Goal: Task Accomplishment & Management: Manage account settings

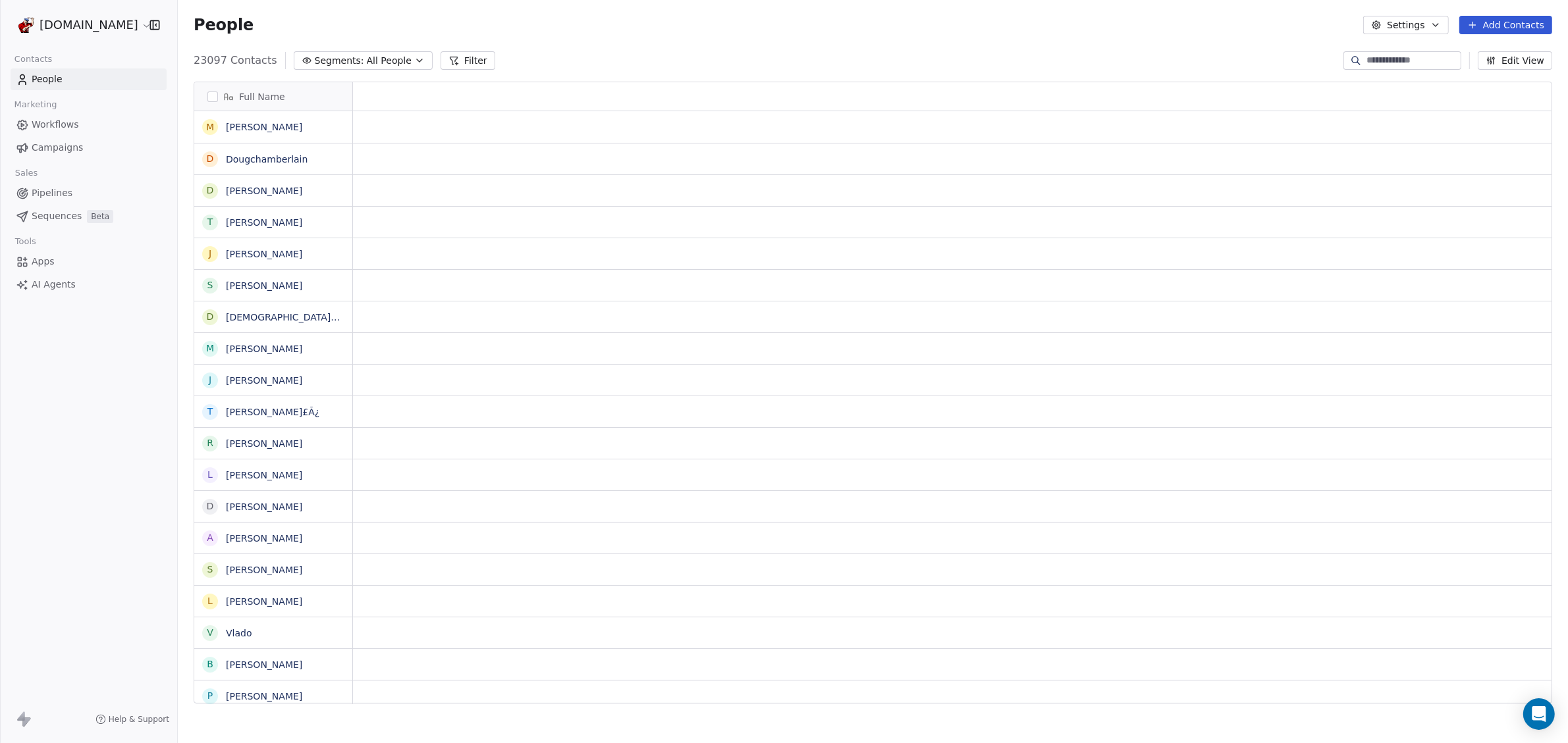
scroll to position [13, 13]
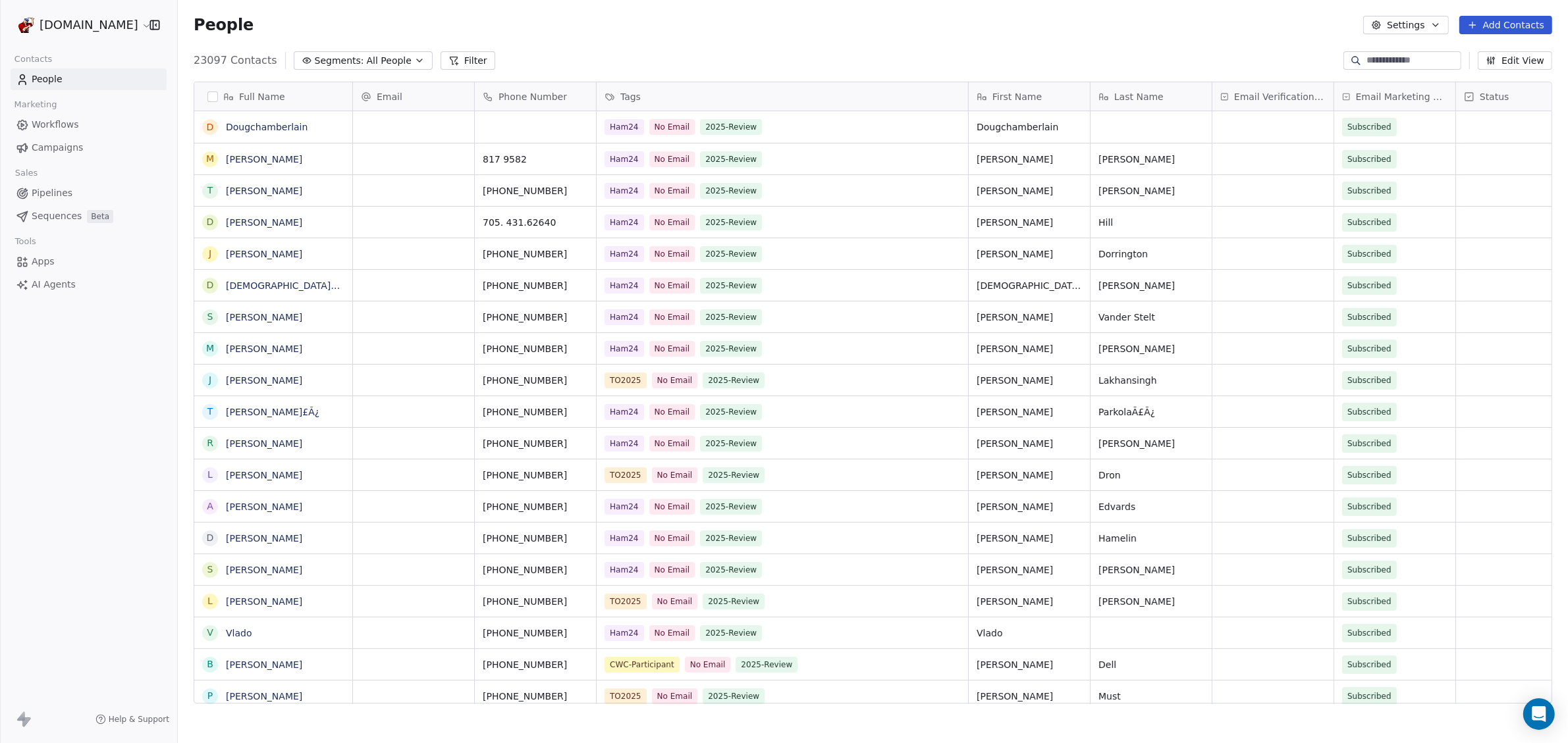
click at [1372, 60] on input at bounding box center [1413, 60] width 93 height 13
paste input "**********"
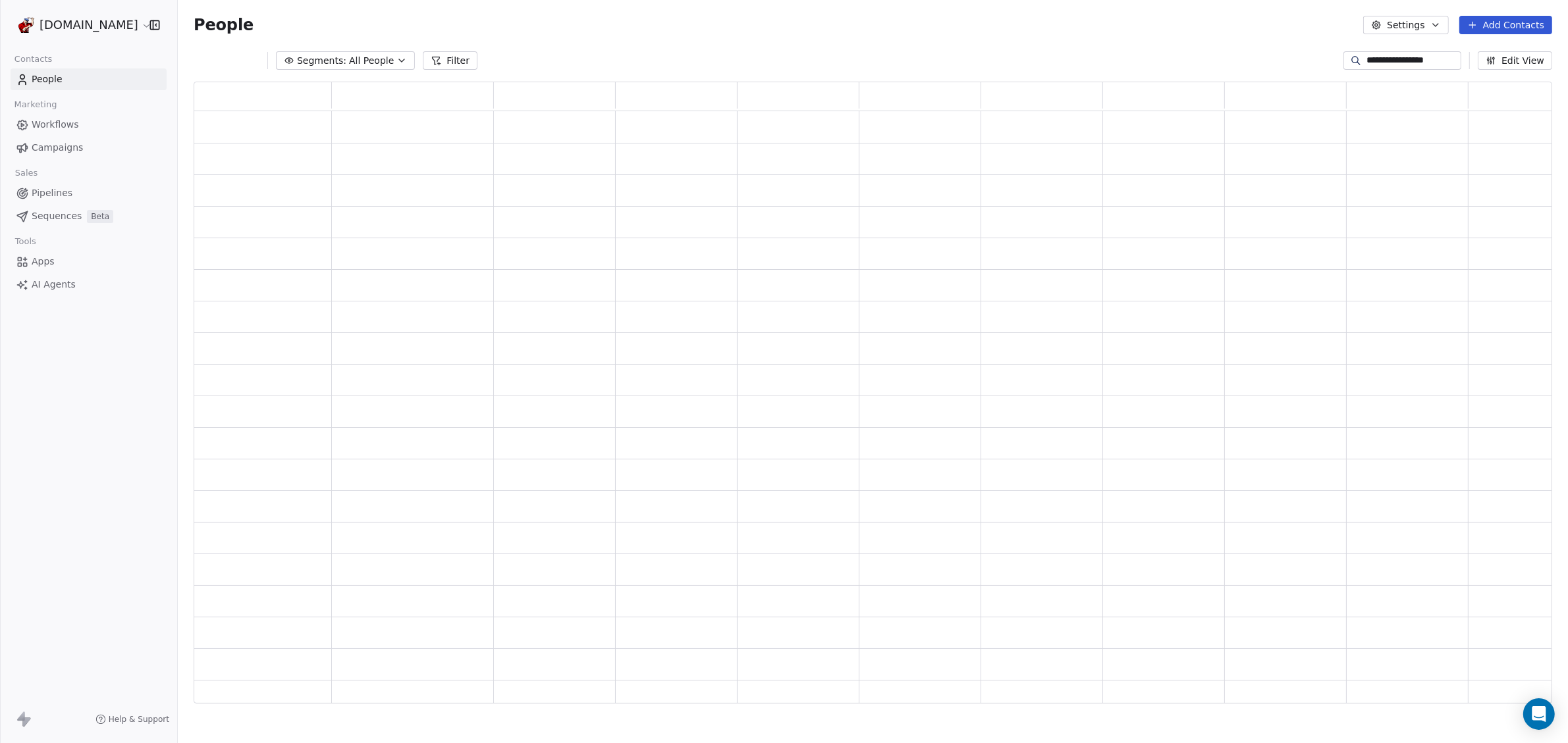
scroll to position [610, 1346]
type input "**********"
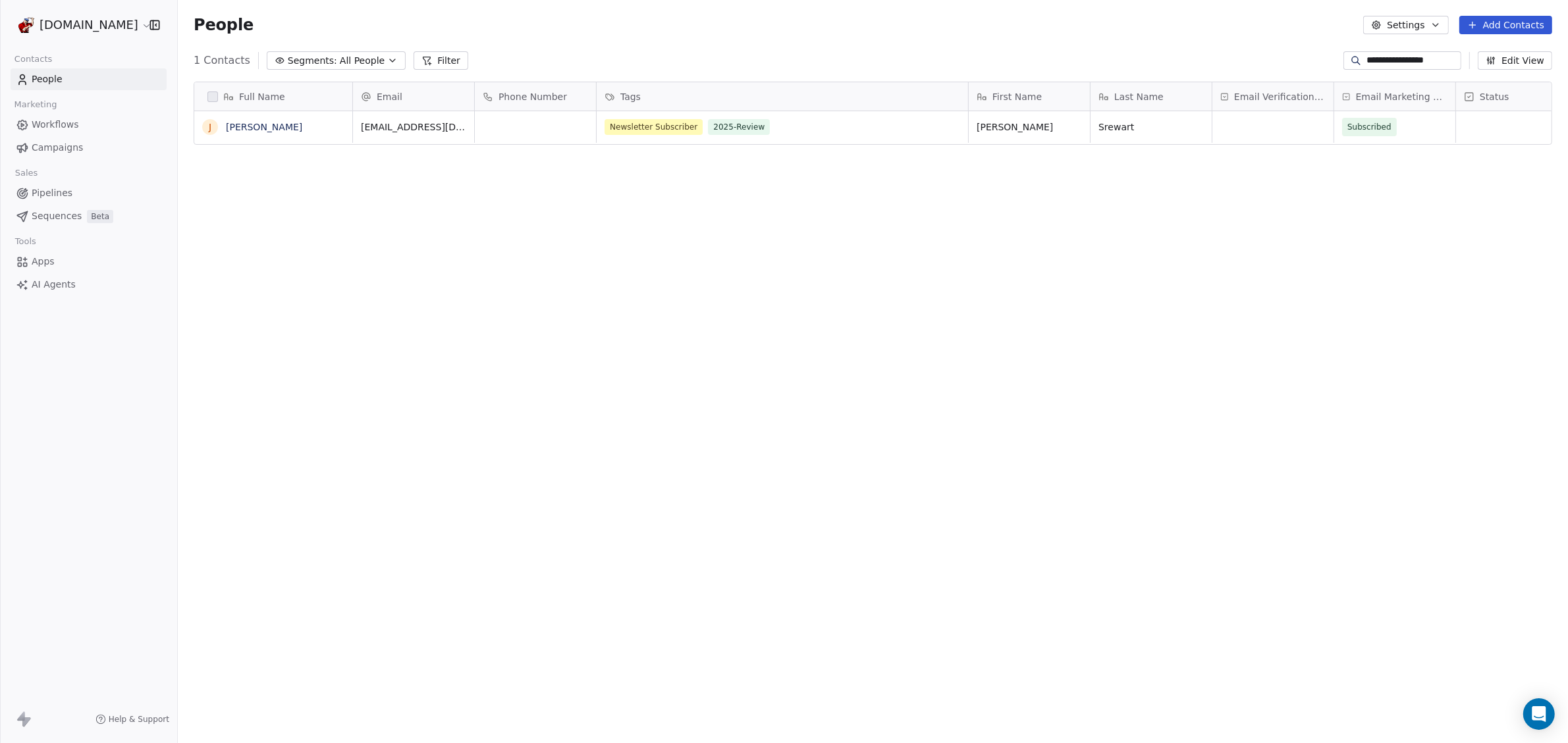
scroll to position [642, 1378]
click at [258, 123] on link "[PERSON_NAME]" at bounding box center [264, 126] width 77 height 11
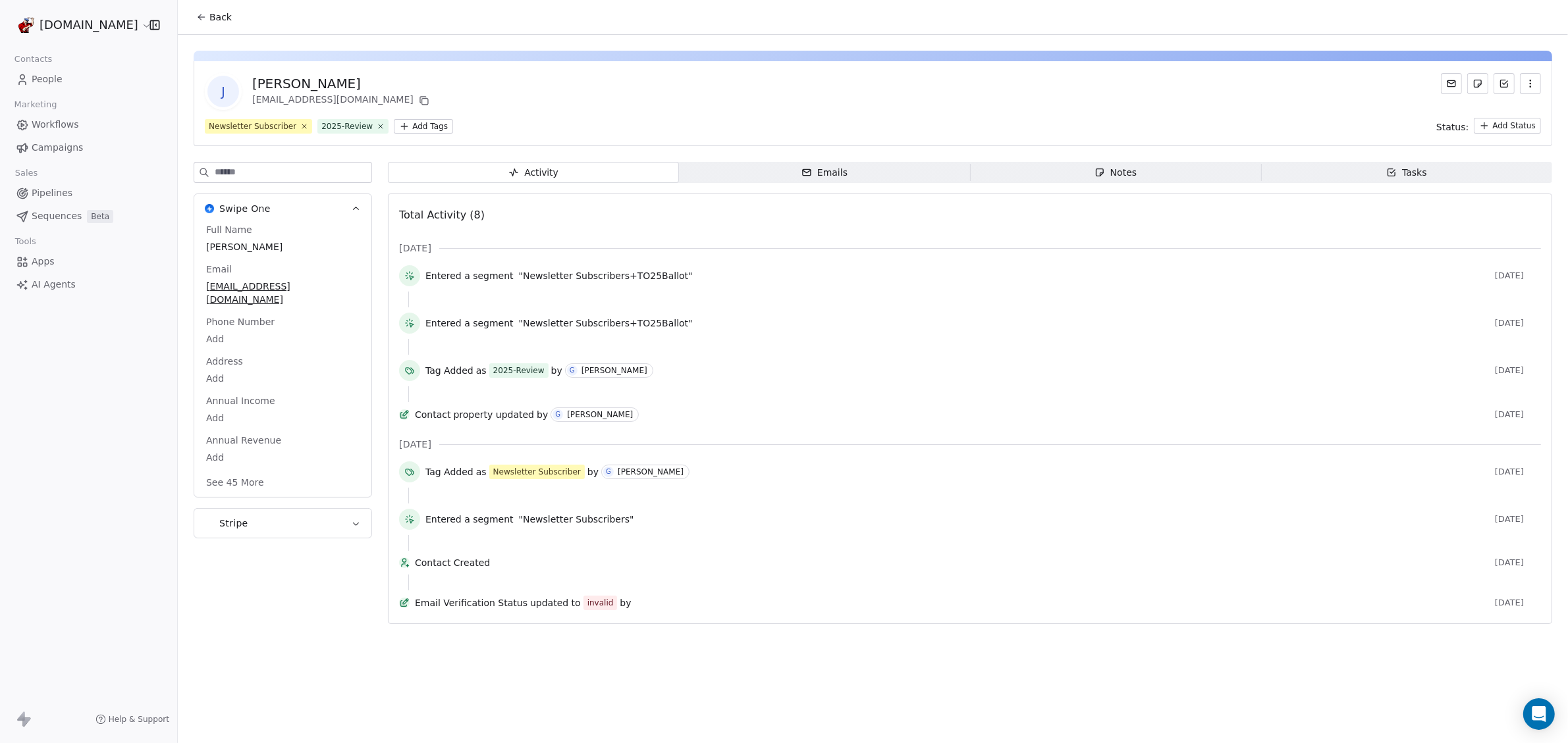
click at [1515, 125] on html "[DOMAIN_NAME] Contacts People Marketing Workflows Campaigns Sales Pipelines Seq…" at bounding box center [784, 372] width 1568 height 743
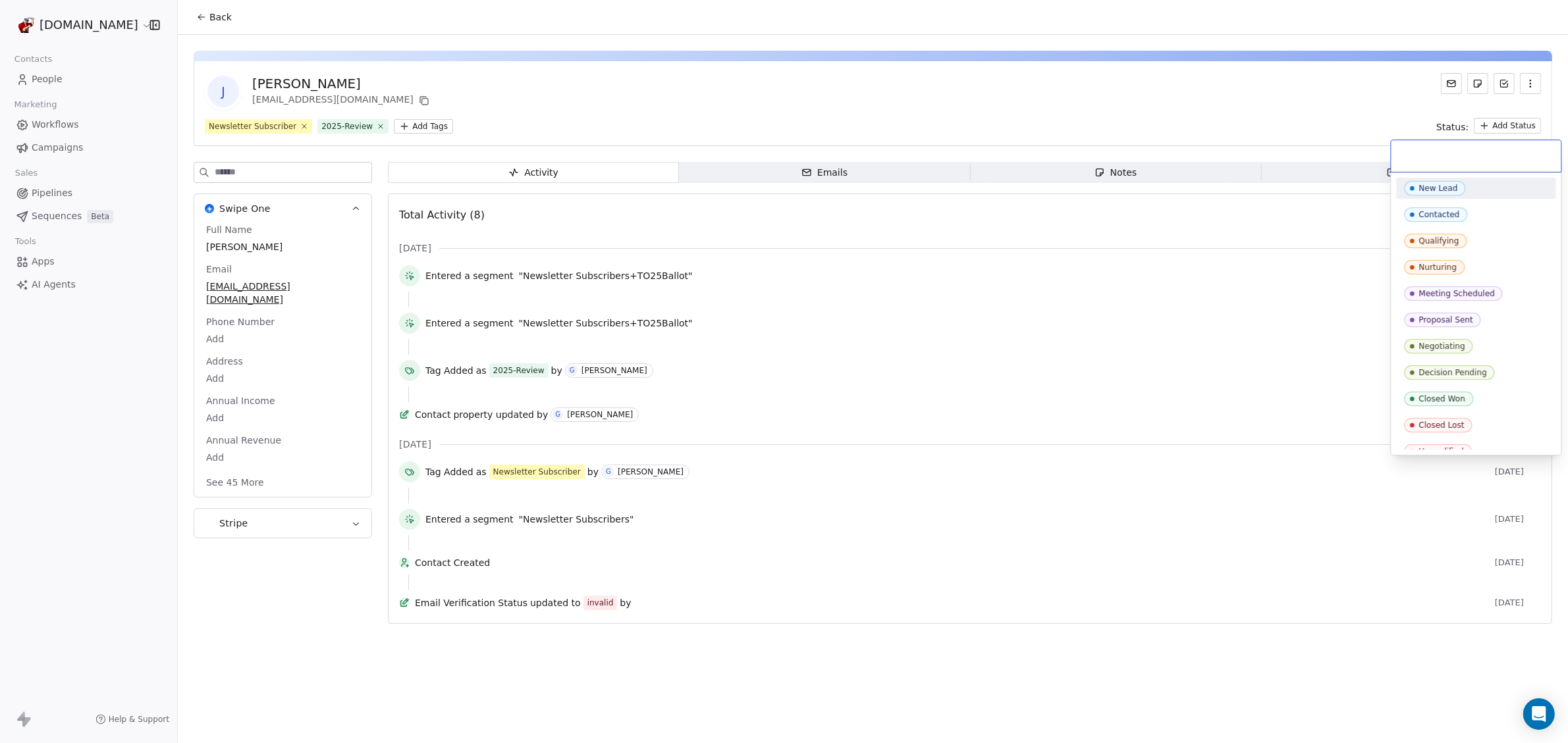
click at [1515, 125] on html "[DOMAIN_NAME] Contacts People Marketing Workflows Campaigns Sales Pipelines Seq…" at bounding box center [784, 372] width 1568 height 743
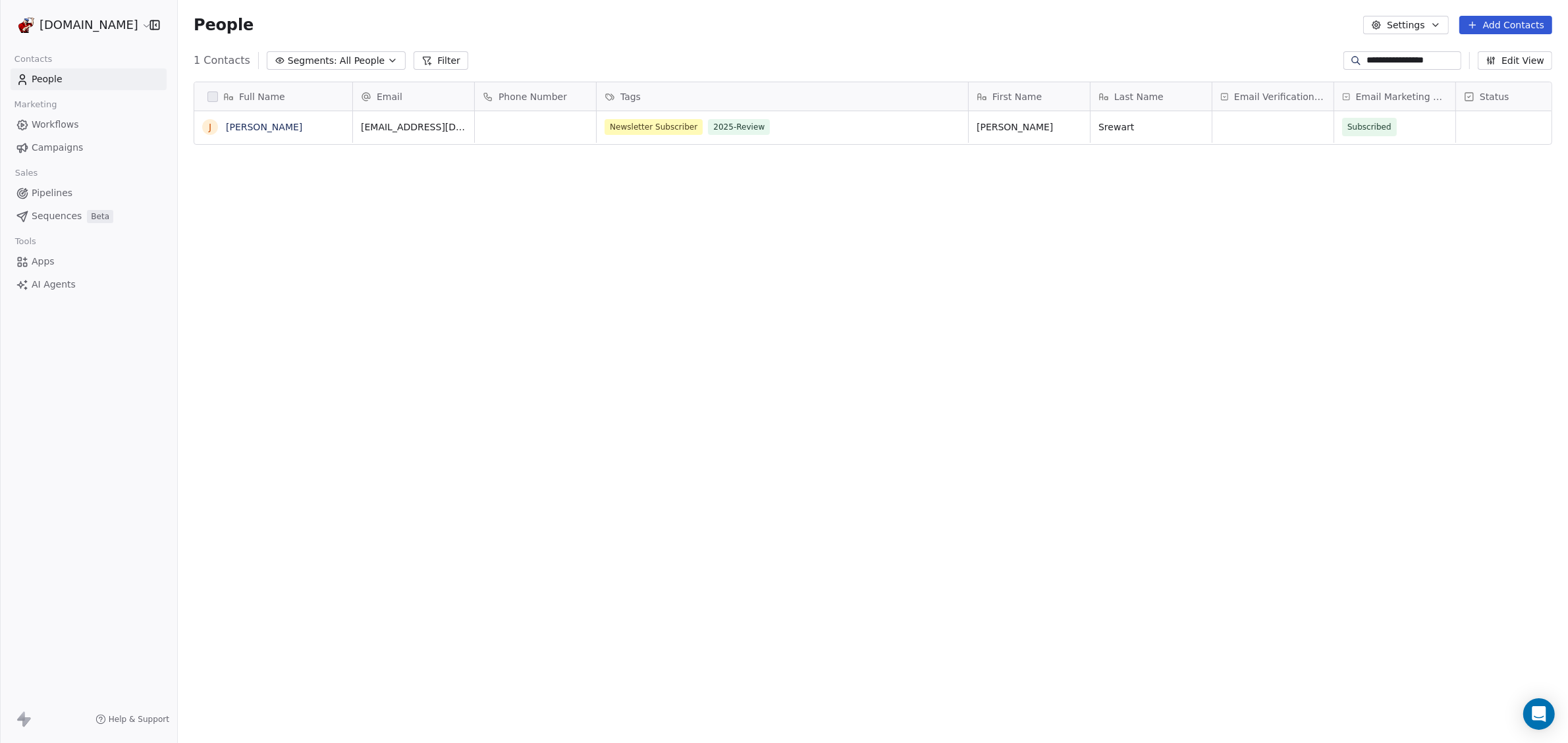
scroll to position [642, 1378]
click at [1286, 97] on span "Email Verification Status" at bounding box center [1280, 97] width 92 height 13
click at [1286, 97] on html "**********" at bounding box center [784, 372] width 1568 height 743
click at [1258, 129] on div "grid" at bounding box center [1273, 127] width 122 height 32
click at [1249, 191] on div "Invalid" at bounding box center [1248, 193] width 26 height 12
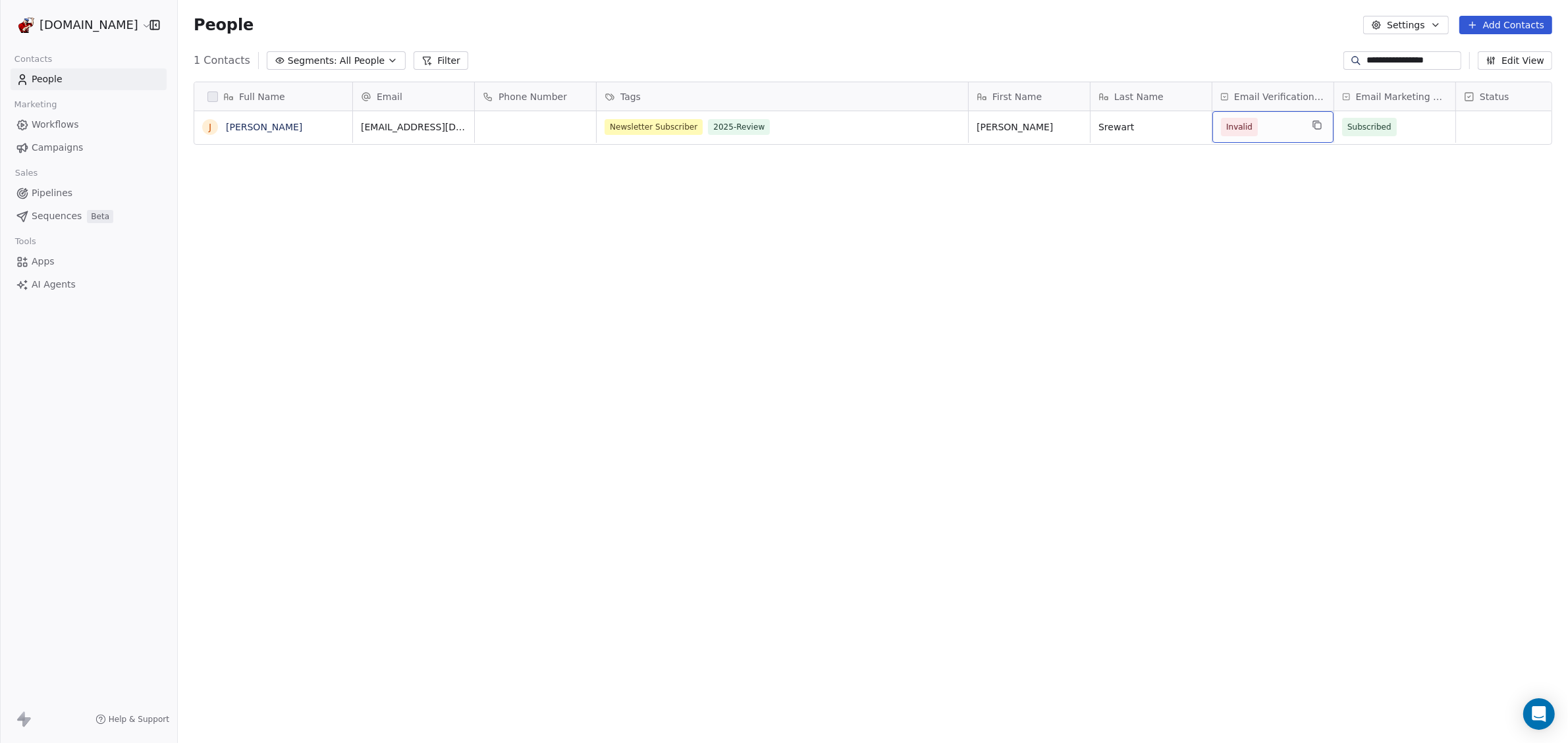
click at [1286, 131] on span "Invalid" at bounding box center [1261, 126] width 81 height 19
drag, startPoint x: 1350, startPoint y: 59, endPoint x: 1569, endPoint y: 87, distance: 220.8
click at [1568, 87] on html "**********" at bounding box center [784, 372] width 1568 height 743
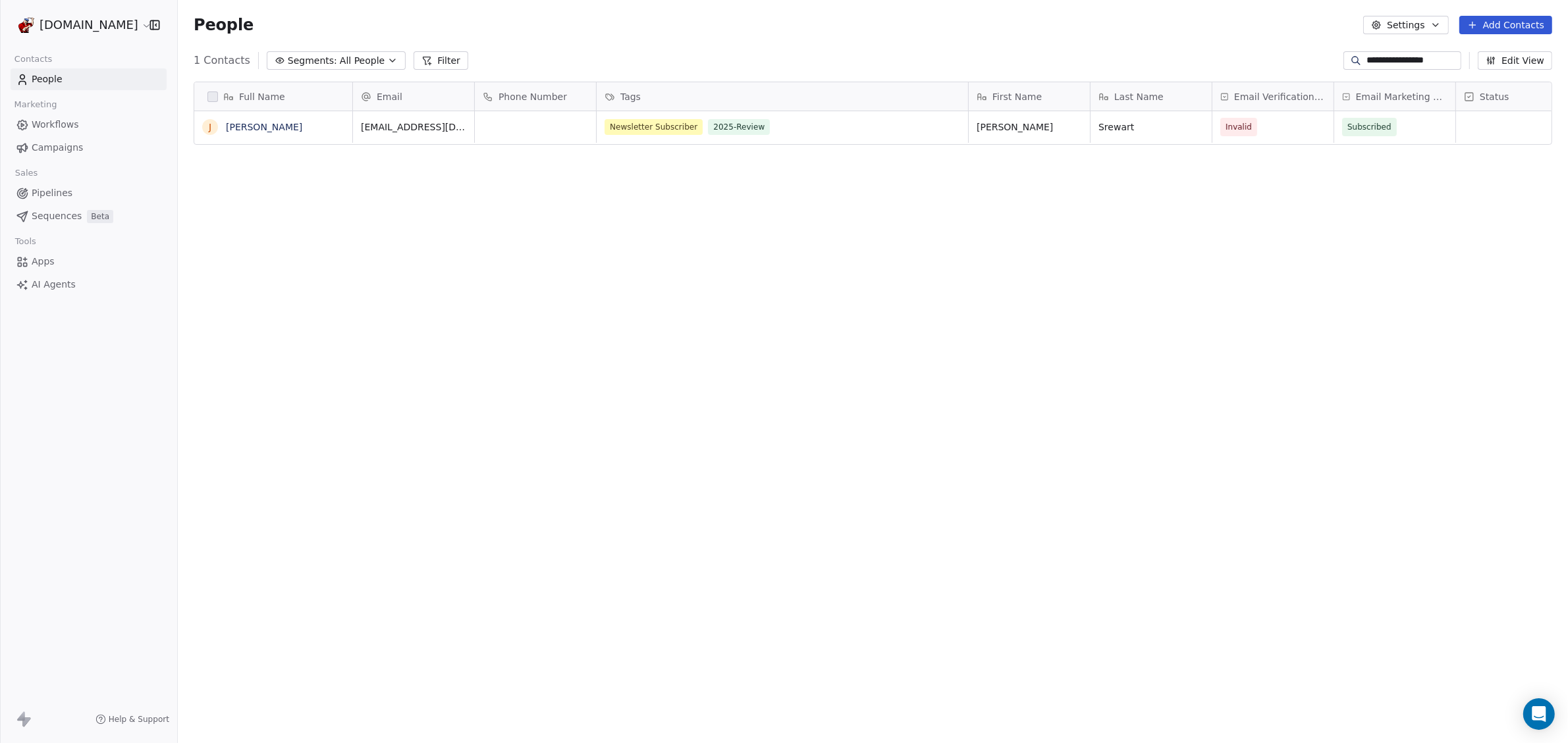
click at [1412, 62] on input "**********" at bounding box center [1413, 60] width 93 height 13
drag, startPoint x: 1266, startPoint y: 59, endPoint x: 1235, endPoint y: 57, distance: 31.1
click at [1235, 57] on div "**********" at bounding box center [874, 60] width 1391 height 21
type input "*"
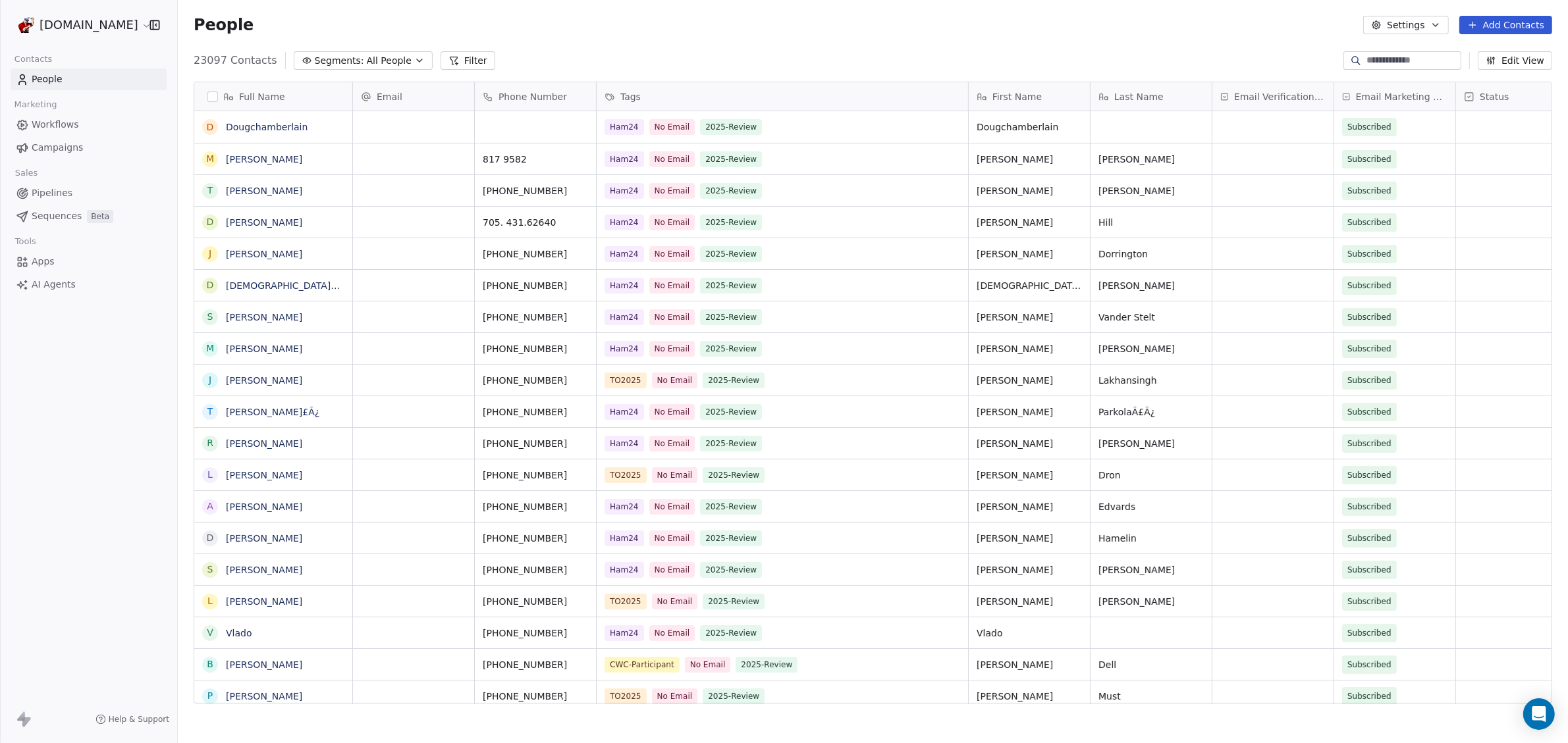
paste input "**********"
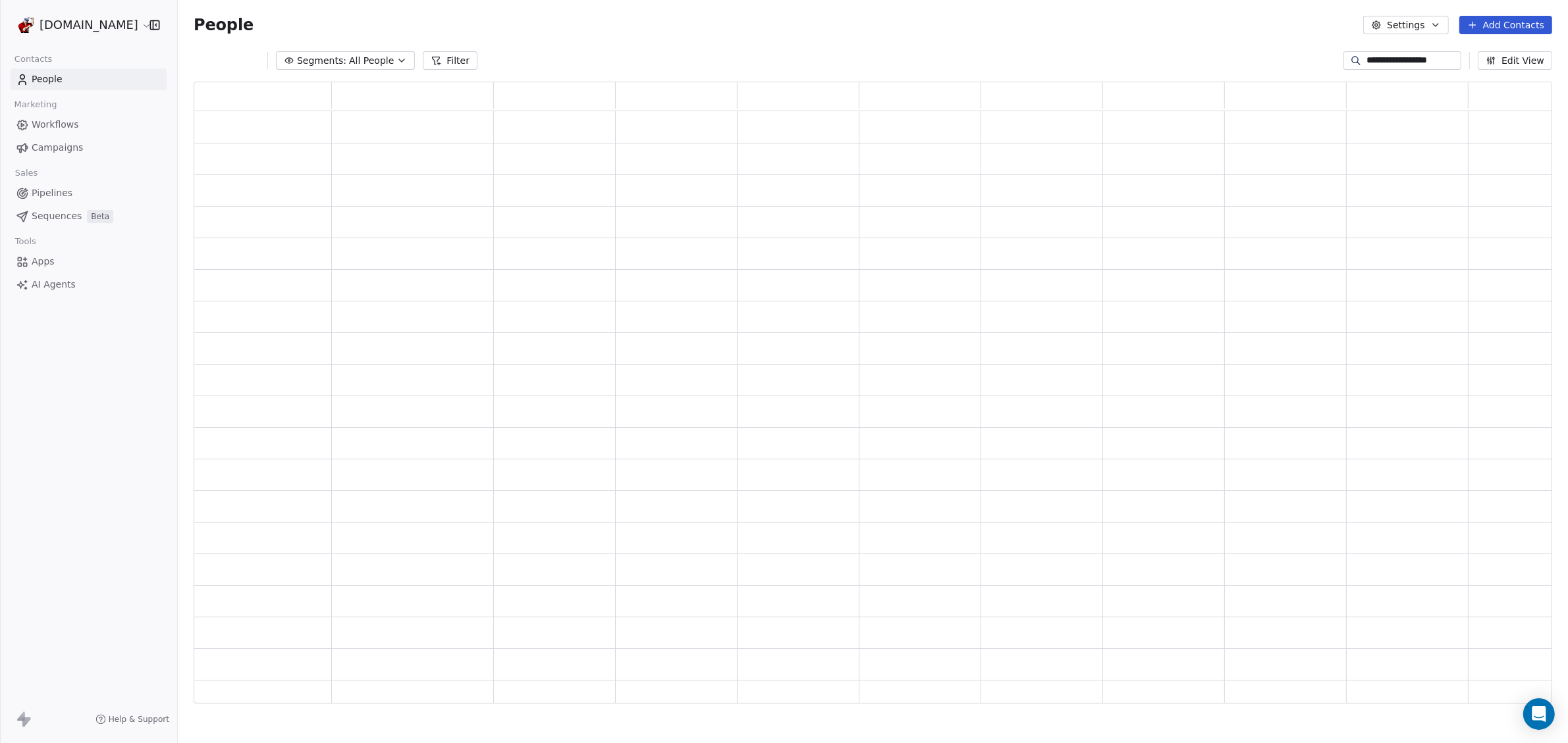
scroll to position [610, 1346]
type input "**********"
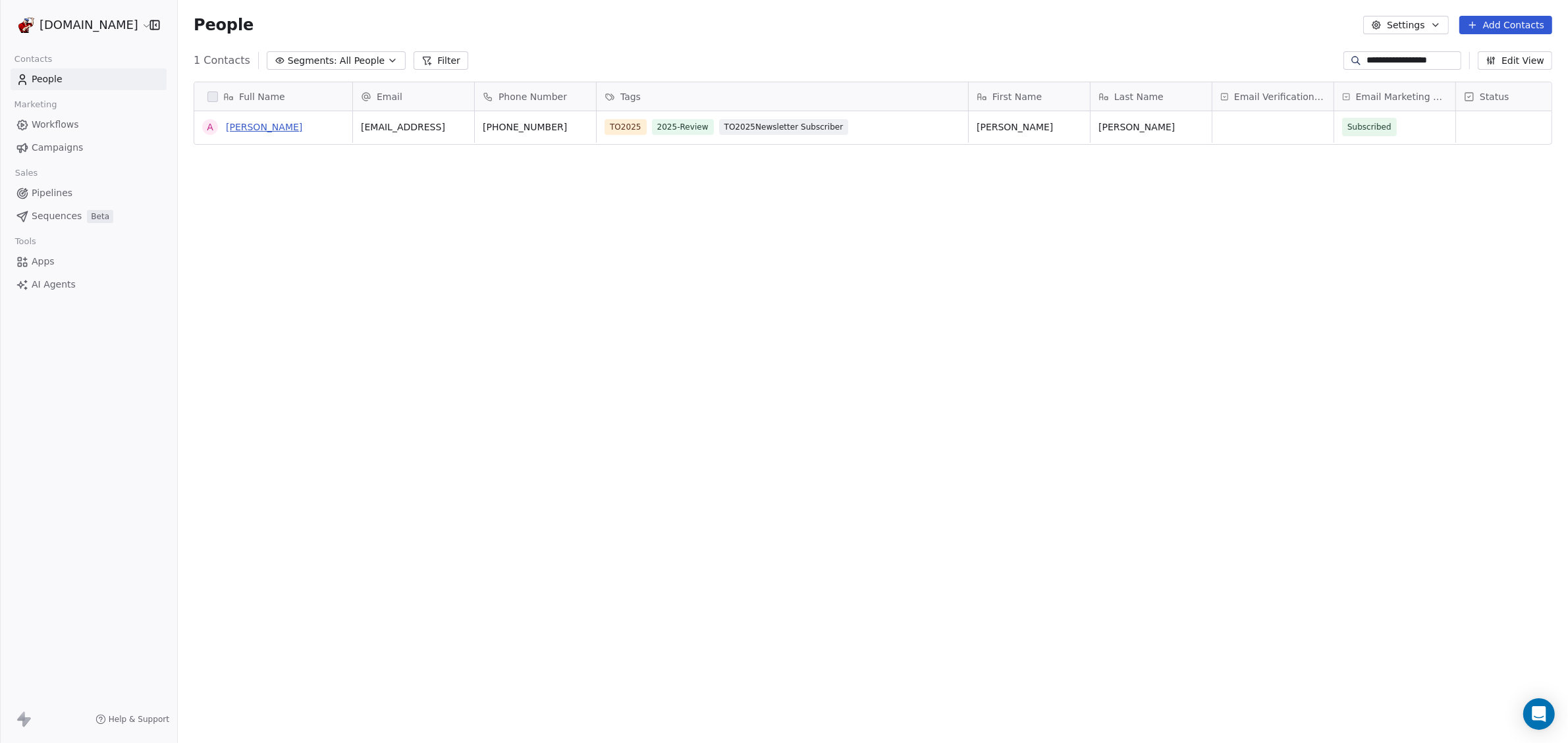
click at [274, 129] on link "[PERSON_NAME]" at bounding box center [264, 126] width 77 height 11
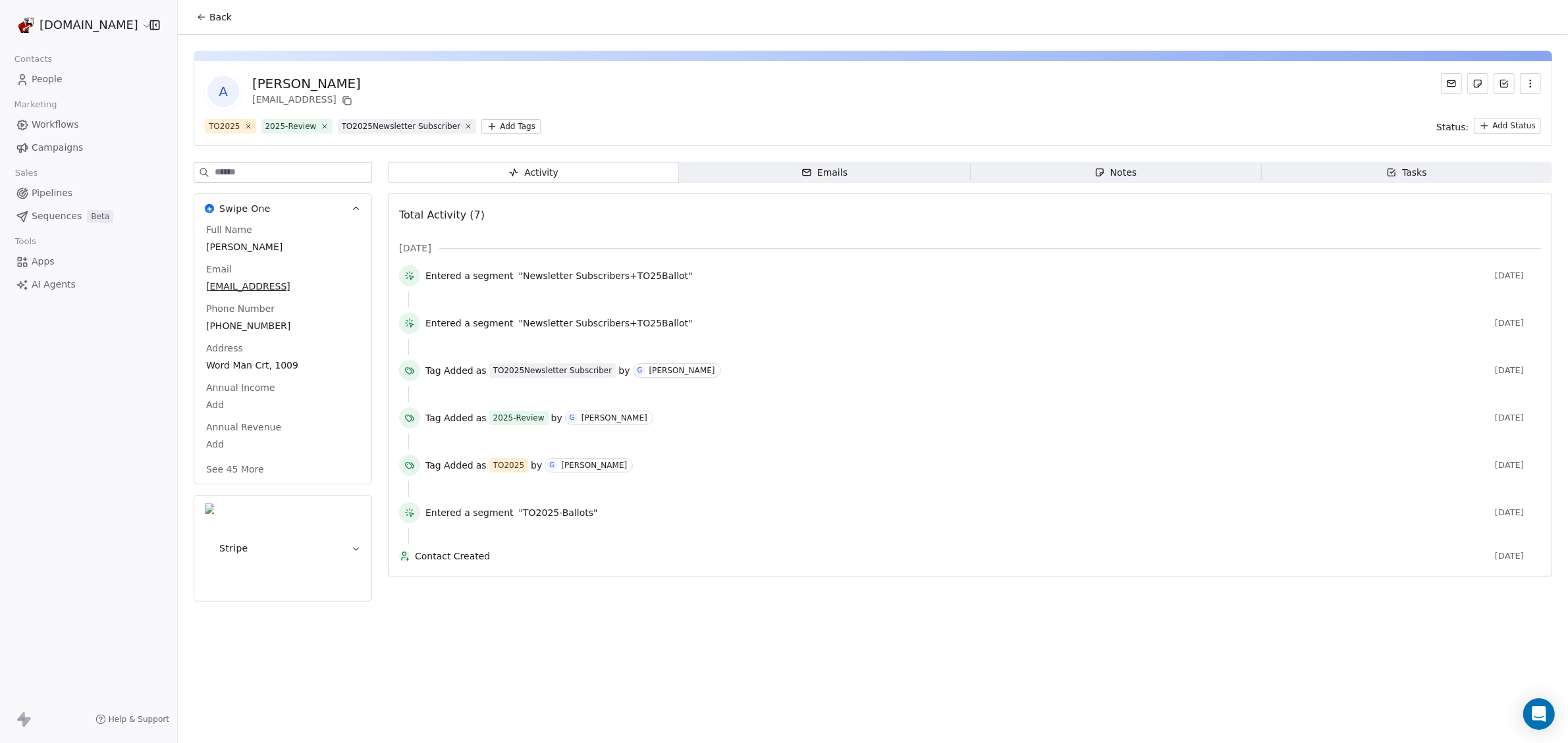
click at [201, 23] on button "Back" at bounding box center [214, 17] width 52 height 24
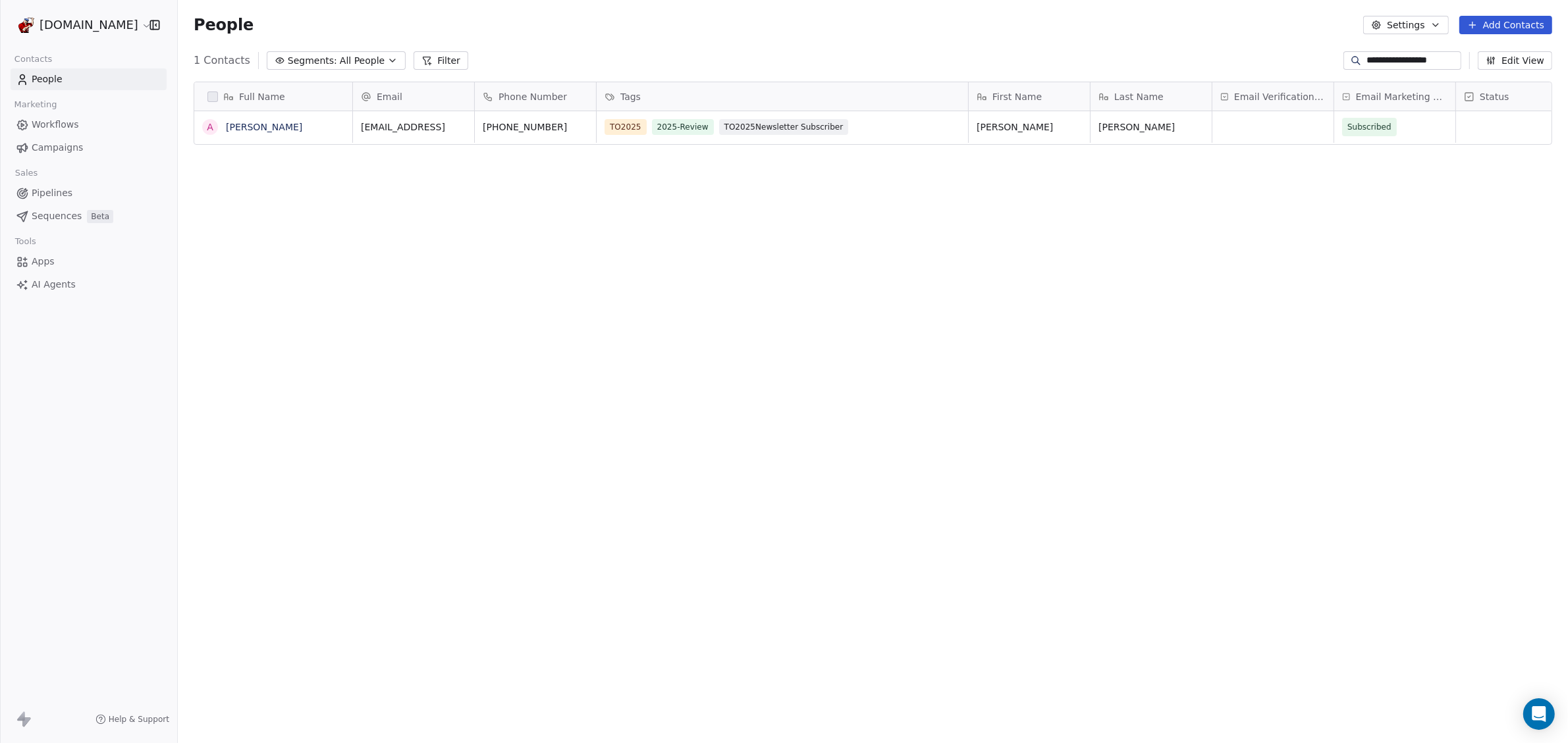
scroll to position [642, 1378]
click at [1270, 125] on div "grid" at bounding box center [1273, 127] width 122 height 32
click at [1256, 187] on div "Invalid" at bounding box center [1248, 193] width 26 height 12
drag, startPoint x: 1345, startPoint y: 60, endPoint x: 1569, endPoint y: 94, distance: 226.6
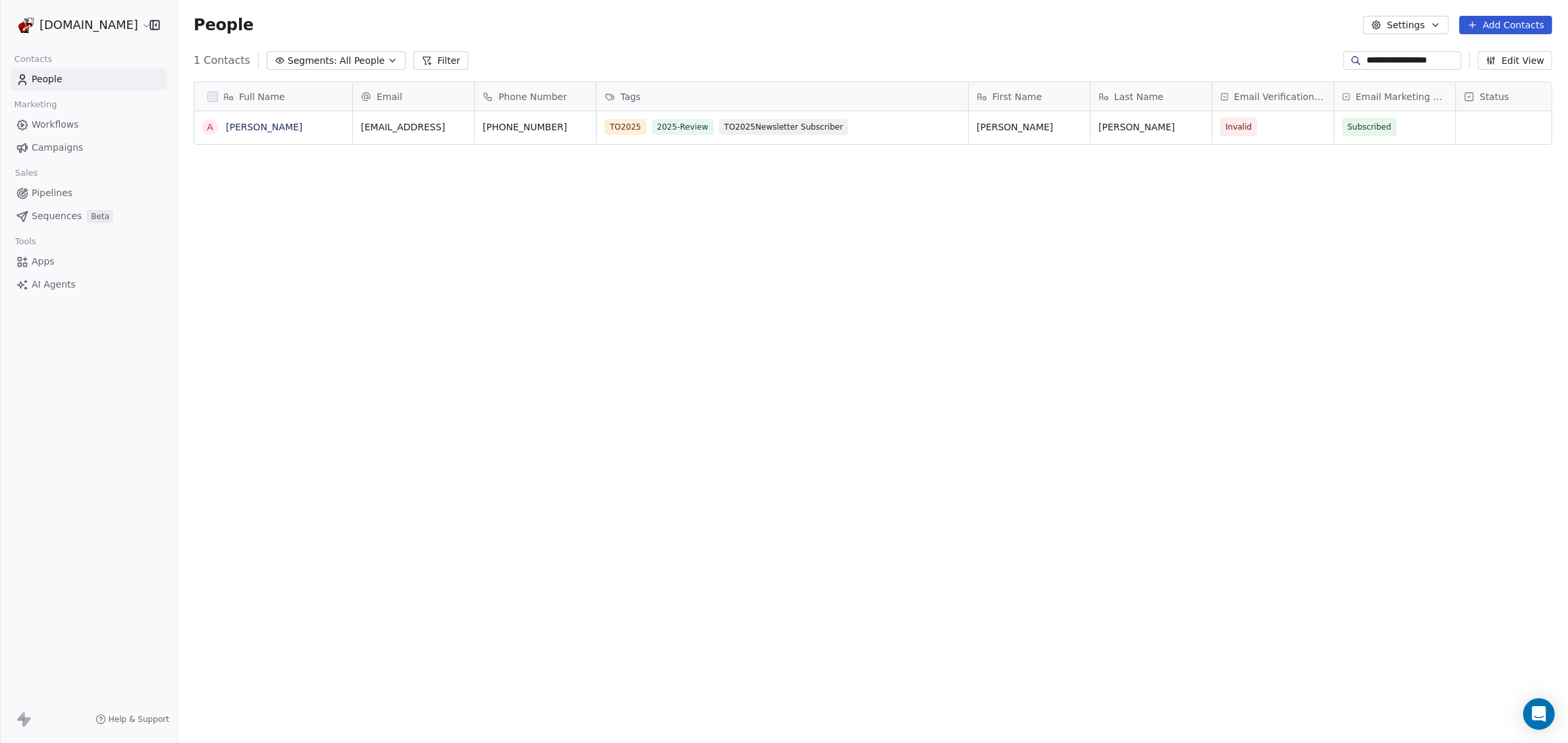
click at [1568, 94] on html "**********" at bounding box center [784, 372] width 1568 height 743
paste input "*******"
click at [1259, 127] on div "grid" at bounding box center [1273, 127] width 122 height 32
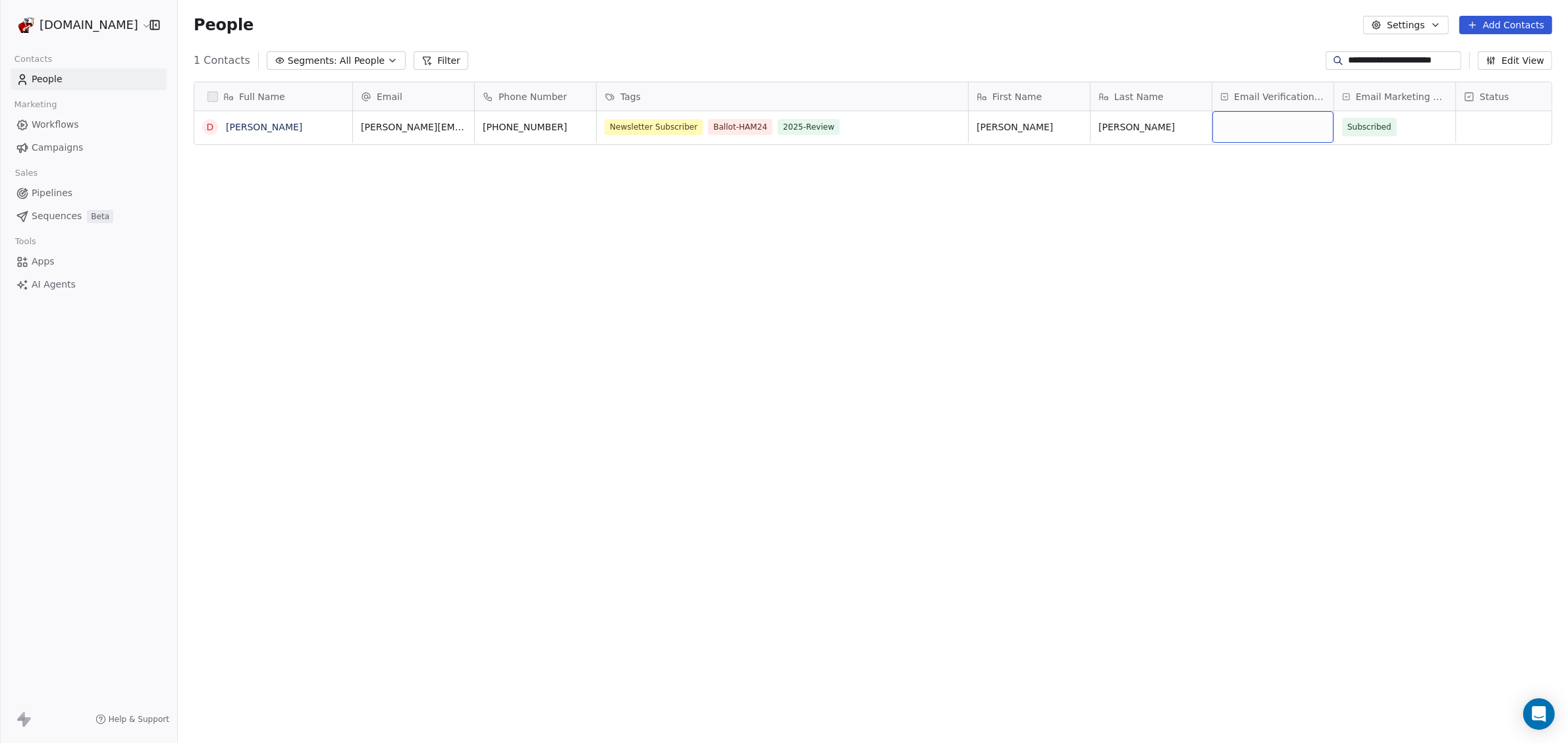
click at [1259, 127] on div "grid" at bounding box center [1273, 127] width 122 height 32
click at [1247, 196] on div "Invalid" at bounding box center [1248, 193] width 26 height 12
drag, startPoint x: 1346, startPoint y: 60, endPoint x: 1540, endPoint y: 75, distance: 194.6
click at [1540, 75] on section "**********" at bounding box center [874, 372] width 1391 height 743
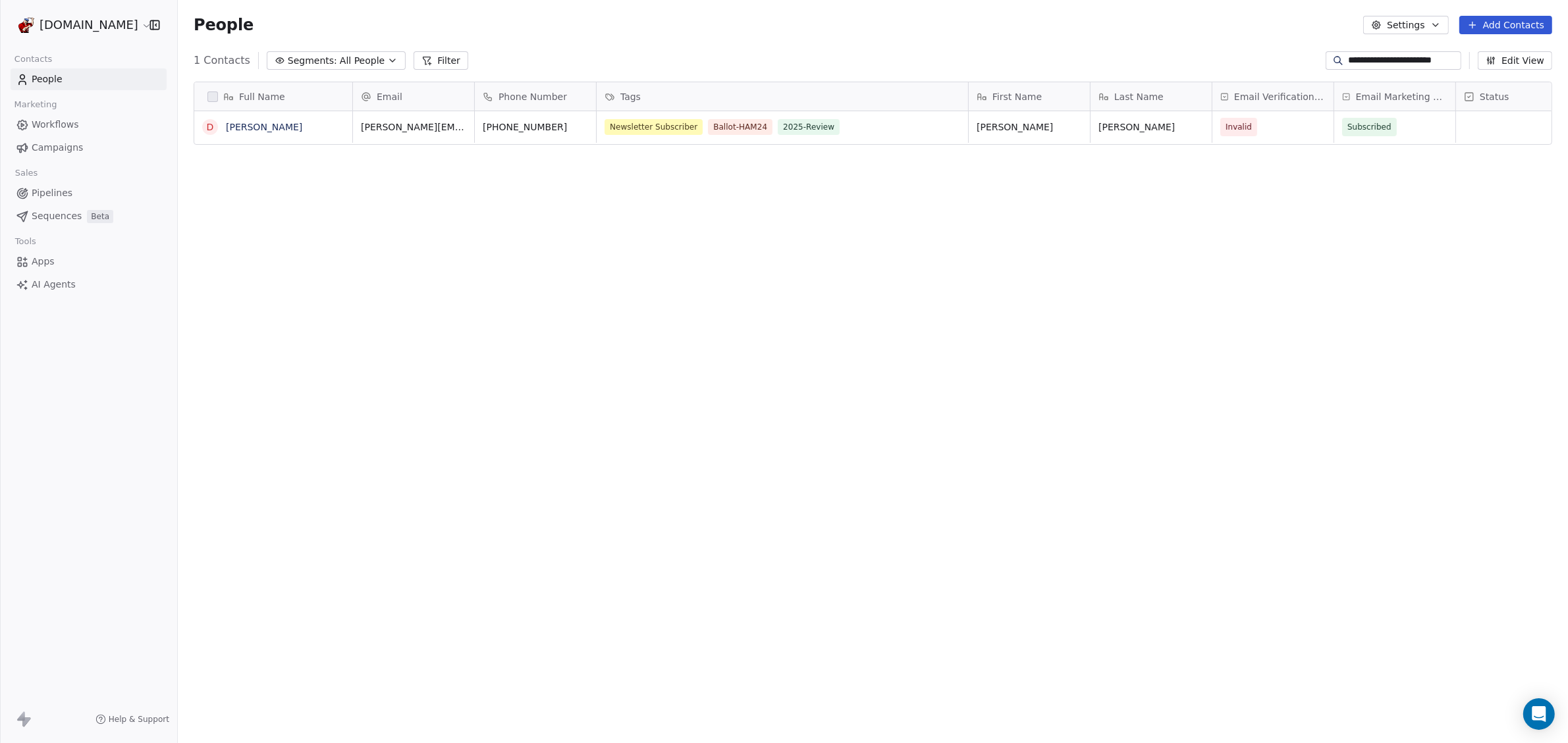
paste input
type input "**********"
click at [240, 127] on link "Denise" at bounding box center [264, 126] width 77 height 11
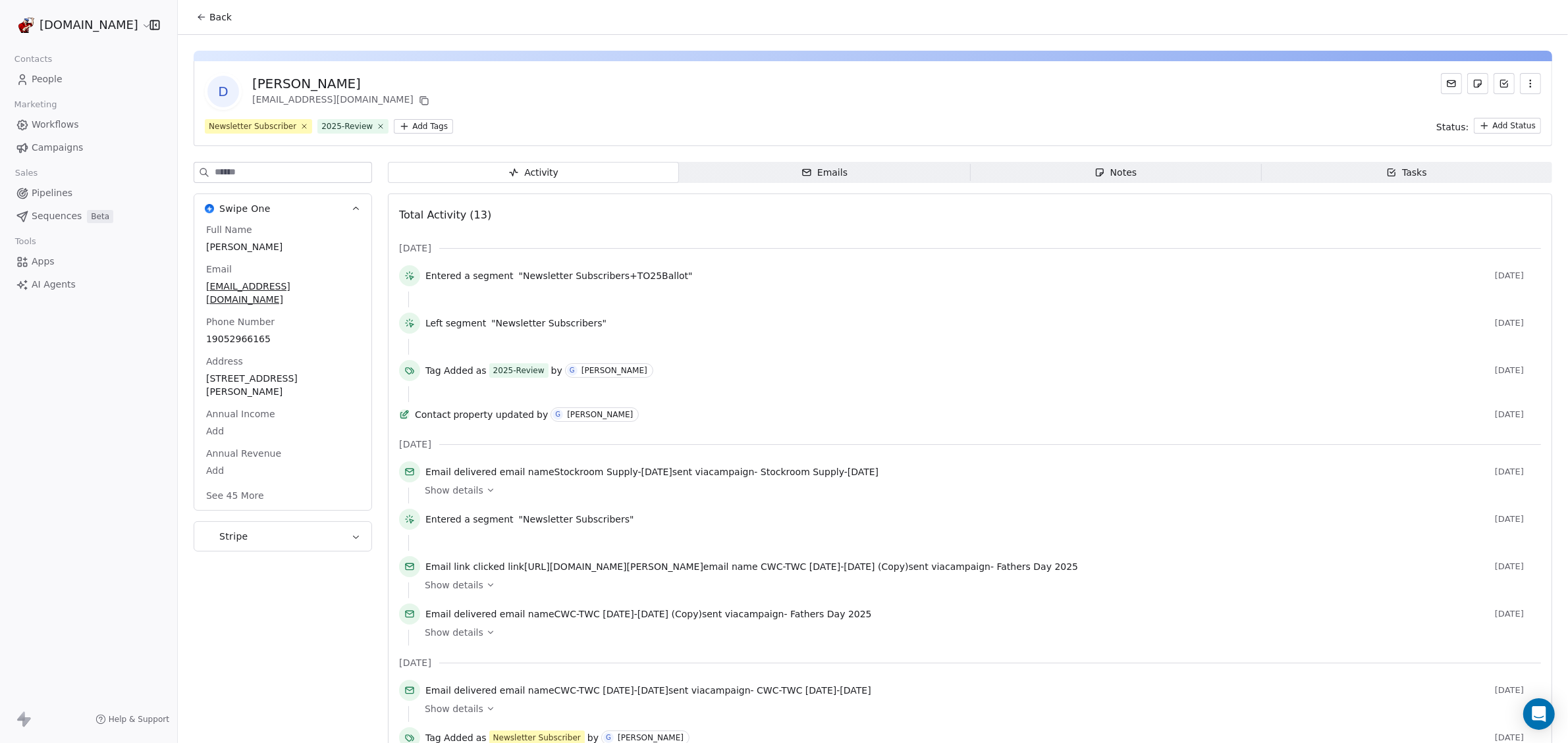
click at [37, 82] on span "People" at bounding box center [47, 80] width 31 height 14
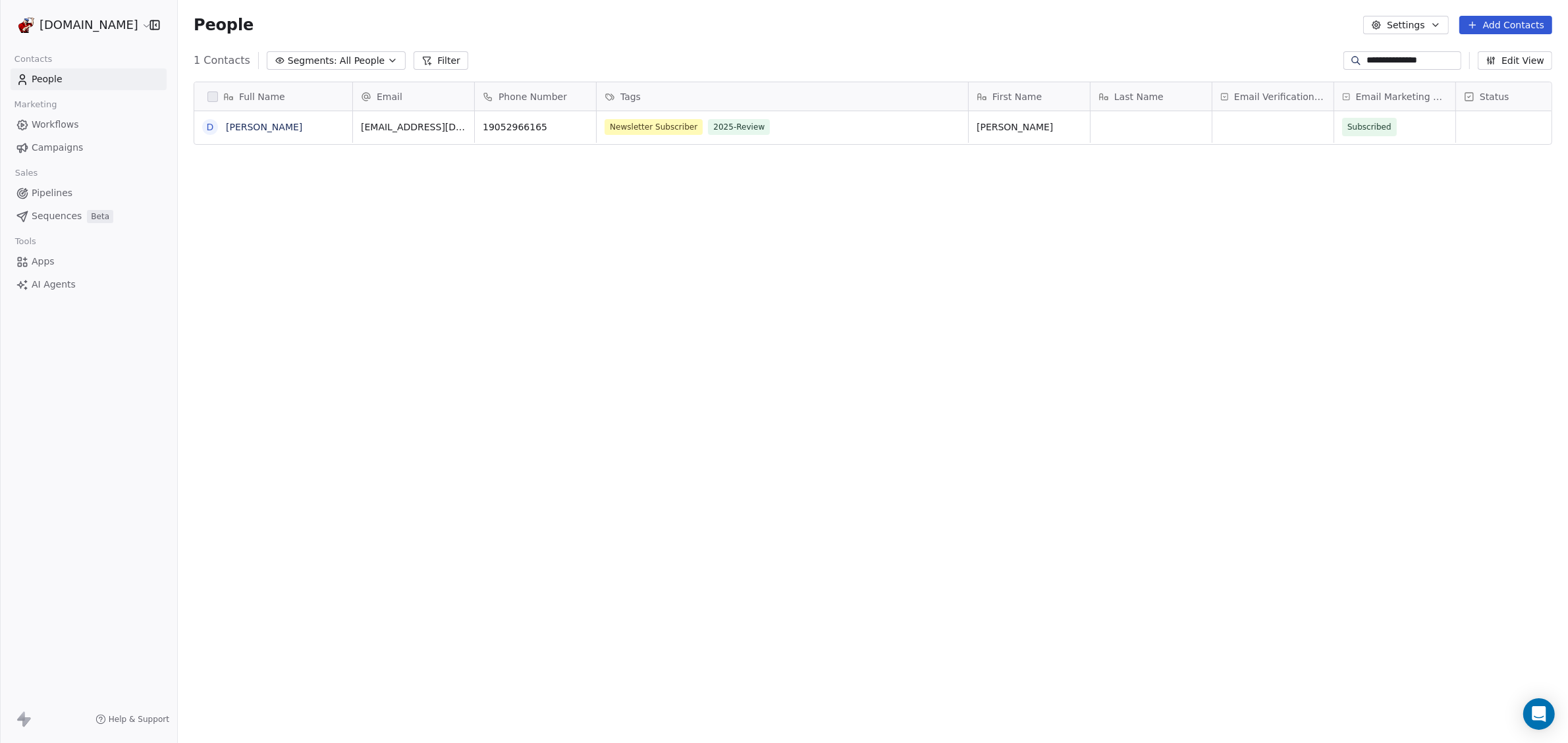
scroll to position [642, 1378]
click at [1523, 63] on button "Edit View" at bounding box center [1515, 61] width 75 height 19
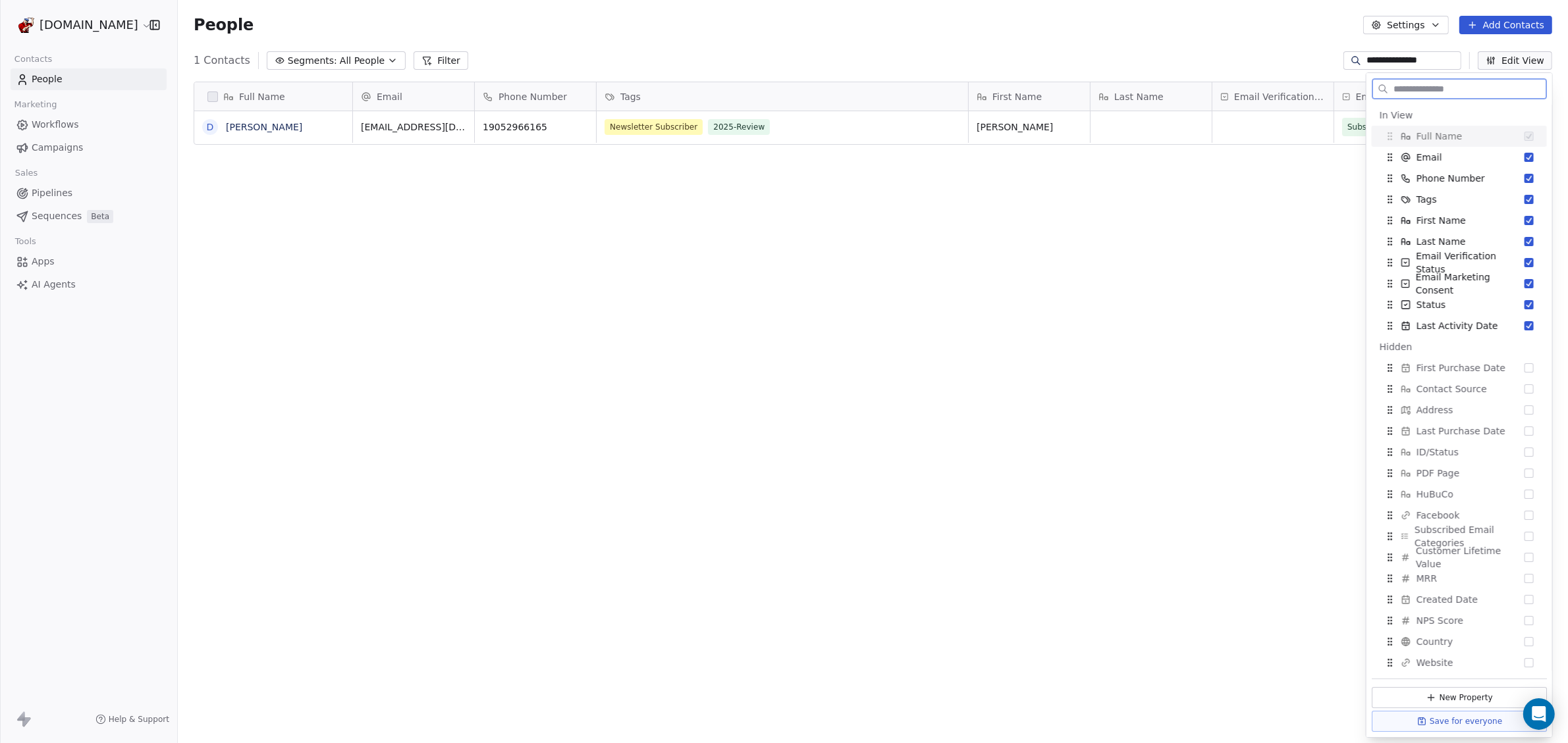
click at [1523, 63] on button "Edit View" at bounding box center [1515, 61] width 75 height 19
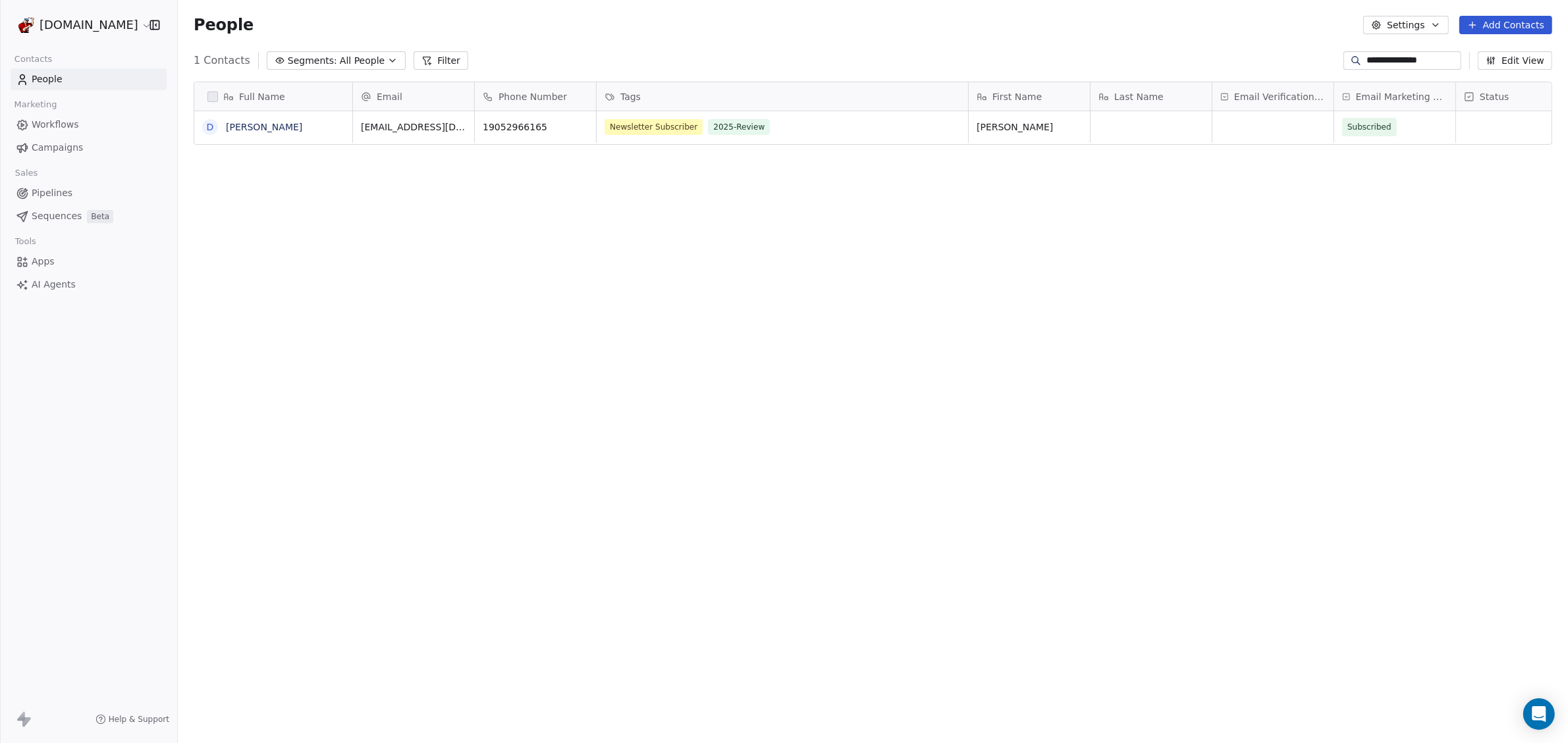
click at [48, 78] on span "People" at bounding box center [47, 80] width 31 height 14
click at [1492, 19] on button "Add Contacts" at bounding box center [1505, 25] width 93 height 19
click at [1489, 76] on span "Import from CSV" at bounding box center [1506, 75] width 77 height 14
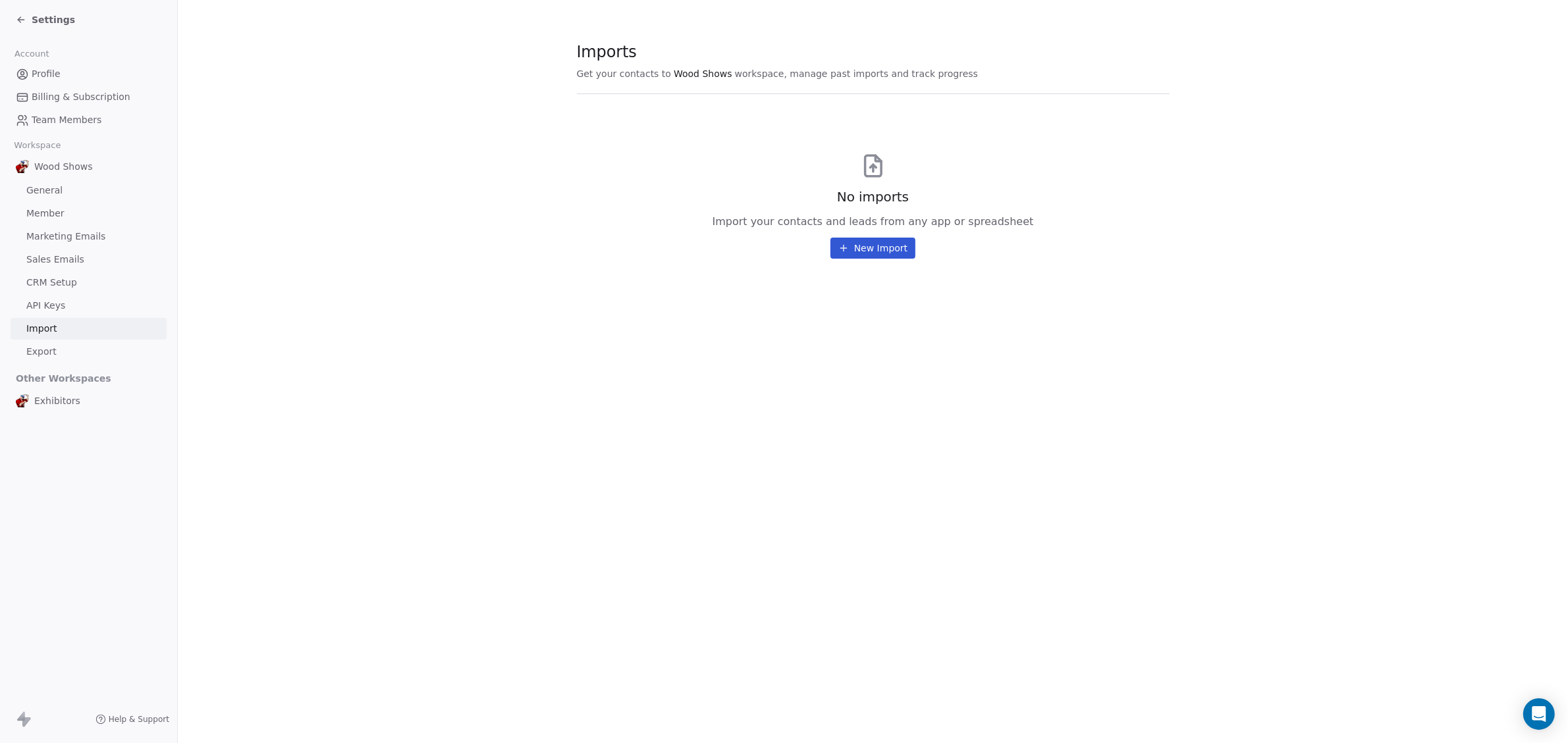
click at [886, 250] on button "New Import" at bounding box center [873, 248] width 85 height 21
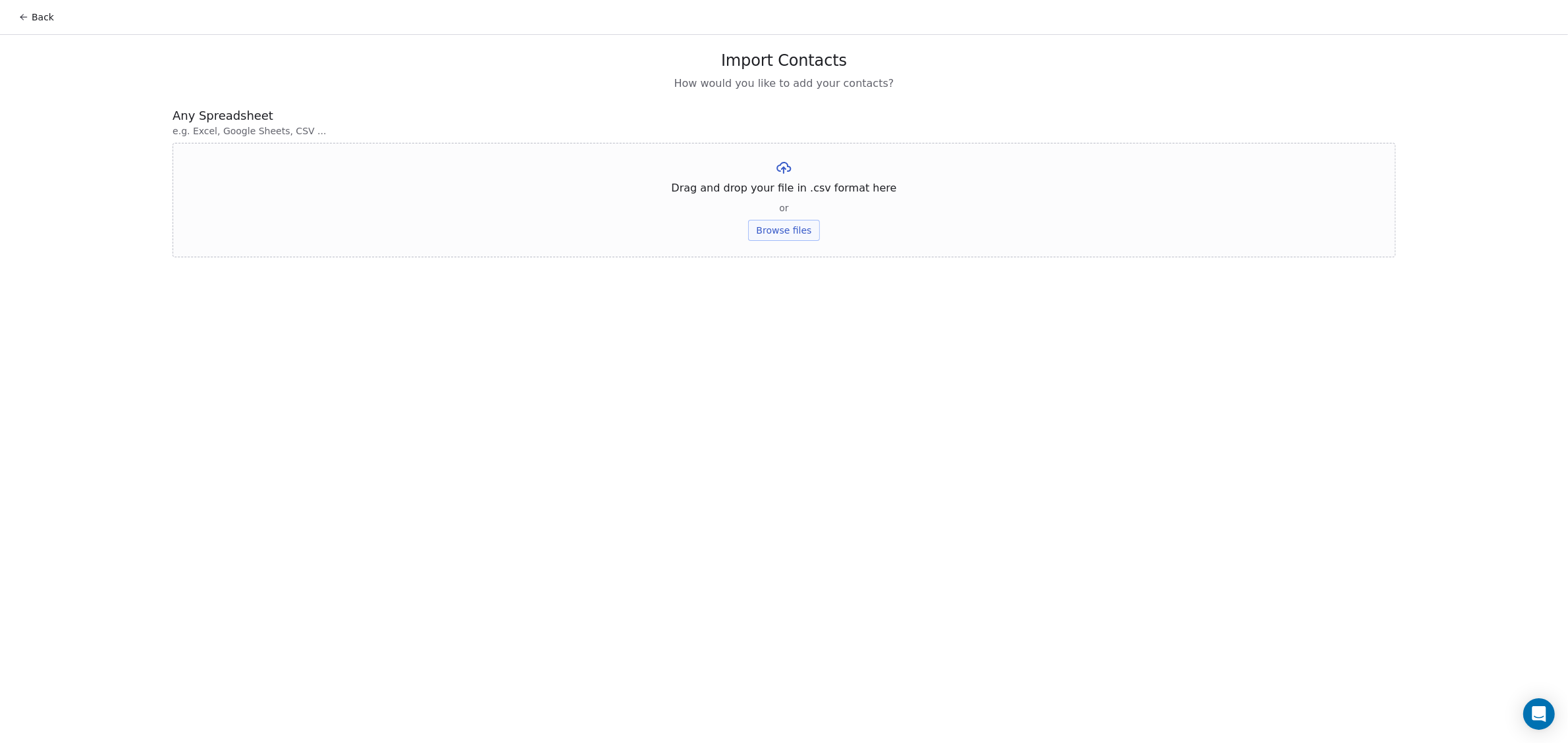
click at [771, 237] on button "Browse files" at bounding box center [783, 230] width 71 height 21
click at [780, 190] on button "Upload" at bounding box center [784, 193] width 48 height 21
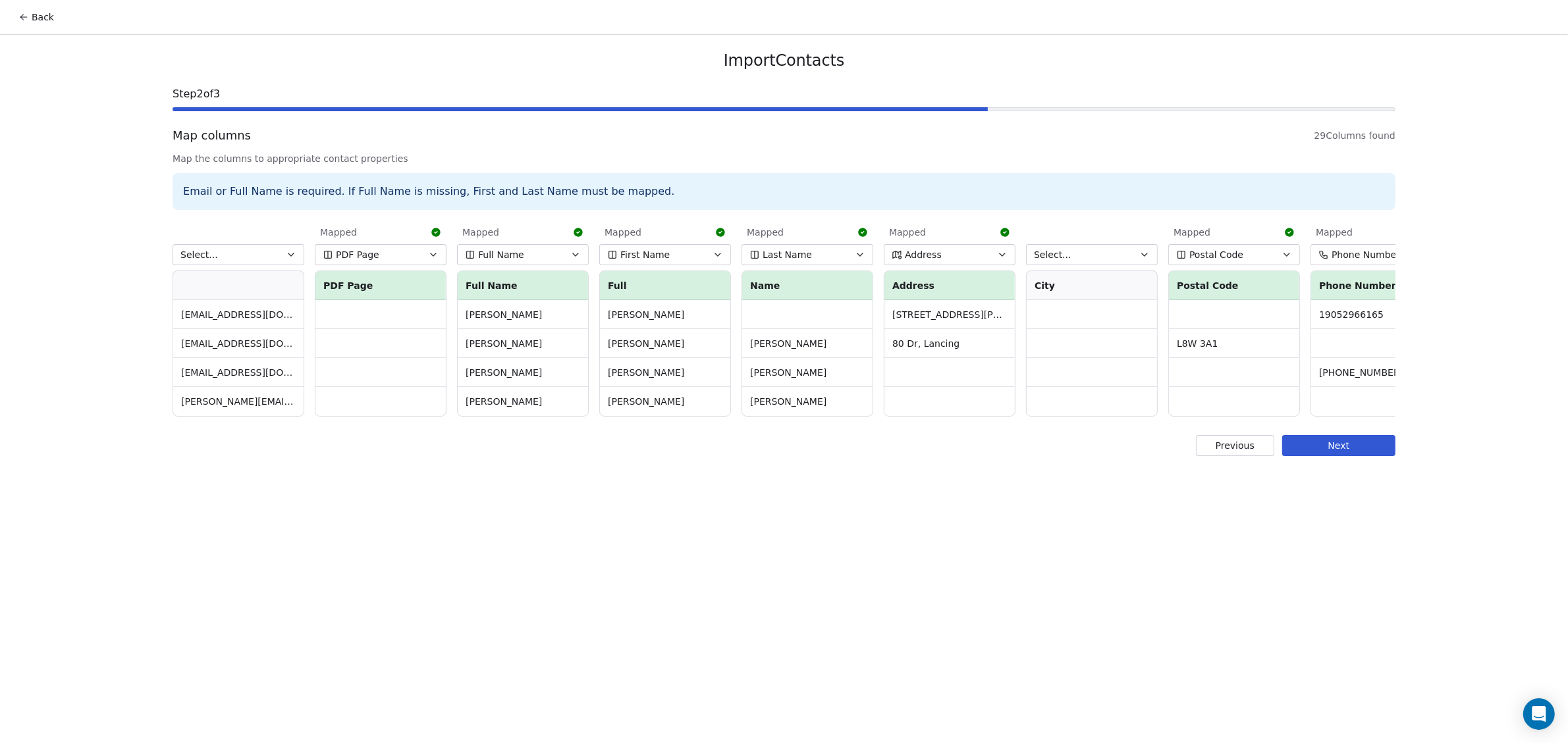
click at [215, 257] on button "Select..." at bounding box center [238, 254] width 131 height 21
type input "**"
click at [231, 326] on div "Email" at bounding box center [259, 332] width 146 height 13
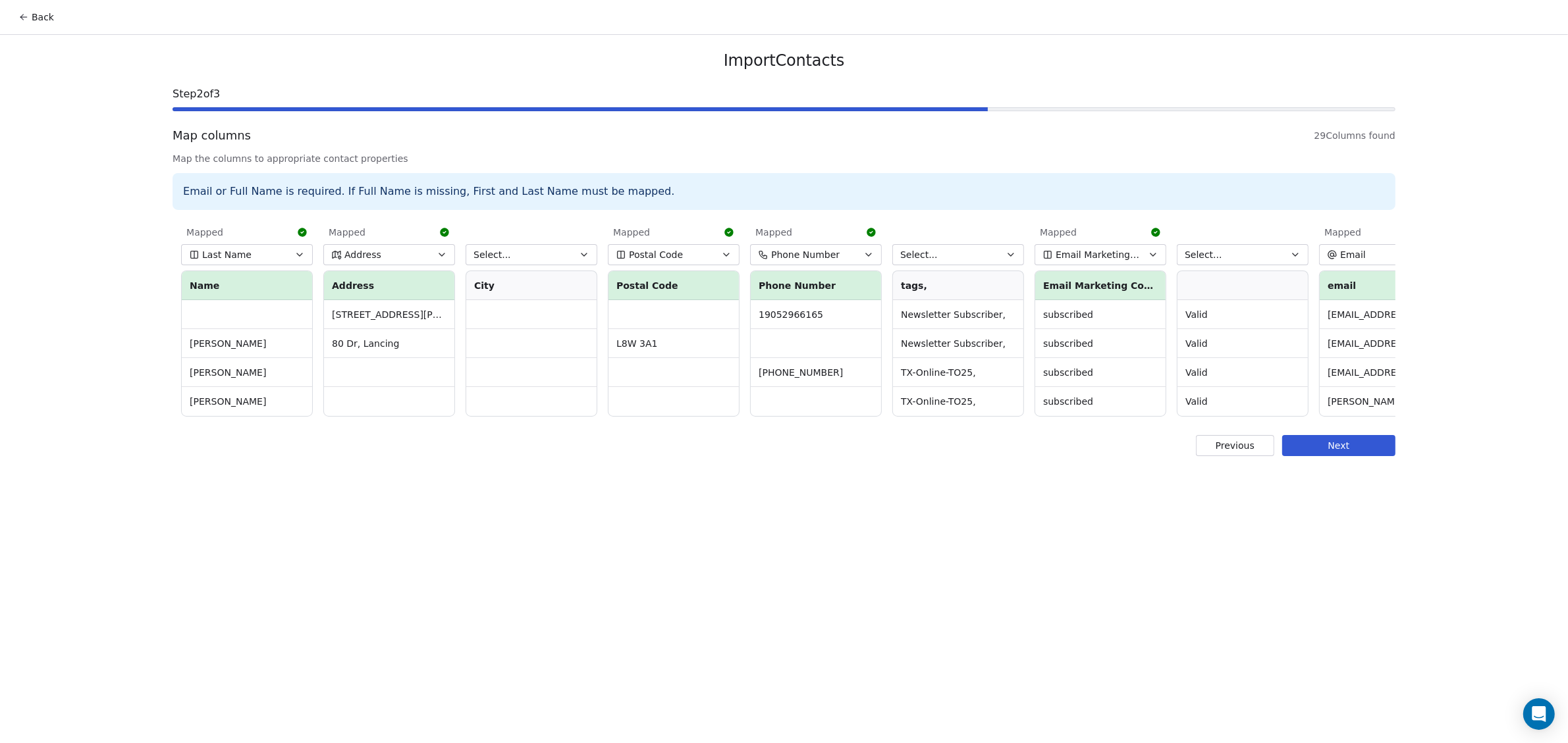
scroll to position [0, 565]
click at [496, 252] on span "Select..." at bounding box center [488, 254] width 38 height 13
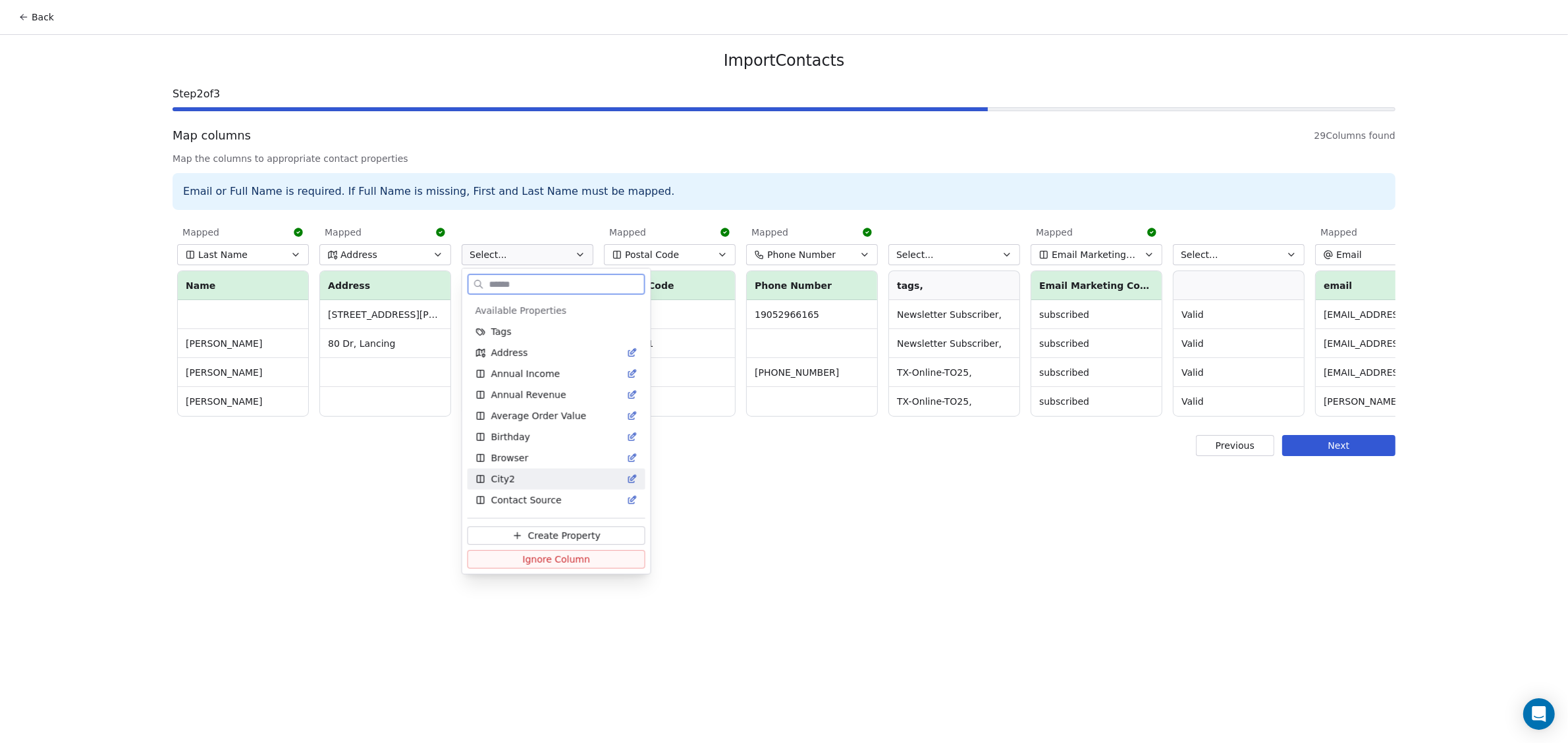
click at [545, 473] on div "City2" at bounding box center [556, 479] width 162 height 13
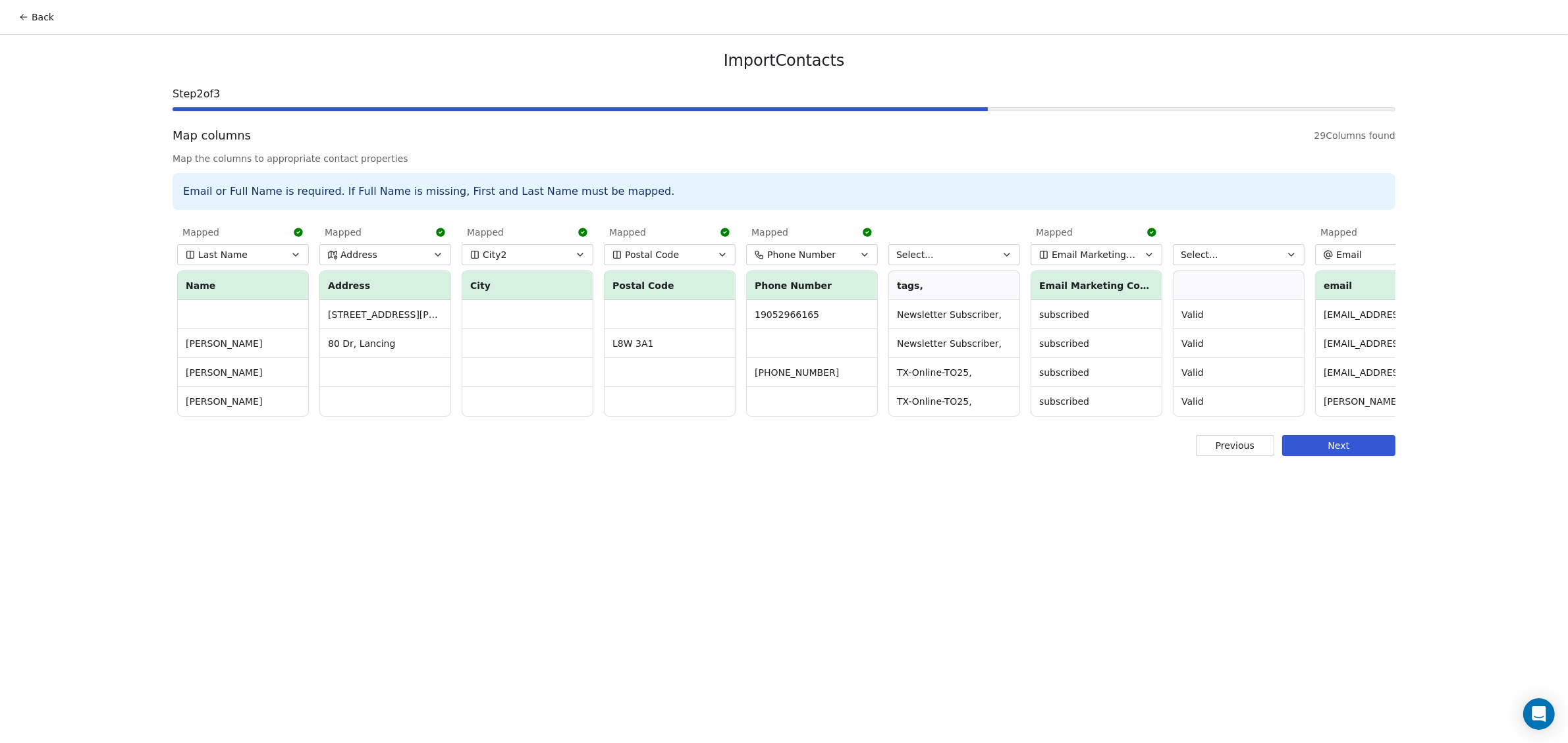
click at [524, 251] on button "City2" at bounding box center [527, 254] width 131 height 21
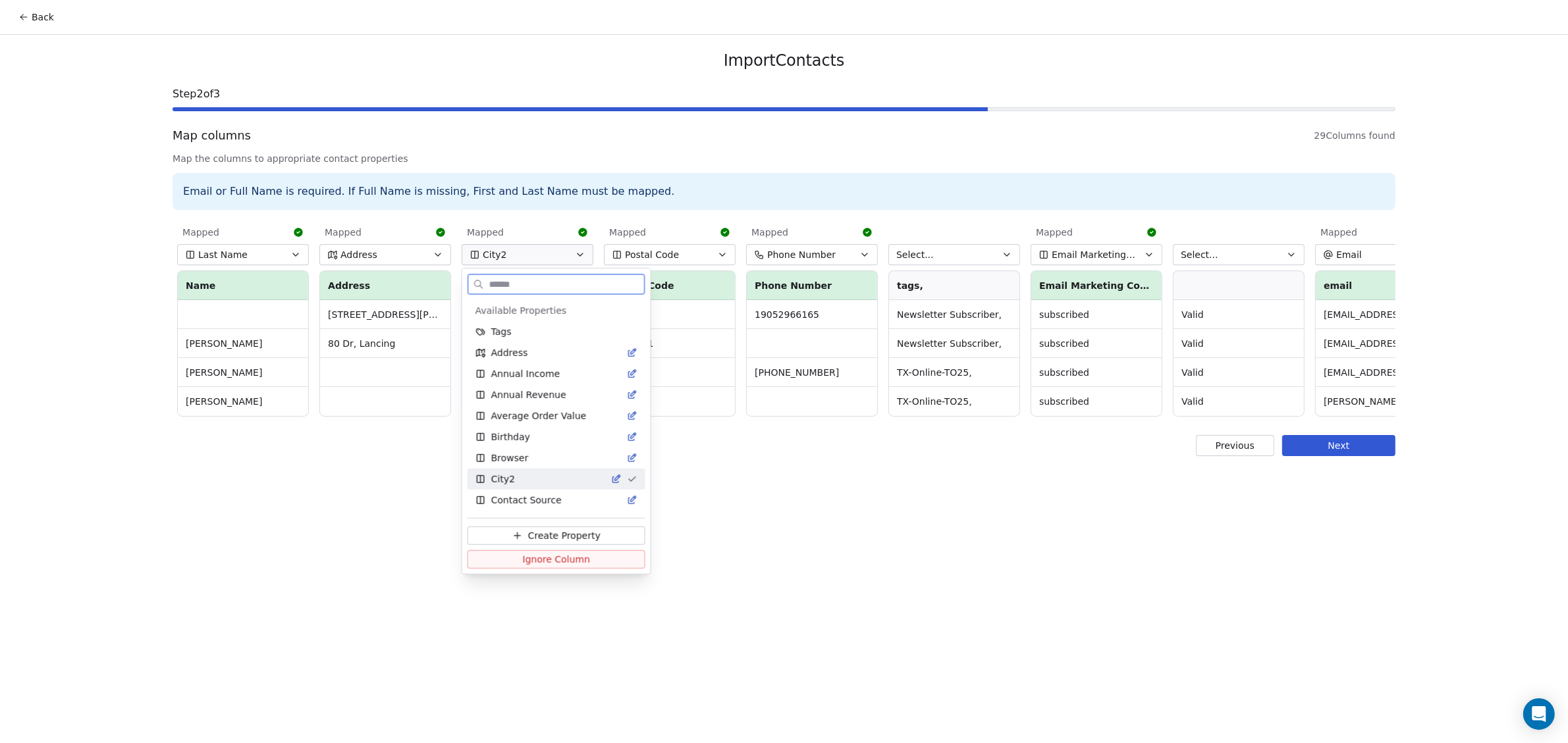
click at [616, 479] on icon "Suggestions" at bounding box center [618, 477] width 5 height 5
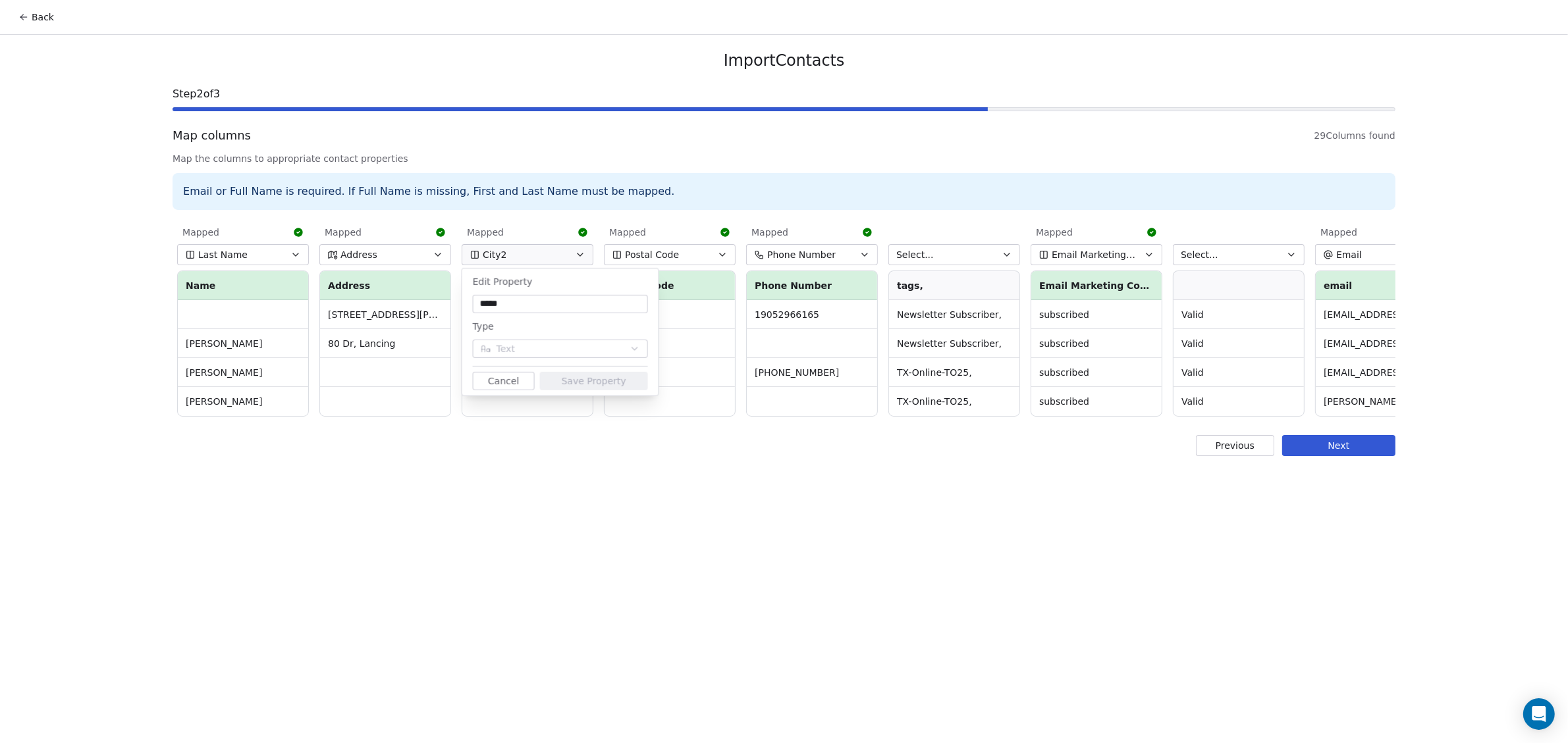
click at [507, 300] on input "*****" at bounding box center [560, 304] width 170 height 13
type input "****"
click at [555, 377] on button "Save Property" at bounding box center [594, 381] width 108 height 19
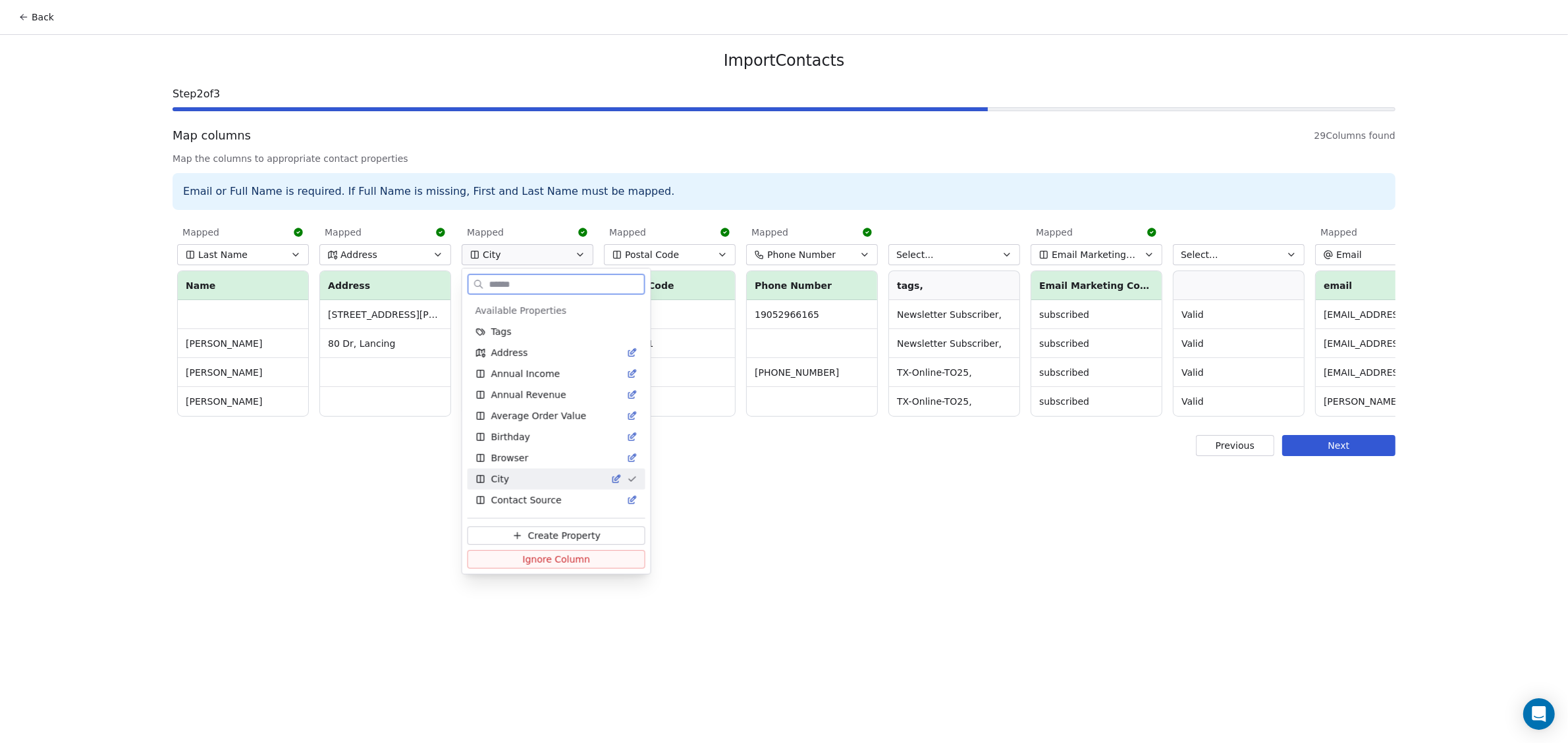
click at [512, 477] on div "City" at bounding box center [548, 479] width 146 height 13
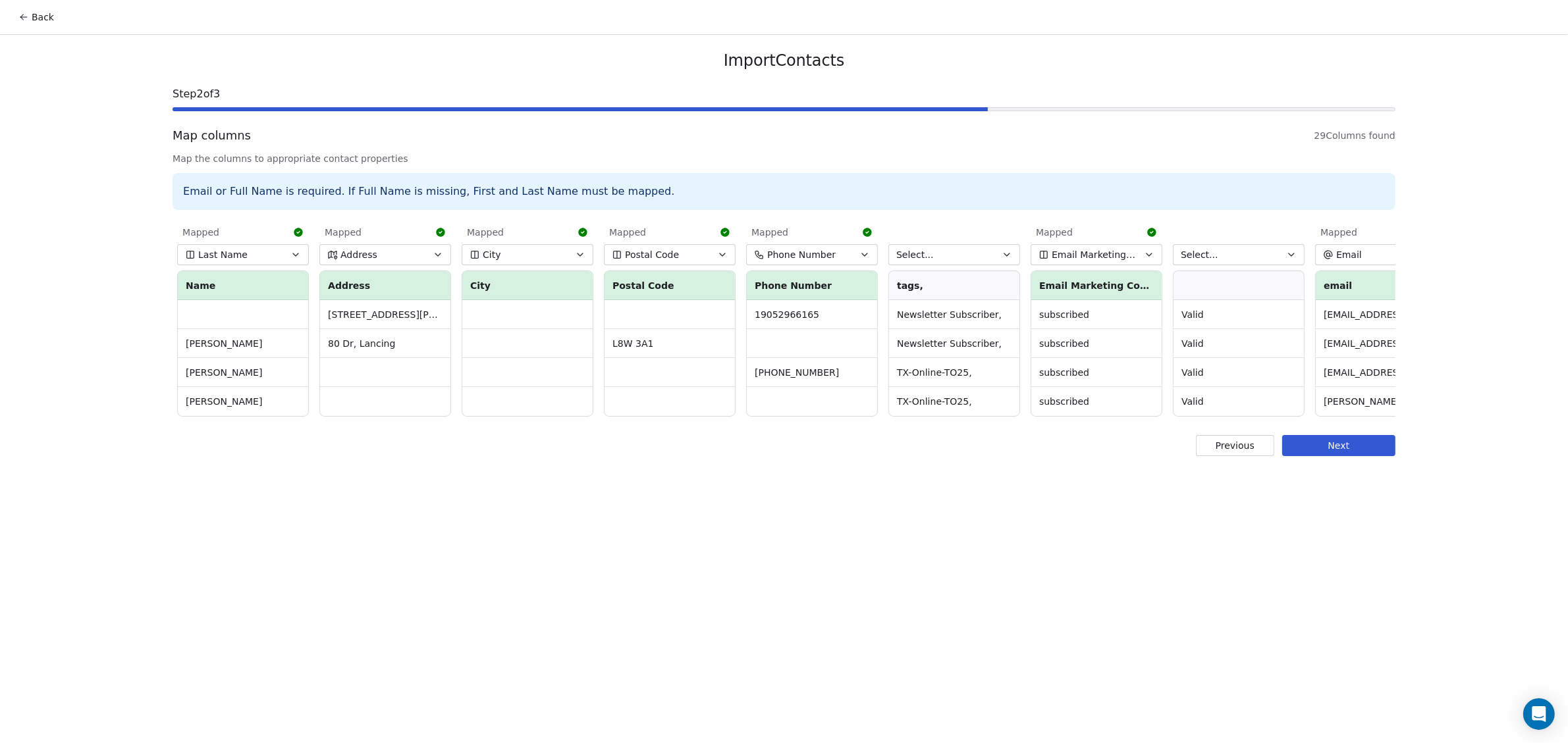
click at [953, 254] on button "Select..." at bounding box center [954, 254] width 131 height 21
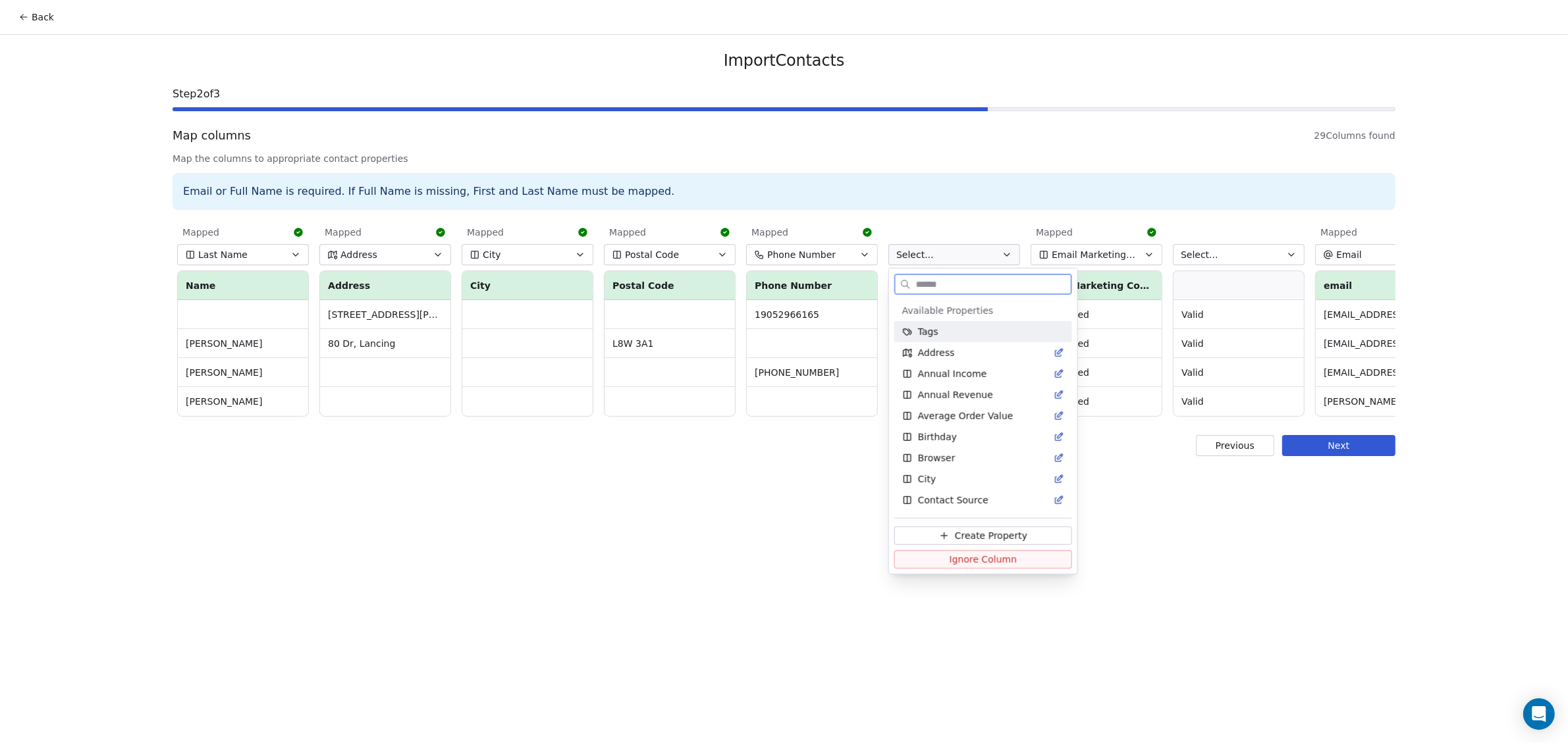
click at [937, 330] on div "Tags" at bounding box center [983, 332] width 162 height 13
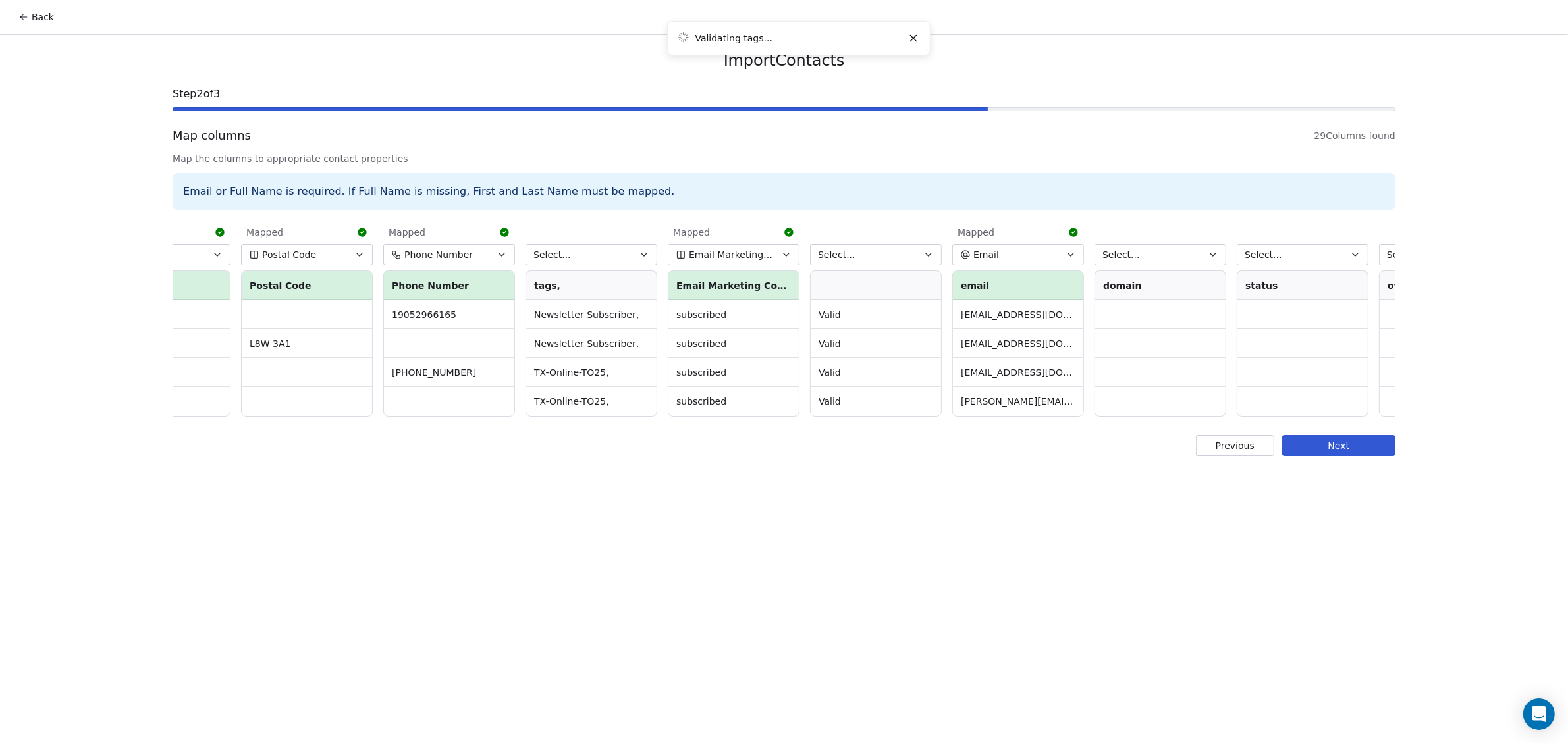
scroll to position [0, 930]
click at [611, 256] on button "Select..." at bounding box center [588, 254] width 131 height 21
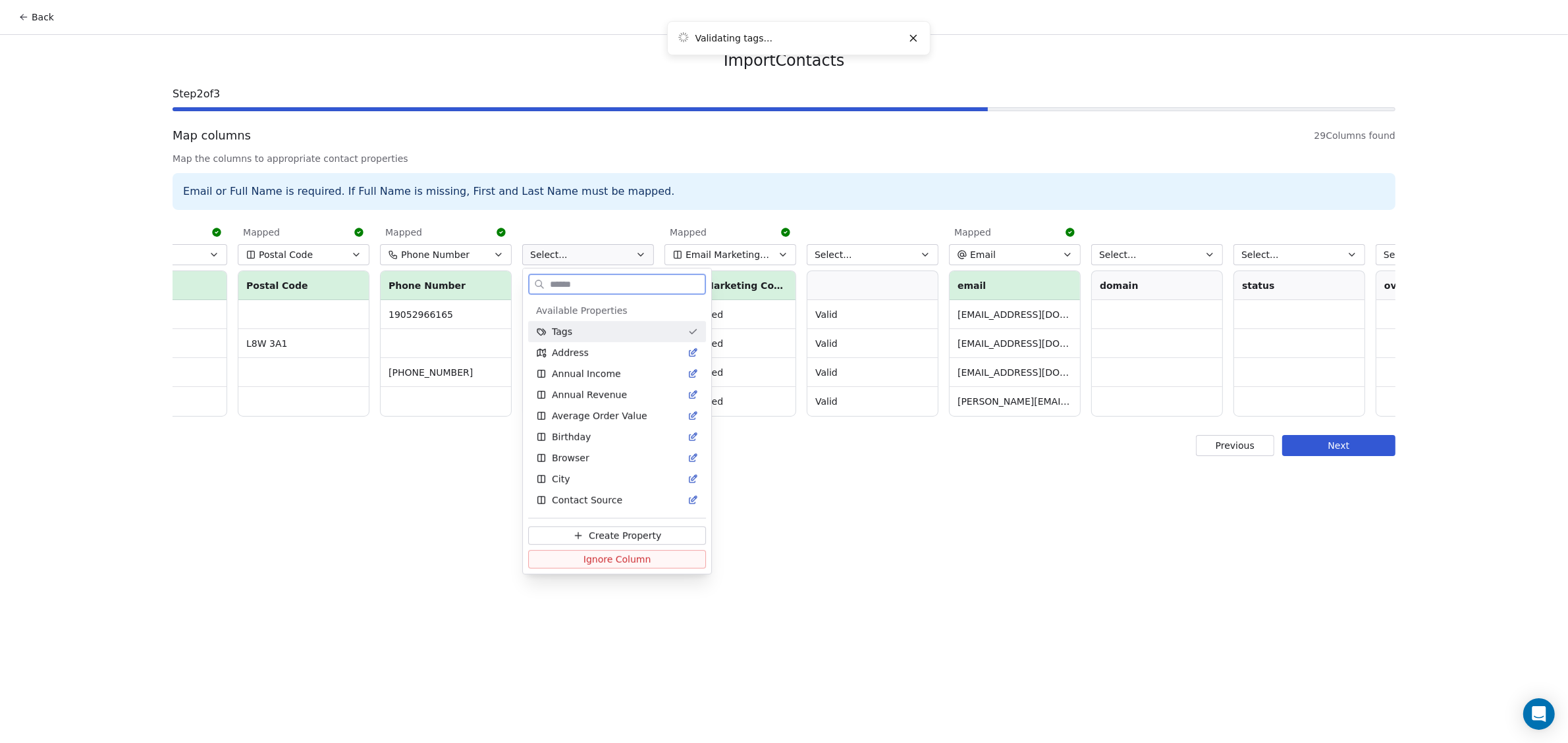
click at [609, 333] on div "Tags" at bounding box center [609, 332] width 146 height 13
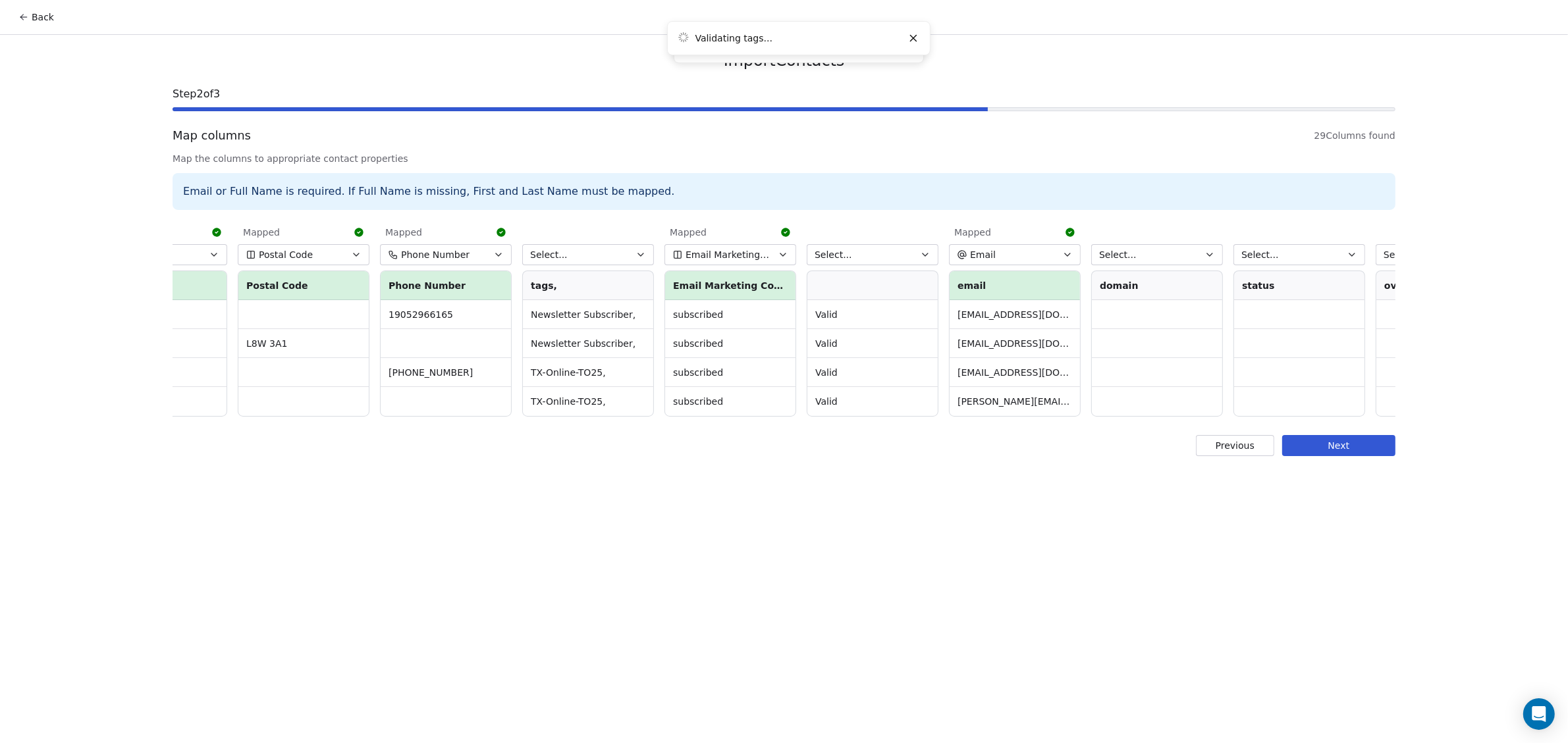
click at [560, 254] on span "Select..." at bounding box center [549, 254] width 38 height 13
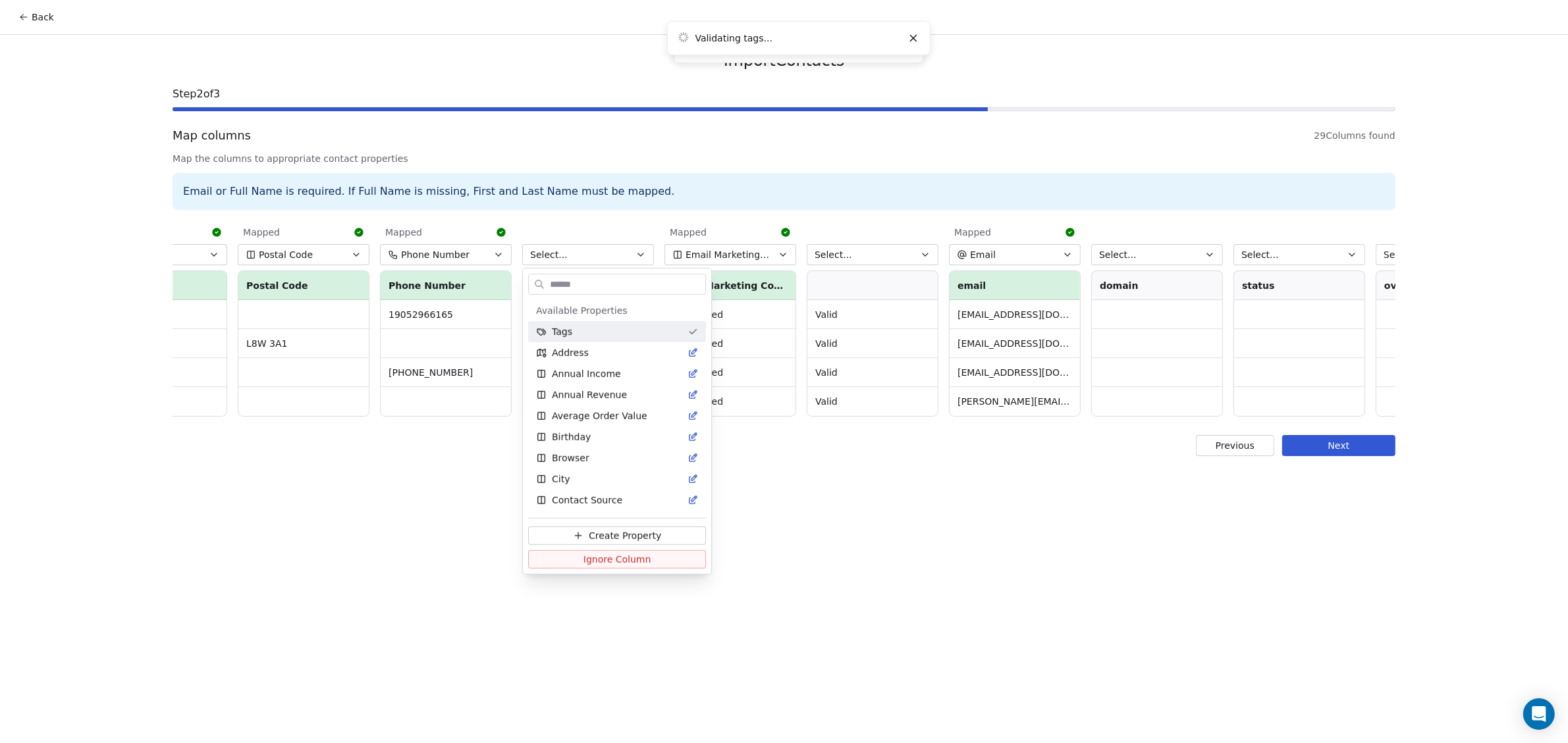
click at [571, 225] on html "Back Import Contacts Step 2 of 3 Map columns 29 Columns found Map the columns t…" at bounding box center [784, 372] width 1568 height 743
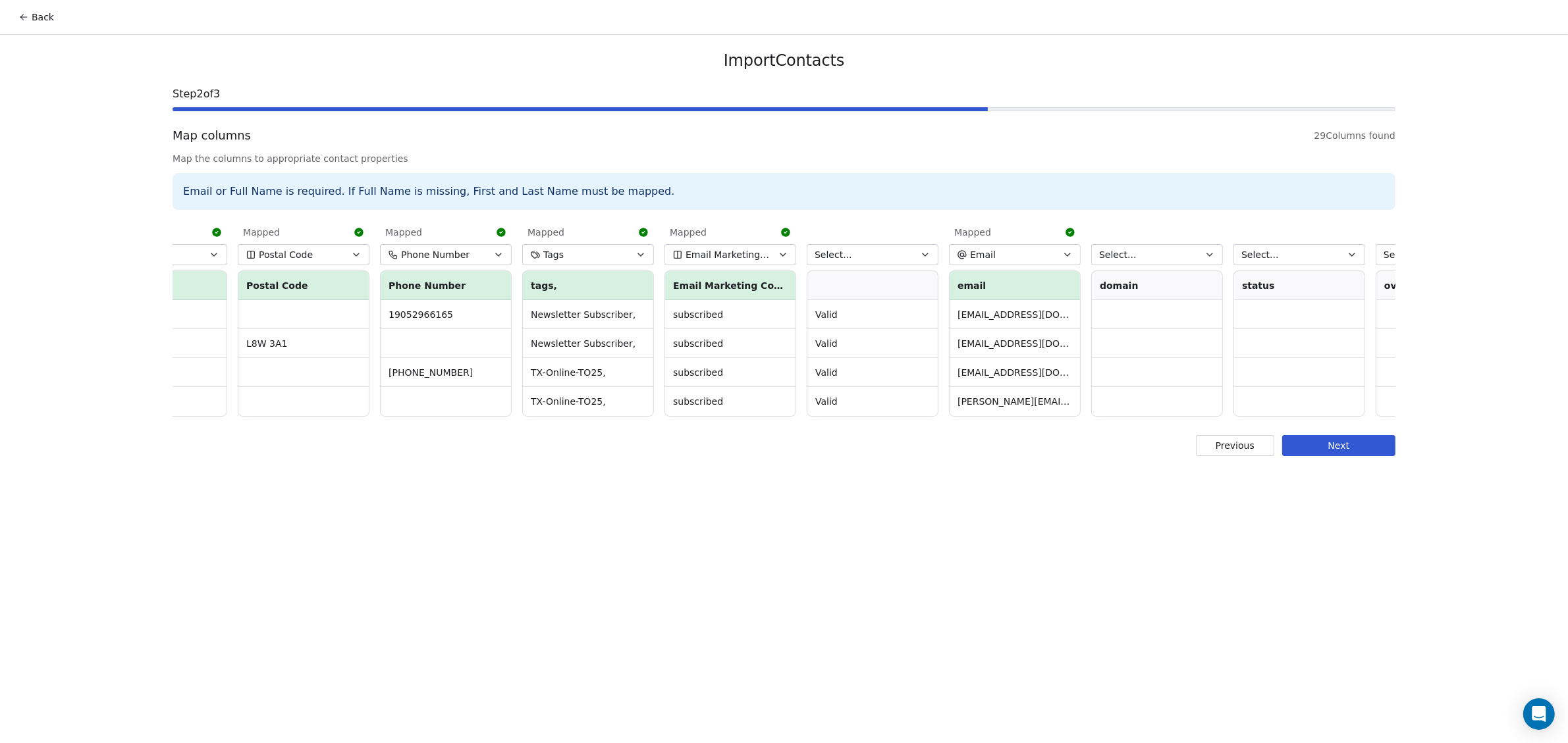
click at [596, 254] on button "Tags" at bounding box center [588, 254] width 131 height 21
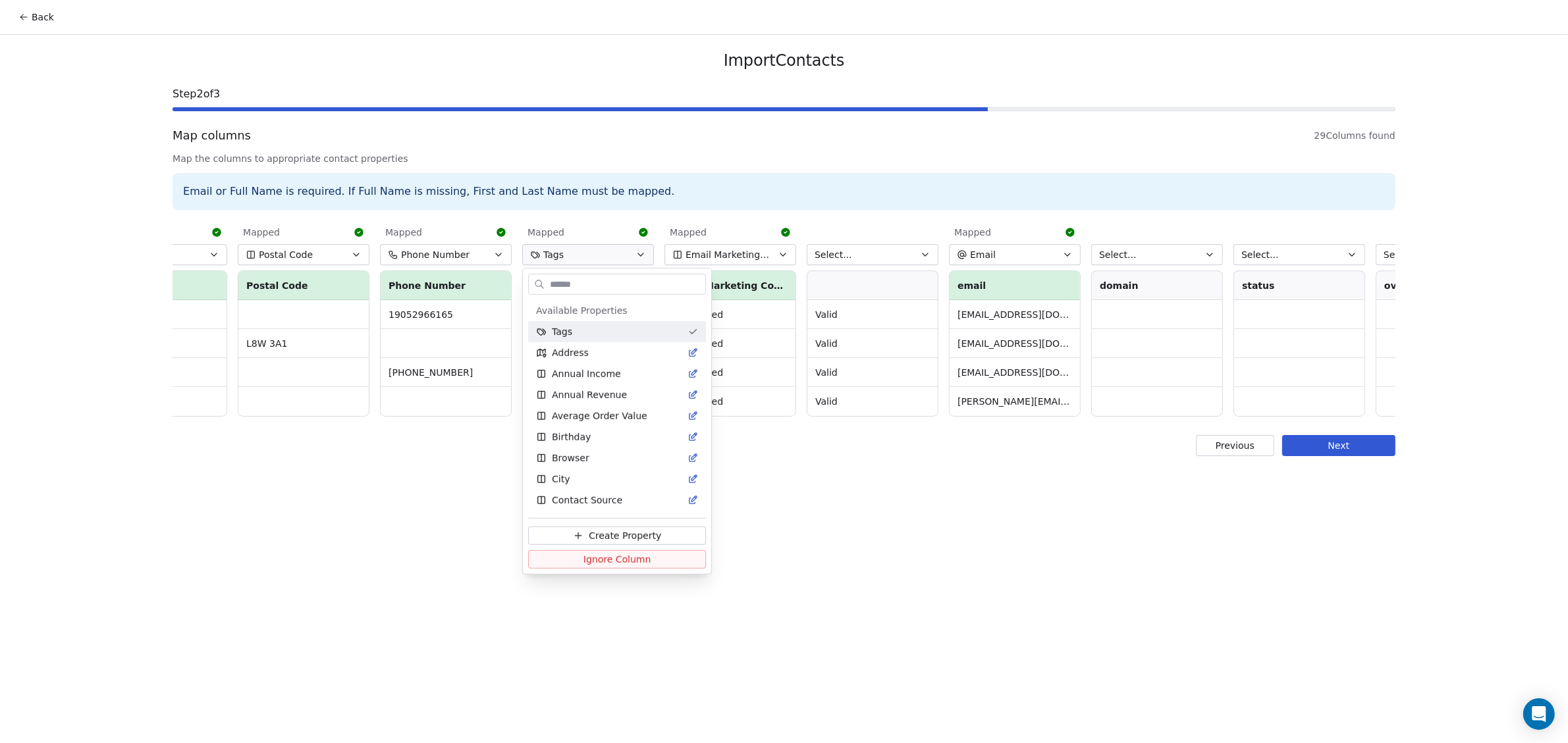
click at [596, 254] on html "Back Import Contacts Step 2 of 3 Map columns 29 Columns found Map the columns t…" at bounding box center [784, 372] width 1568 height 743
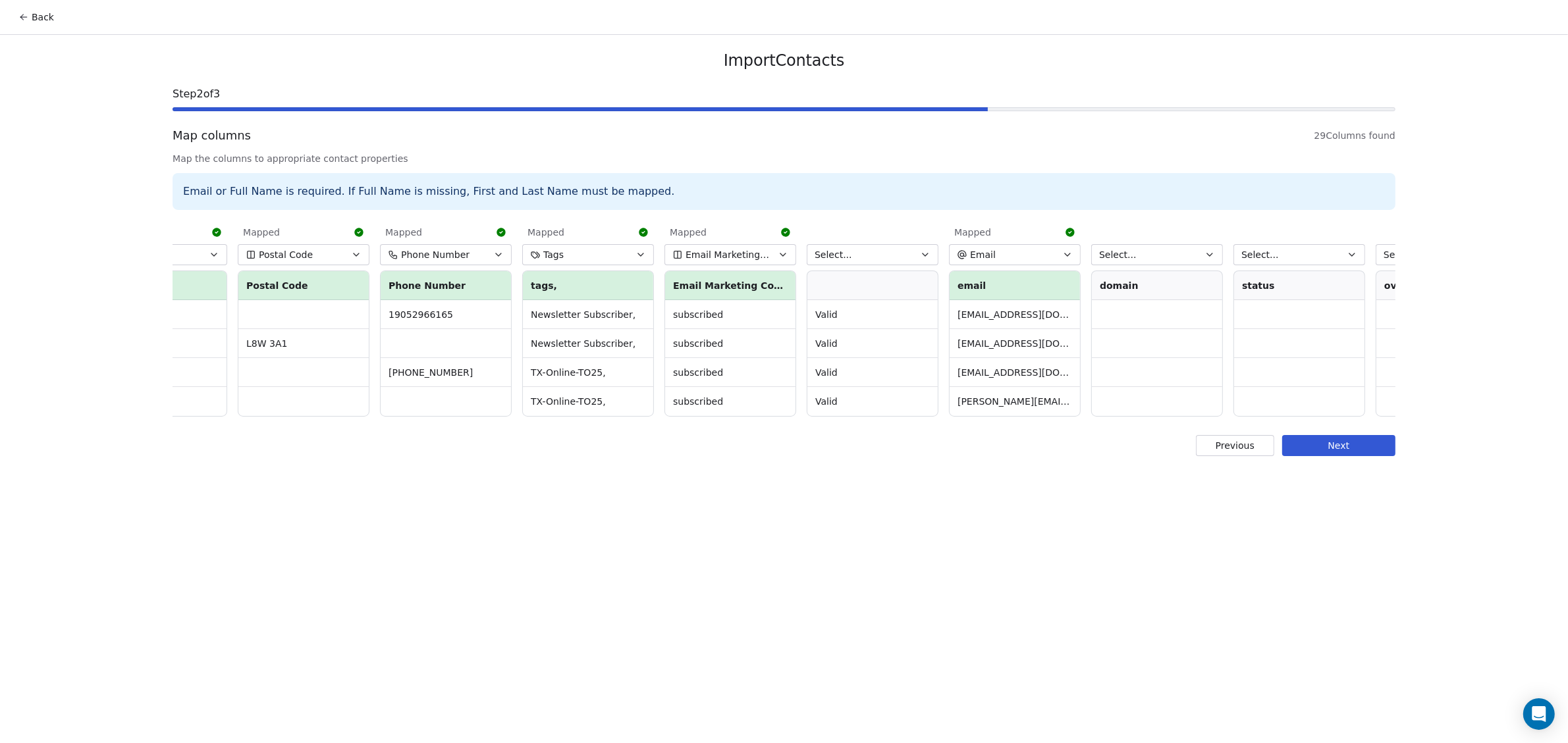
click at [578, 281] on th "tags," at bounding box center [588, 285] width 131 height 29
click at [576, 259] on button "Tags" at bounding box center [588, 254] width 131 height 21
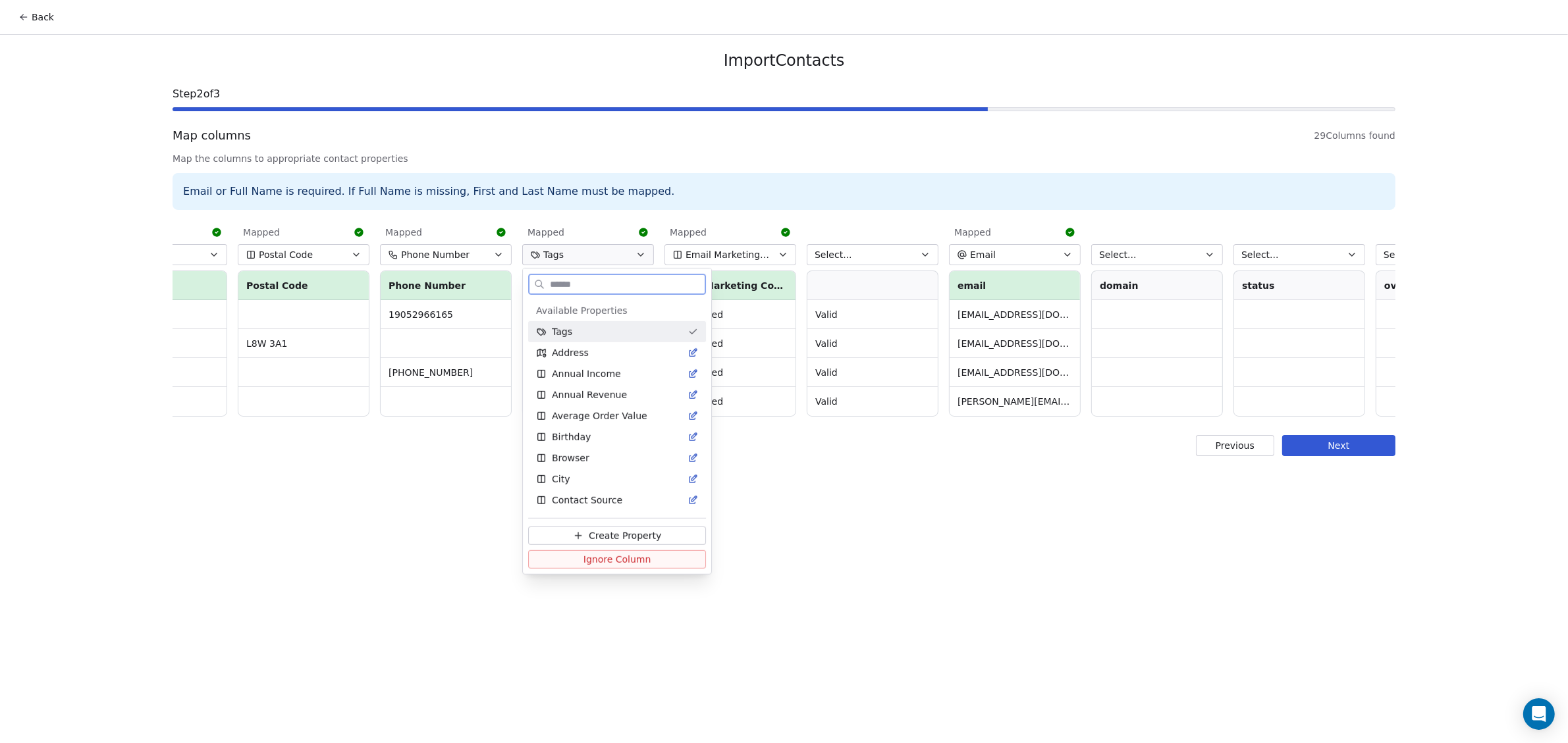
click at [585, 336] on div "Tags" at bounding box center [609, 332] width 146 height 13
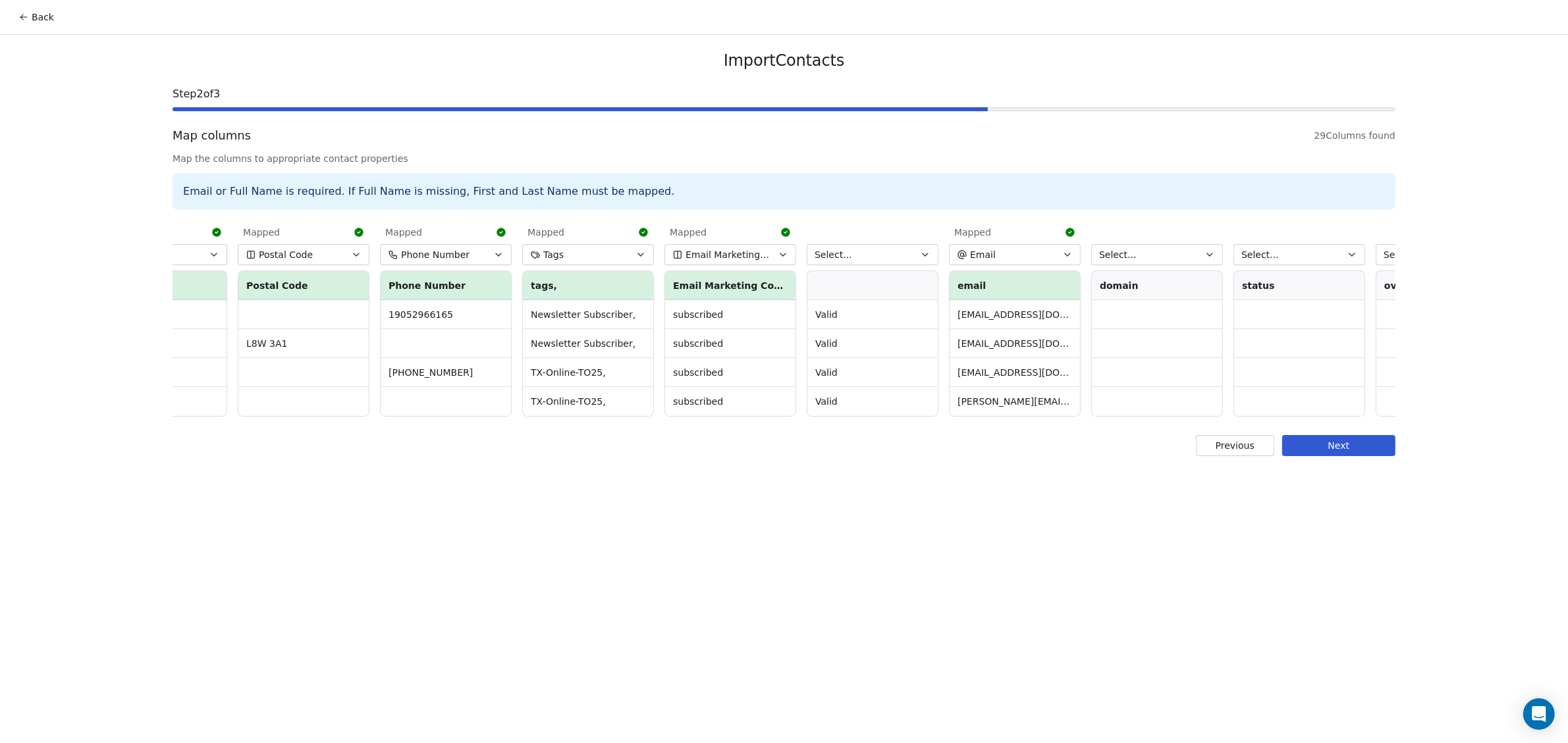
click at [873, 256] on button "Select..." at bounding box center [873, 254] width 131 height 21
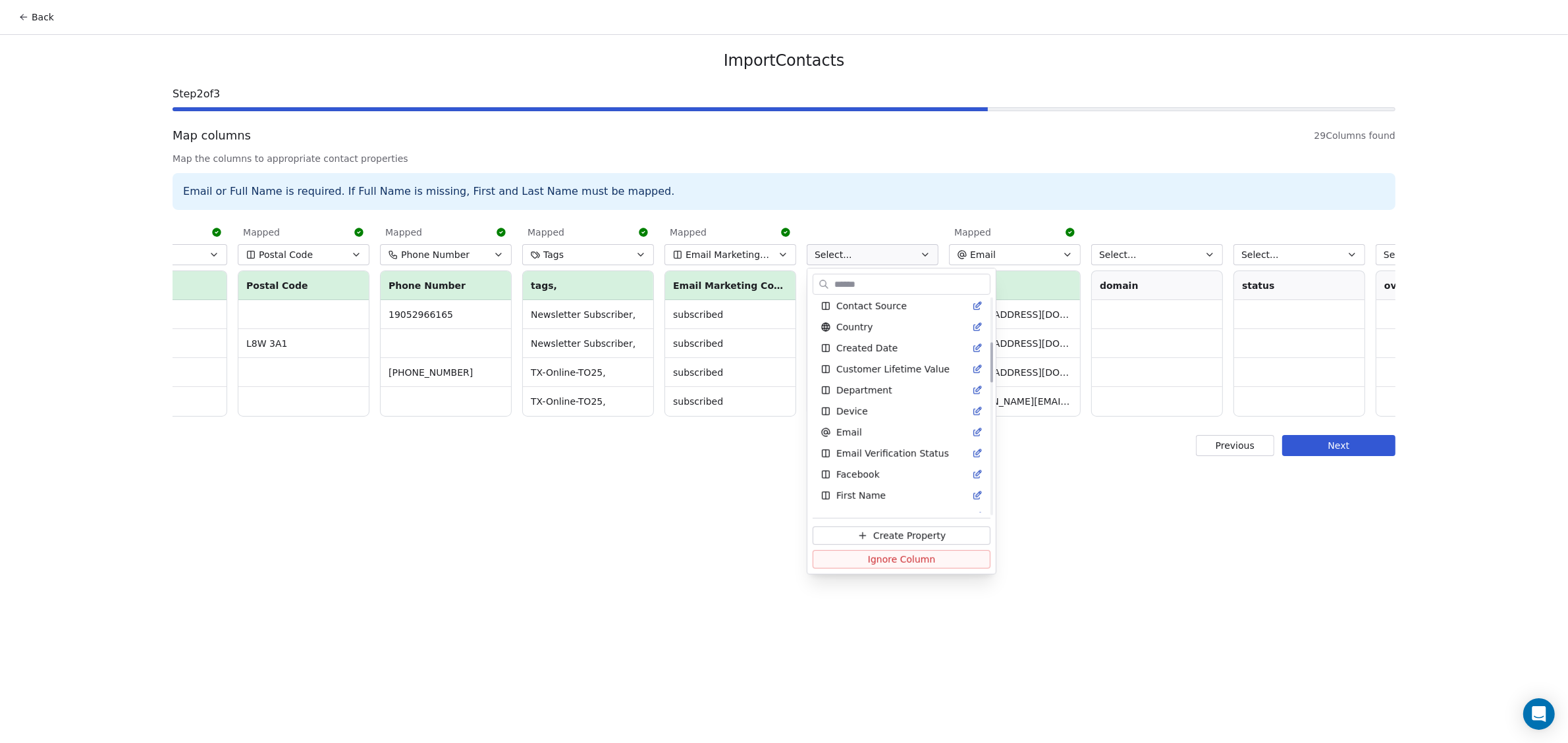
scroll to position [247, 0]
click at [893, 398] on span "Email Verification Status" at bounding box center [893, 400] width 113 height 13
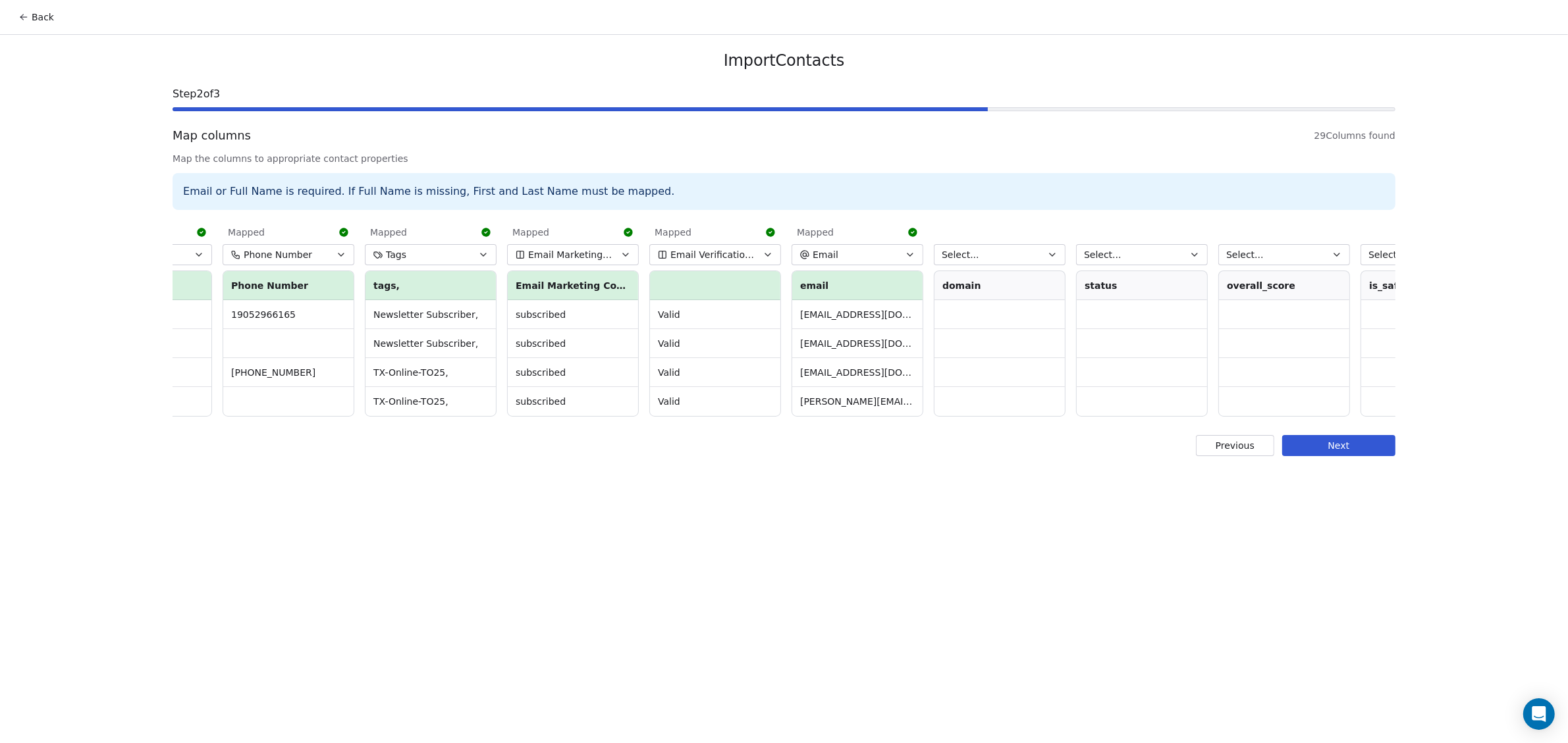
scroll to position [0, 1034]
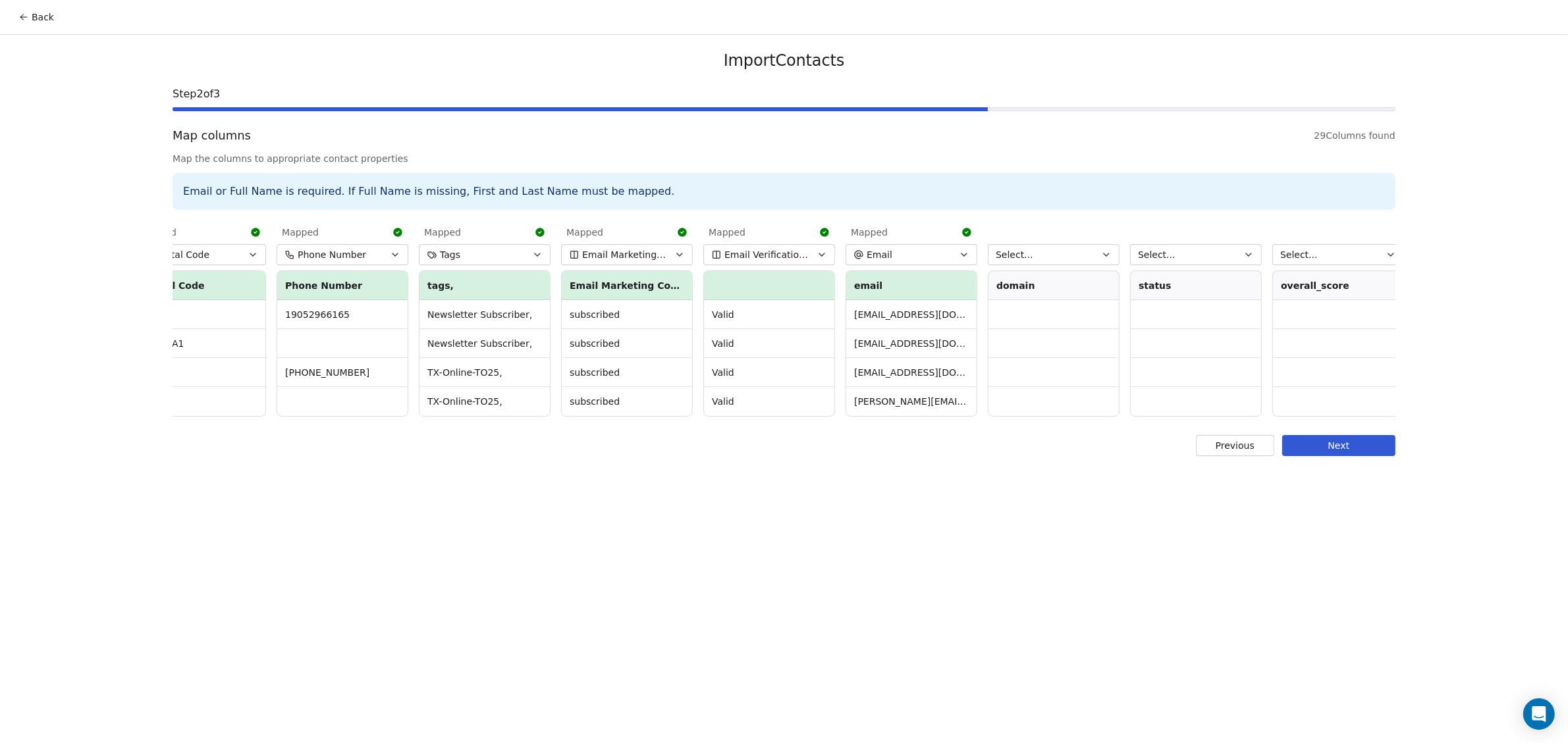
click at [962, 252] on icon "button" at bounding box center [964, 255] width 11 height 11
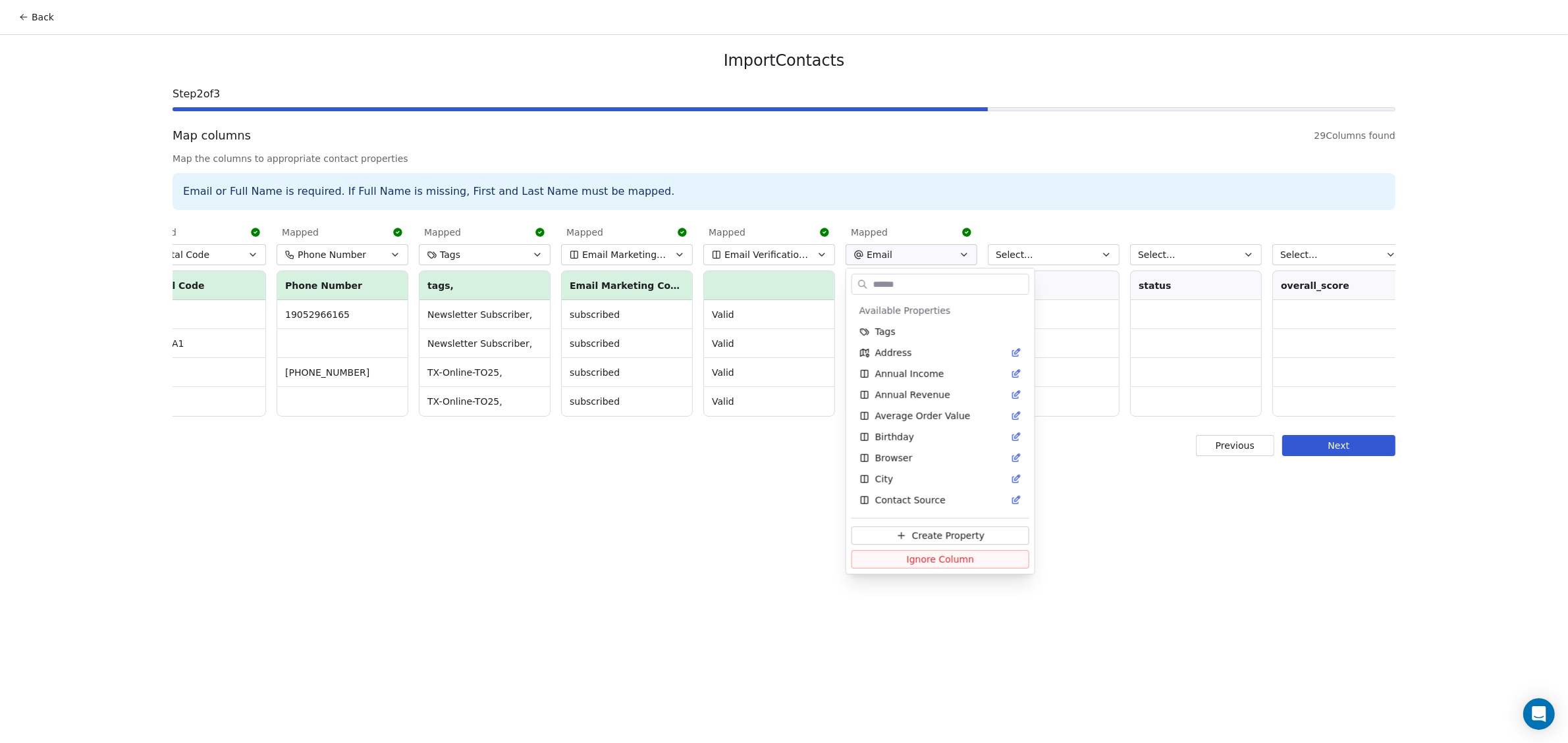
scroll to position [124, 0]
click at [900, 564] on button "Ignore Column" at bounding box center [940, 560] width 178 height 19
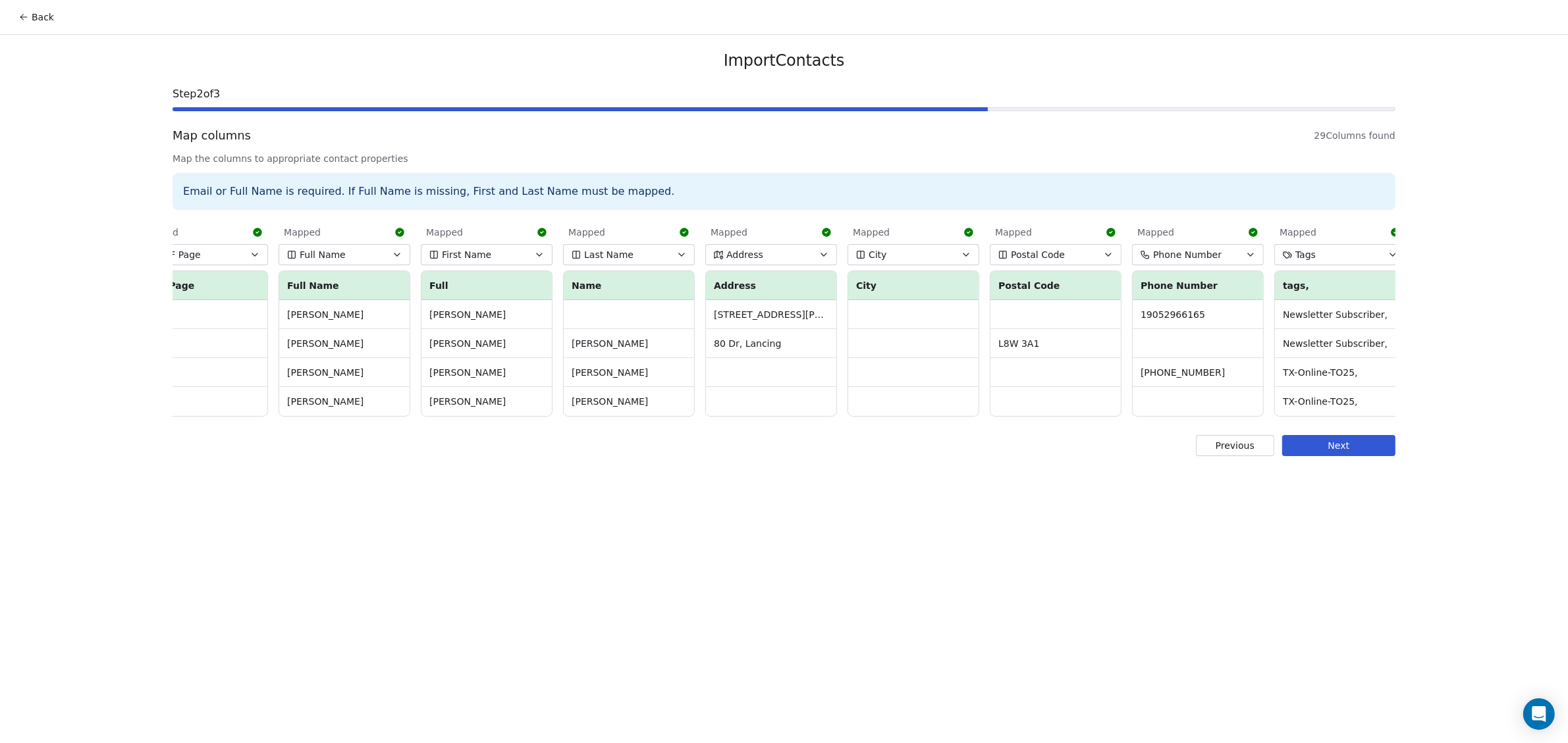
scroll to position [0, 0]
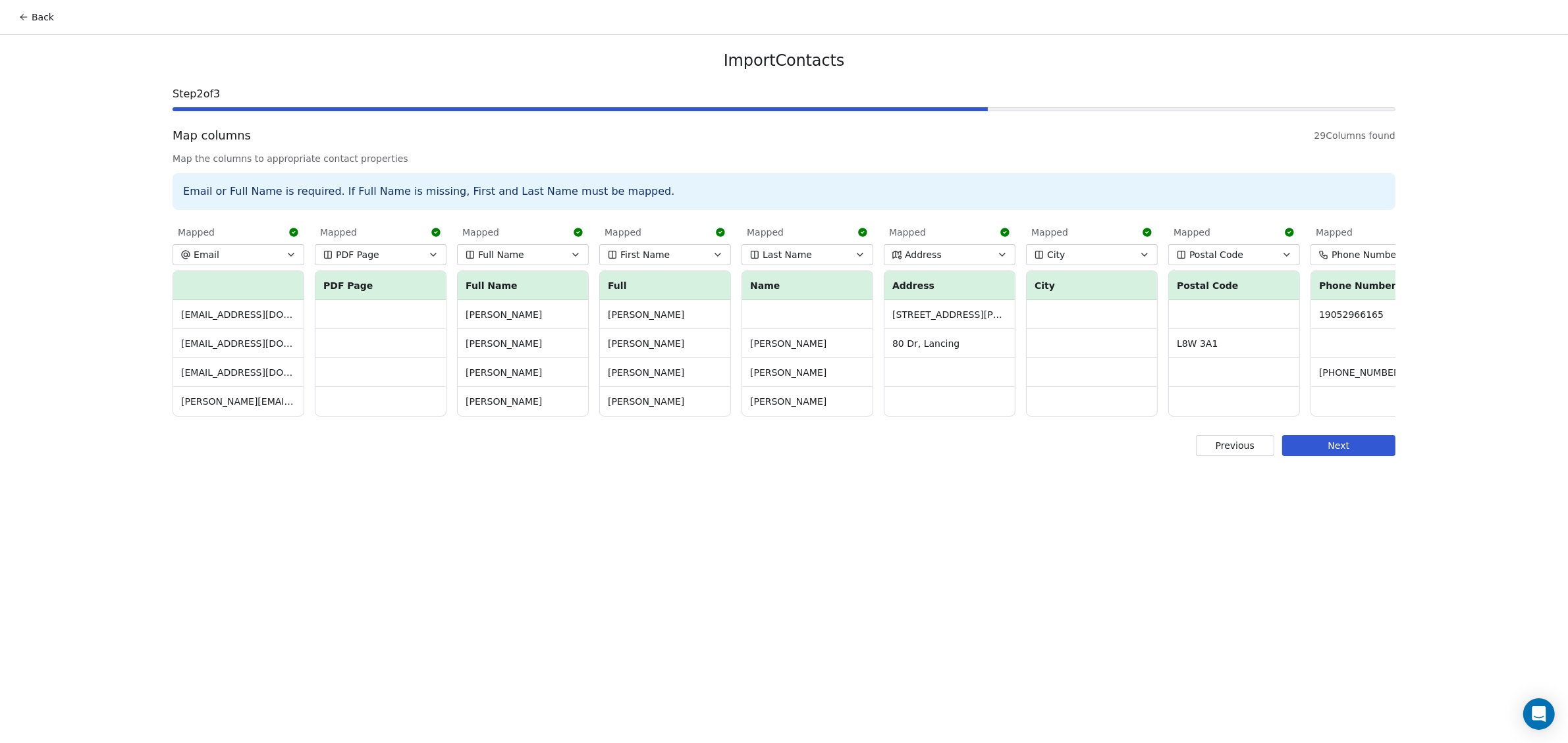
click at [1366, 455] on button "Next" at bounding box center [1339, 445] width 114 height 21
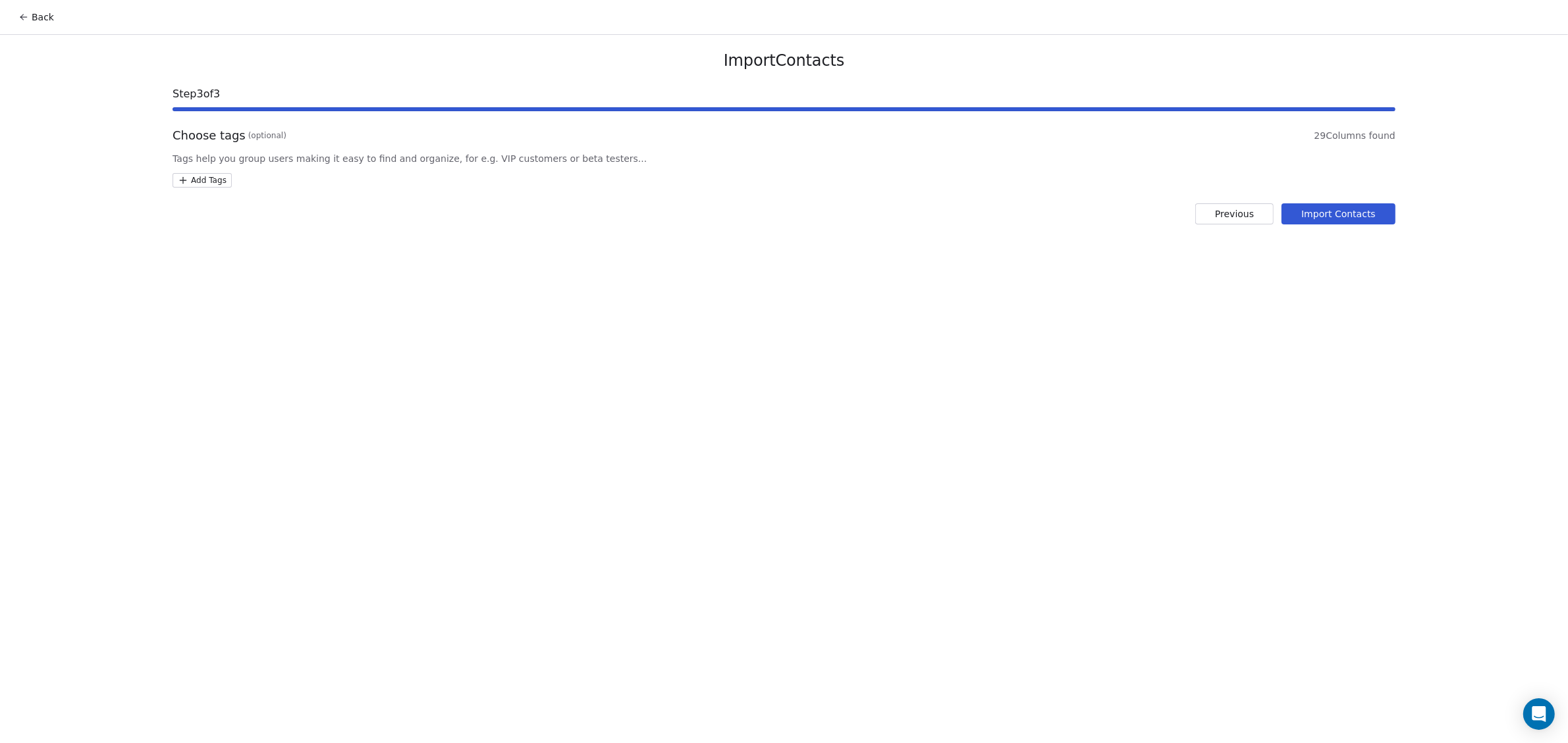
click at [1324, 213] on button "Import Contacts" at bounding box center [1339, 213] width 114 height 21
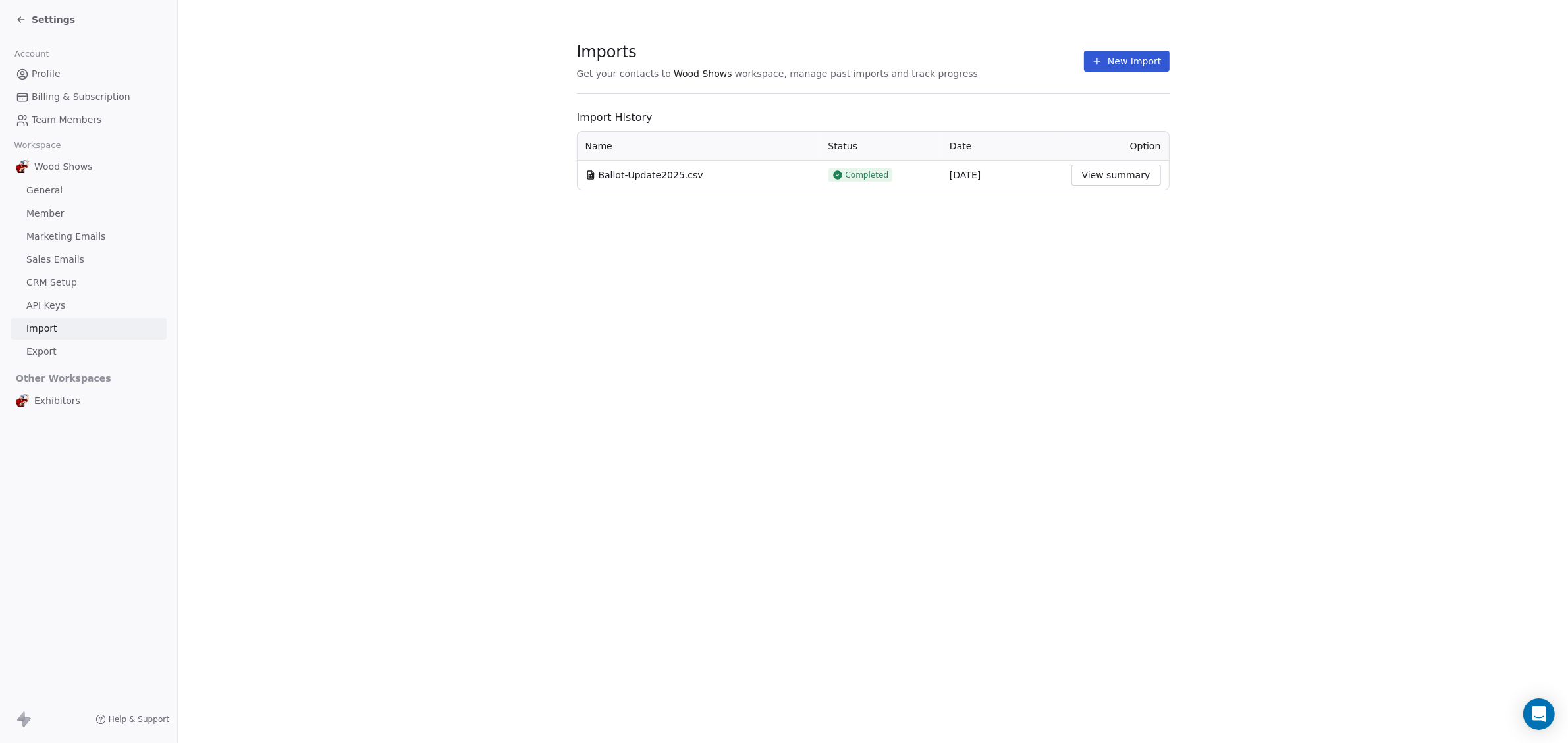
click at [1111, 176] on button "View summary" at bounding box center [1117, 174] width 90 height 21
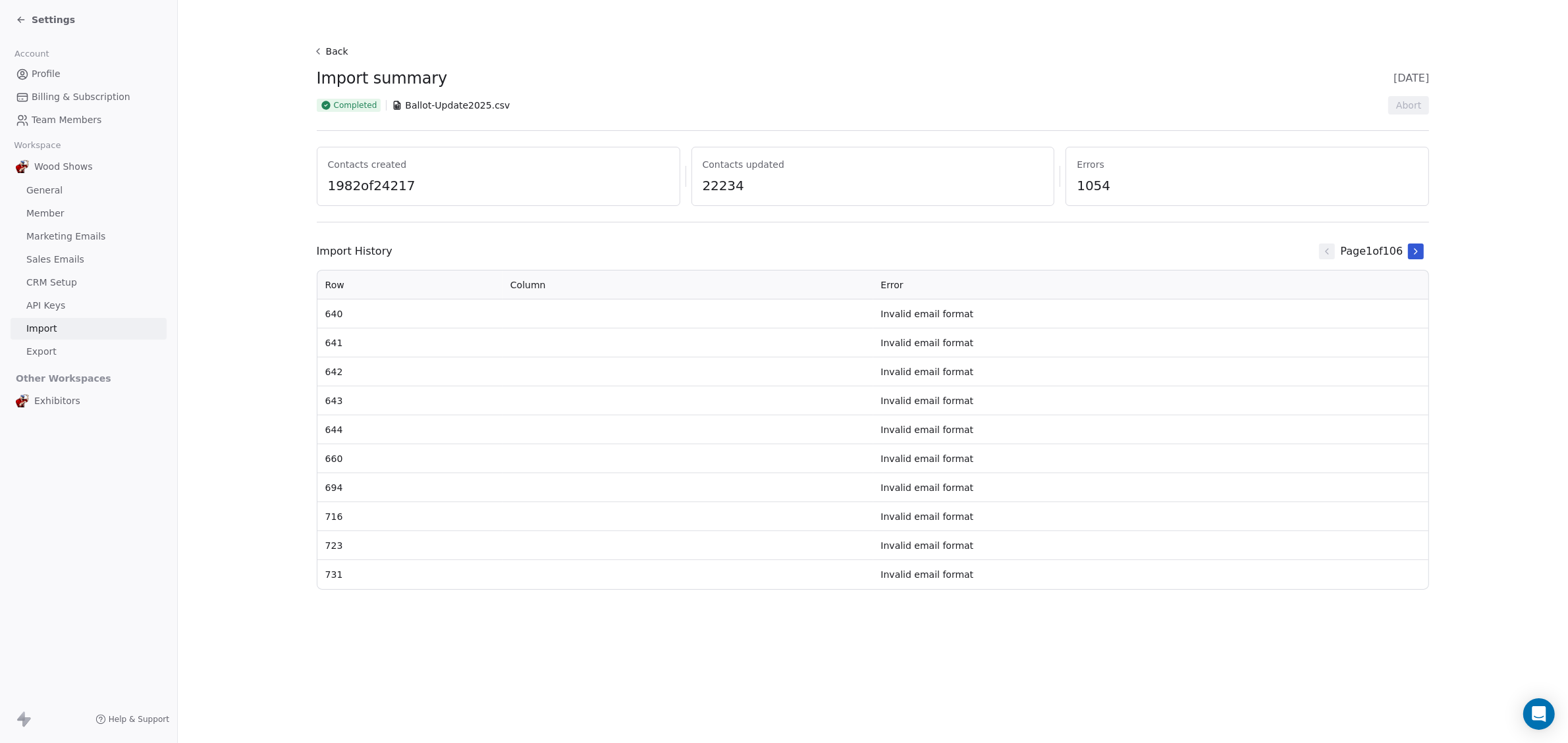
click at [922, 372] on td "Invalid email format" at bounding box center [1152, 372] width 556 height 29
click at [332, 314] on td "640" at bounding box center [410, 314] width 185 height 29
click at [1424, 256] on button at bounding box center [1417, 252] width 16 height 16
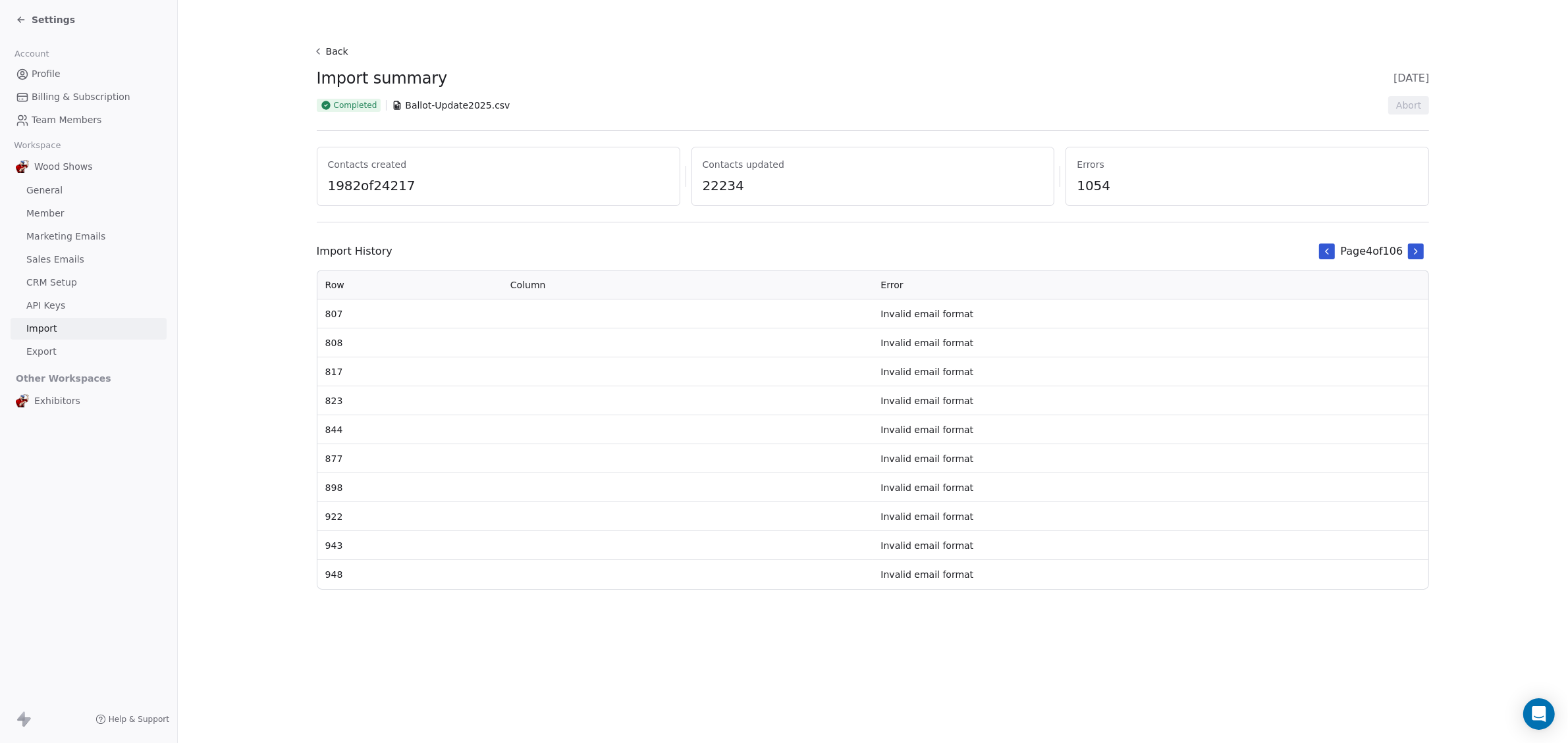
click at [1424, 256] on button at bounding box center [1417, 252] width 16 height 16
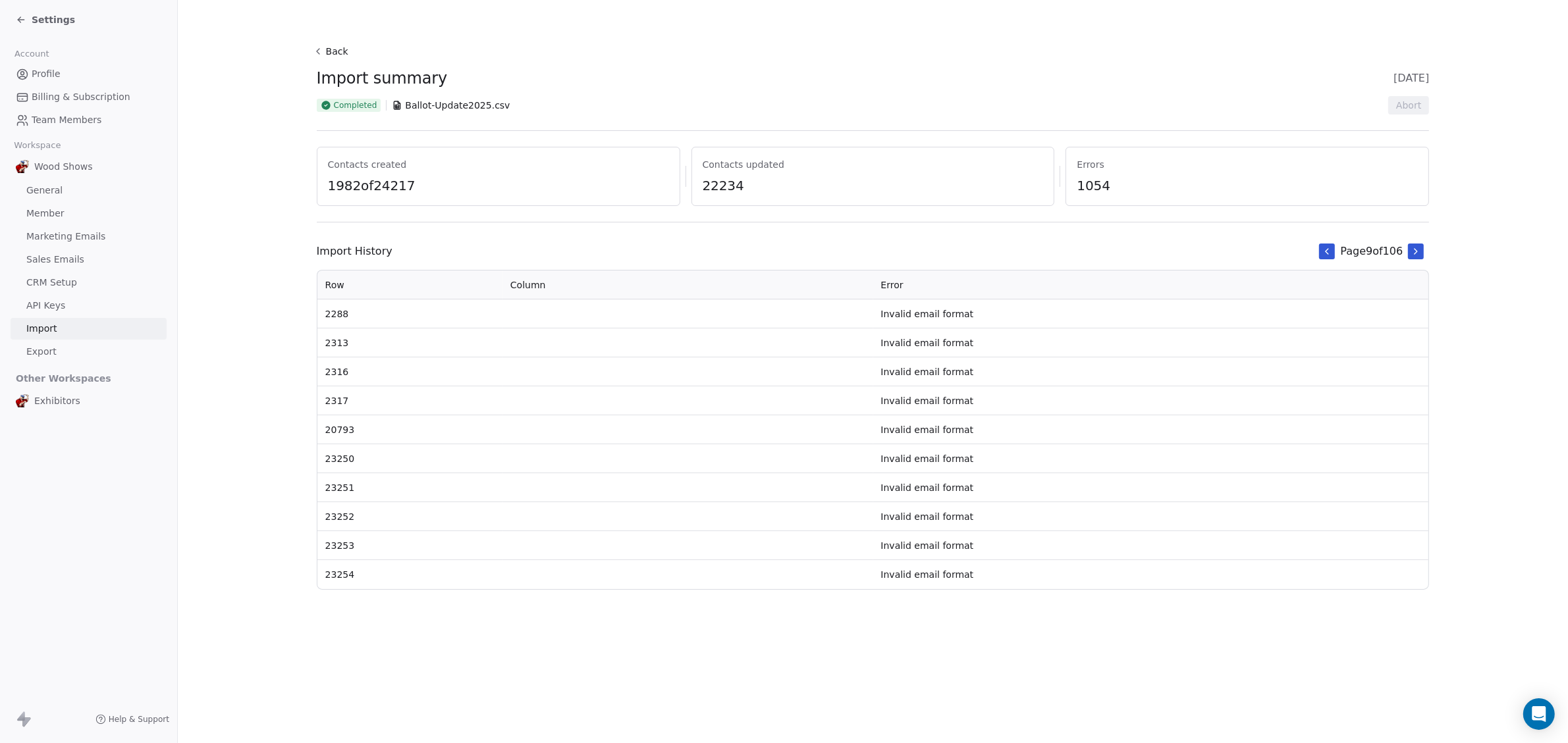
click at [1424, 256] on button at bounding box center [1417, 252] width 16 height 16
click at [1416, 254] on icon at bounding box center [1416, 251] width 11 height 11
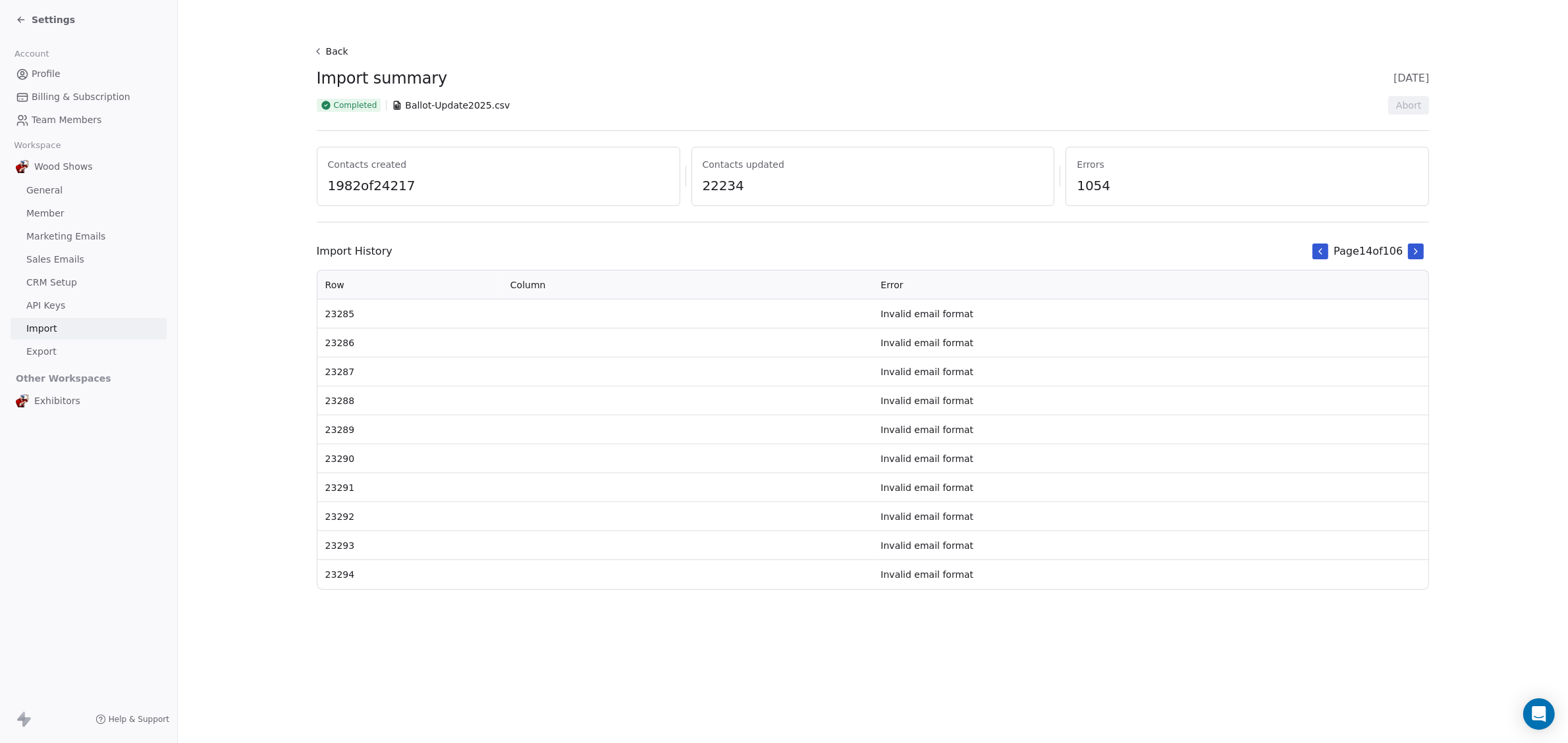
click at [1416, 254] on icon at bounding box center [1416, 251] width 11 height 11
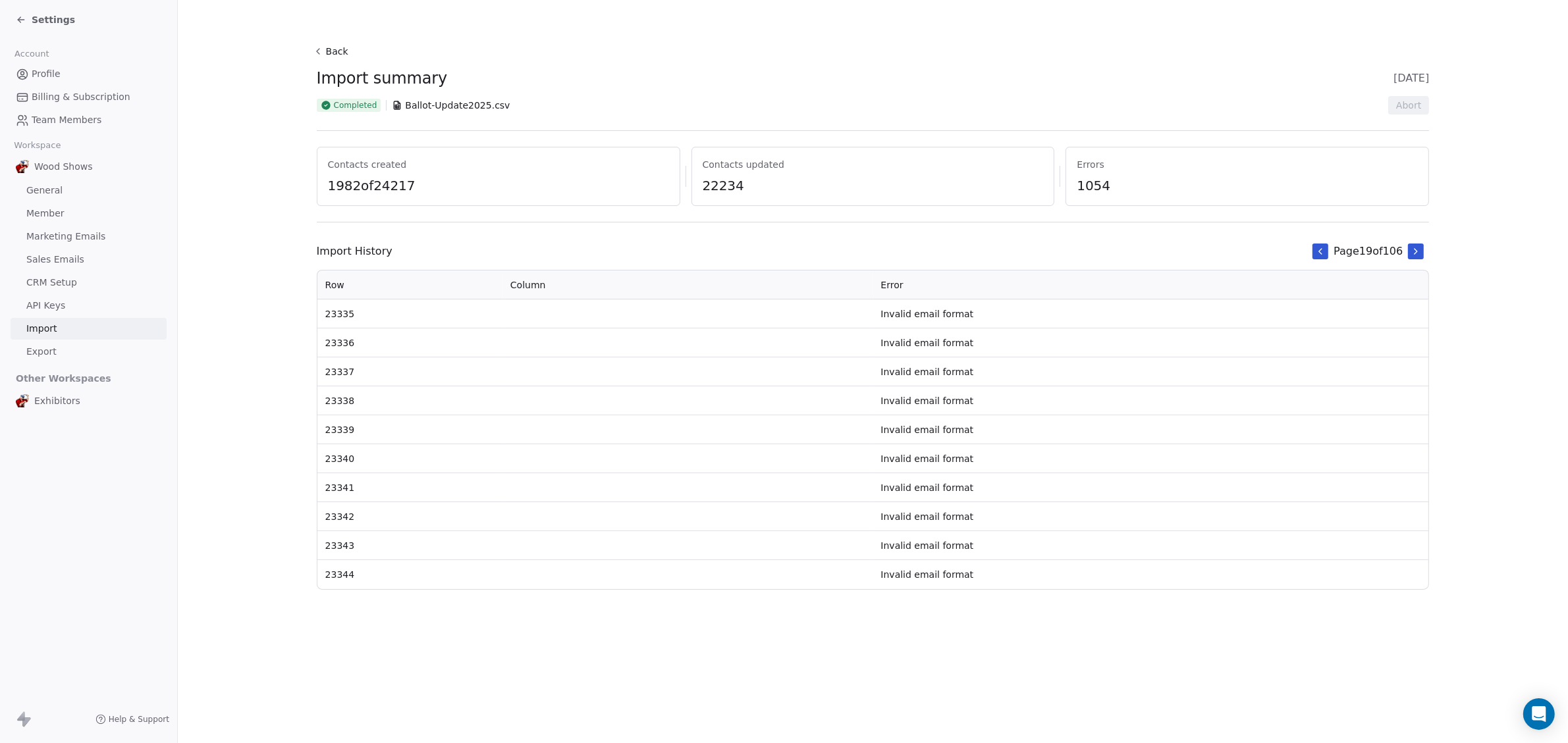
click at [1416, 254] on icon at bounding box center [1416, 251] width 11 height 11
click at [35, 69] on span "Profile" at bounding box center [46, 74] width 29 height 14
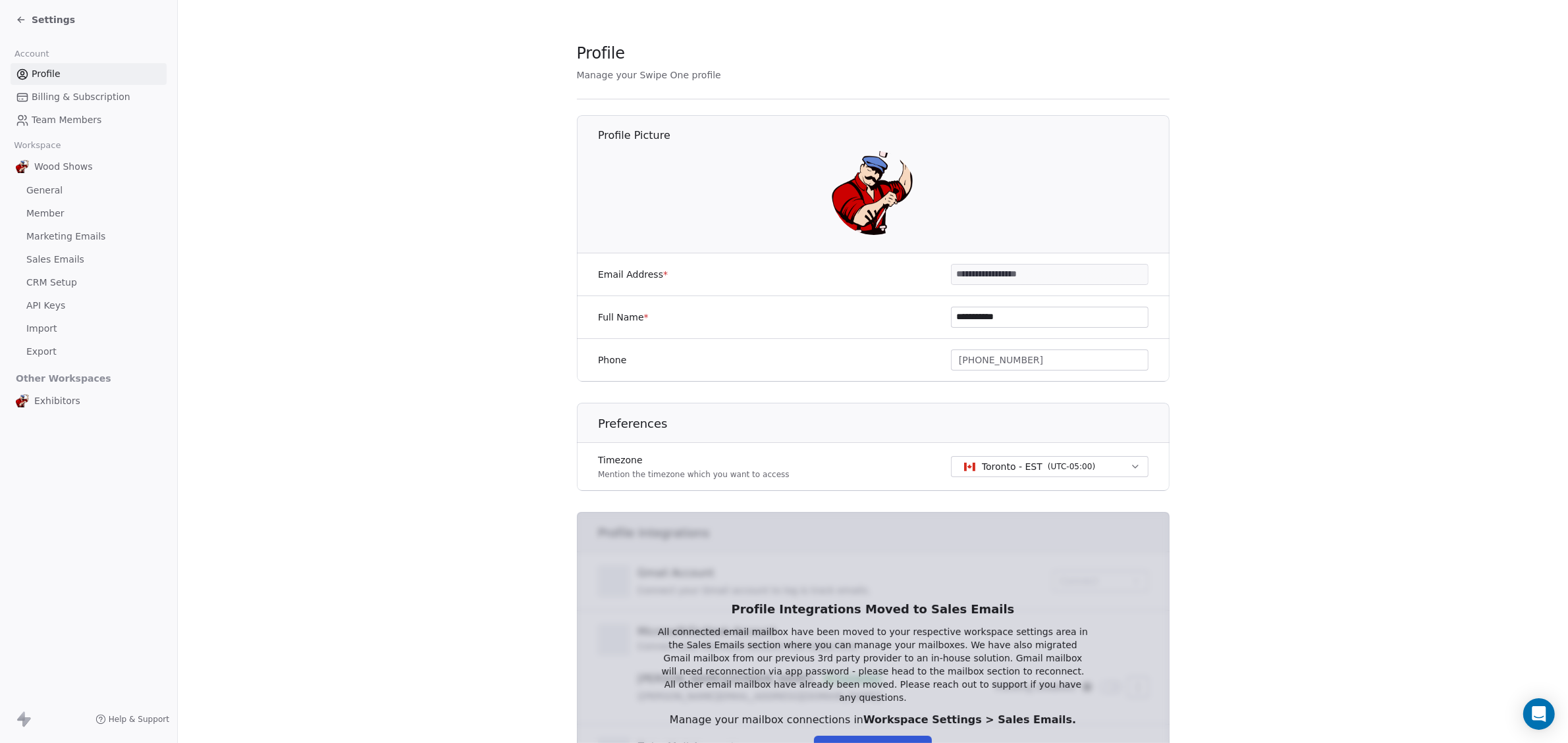
click at [34, 22] on span "Settings" at bounding box center [54, 19] width 44 height 13
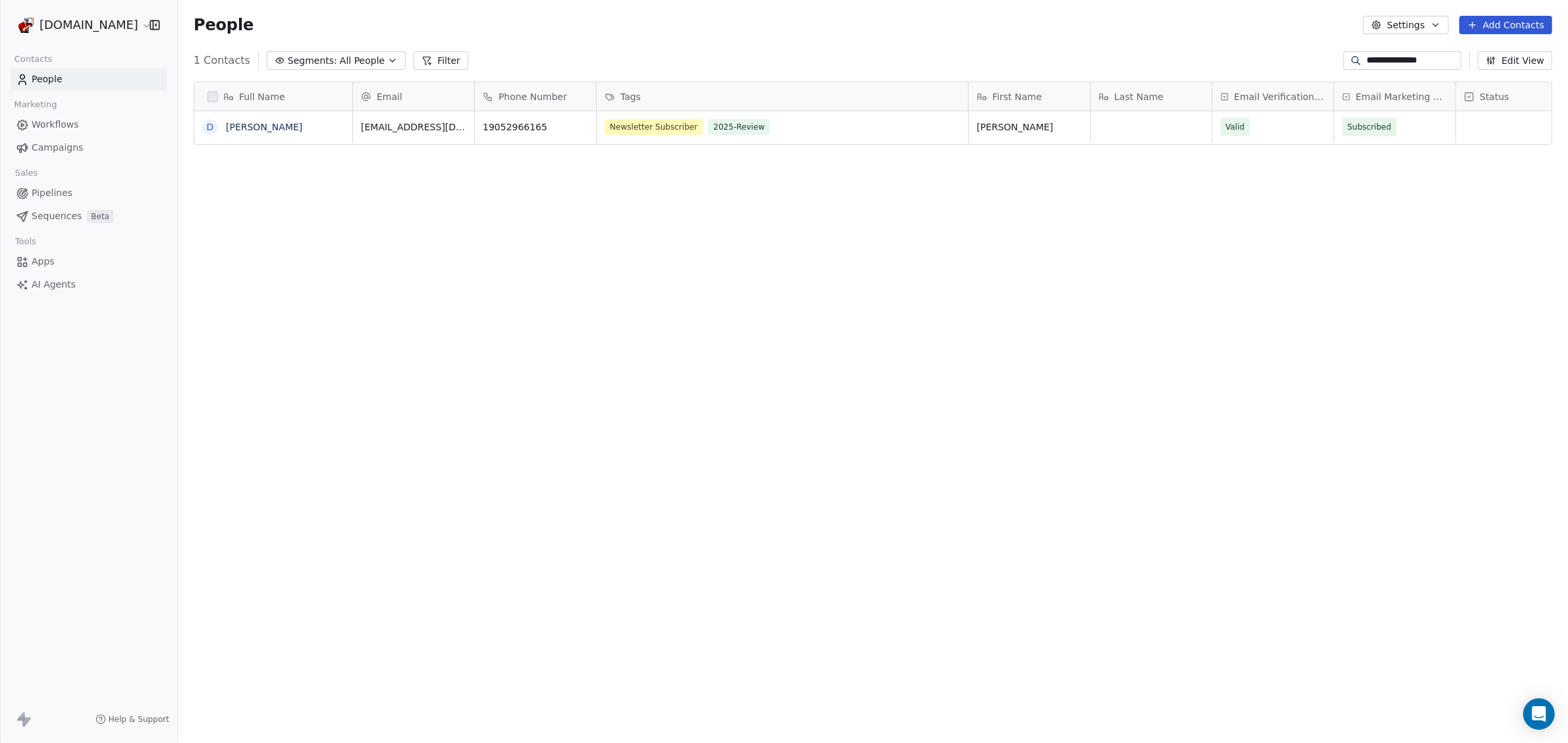
scroll to position [642, 1378]
drag, startPoint x: 1345, startPoint y: 57, endPoint x: 1567, endPoint y: 69, distance: 222.3
click at [1567, 69] on div "**********" at bounding box center [874, 60] width 1391 height 21
paste input "****"
type input "**********"
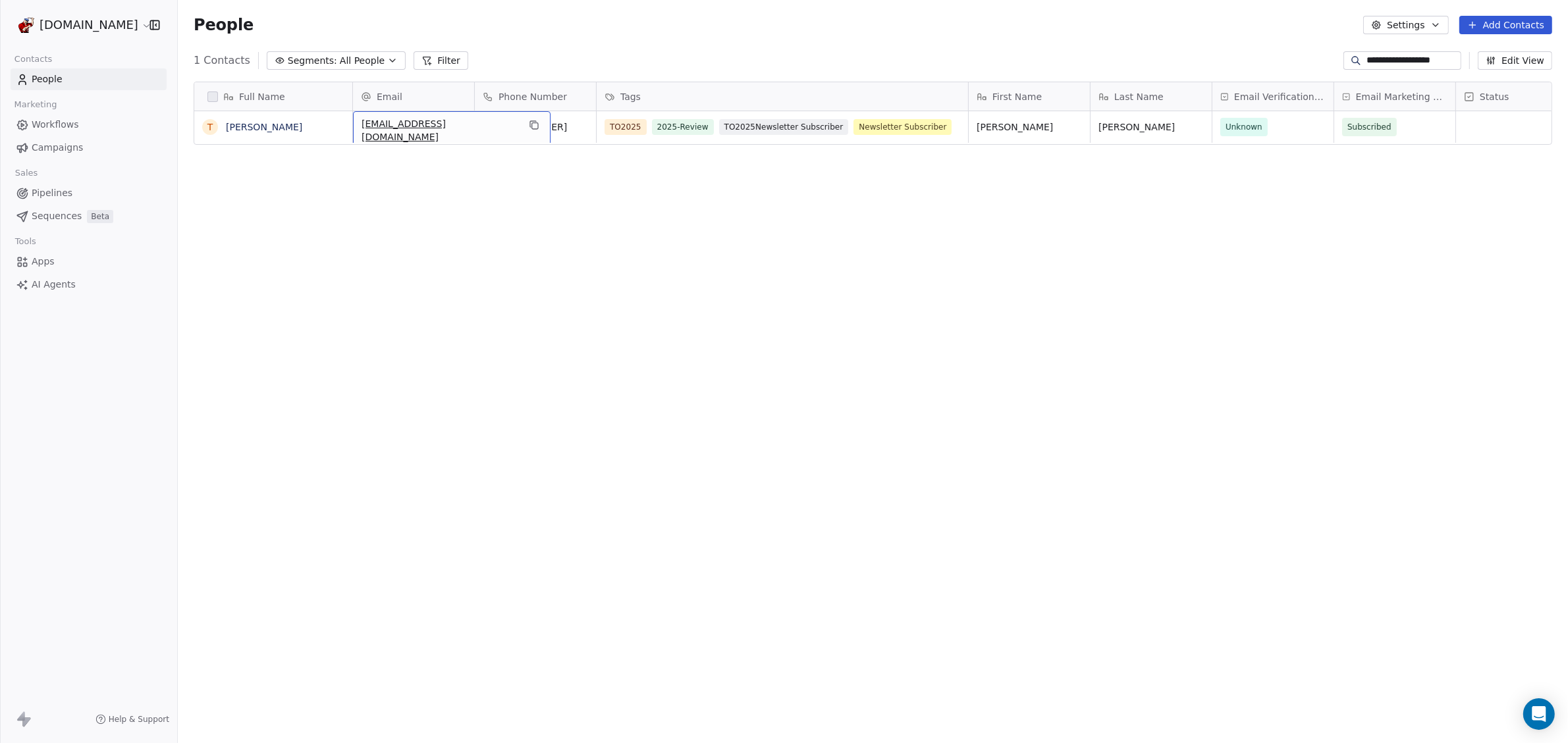
click at [447, 133] on span "uneak.2000@gmail.co" at bounding box center [439, 130] width 156 height 26
type input "**********"
click at [1243, 137] on div "Pending" at bounding box center [1273, 127] width 122 height 32
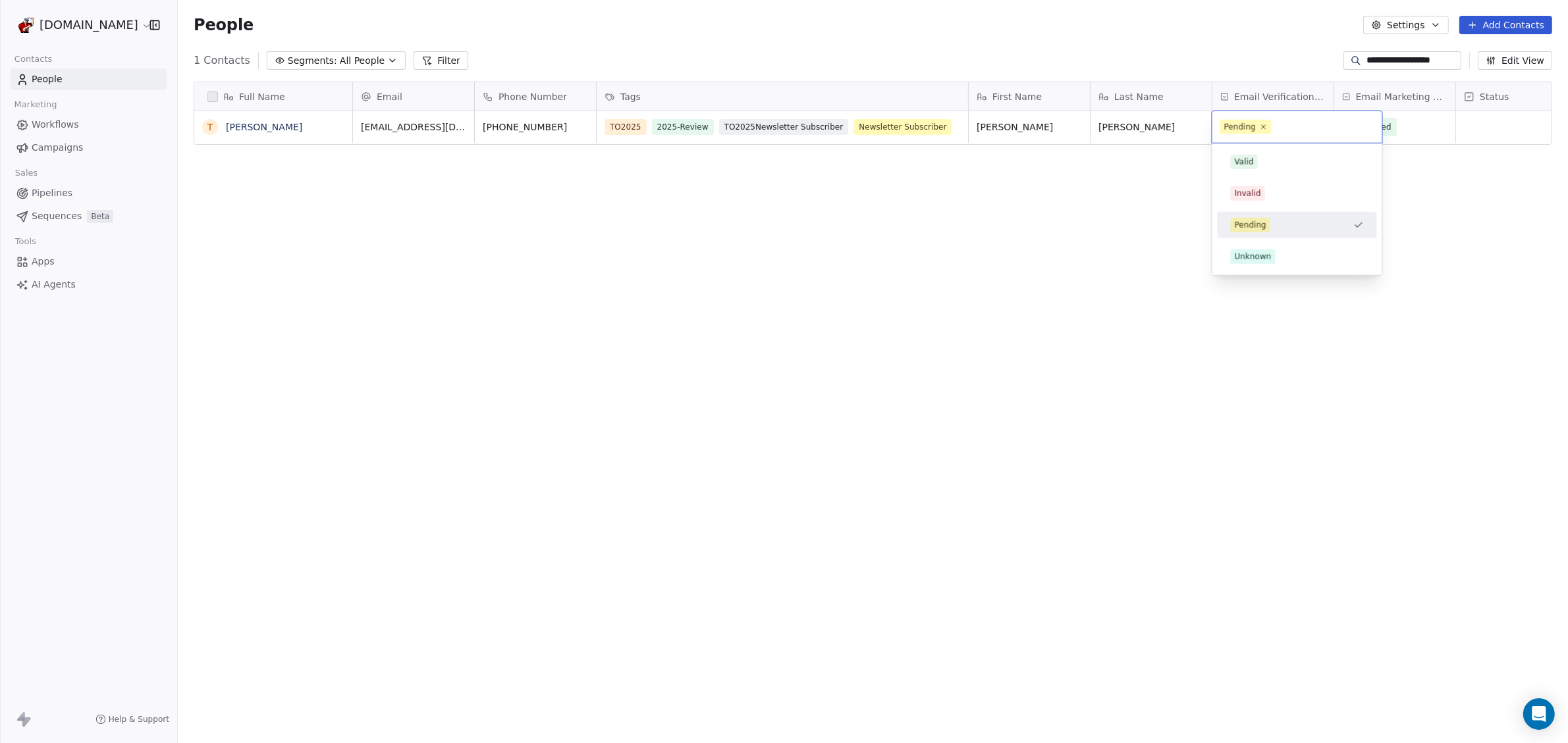
click at [1243, 137] on div "Pending" at bounding box center [1297, 127] width 170 height 32
click at [357, 127] on html "**********" at bounding box center [784, 372] width 1568 height 743
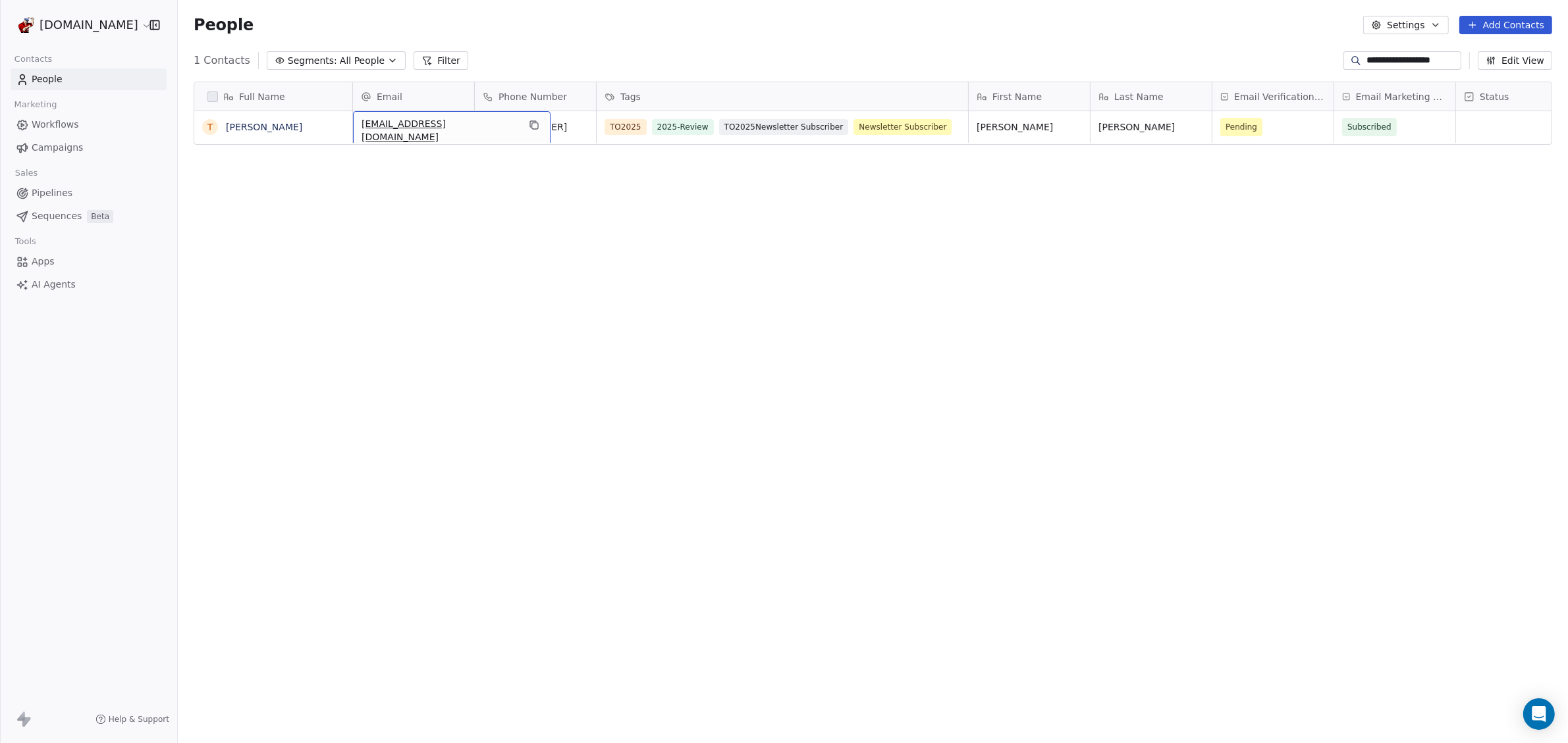
drag, startPoint x: 361, startPoint y: 127, endPoint x: 443, endPoint y: 142, distance: 83.4
click at [529, 127] on icon "grid" at bounding box center [534, 124] width 11 height 11
click at [1276, 129] on span "Pending" at bounding box center [1261, 126] width 81 height 19
click at [1275, 129] on span "Pending" at bounding box center [1261, 126] width 81 height 19
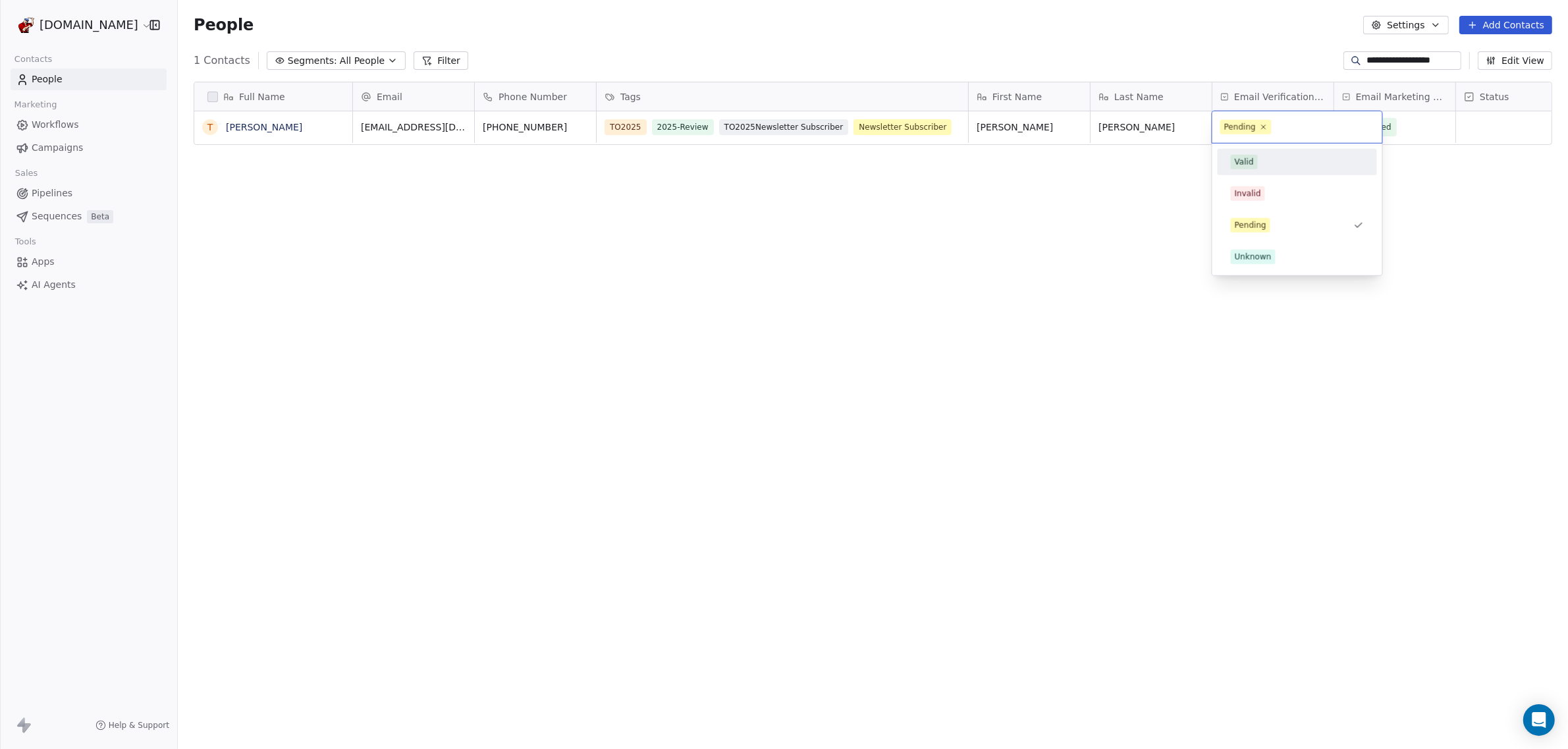
click at [1262, 166] on div "Valid" at bounding box center [1298, 161] width 133 height 15
click at [289, 61] on span "Segments:" at bounding box center [313, 61] width 50 height 14
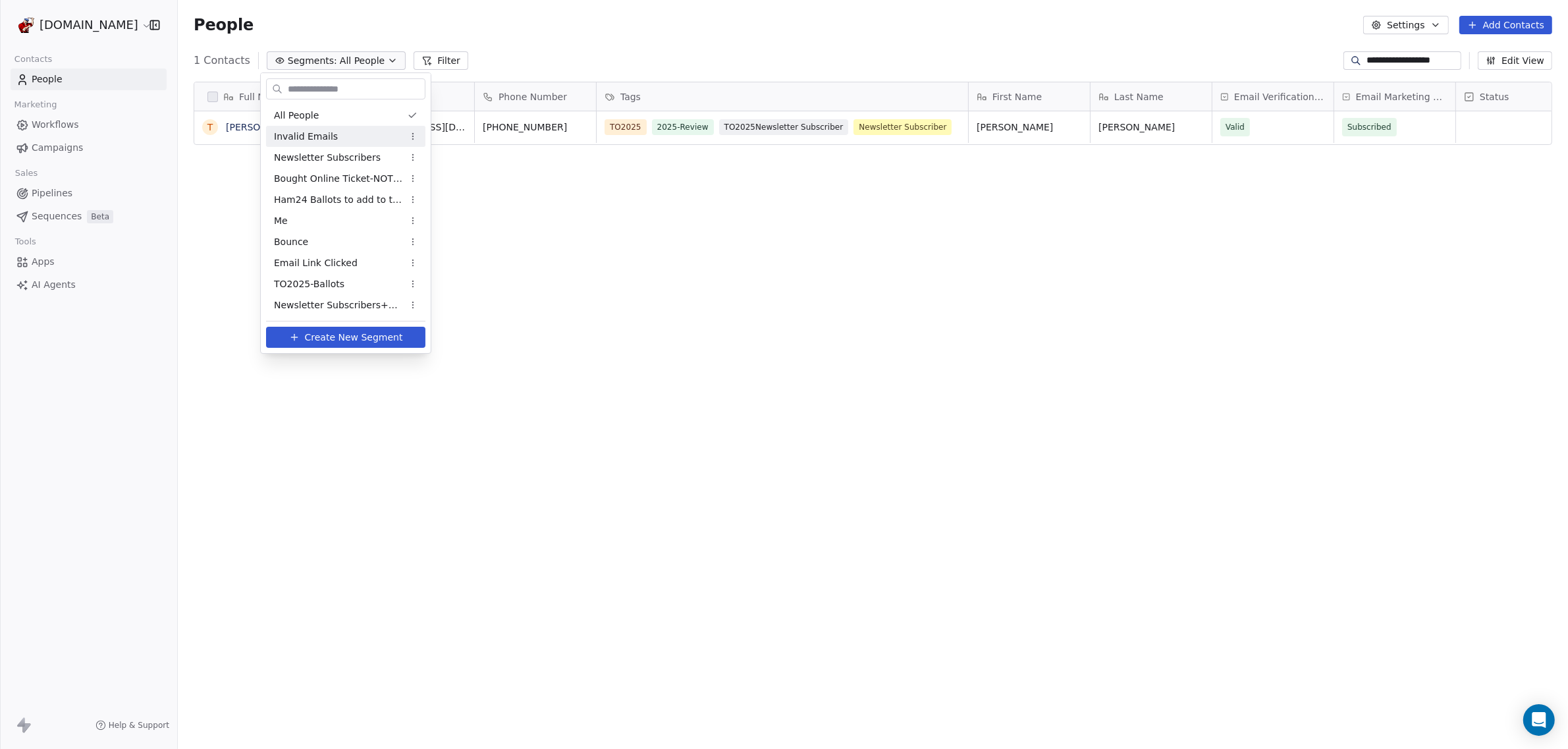
click at [300, 142] on div "Invalid Emails" at bounding box center [346, 135] width 159 height 21
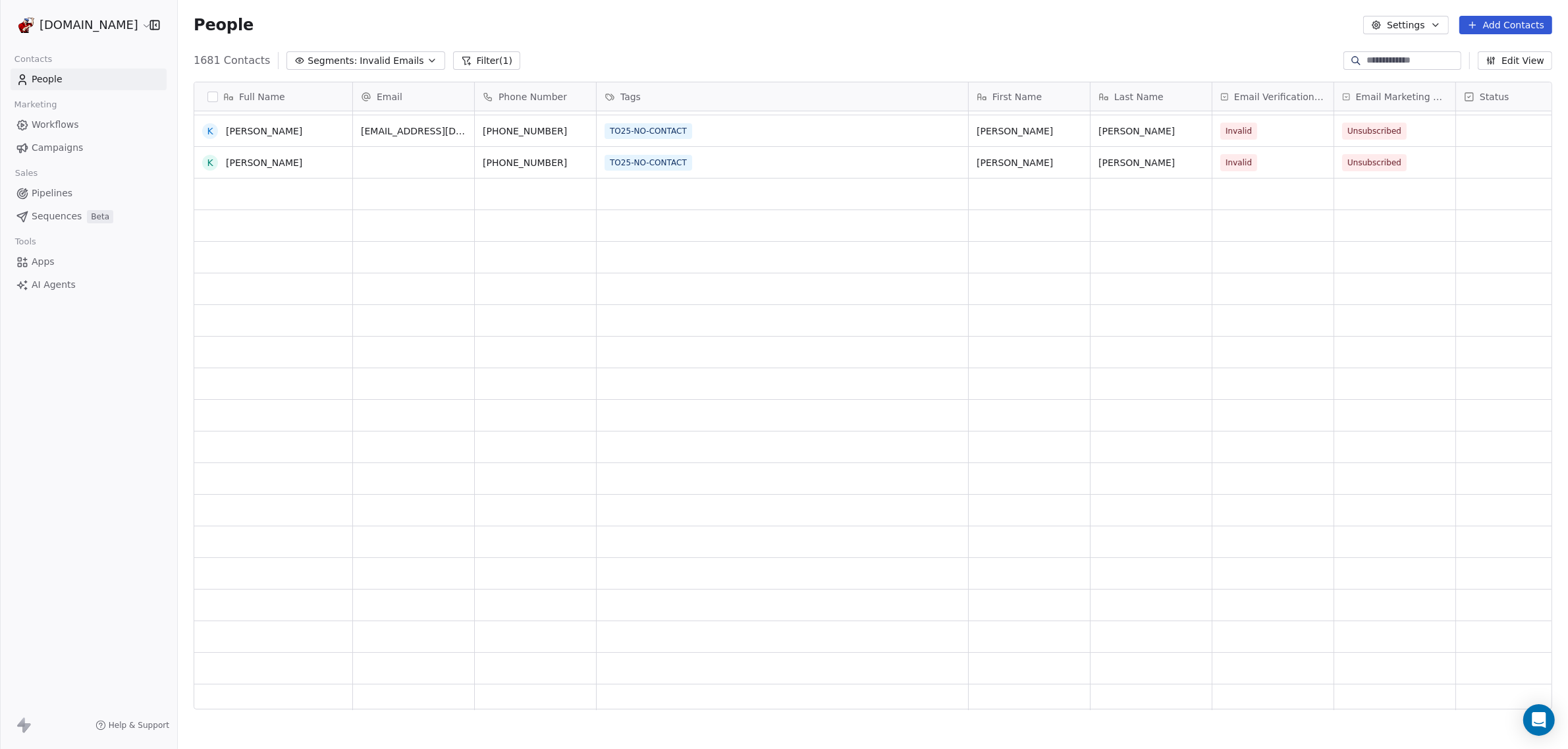
scroll to position [6406, 0]
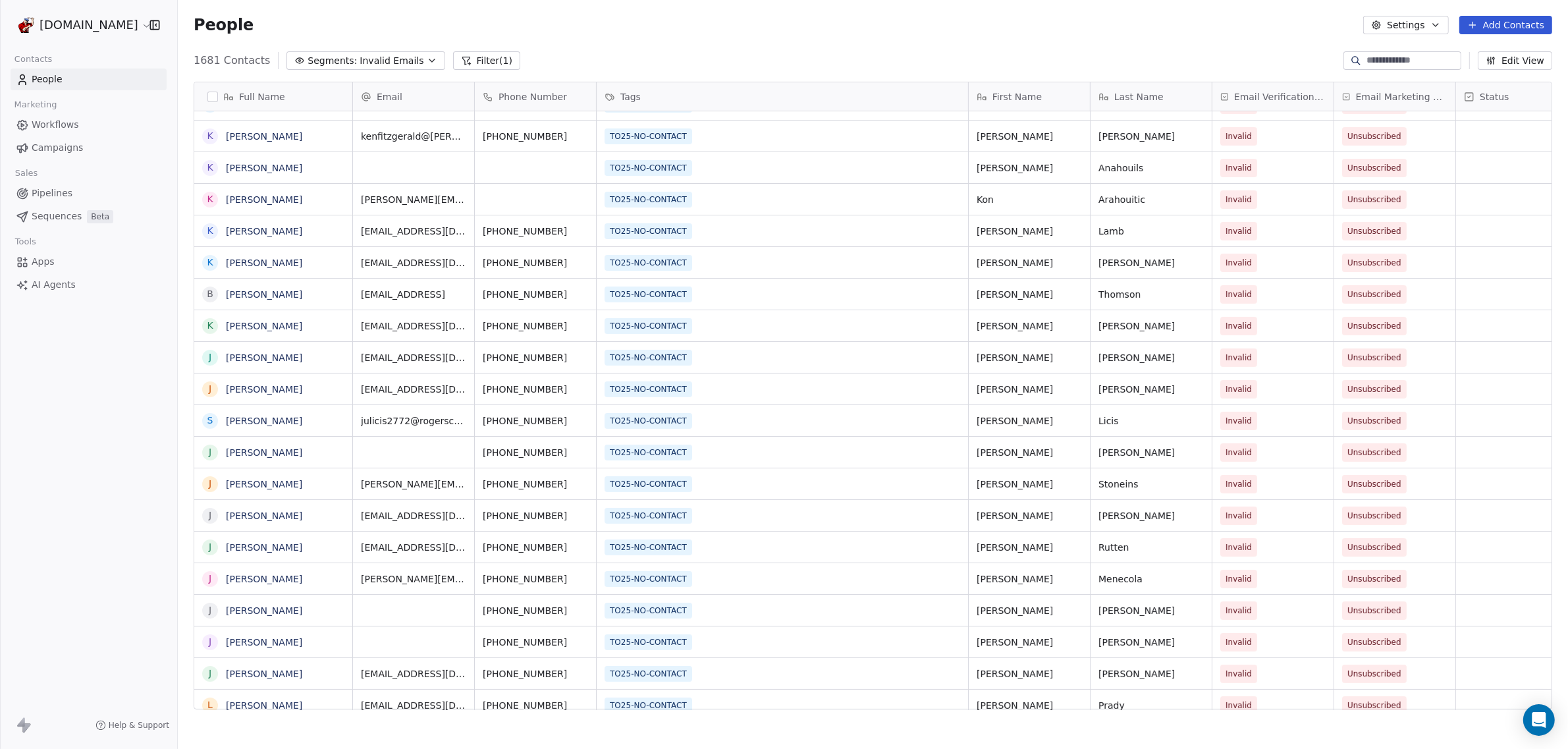
click at [368, 65] on span "Invalid Emails" at bounding box center [392, 61] width 64 height 14
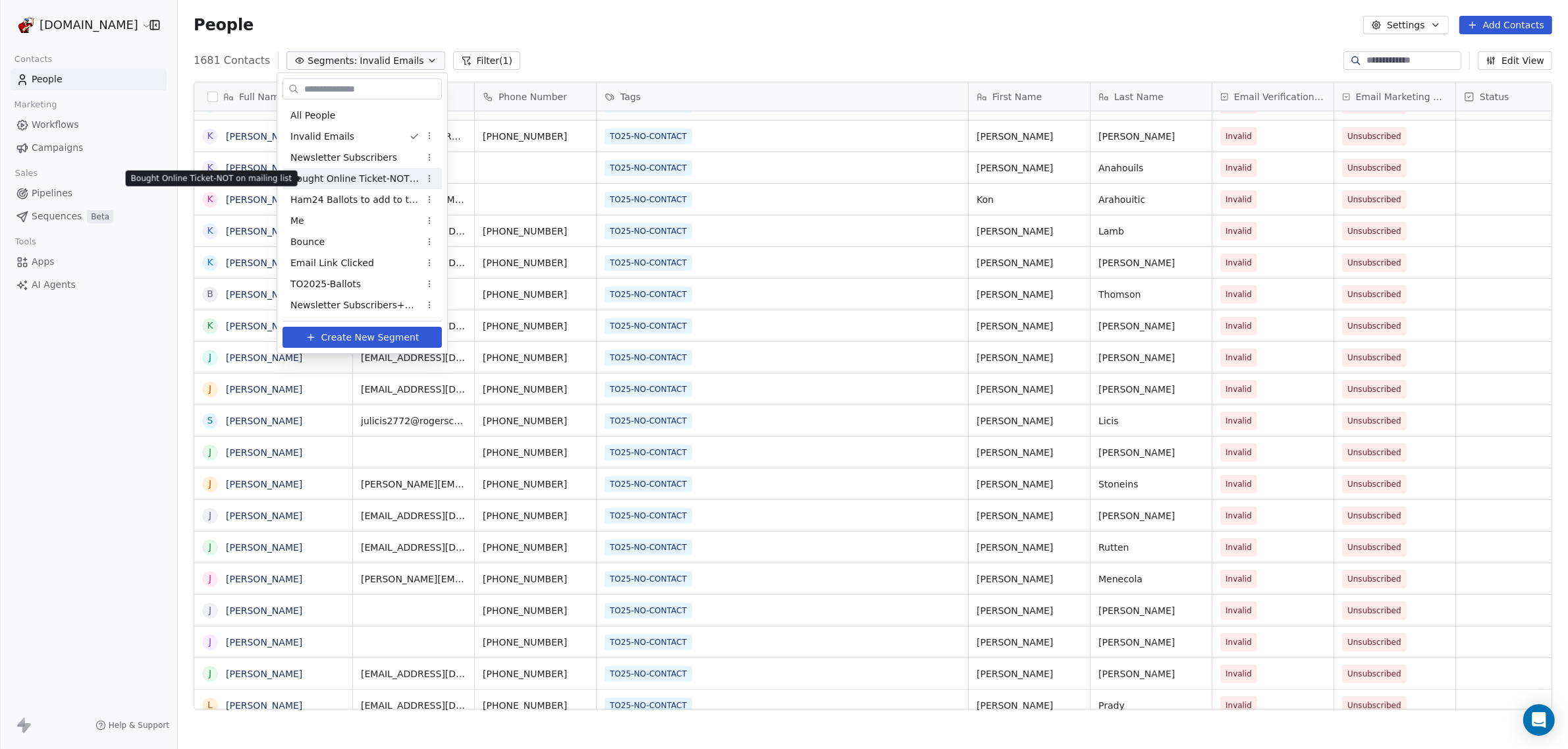
click at [365, 179] on span "Bought Online Ticket-NOT on mailing list" at bounding box center [356, 179] width 130 height 14
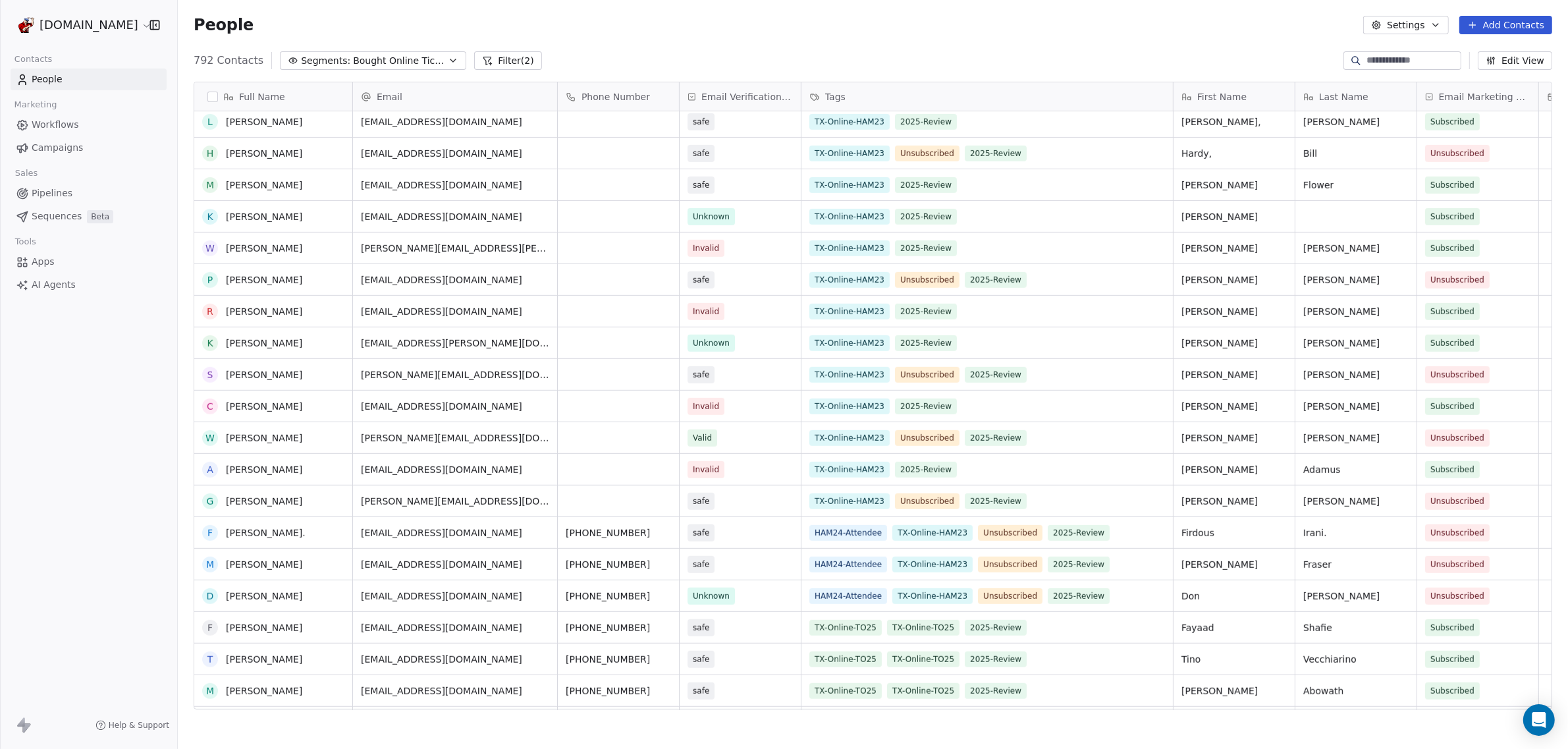
scroll to position [1070, 0]
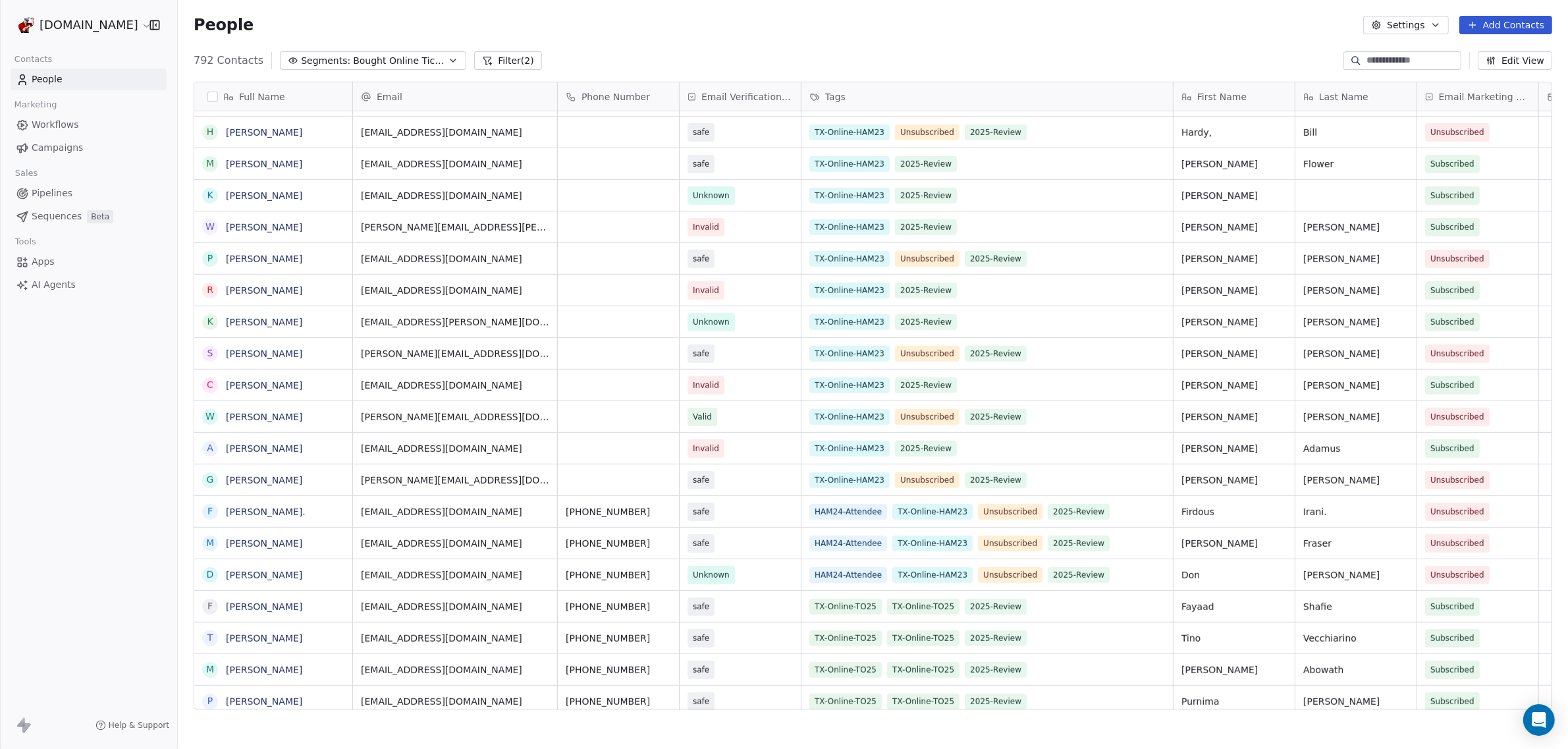
click at [392, 60] on span "Bought Online Ticket-NOT on mailing list" at bounding box center [398, 61] width 93 height 14
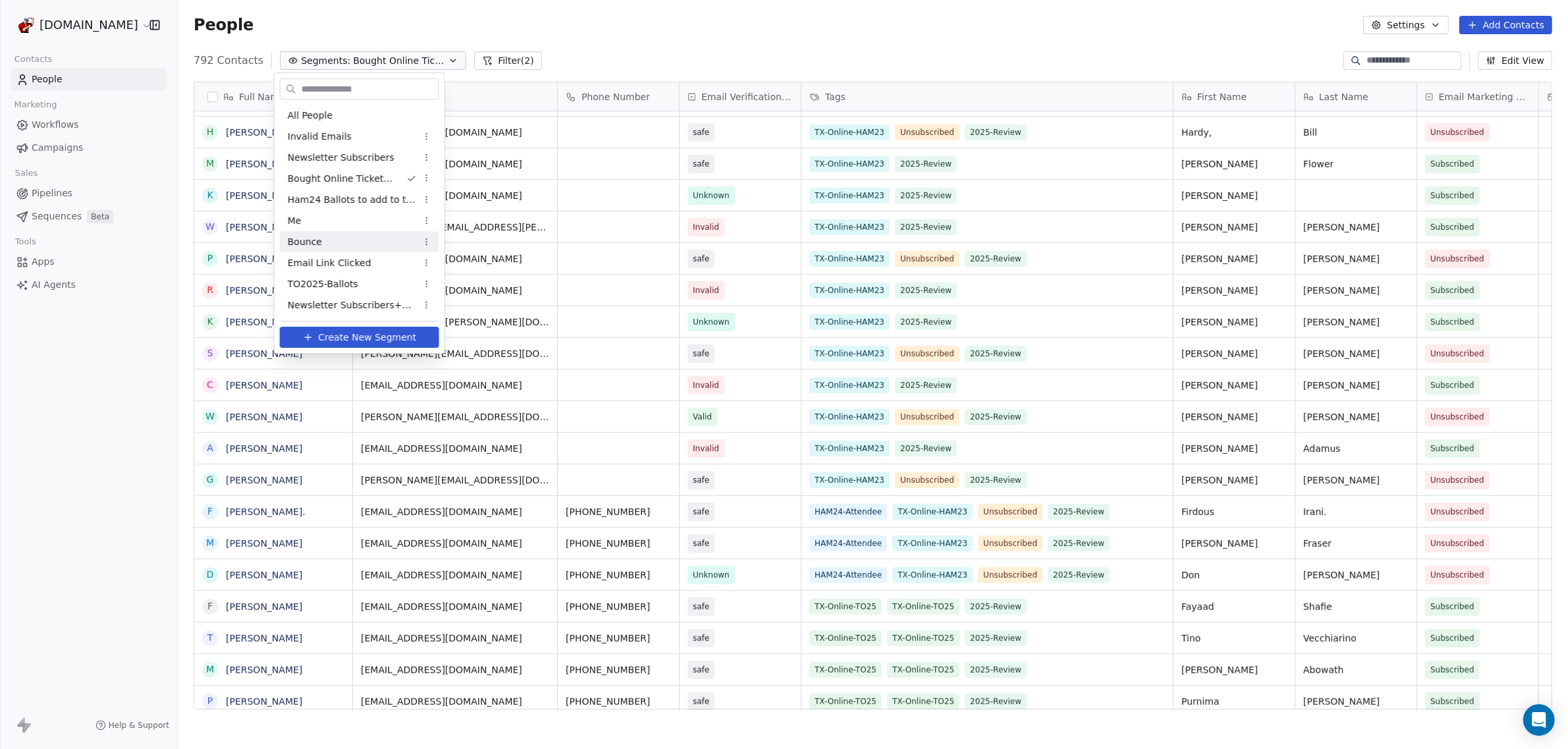
click at [376, 241] on div "Bounce" at bounding box center [360, 241] width 159 height 21
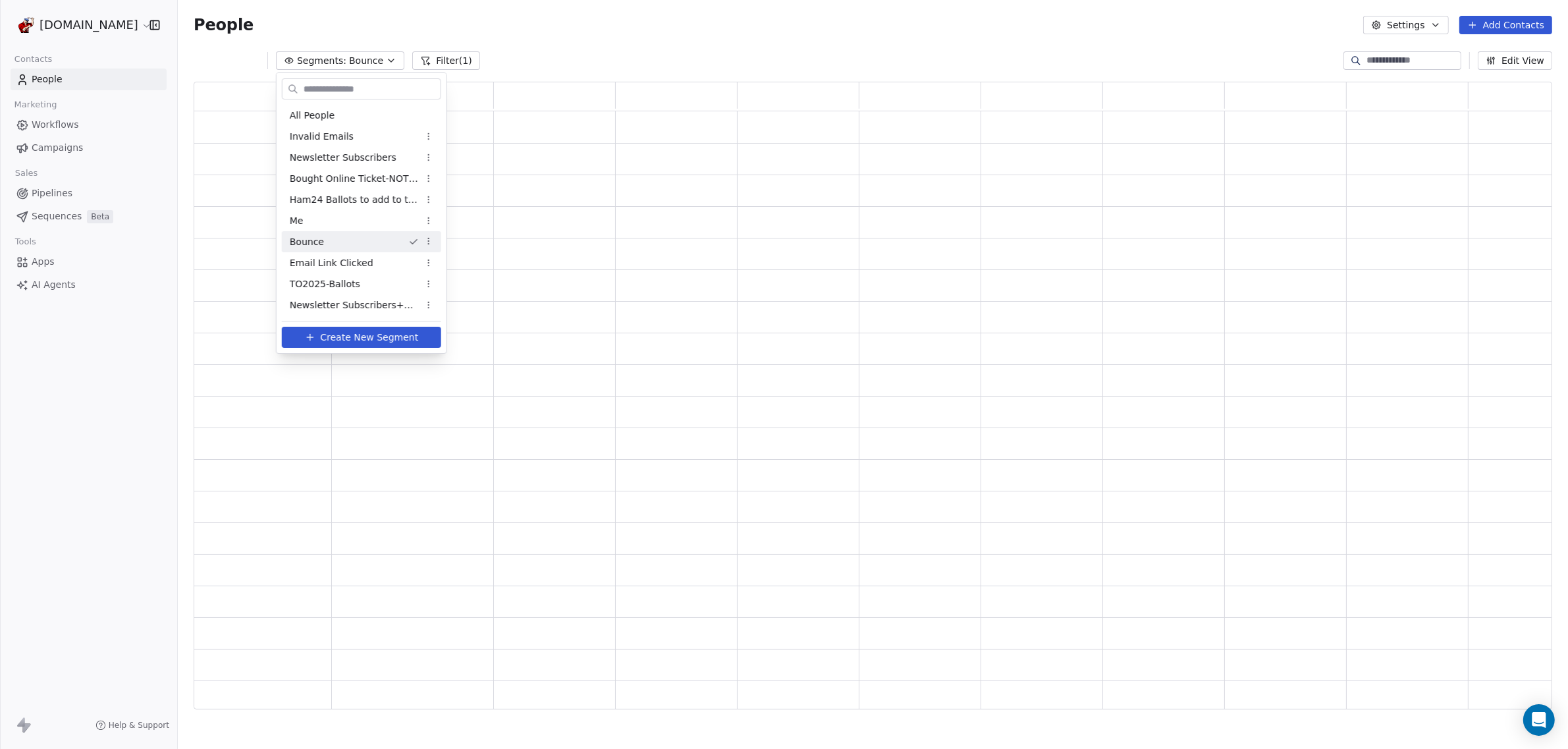
scroll to position [13, 13]
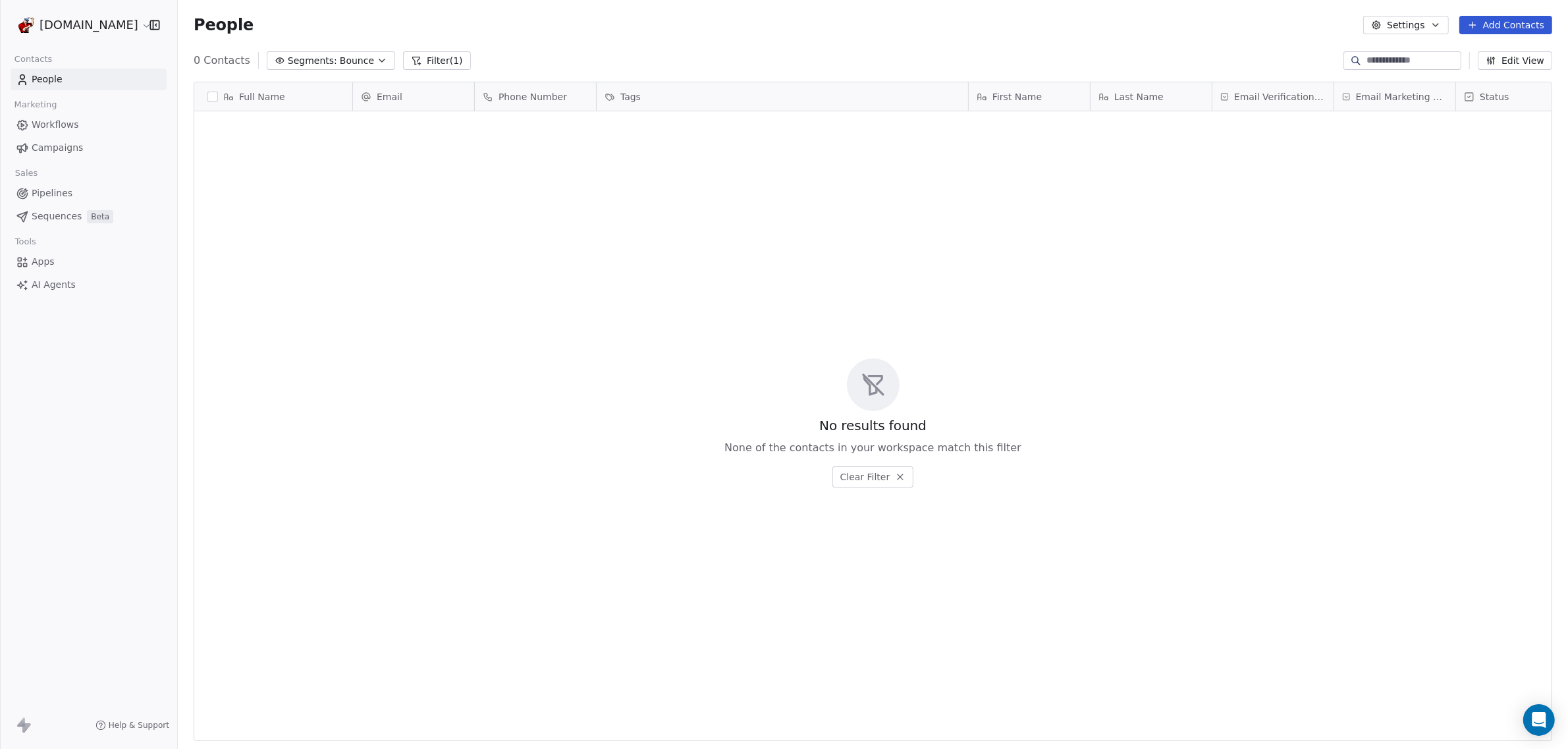
click at [434, 60] on button "Filter (1)" at bounding box center [437, 61] width 68 height 19
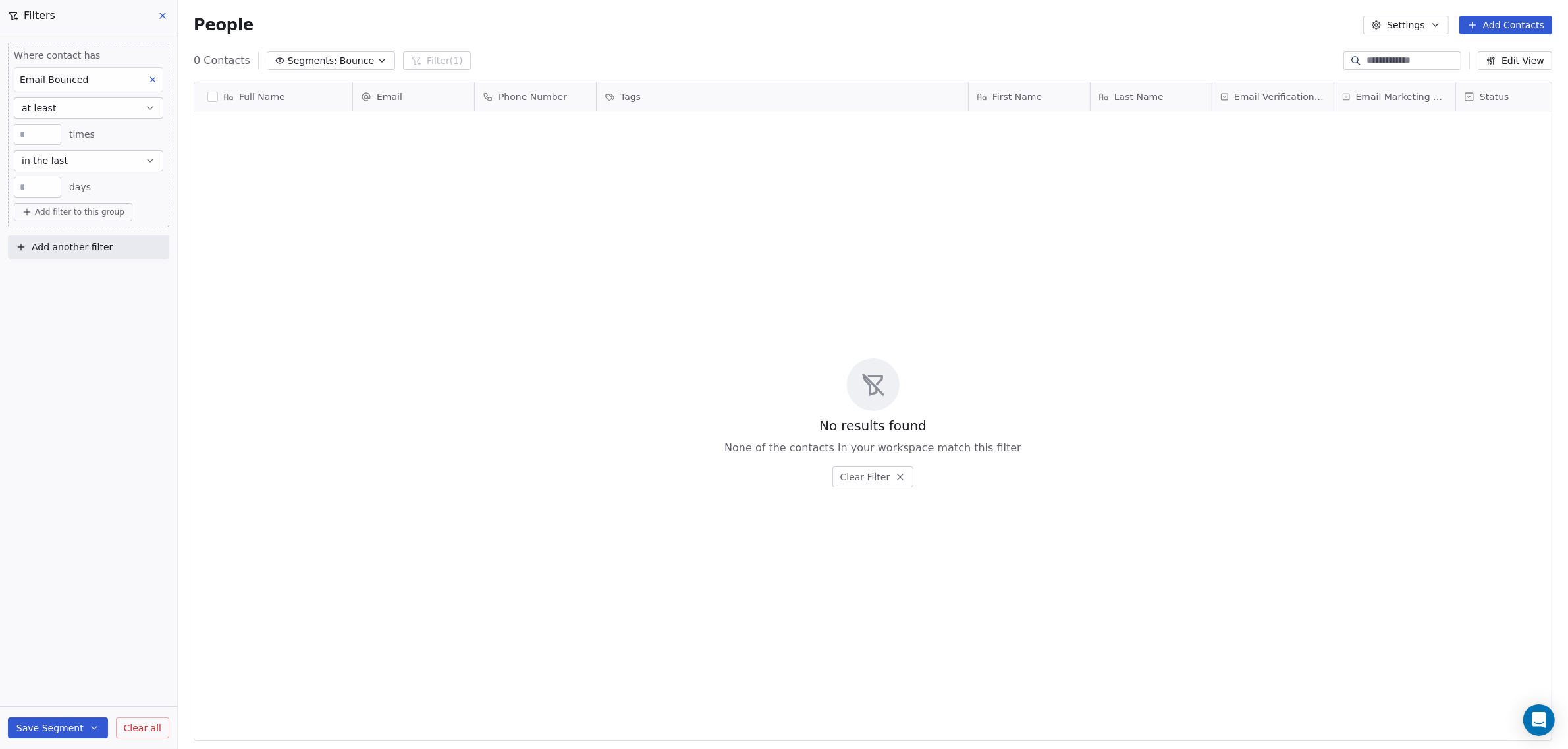
click at [343, 54] on span "Bounce" at bounding box center [357, 61] width 34 height 14
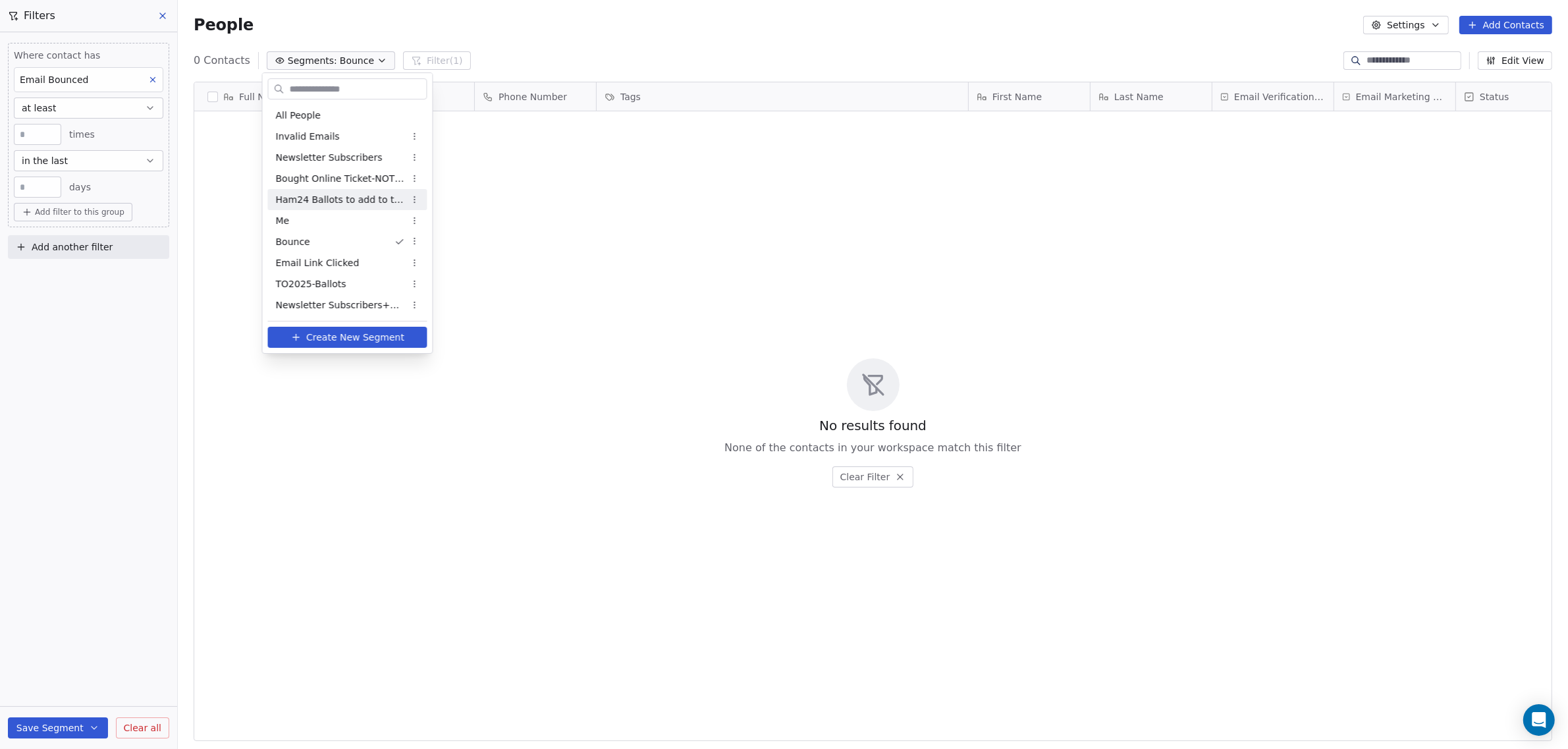
click at [320, 207] on div "Ham24 Ballots to add to the Newsletter - Verify emails" at bounding box center [348, 199] width 159 height 21
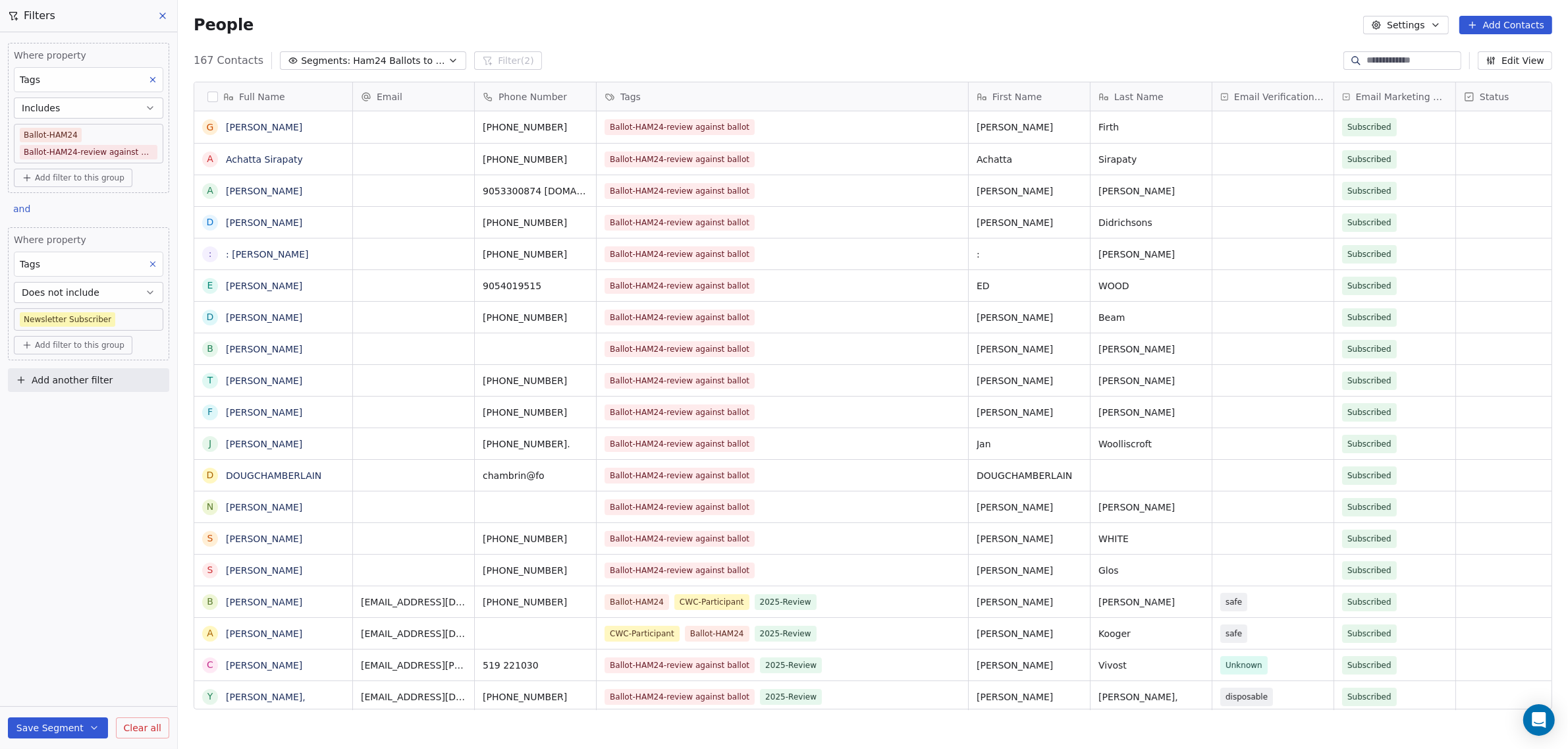
scroll to position [646, 1378]
click at [382, 63] on span "Ham24 Ballots to add to the Newsletter - Verify emails" at bounding box center [398, 61] width 93 height 14
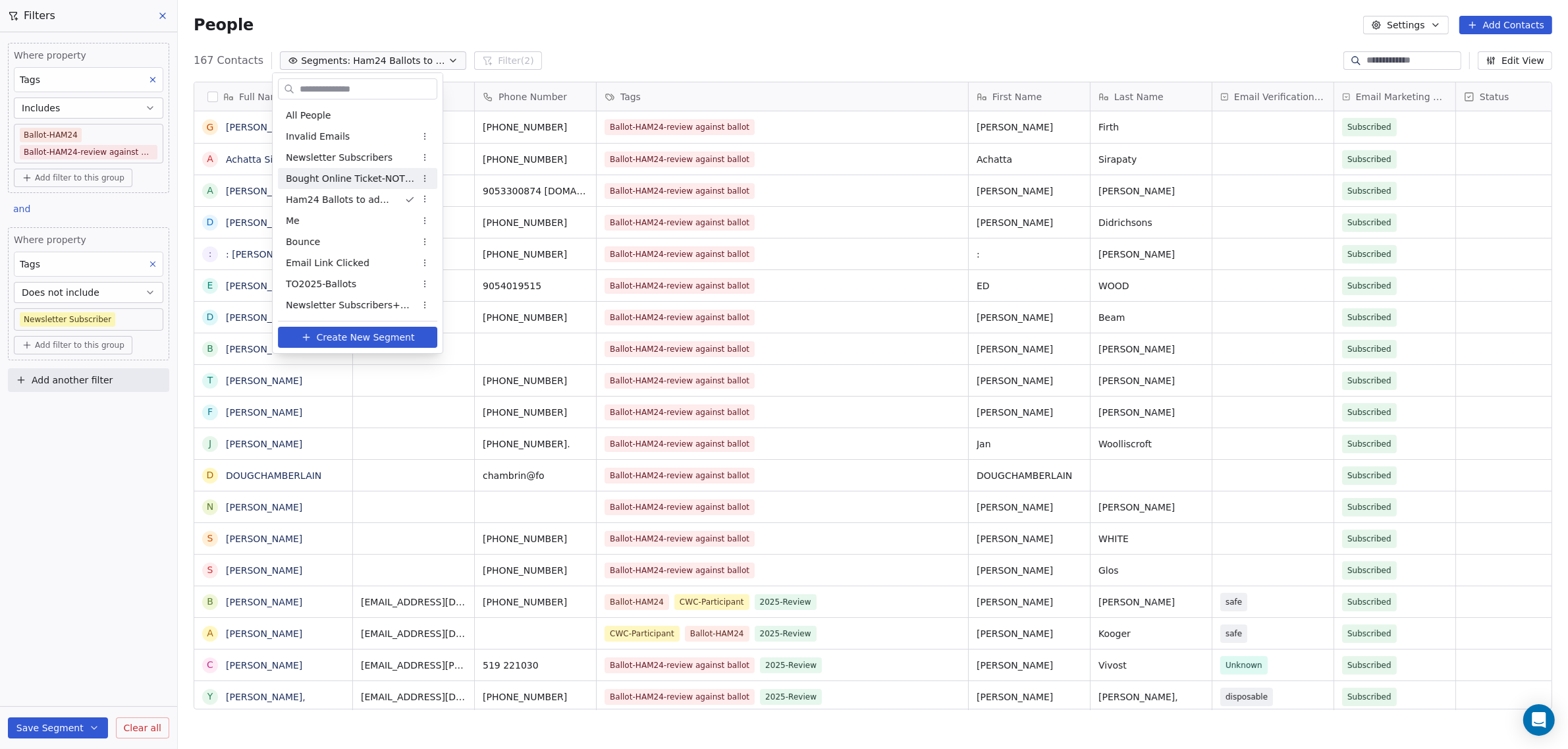
click at [343, 173] on span "Bought Online Ticket-NOT on mailing list" at bounding box center [351, 179] width 130 height 14
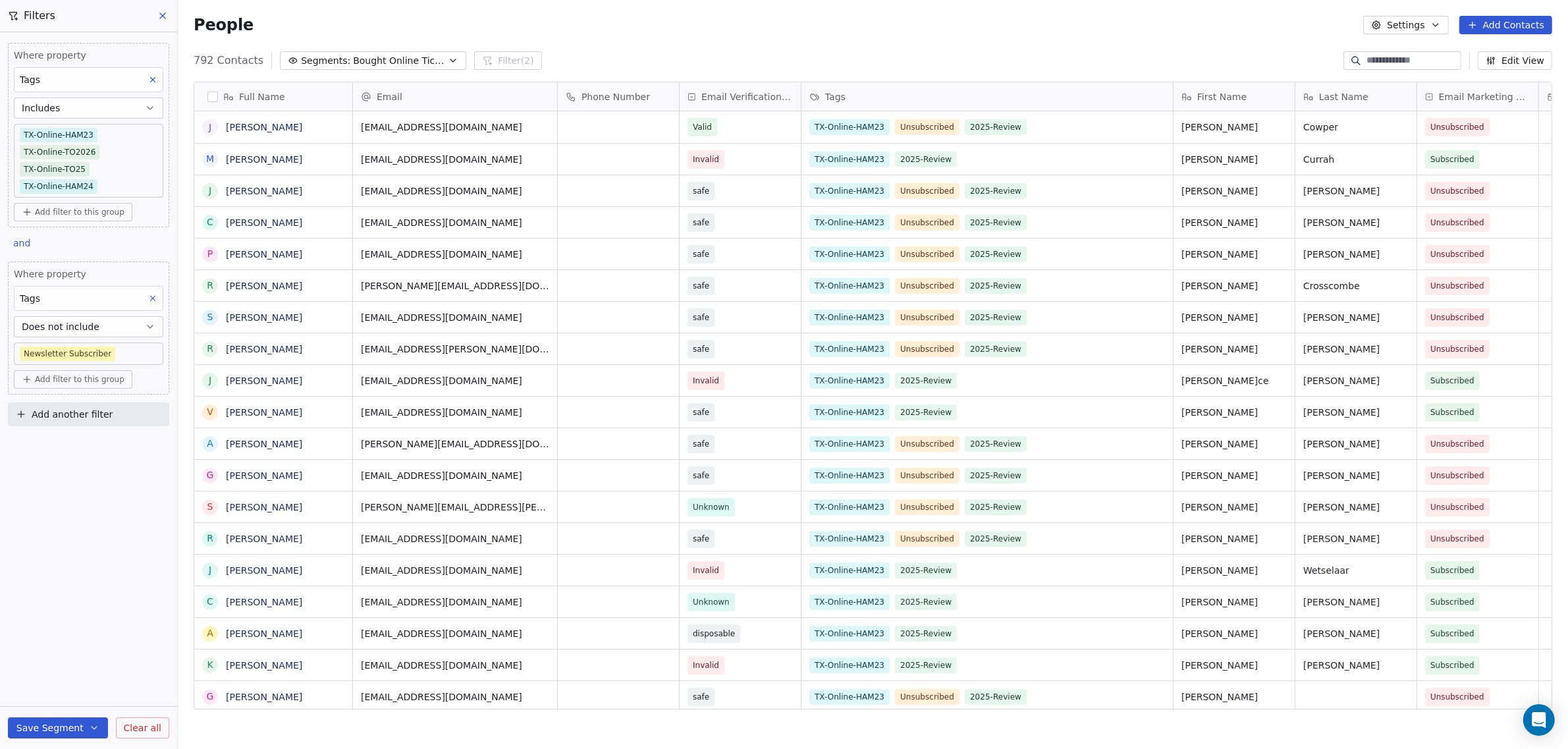
click at [353, 63] on span "Bought Online Ticket-NOT on mailing list" at bounding box center [398, 61] width 93 height 14
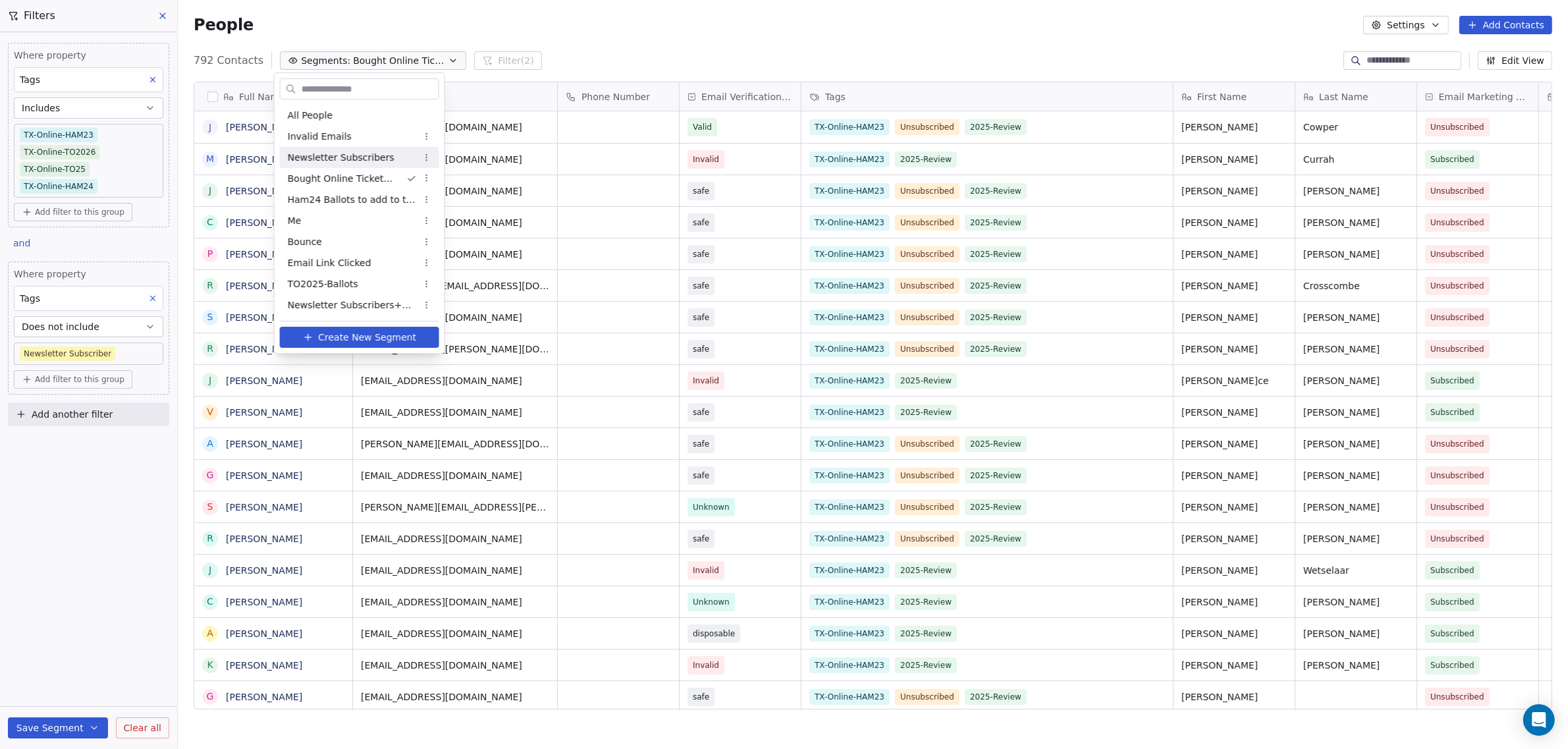
click at [339, 156] on span "Newsletter Subscribers" at bounding box center [341, 157] width 107 height 14
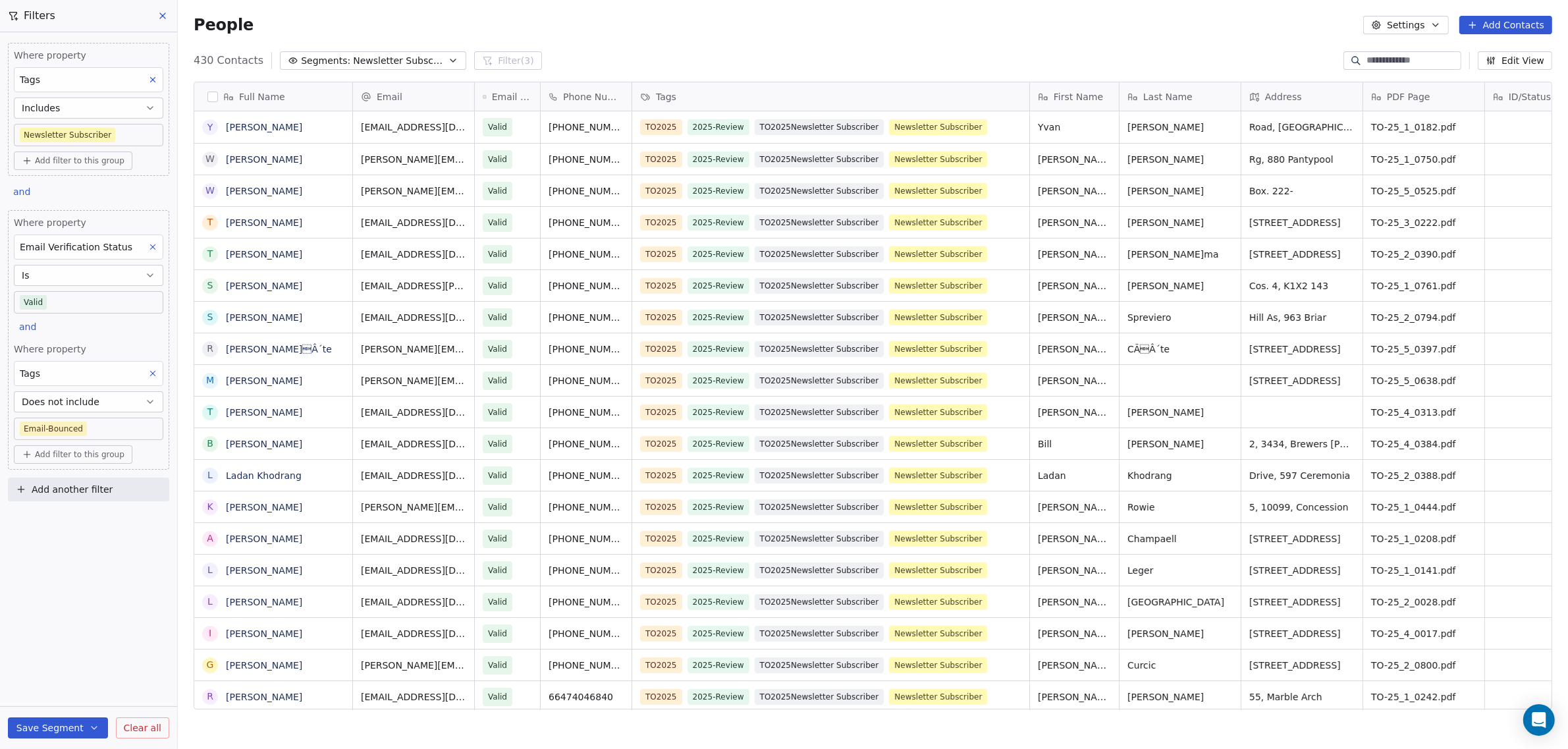
click at [430, 64] on span "Newsletter Subscribers" at bounding box center [398, 61] width 93 height 14
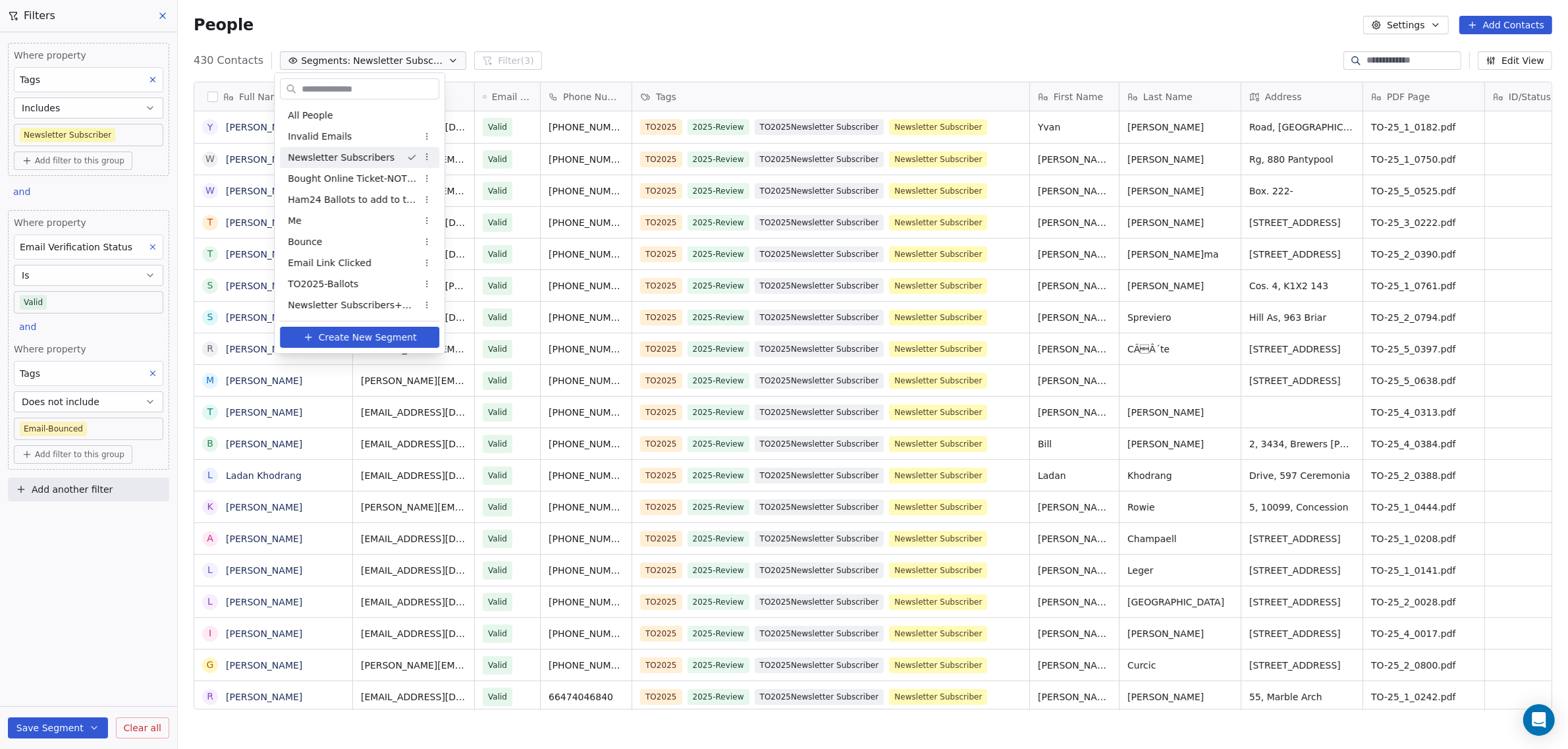
click at [390, 158] on div "Newsletter Subscribers" at bounding box center [360, 156] width 159 height 21
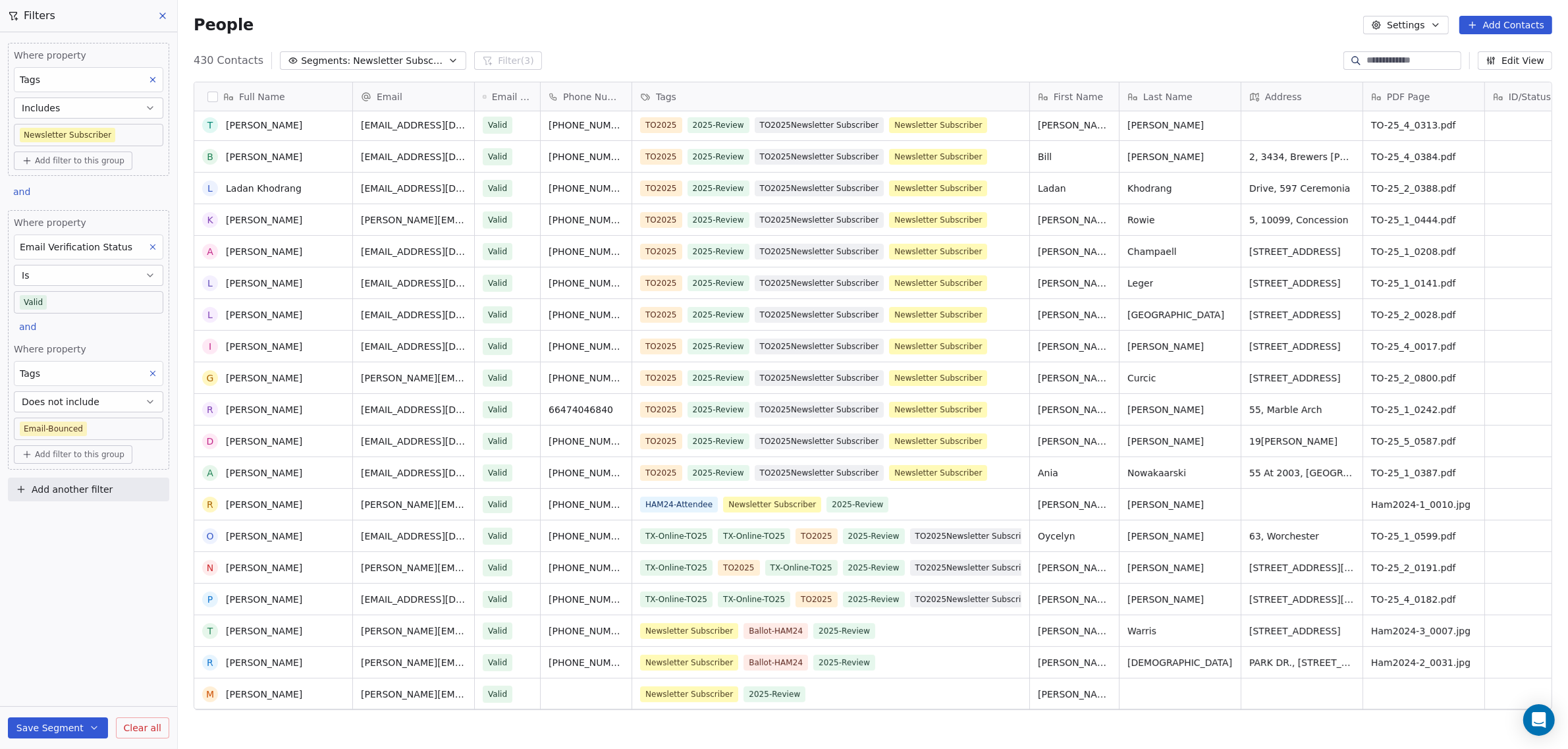
scroll to position [330, 0]
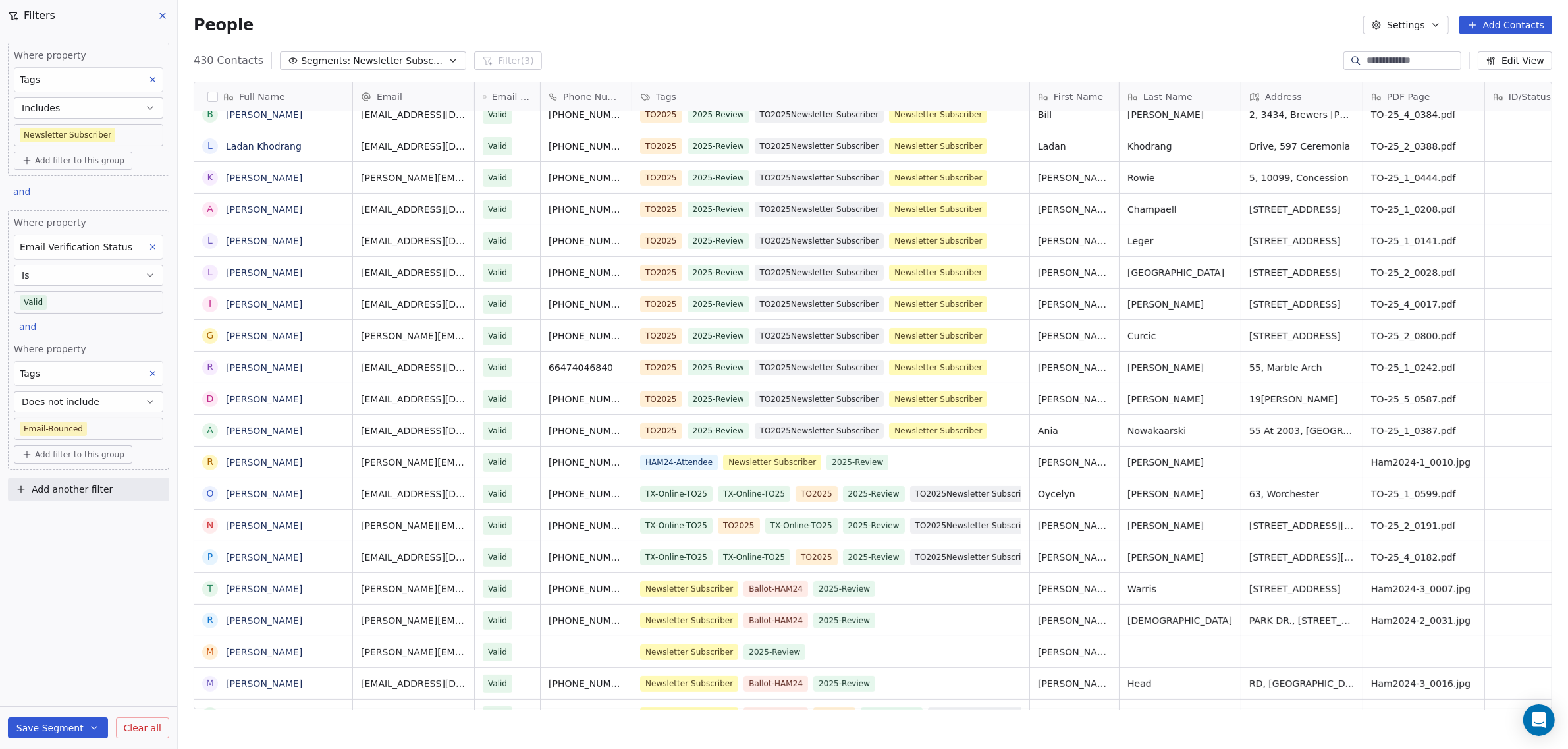
click at [22, 134] on body "WoodShows.com Contacts People Marketing Workflows Campaigns Sales Pipelines Seq…" at bounding box center [784, 374] width 1568 height 749
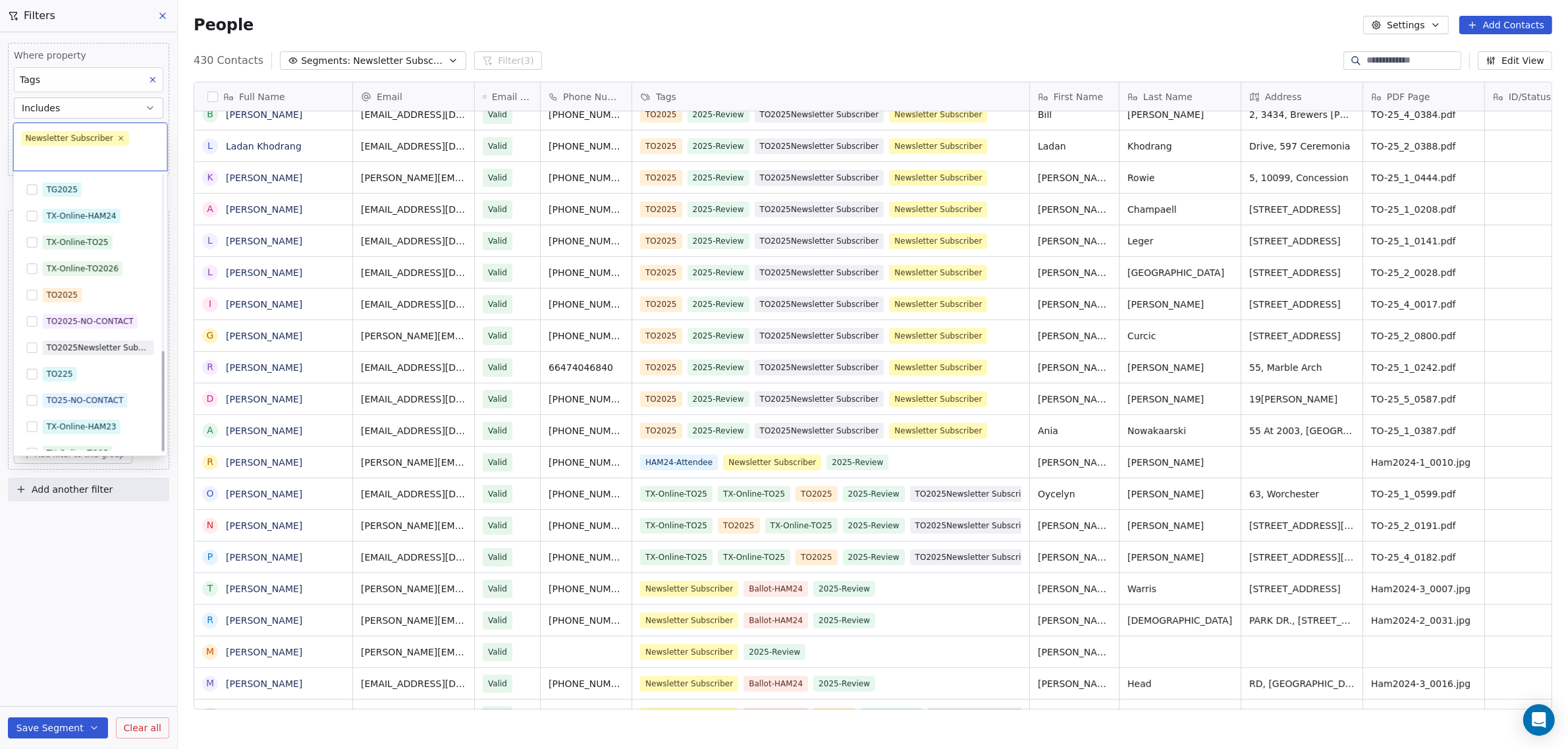
scroll to position [489, 0]
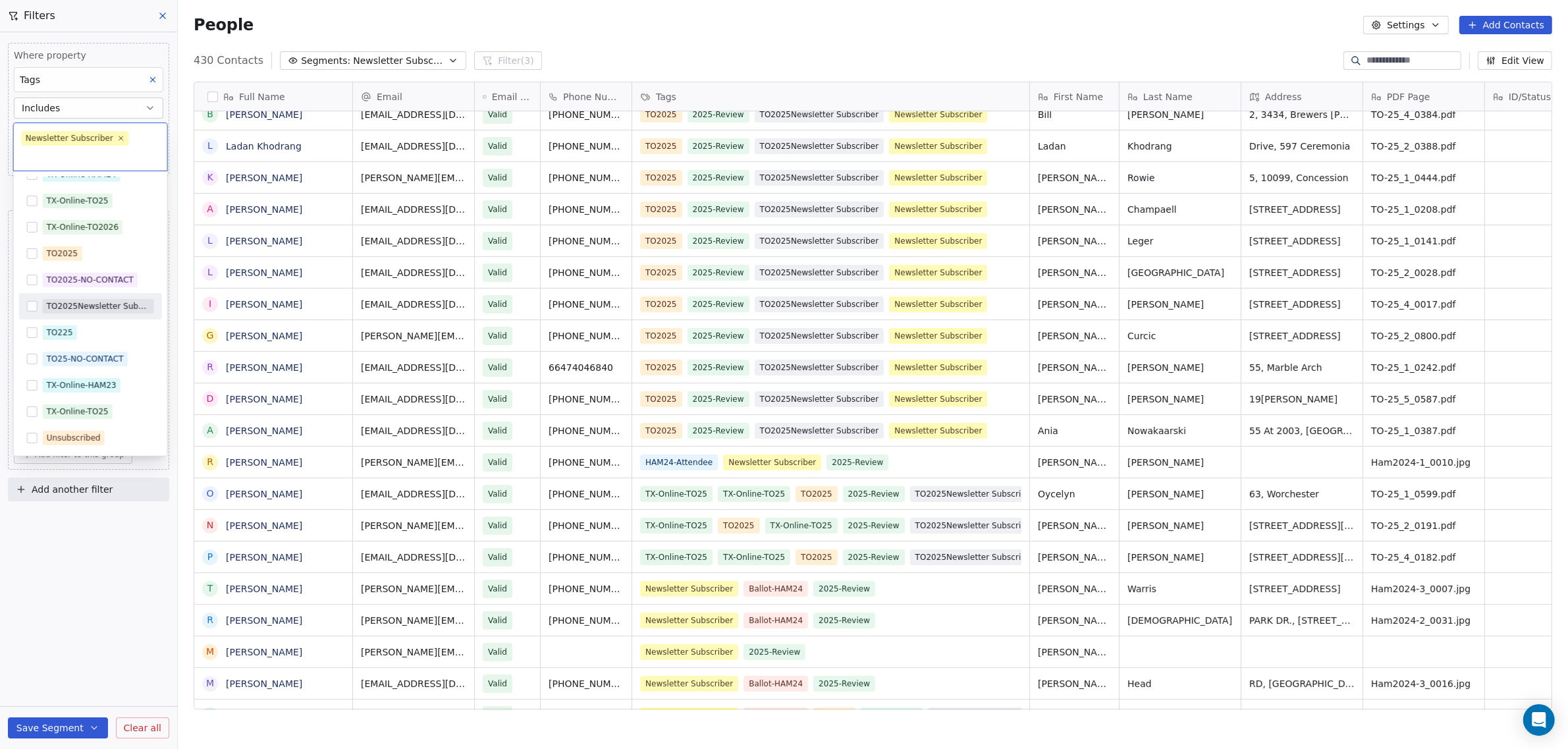
click at [35, 304] on button "Suggestions" at bounding box center [32, 306] width 11 height 11
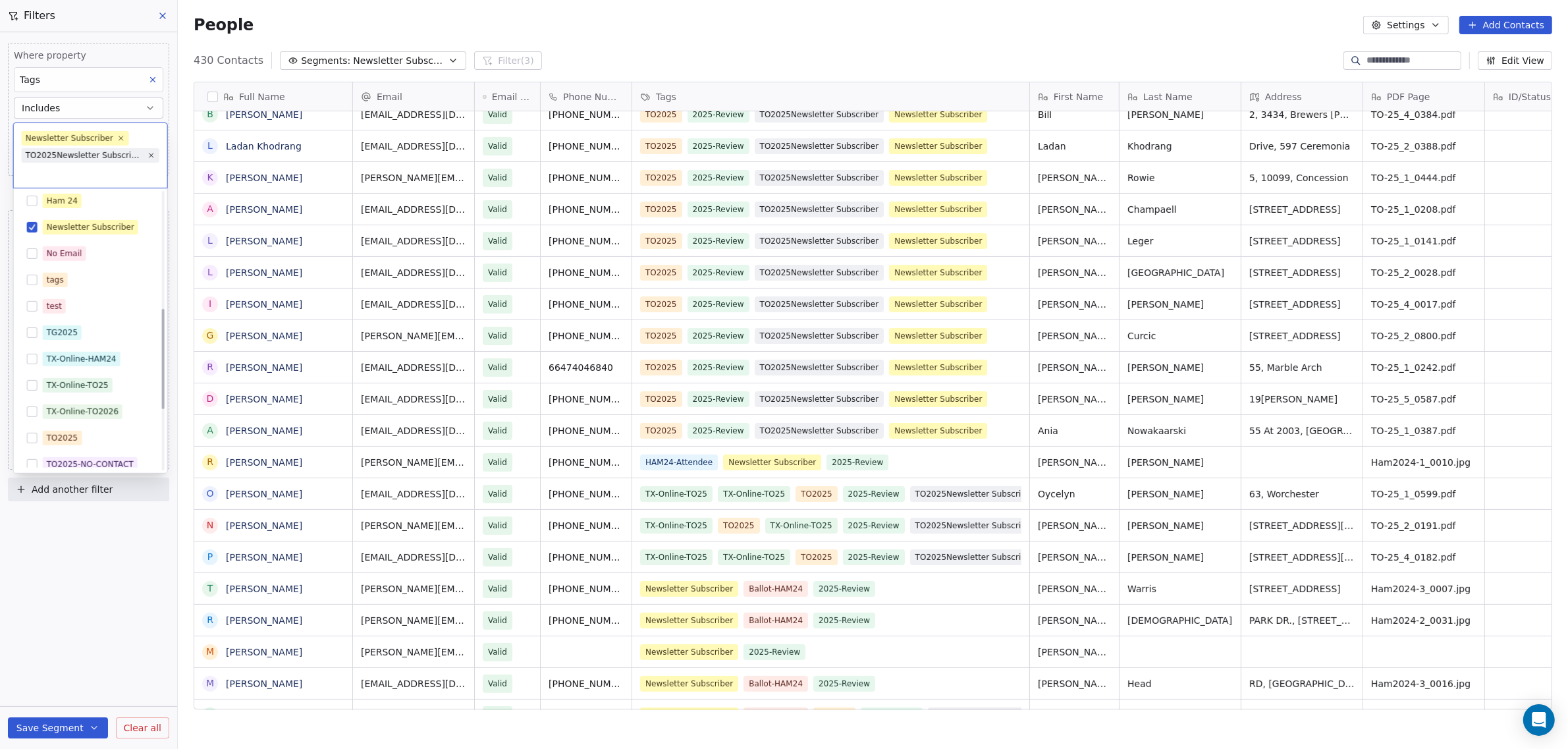
scroll to position [242, 0]
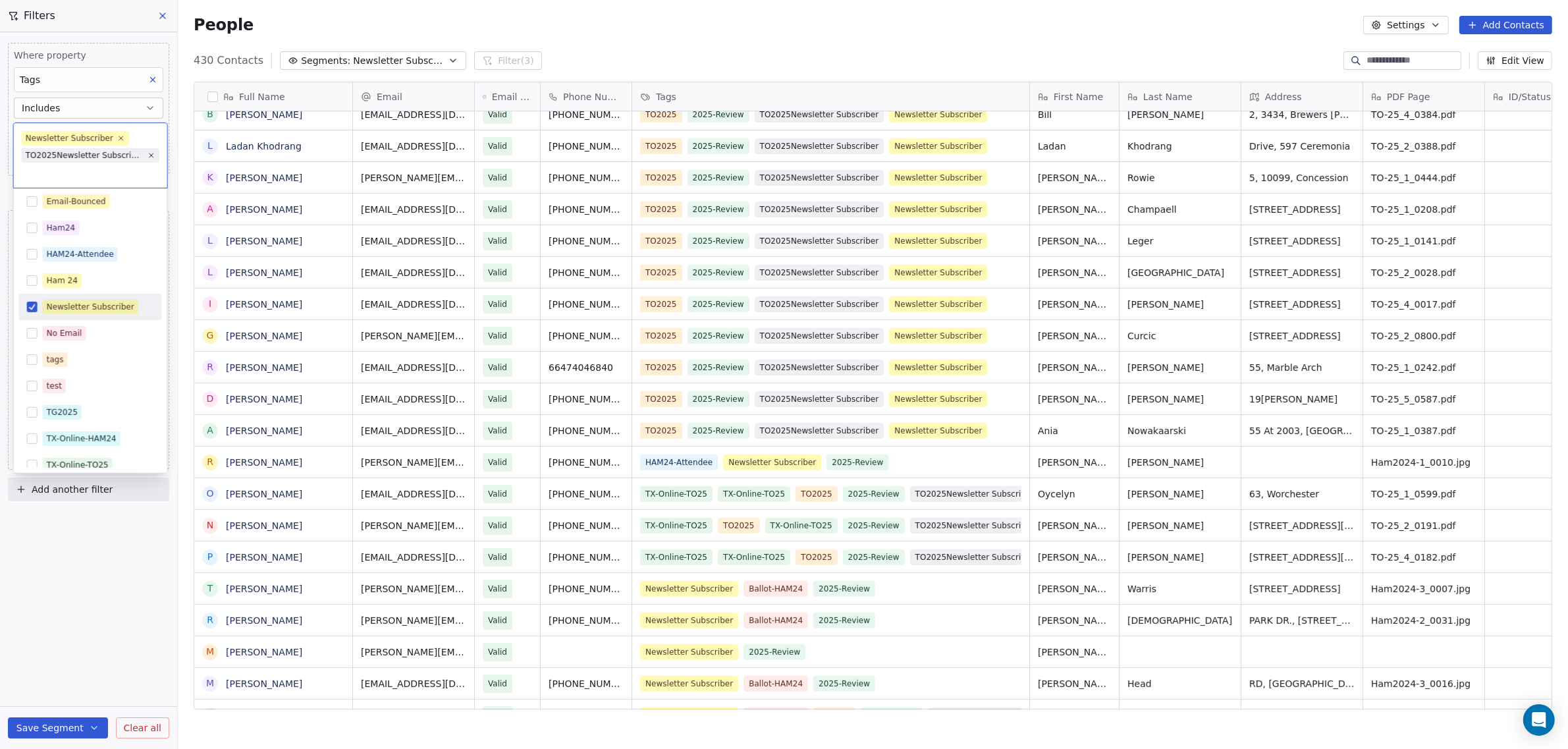
click at [32, 305] on button "Suggestions" at bounding box center [32, 307] width 11 height 11
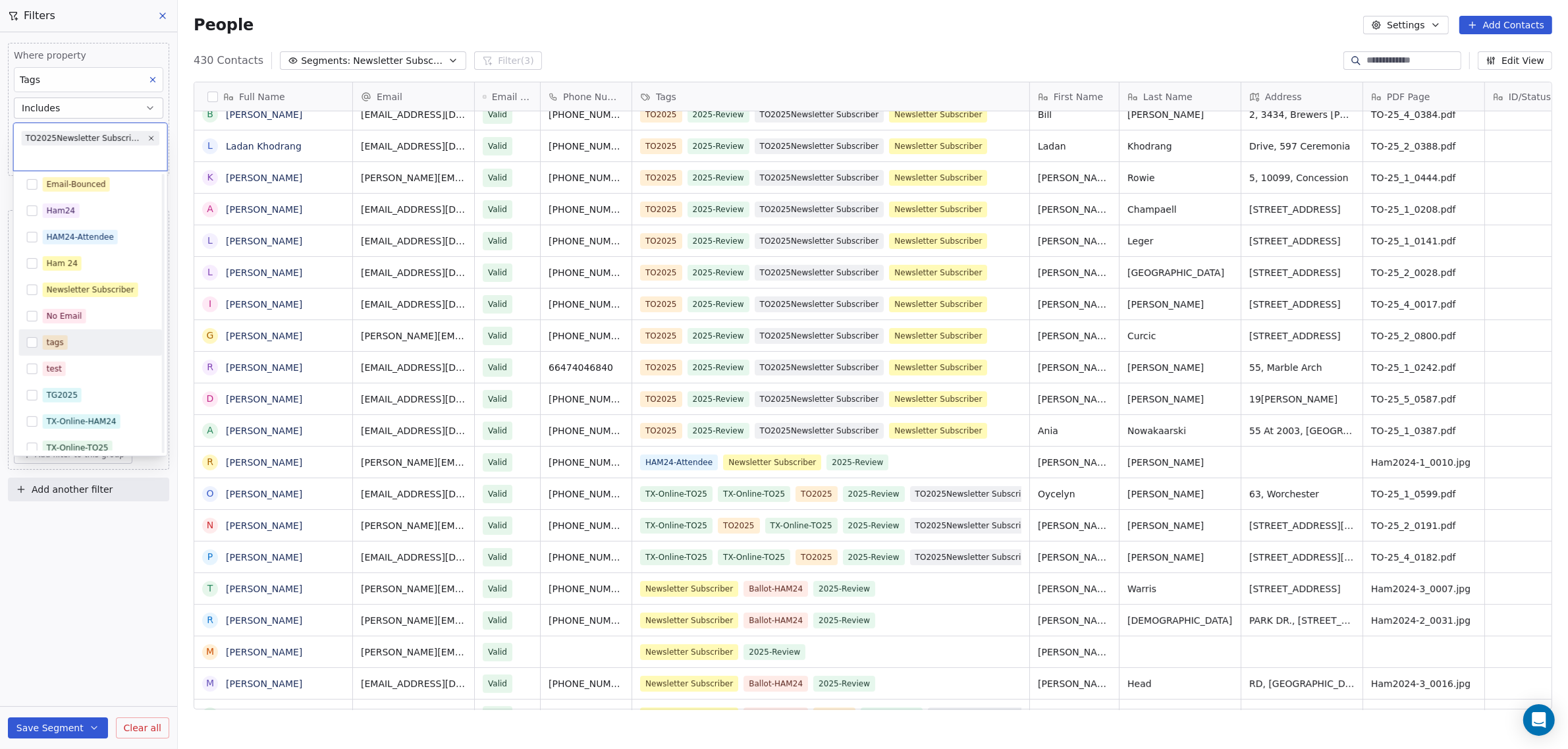
scroll to position [489, 0]
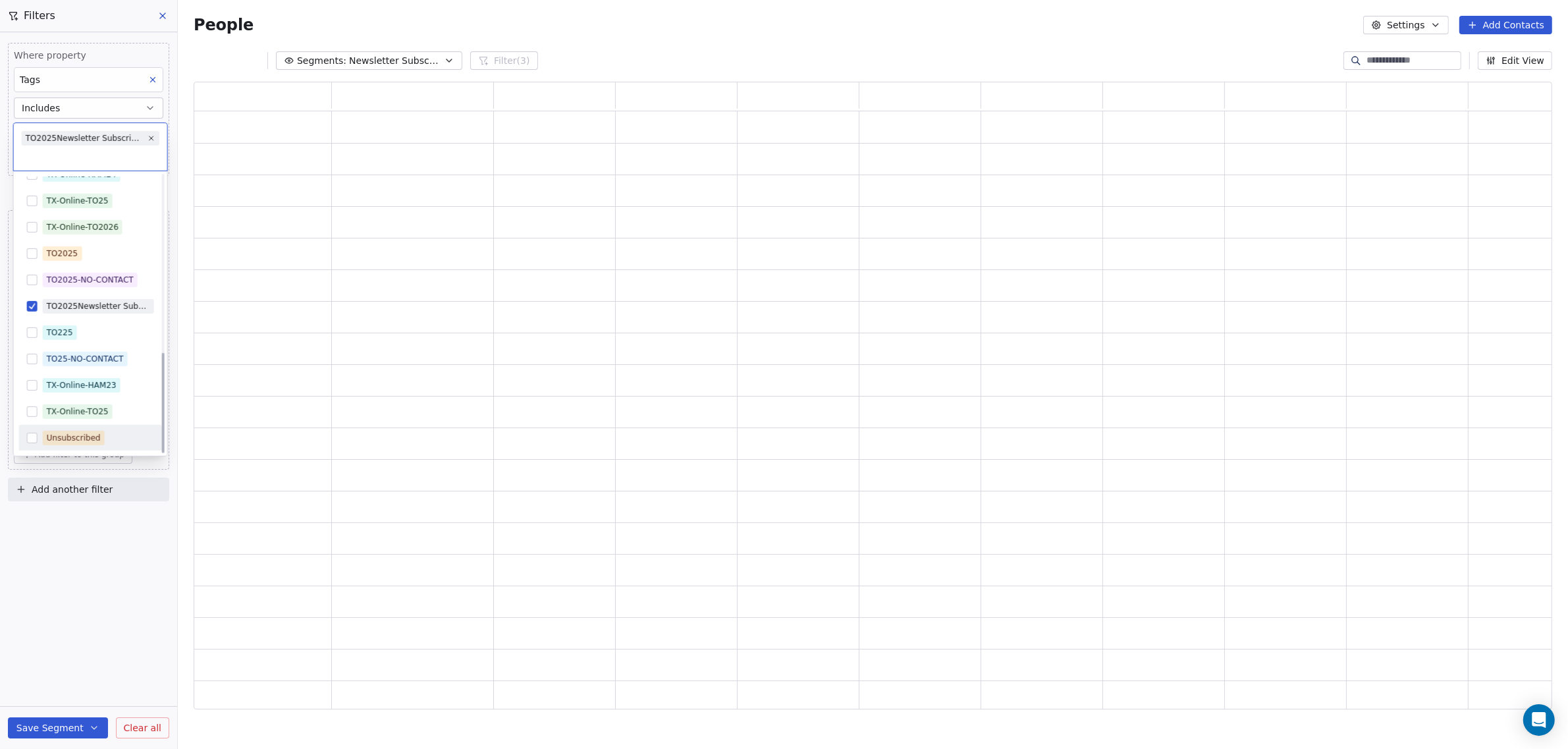
click at [86, 524] on html "WoodShows.com Contacts People Marketing Workflows Campaigns Sales Pipelines Seq…" at bounding box center [784, 374] width 1568 height 749
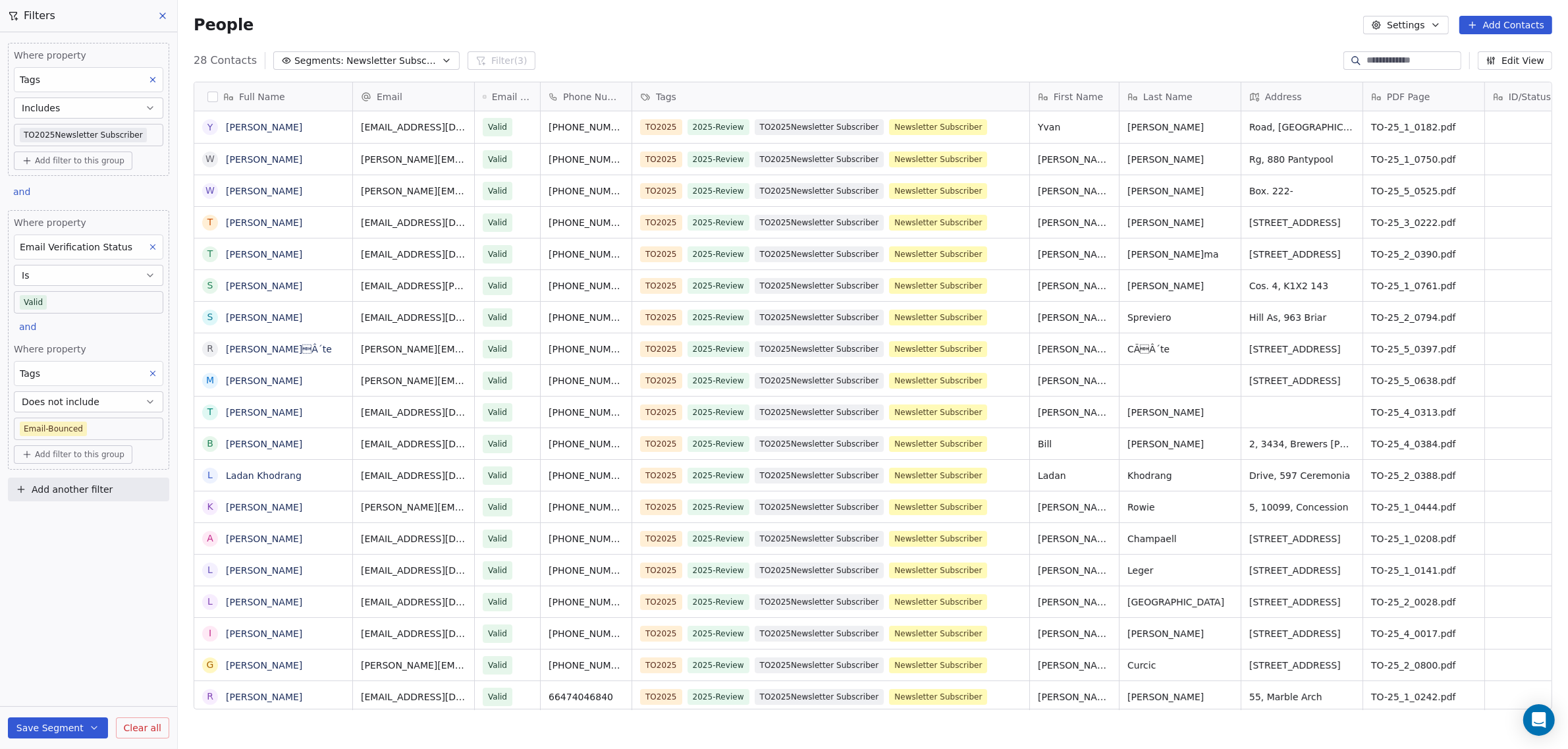
scroll to position [646, 1378]
click at [152, 247] on icon at bounding box center [152, 246] width 9 height 9
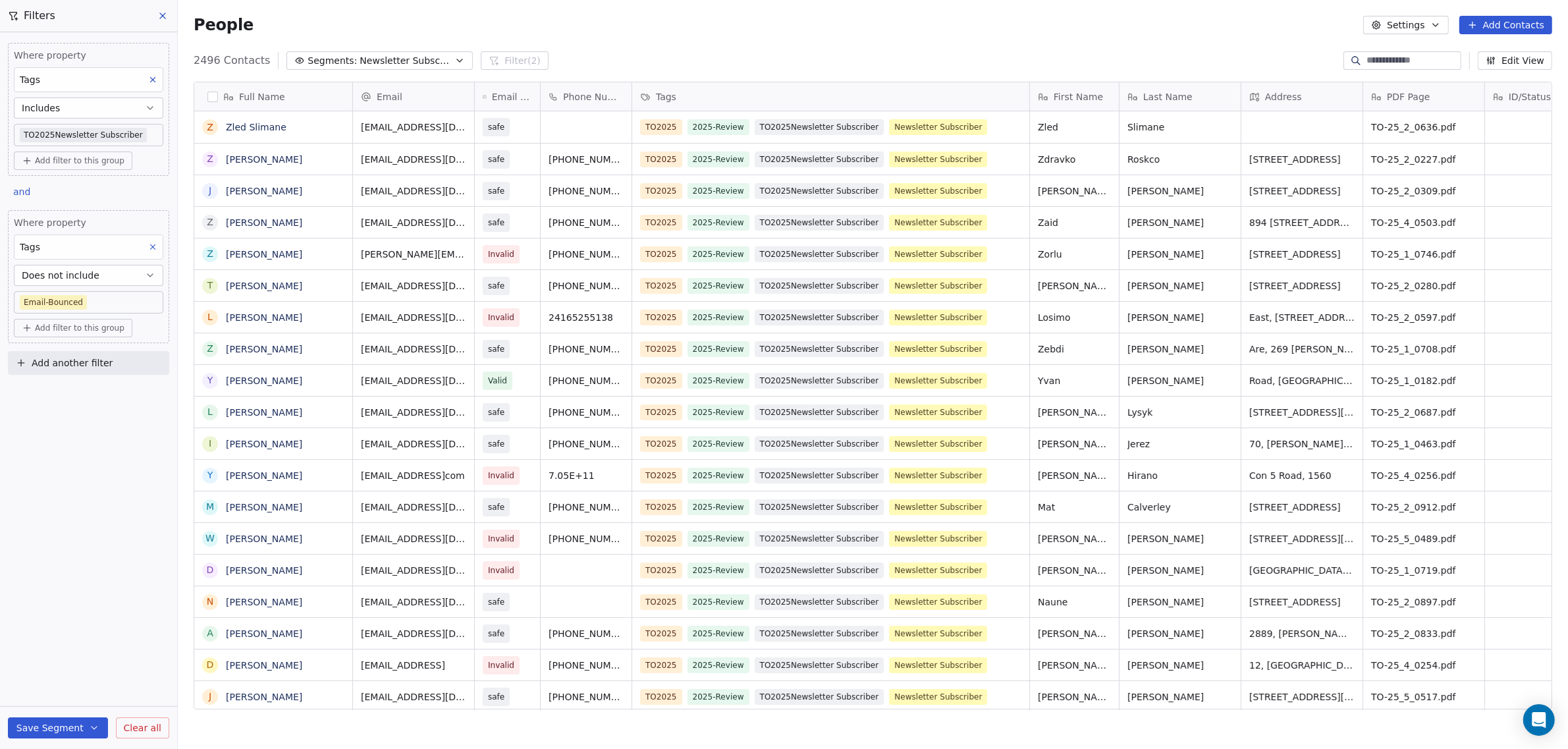
click at [152, 247] on icon at bounding box center [152, 246] width 9 height 9
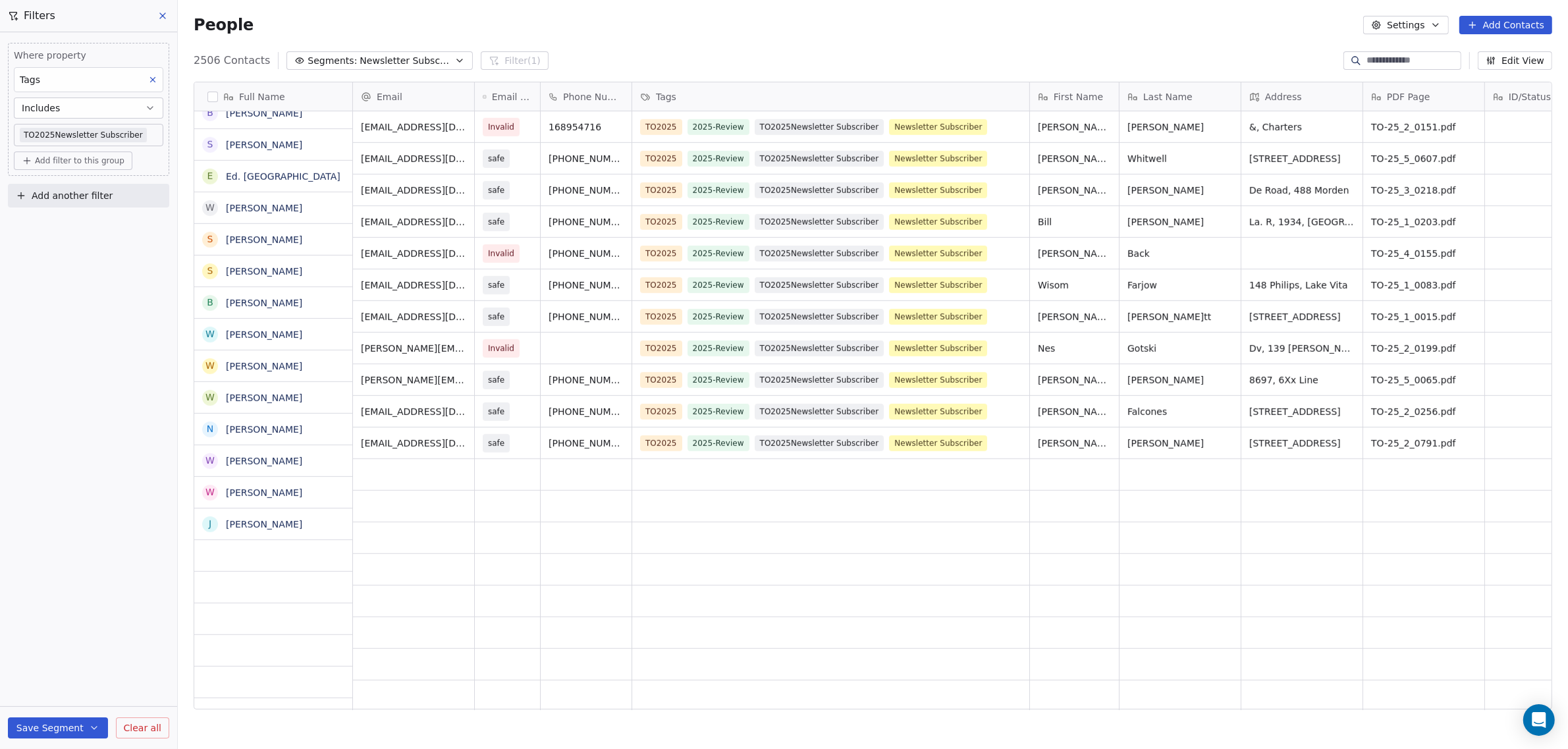
scroll to position [1235, 0]
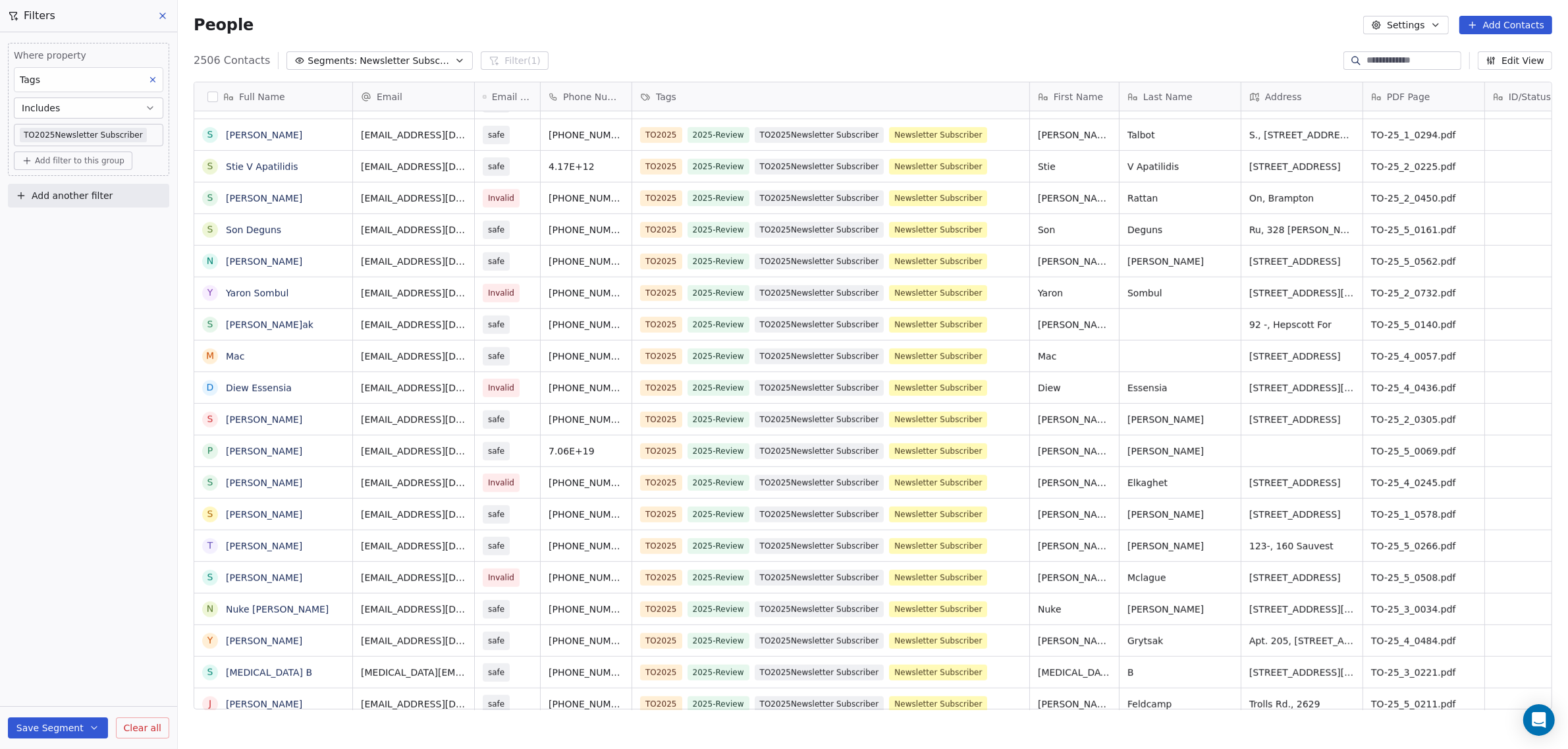
click at [214, 97] on button "button" at bounding box center [212, 97] width 11 height 11
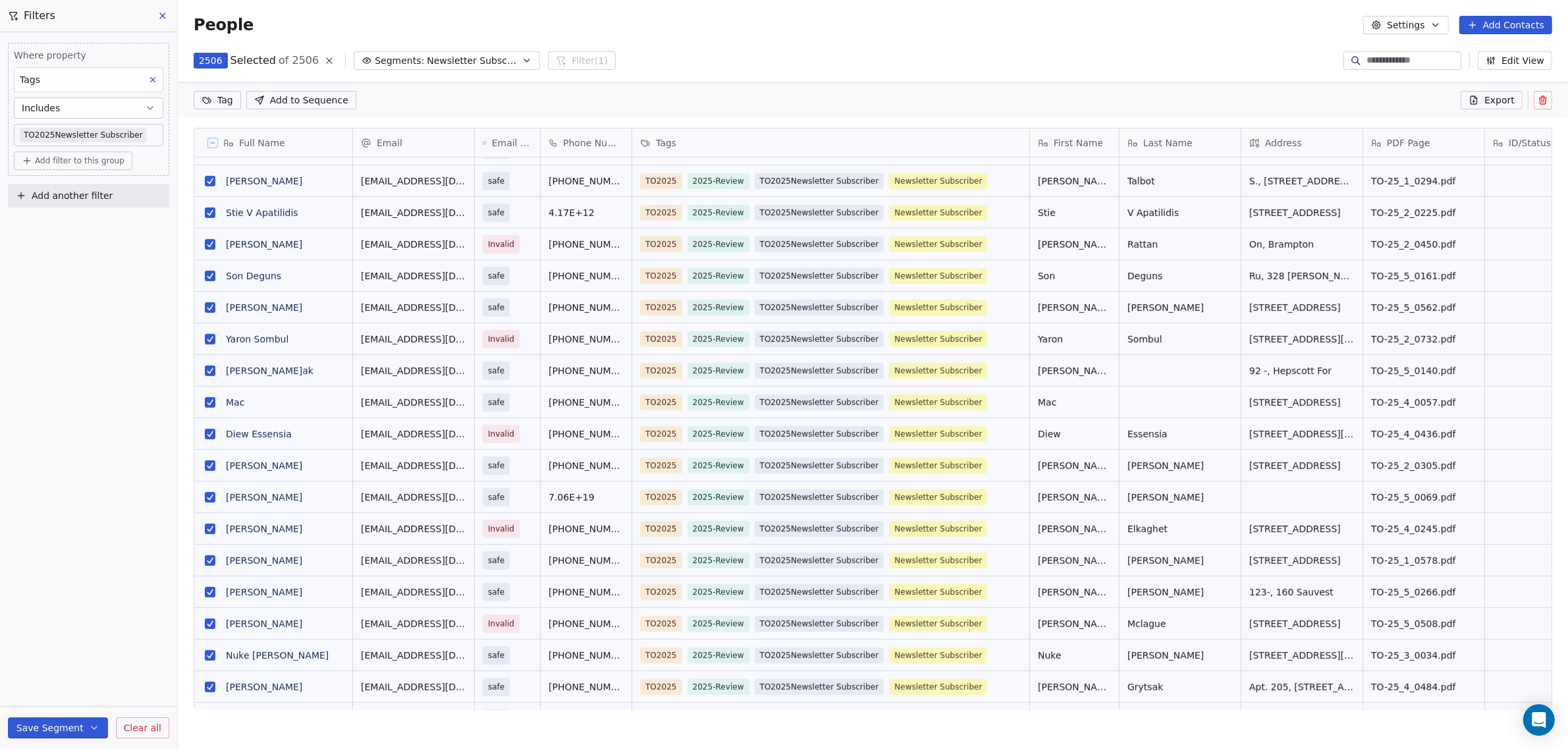
click at [707, 141] on div "Tags" at bounding box center [830, 142] width 379 height 13
click at [755, 141] on html "WoodShows.com Contacts People Marketing Workflows Campaigns Sales Pipelines Seq…" at bounding box center [784, 374] width 1568 height 749
click at [755, 141] on div "Tags" at bounding box center [830, 142] width 379 height 13
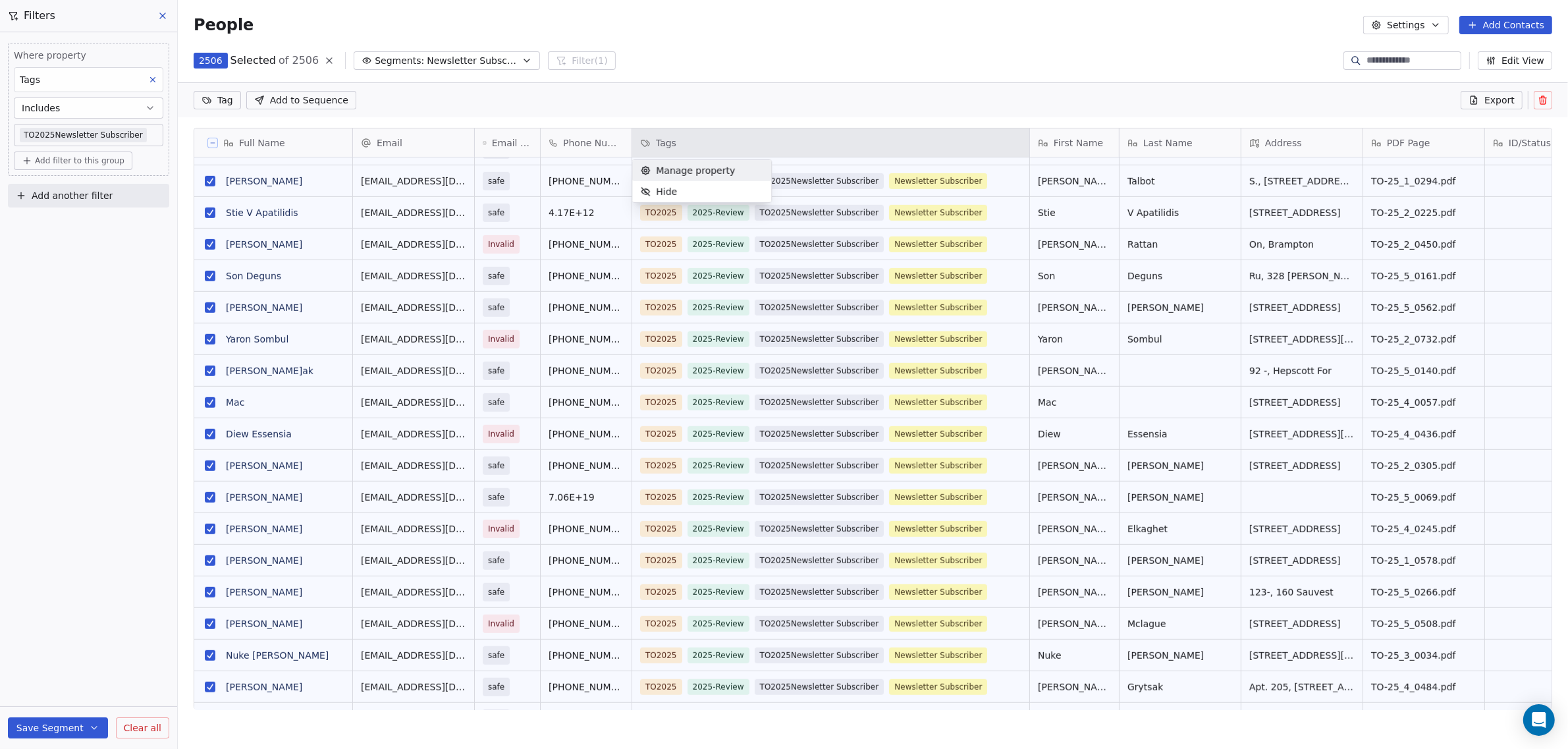
click at [711, 167] on span "Manage property" at bounding box center [694, 170] width 79 height 13
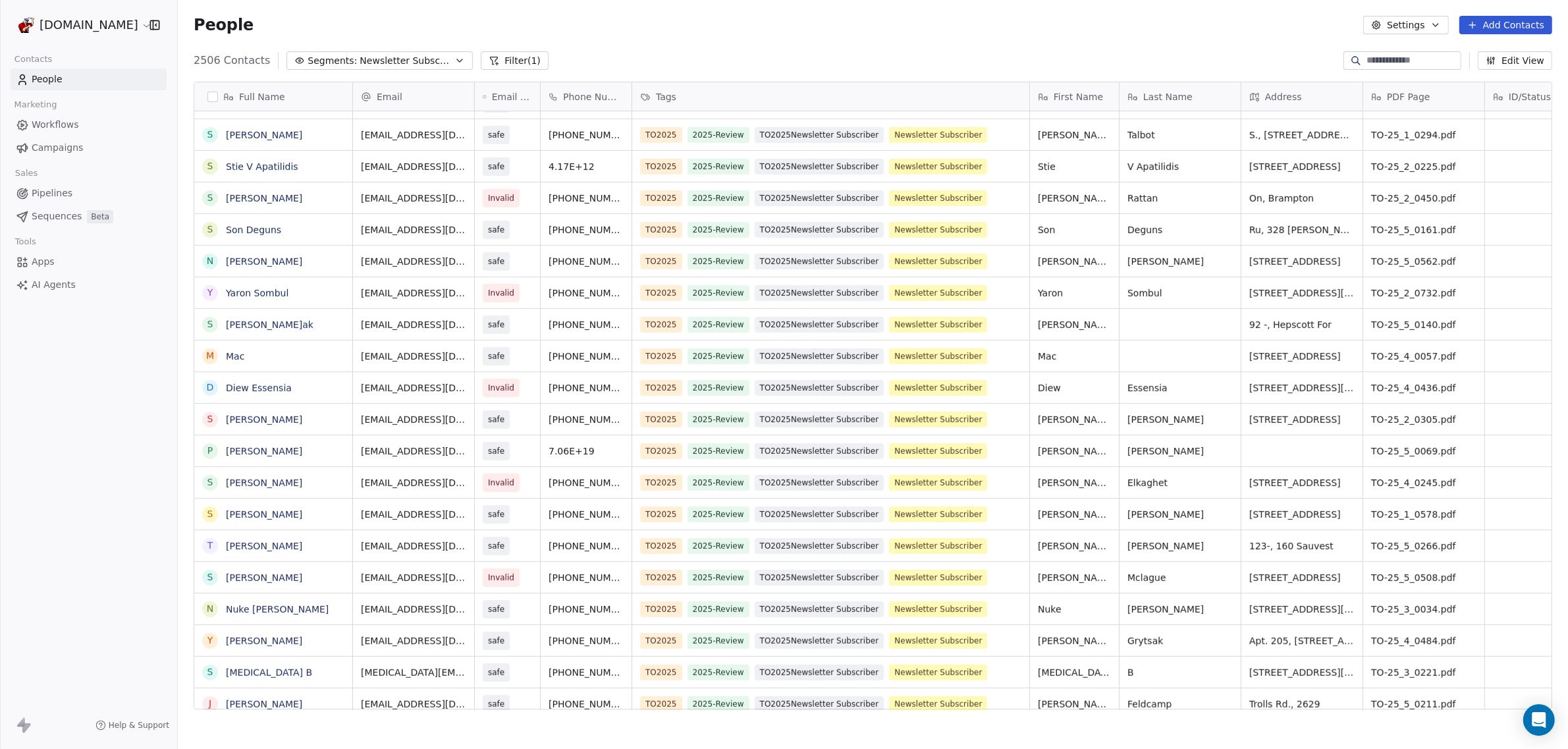
click at [209, 93] on button "button" at bounding box center [212, 97] width 11 height 11
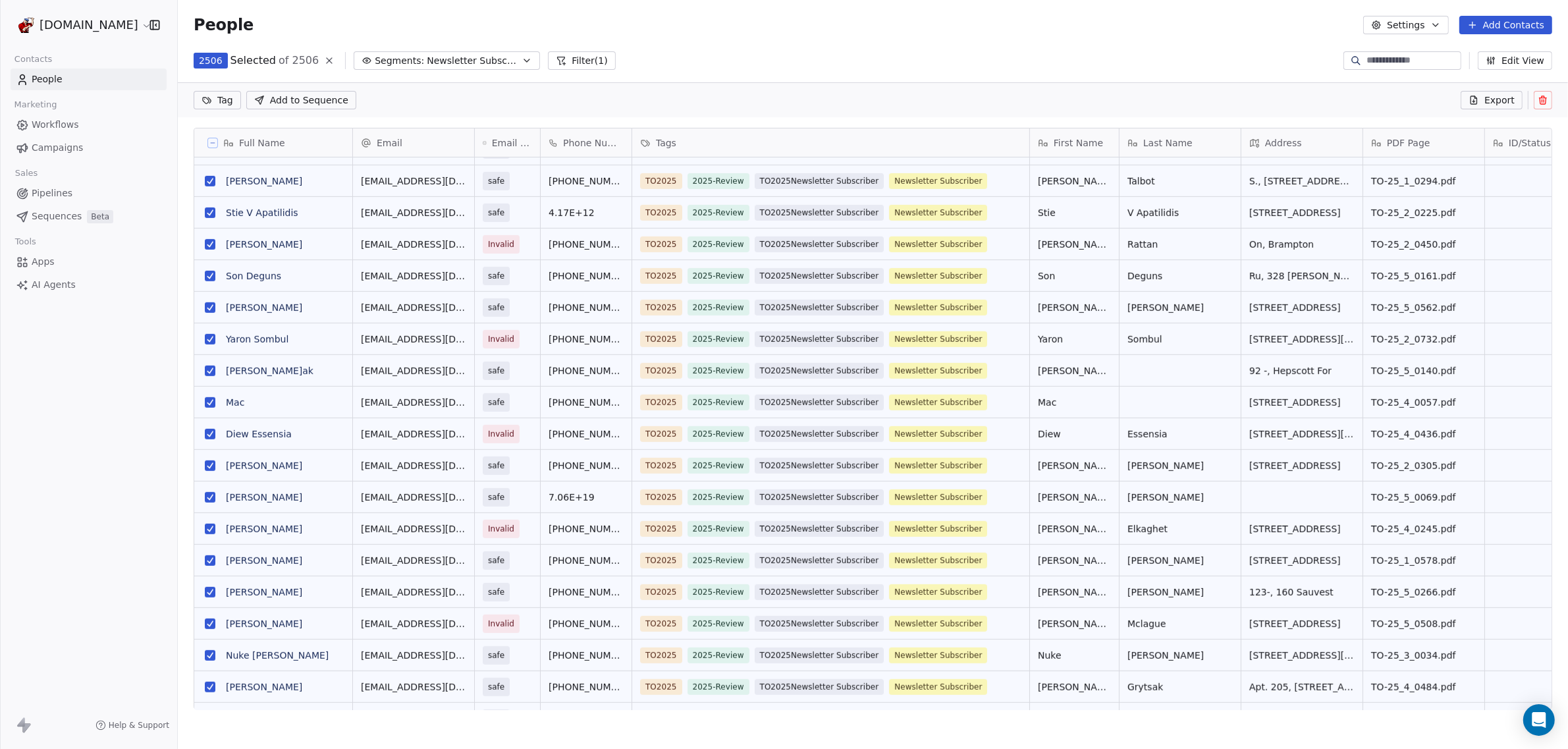
click at [215, 102] on html "WoodShows.com Contacts People Marketing Workflows Campaigns Sales Pipelines Seq…" at bounding box center [784, 374] width 1568 height 749
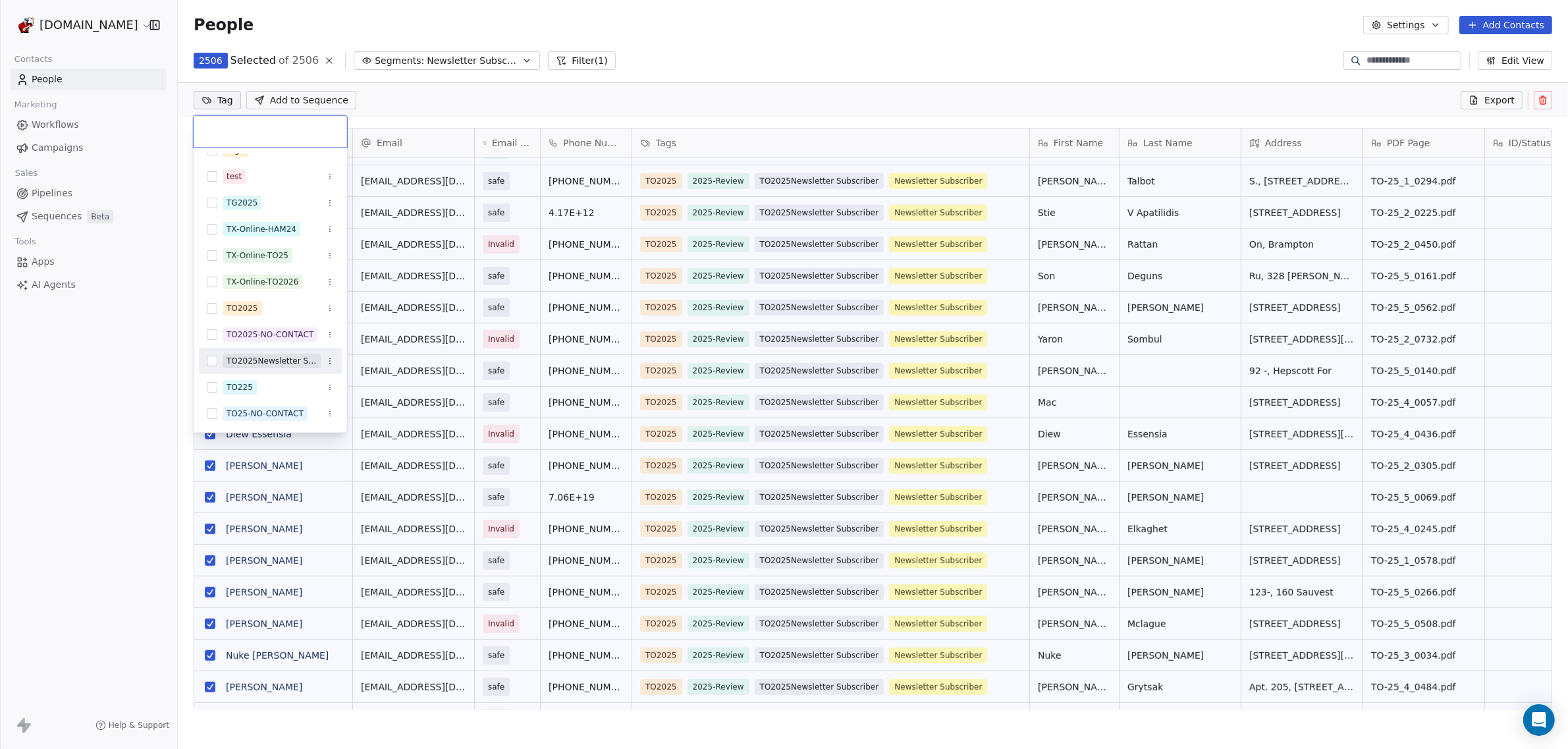
click at [211, 365] on button "Suggestions" at bounding box center [212, 361] width 11 height 11
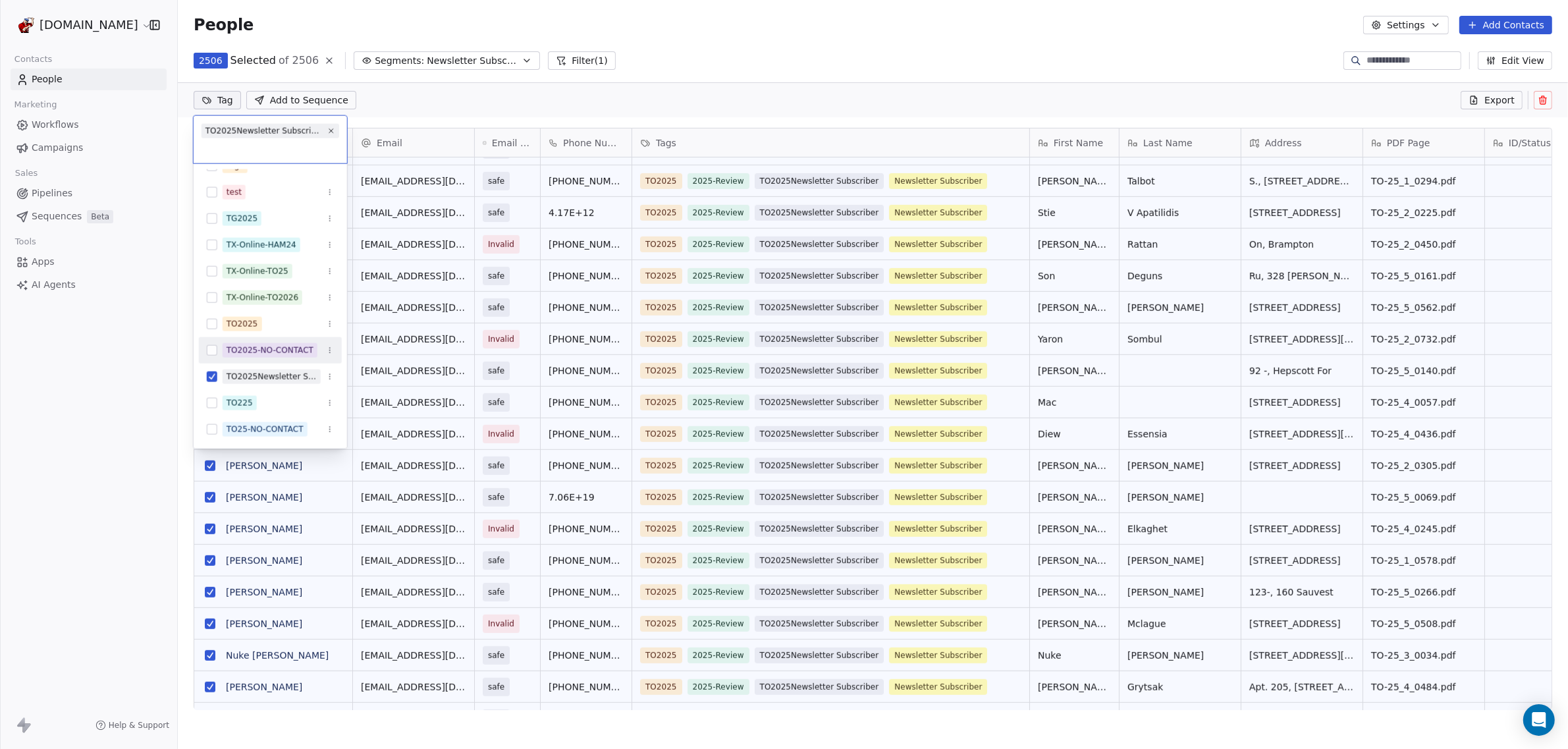
click at [139, 297] on html "WoodShows.com Contacts People Marketing Workflows Campaigns Sales Pipelines Seq…" at bounding box center [784, 374] width 1568 height 749
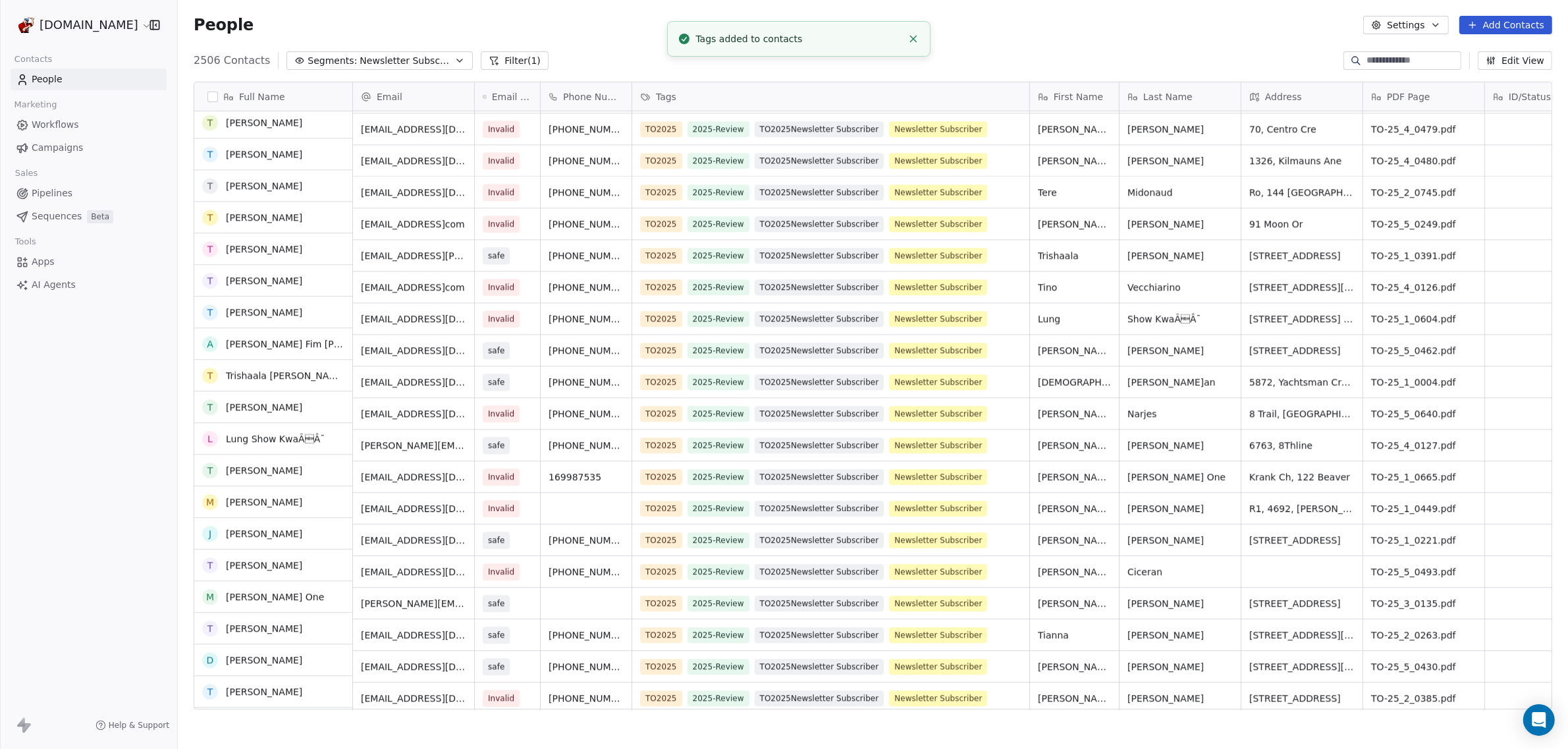
scroll to position [3395, 0]
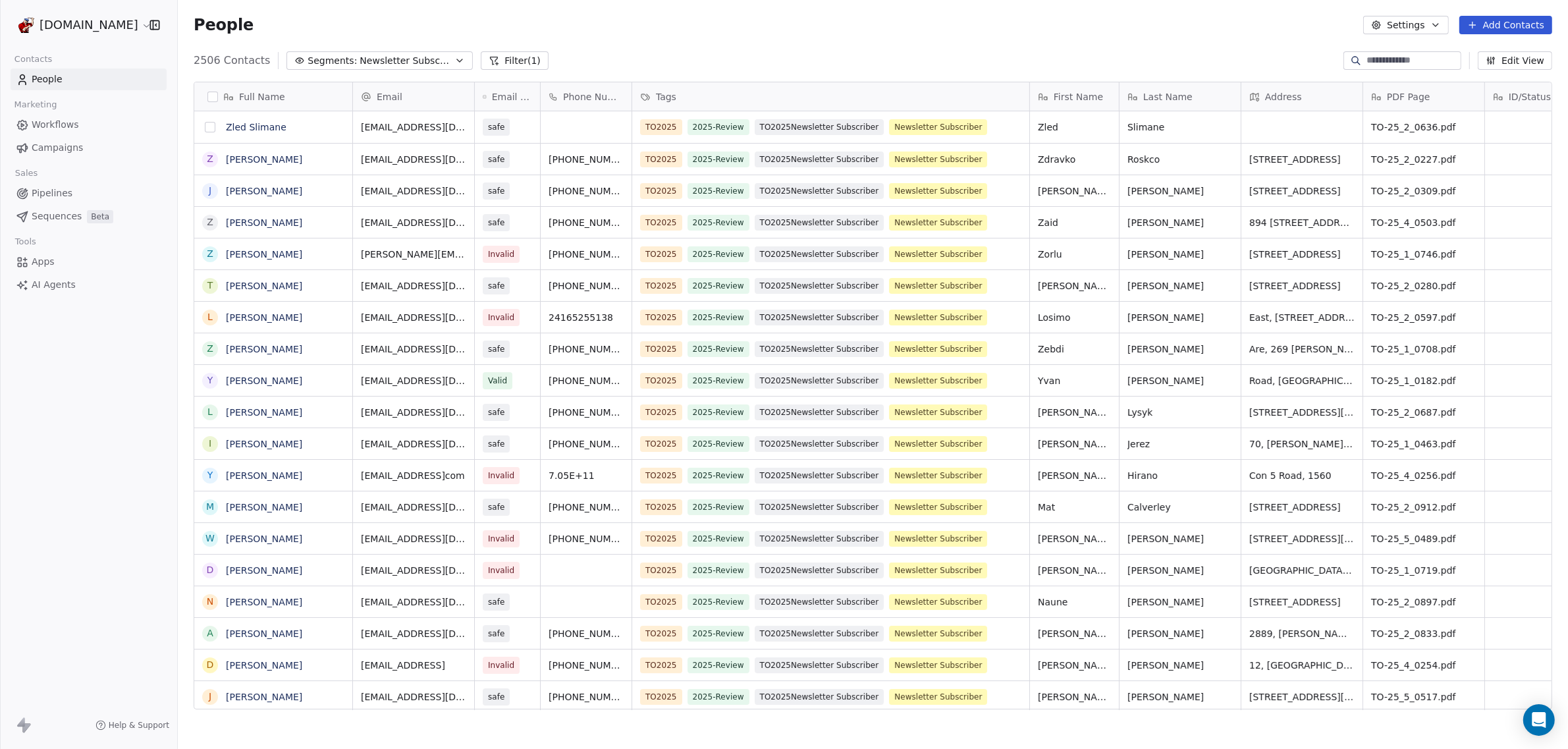
click at [207, 127] on button "grid" at bounding box center [210, 126] width 11 height 11
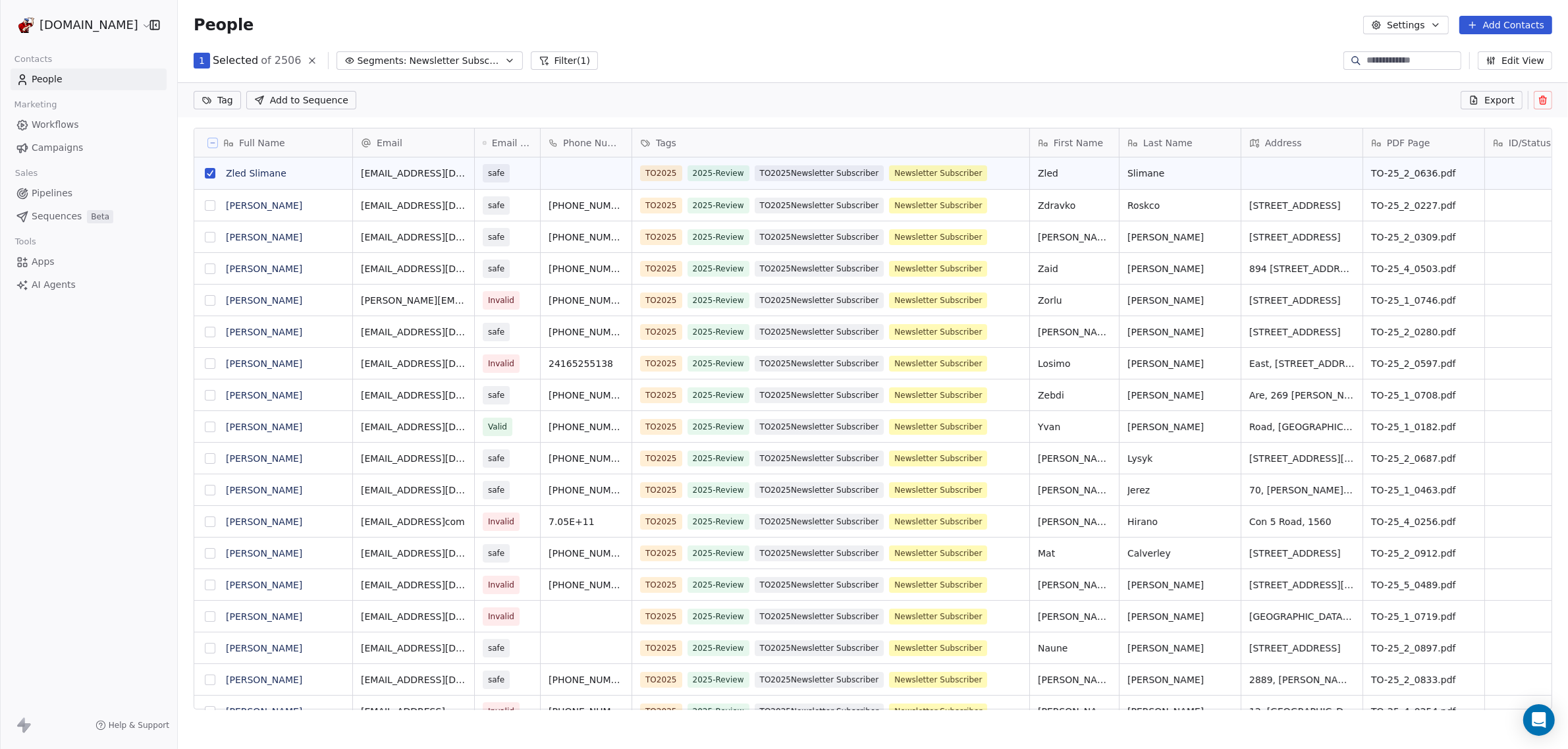
click at [216, 104] on html "WoodShows.com Contacts People Marketing Workflows Campaigns Sales Pipelines Seq…" at bounding box center [784, 374] width 1568 height 749
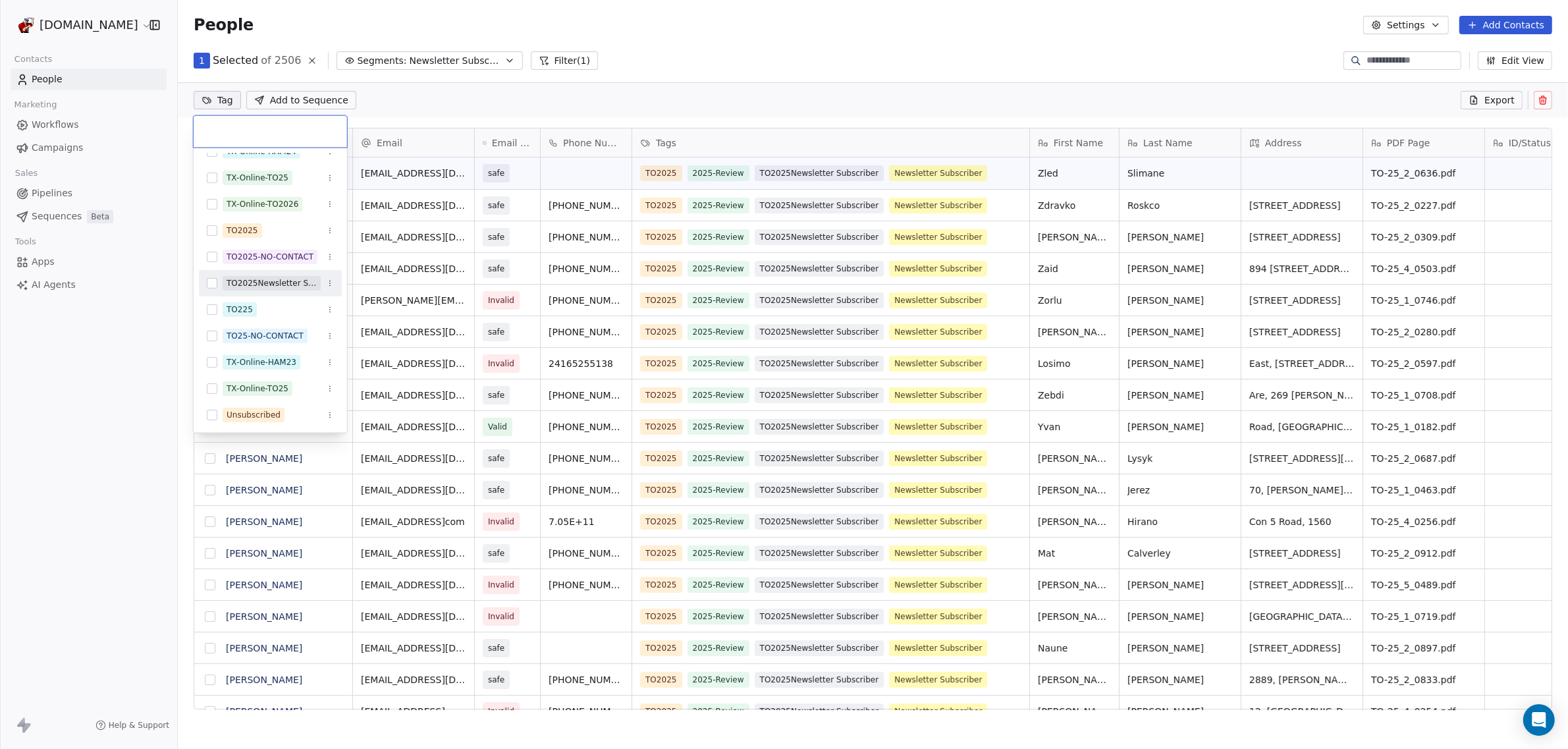
click at [330, 281] on icon "Suggestions" at bounding box center [330, 281] width 1 height 1
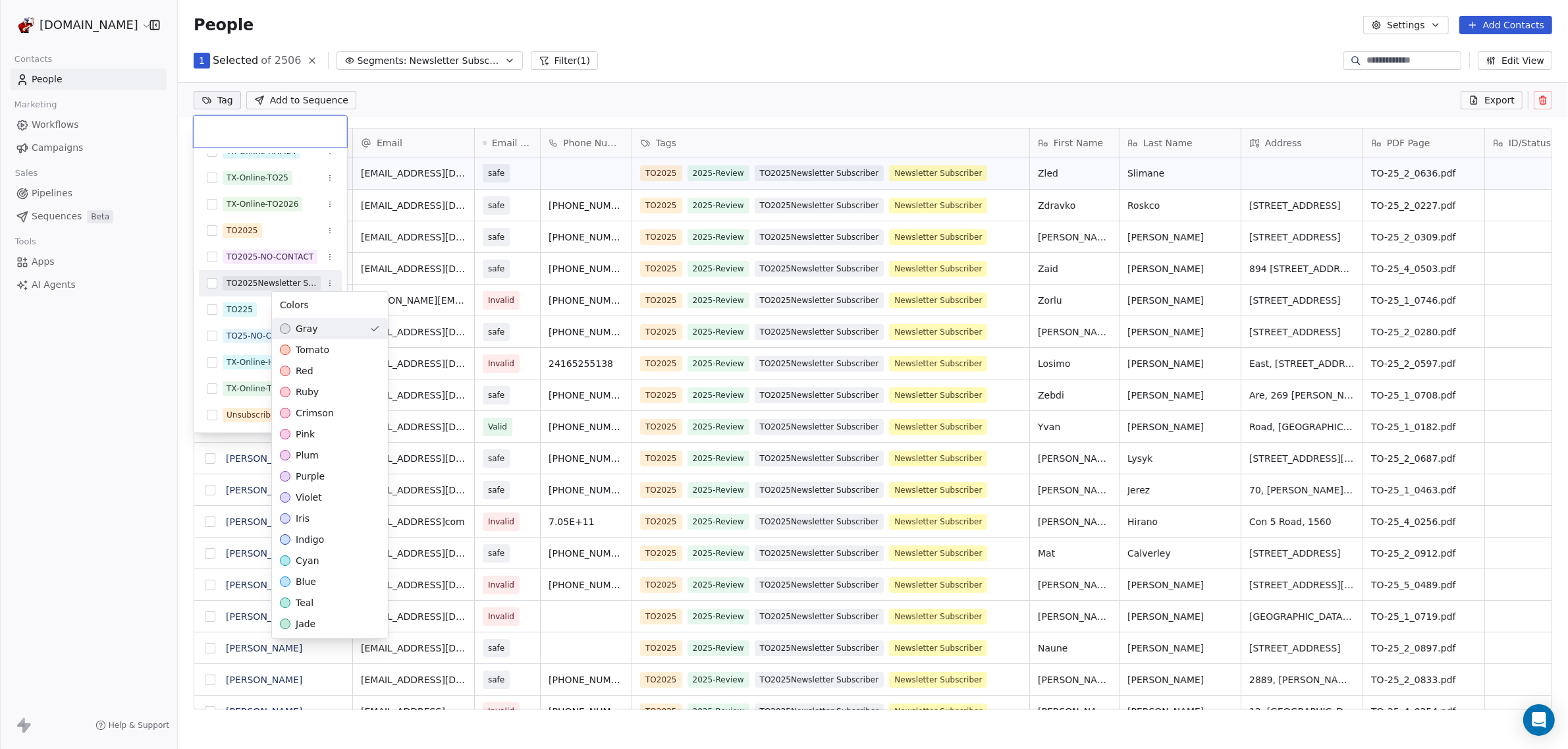
click at [330, 279] on html "WoodShows.com Contacts People Marketing Workflows Campaigns Sales Pipelines Seq…" at bounding box center [784, 374] width 1568 height 749
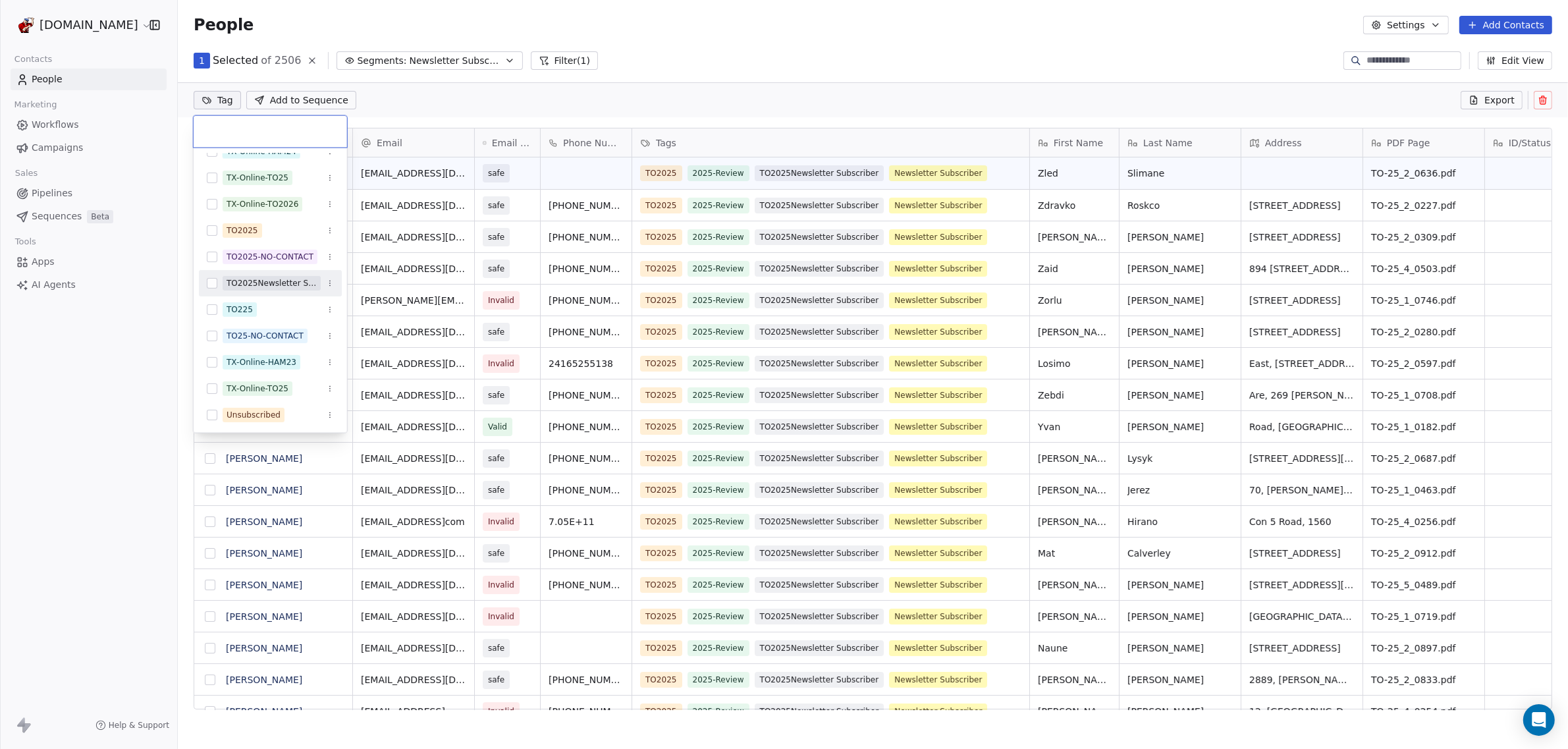
click at [211, 280] on button "Suggestions" at bounding box center [212, 283] width 11 height 11
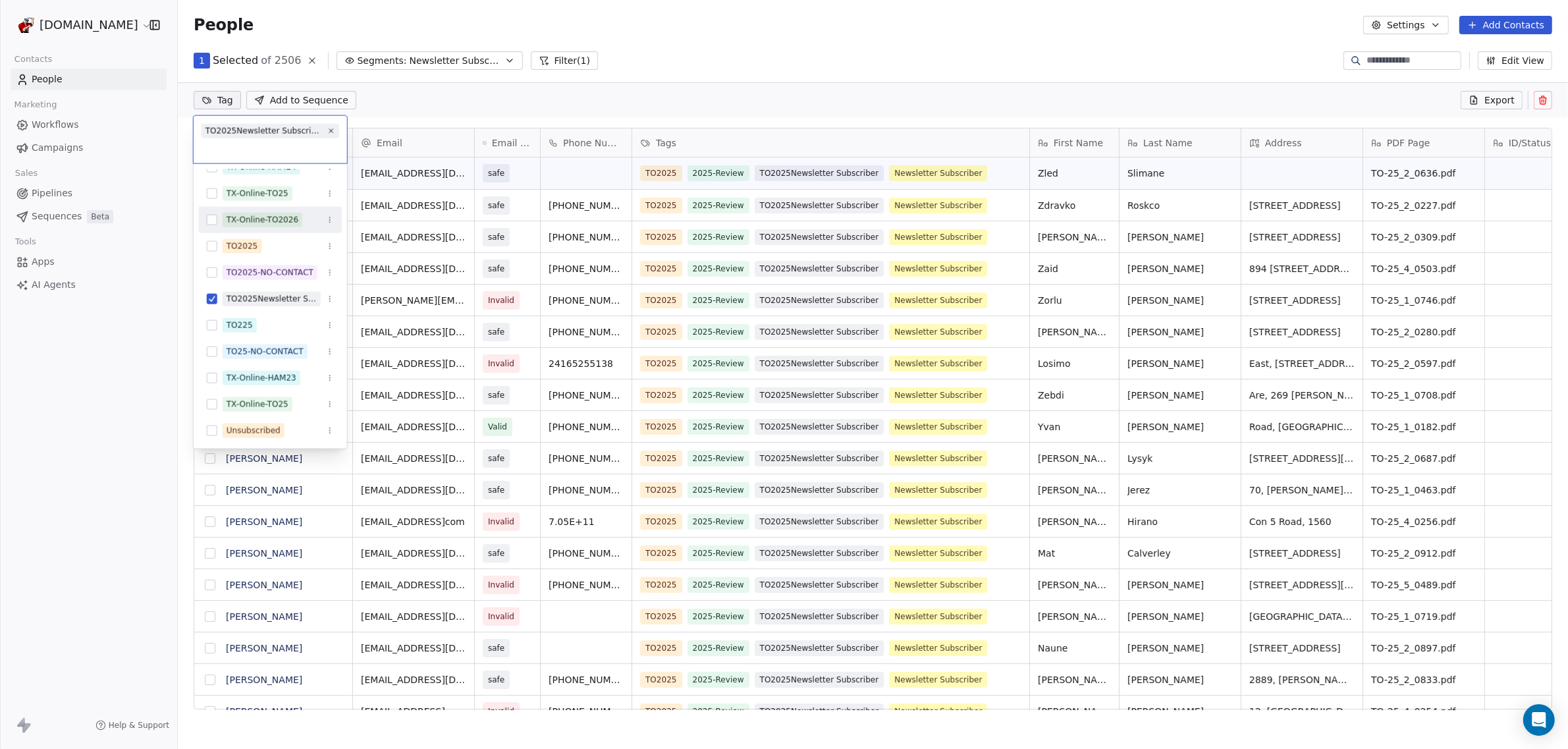
click at [728, 97] on html "WoodShows.com Contacts People Marketing Workflows Campaigns Sales Pipelines Seq…" at bounding box center [784, 374] width 1568 height 749
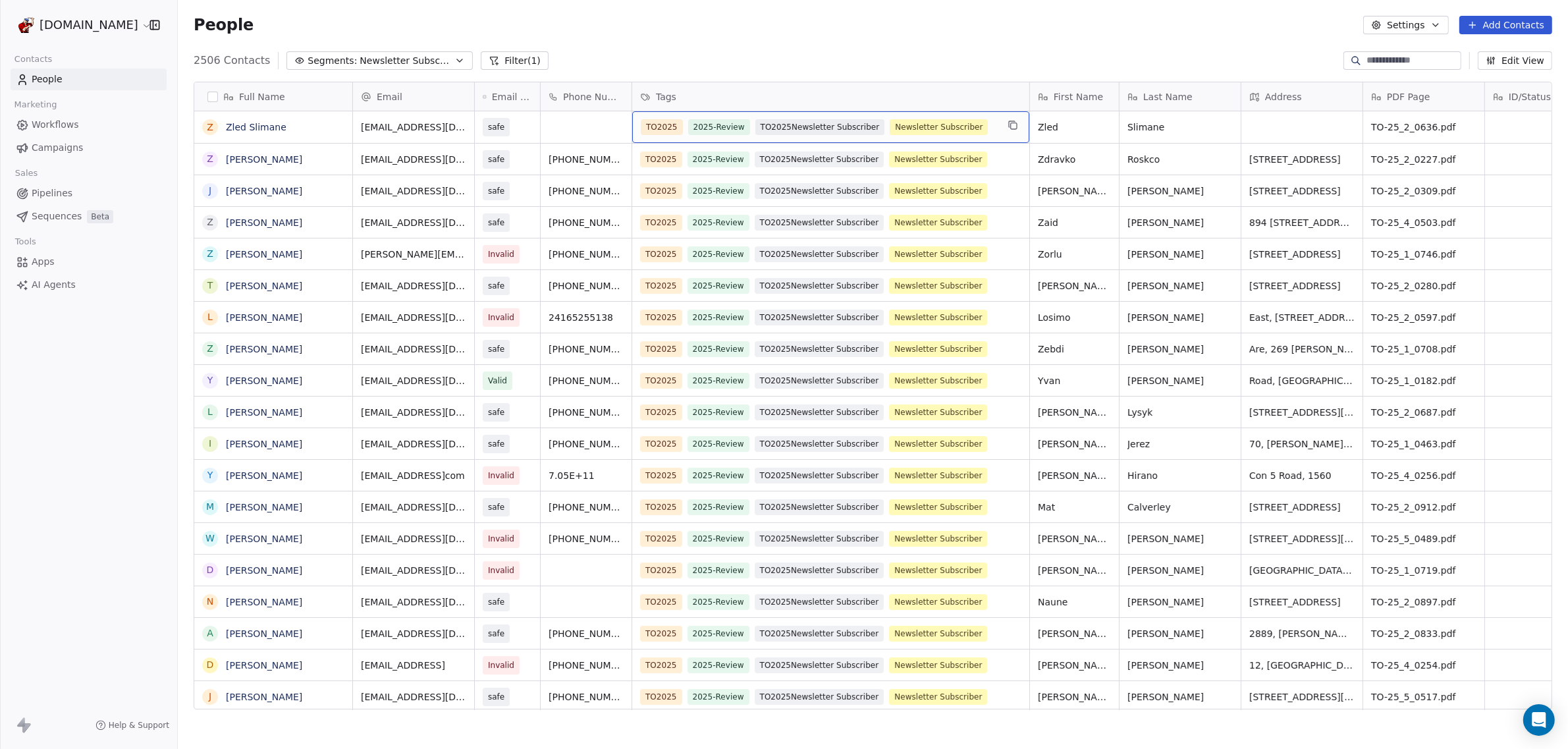
click at [858, 124] on span "TO2025Newsletter Subscriber" at bounding box center [820, 127] width 130 height 16
click at [862, 124] on span "TO2025Newsletter Subscriber" at bounding box center [820, 127] width 130 height 16
click at [854, 129] on span "TO2025Newsletter Subscriber" at bounding box center [820, 127] width 130 height 16
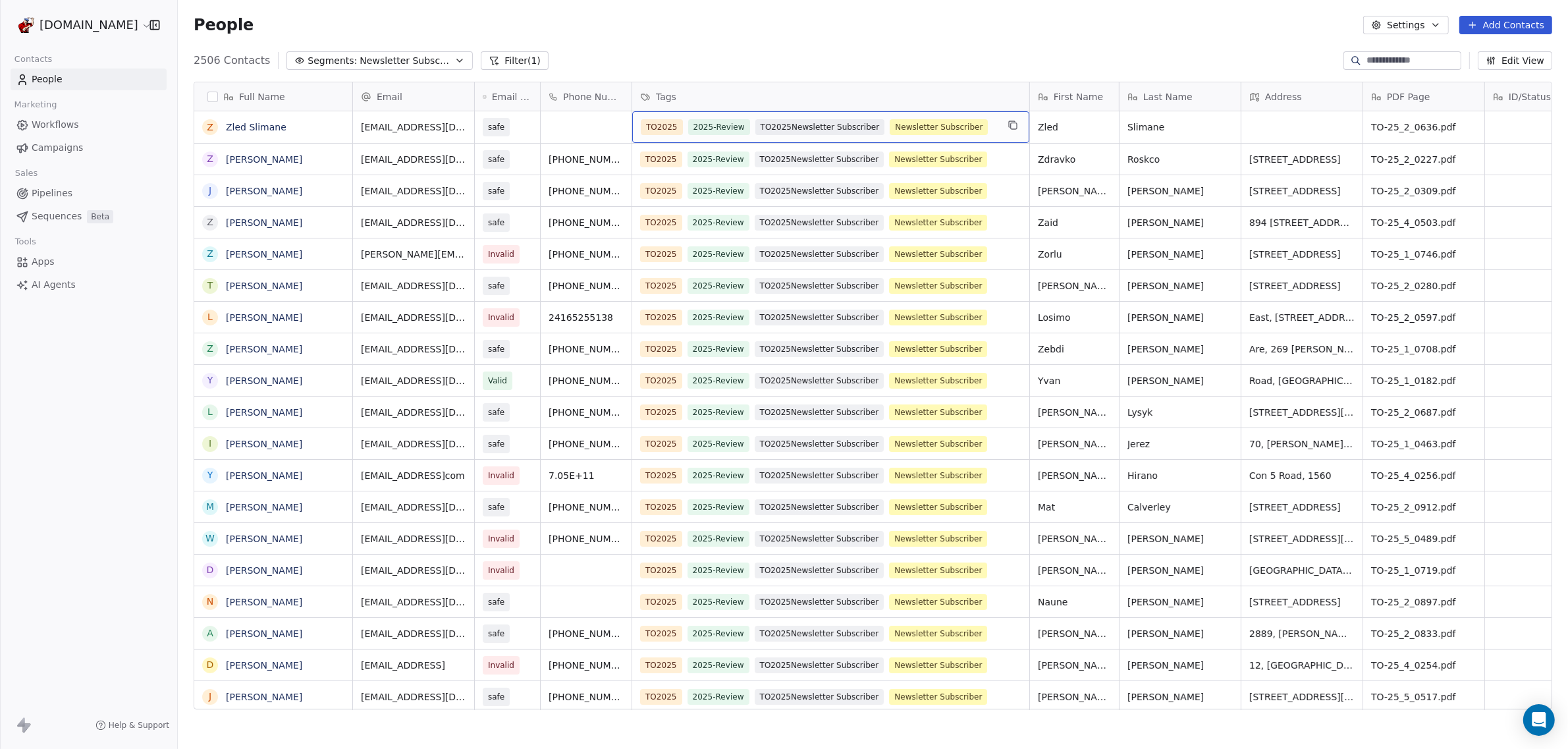
click at [854, 129] on span "TO2025Newsletter Subscriber" at bounding box center [820, 127] width 130 height 16
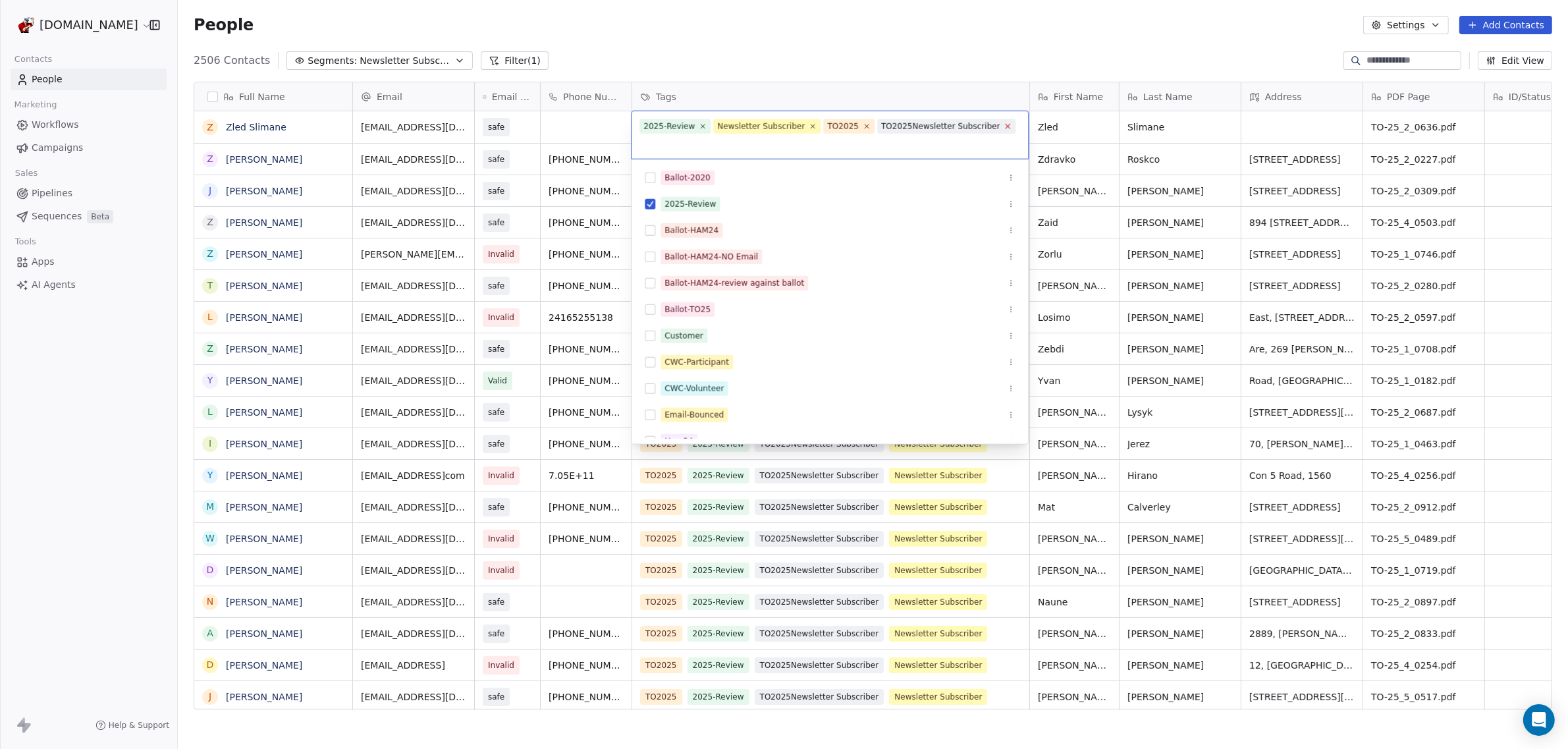
click at [1004, 125] on icon at bounding box center [1008, 125] width 9 height 9
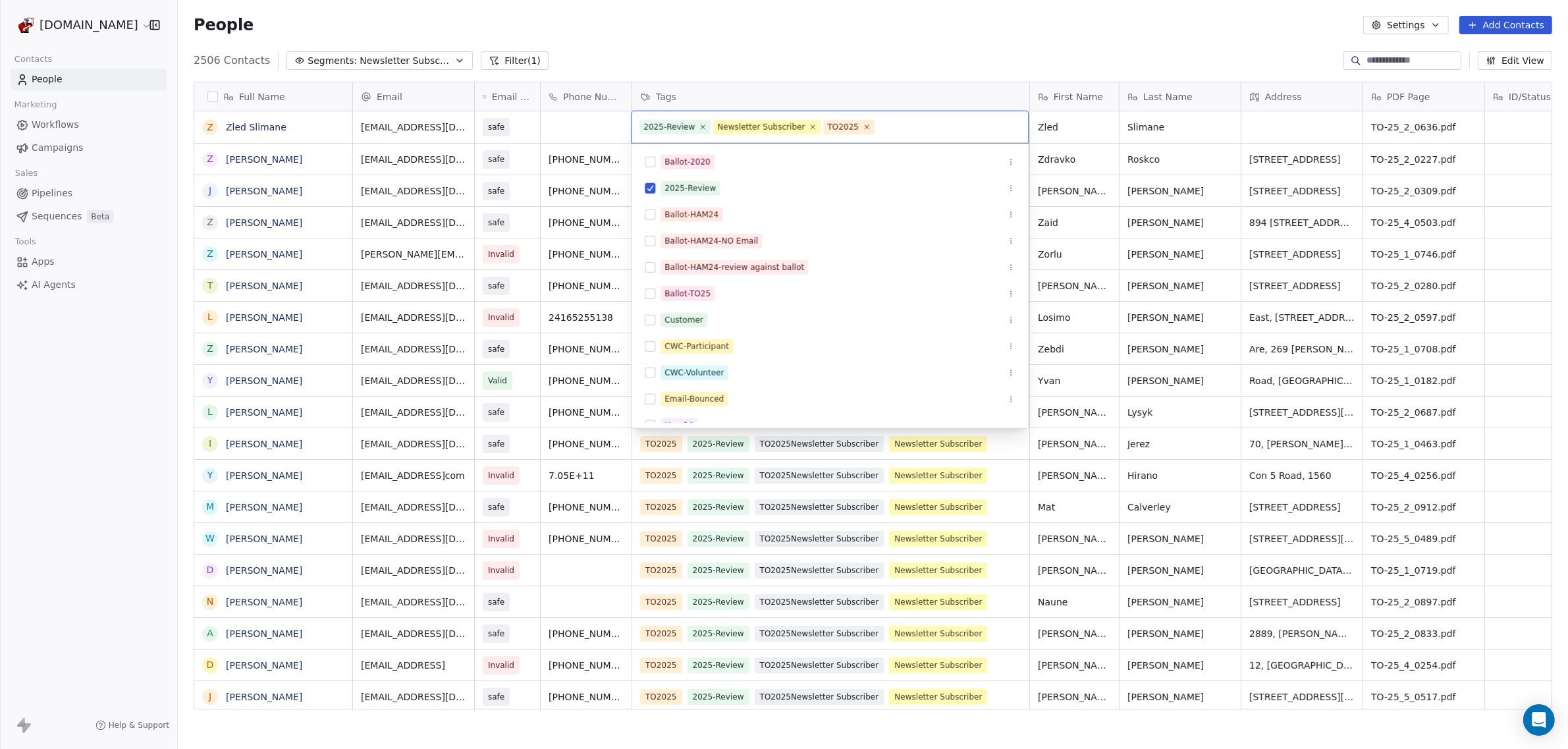
click at [874, 60] on html "WoodShows.com Contacts People Marketing Workflows Campaigns Sales Pipelines Seq…" at bounding box center [784, 374] width 1568 height 749
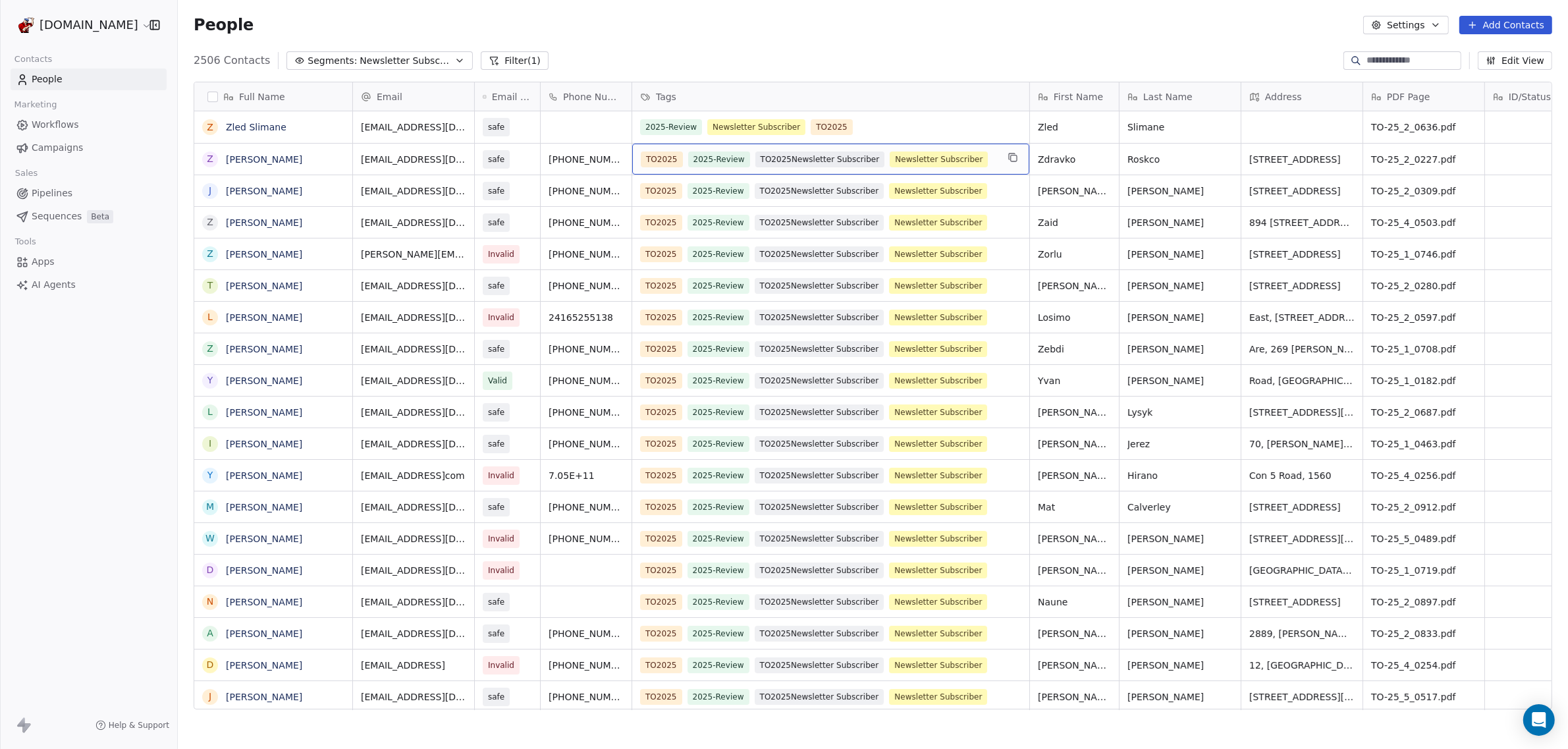
click at [854, 158] on span "TO2025Newsletter Subscriber" at bounding box center [820, 159] width 130 height 16
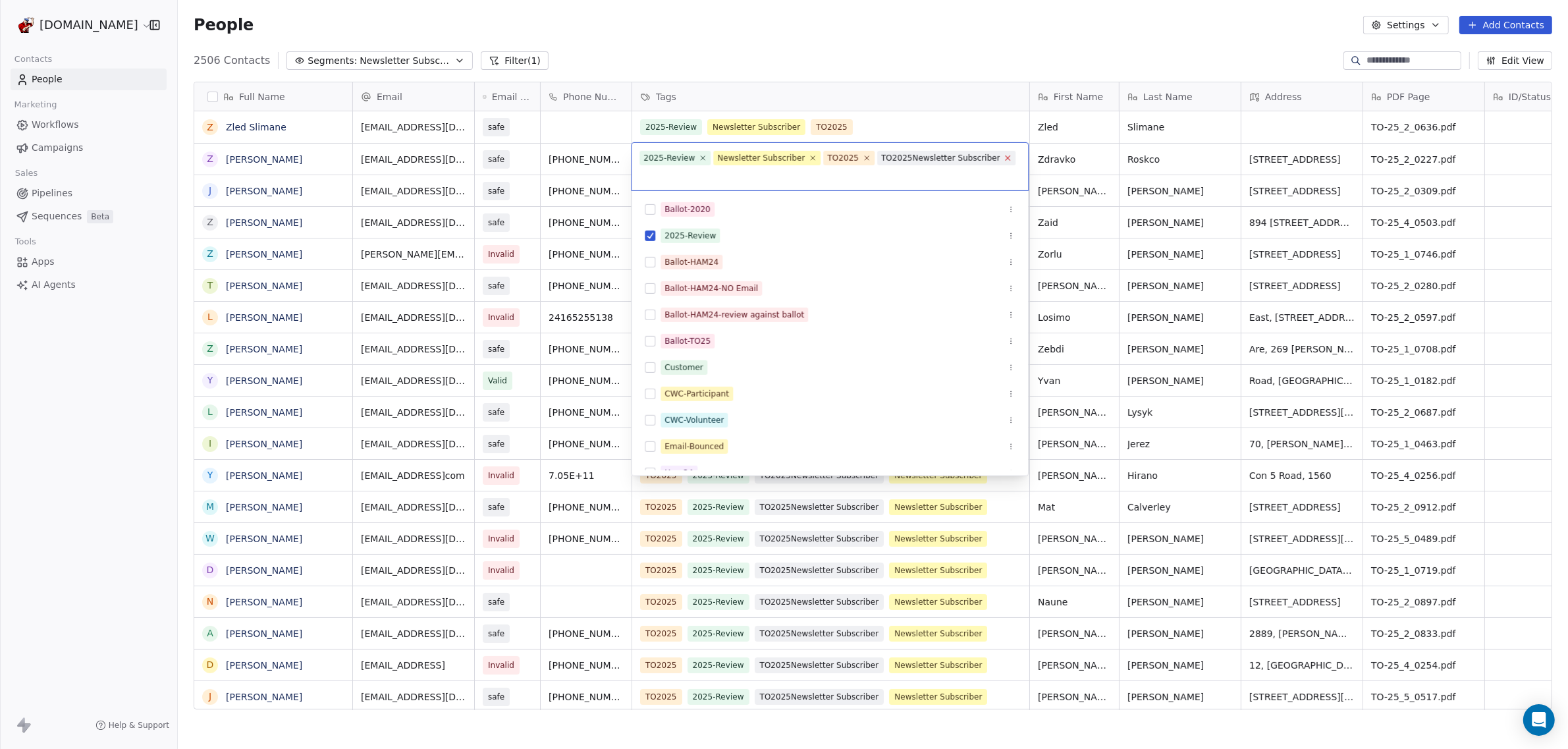
click at [1004, 160] on icon at bounding box center [1008, 157] width 9 height 9
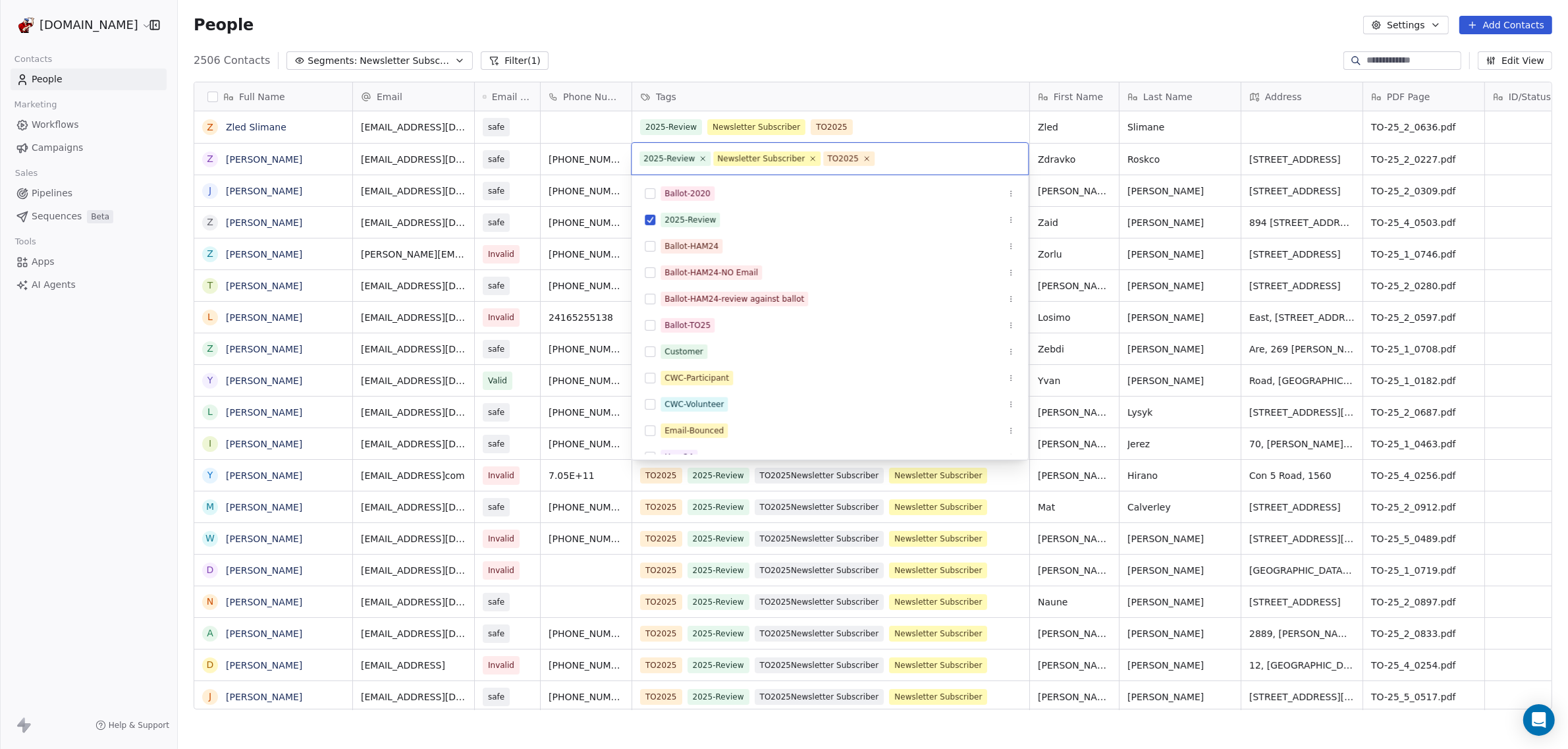
click at [870, 52] on html "WoodShows.com Contacts People Marketing Workflows Campaigns Sales Pipelines Seq…" at bounding box center [784, 374] width 1568 height 749
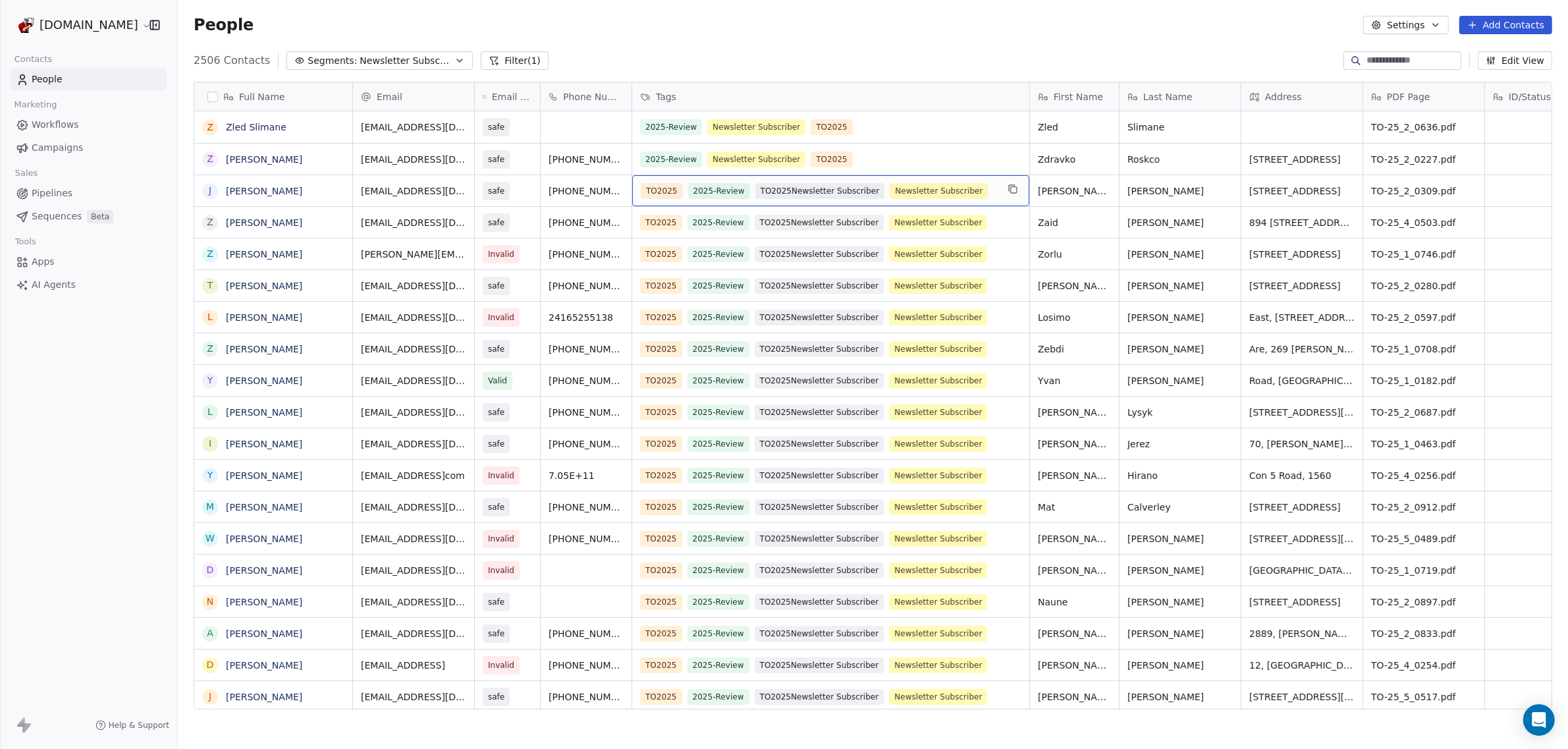
click at [853, 187] on span "TO2025Newsletter Subscriber" at bounding box center [820, 191] width 130 height 16
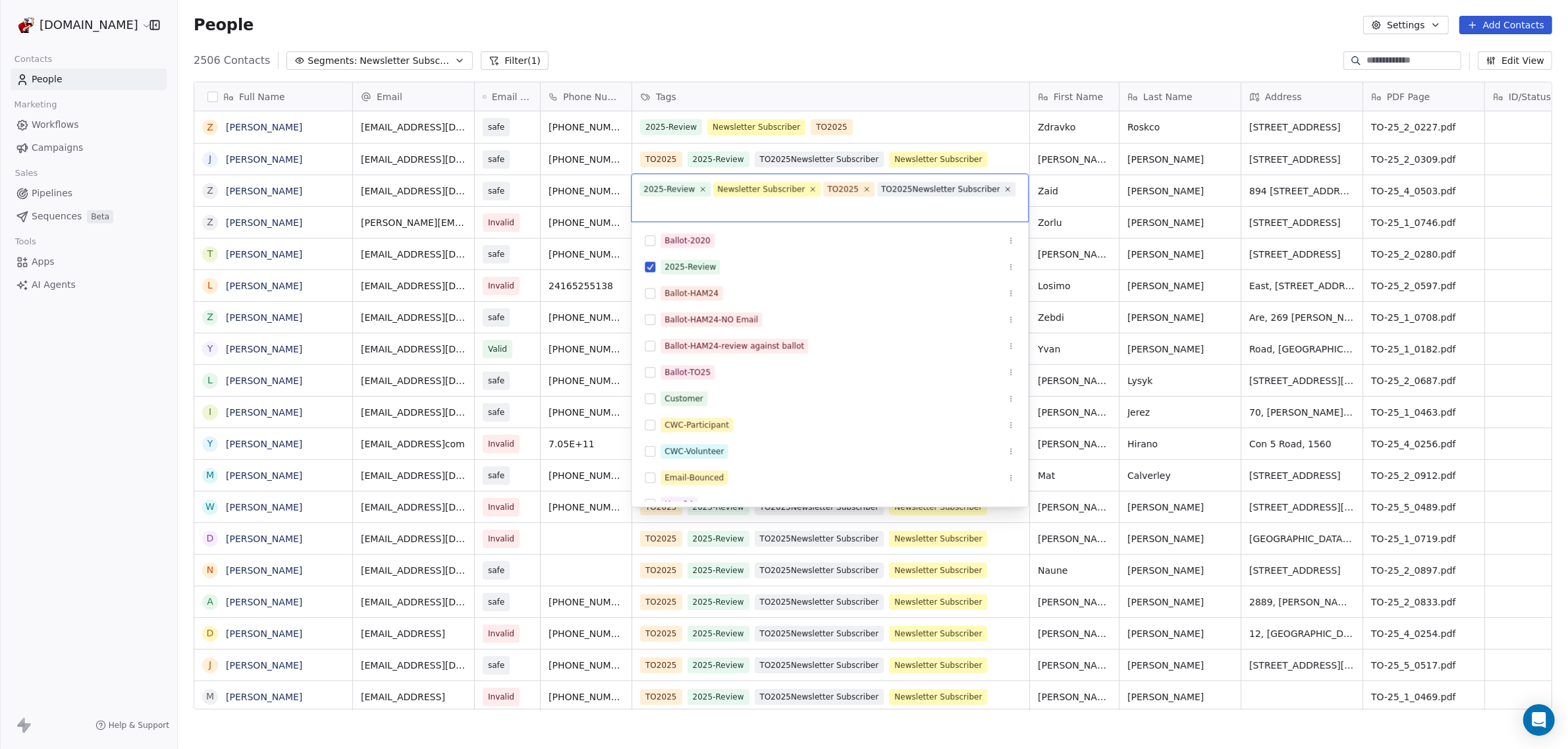
click at [1004, 187] on icon at bounding box center [1008, 189] width 8 height 8
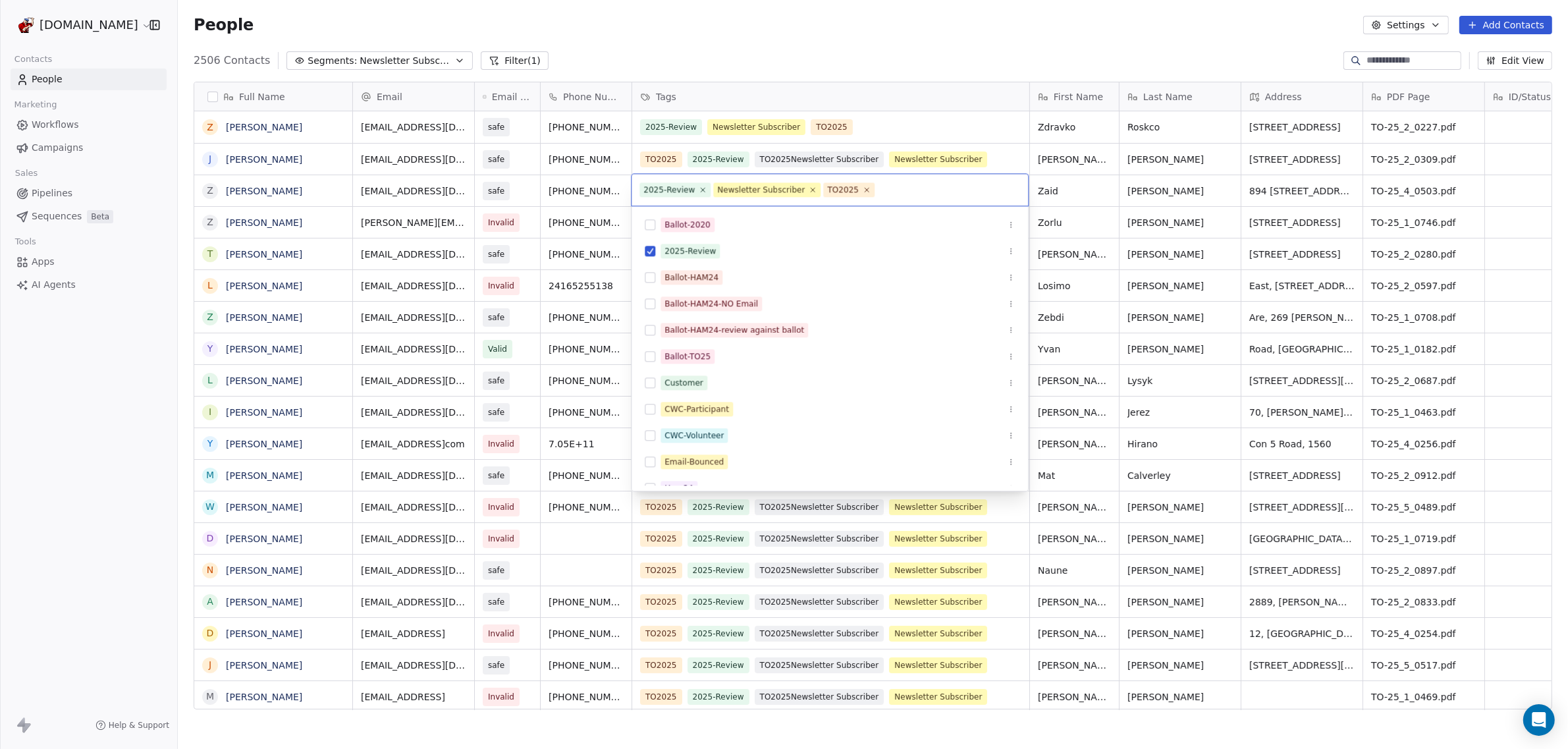
click at [833, 65] on html "WoodShows.com Contacts People Marketing Workflows Campaigns Sales Pipelines Seq…" at bounding box center [784, 374] width 1568 height 749
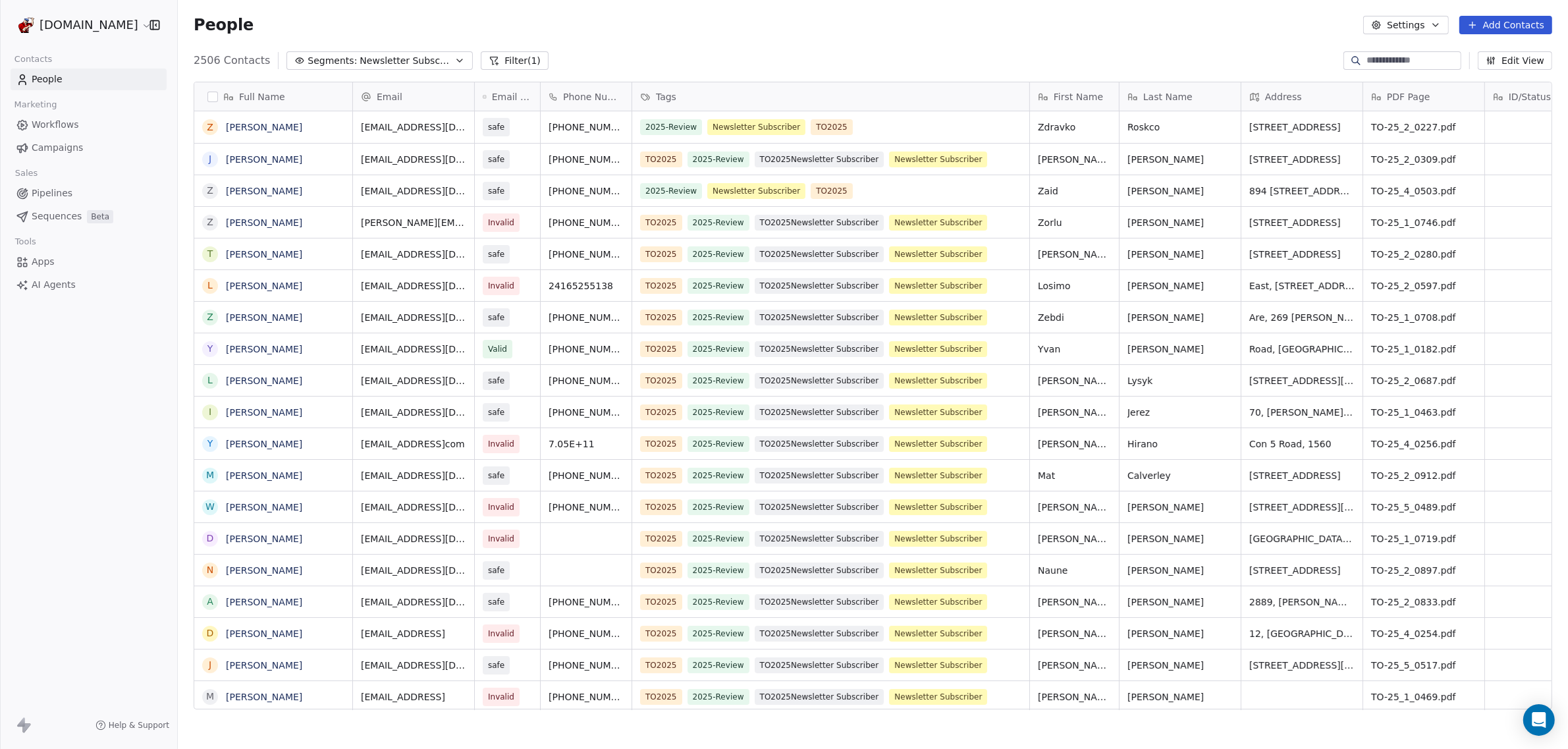
click at [517, 58] on button "Filter (1)" at bounding box center [515, 61] width 68 height 19
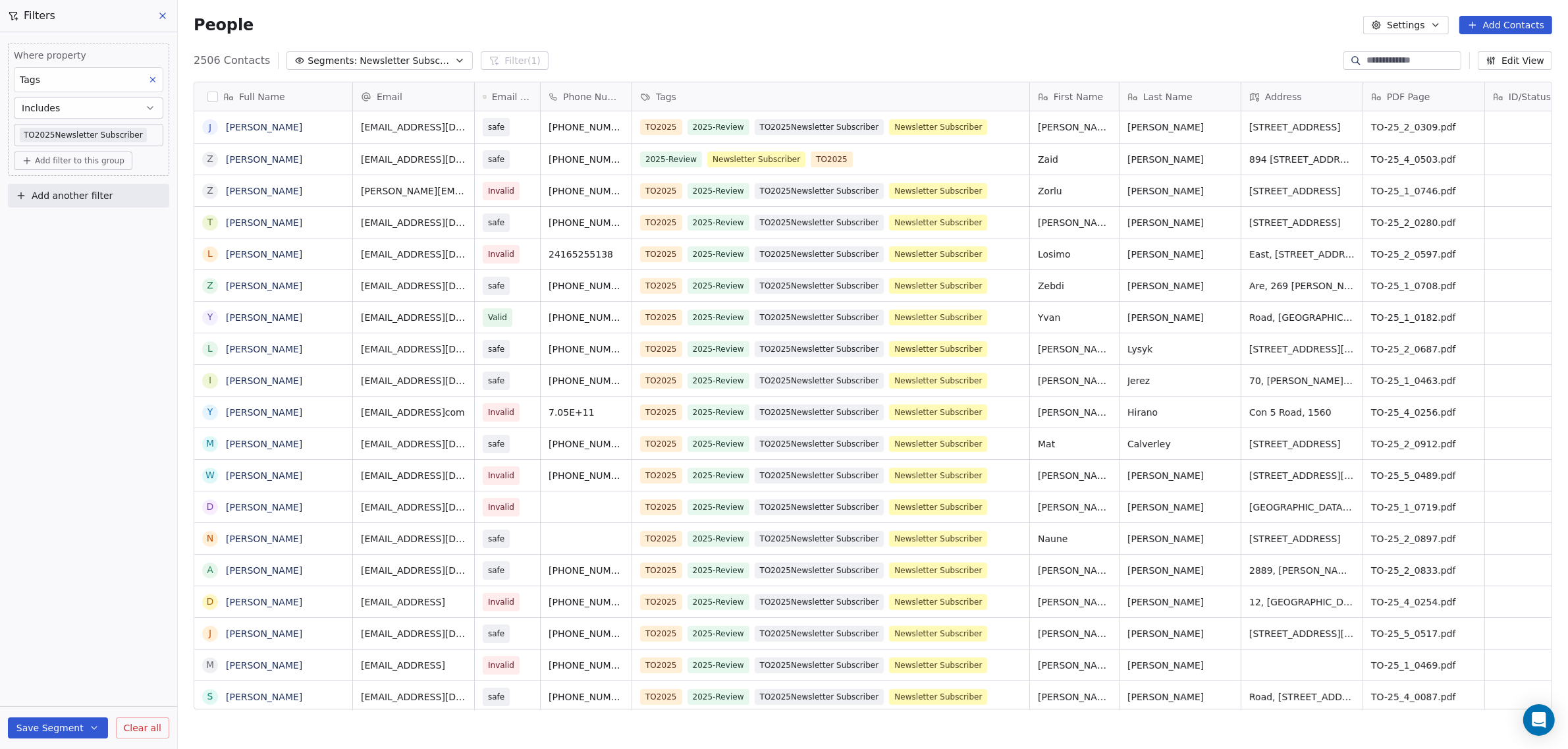
click at [161, 15] on icon at bounding box center [162, 15] width 5 height 5
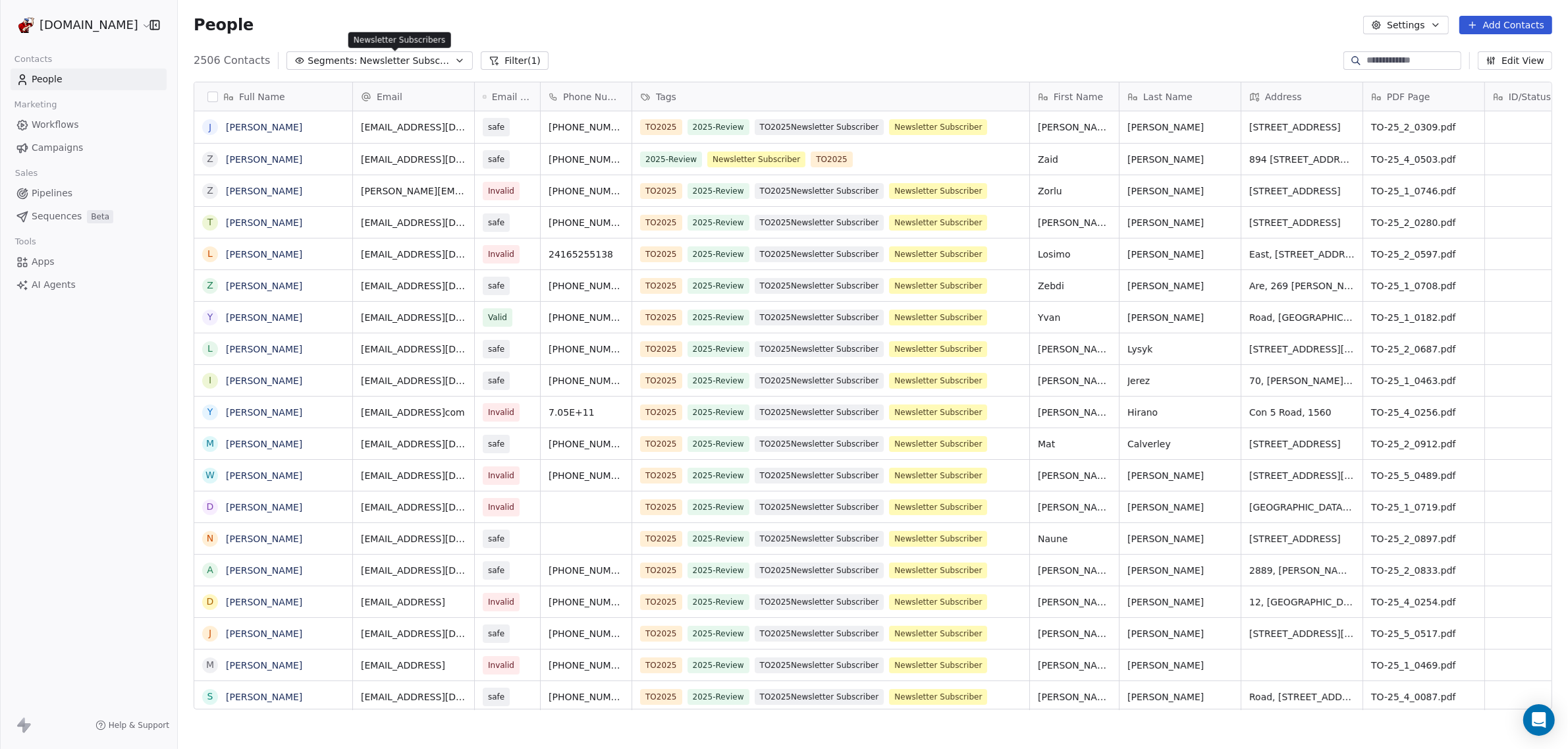
click at [365, 65] on span "Newsletter Subscribers" at bounding box center [405, 61] width 93 height 14
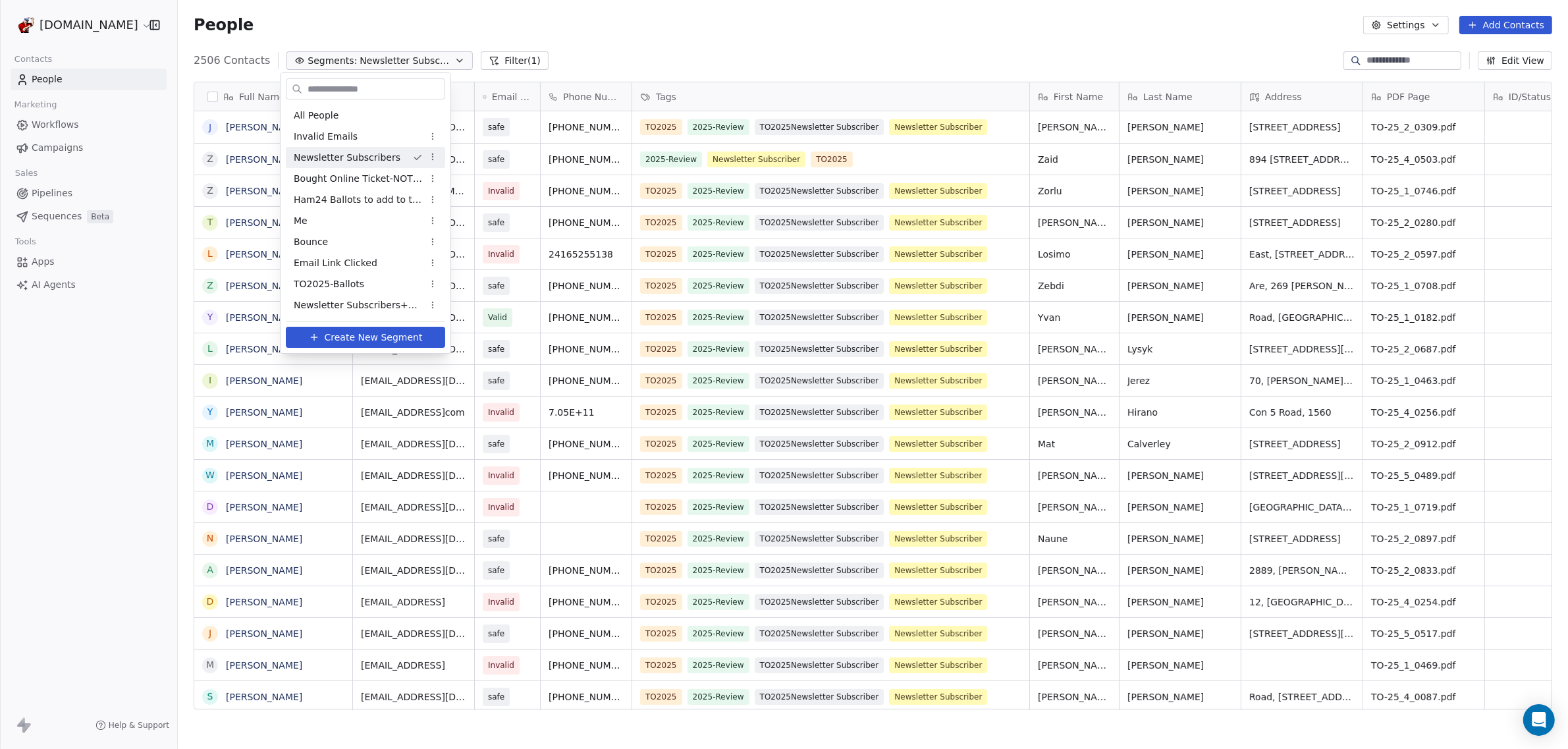
click at [340, 153] on span "Newsletter Subscribers" at bounding box center [347, 157] width 107 height 14
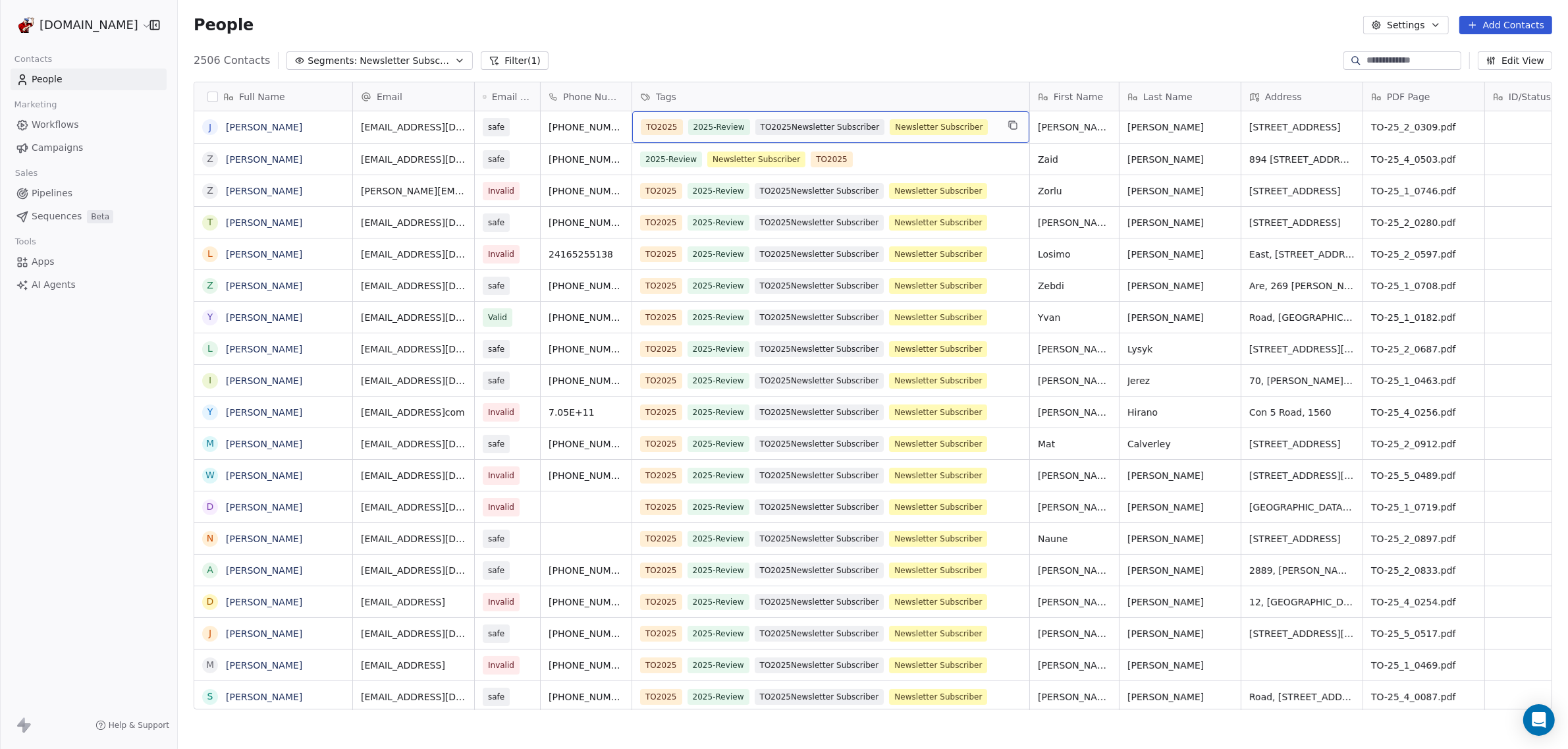
click at [803, 125] on span "TO2025Newsletter Subscriber" at bounding box center [820, 127] width 130 height 16
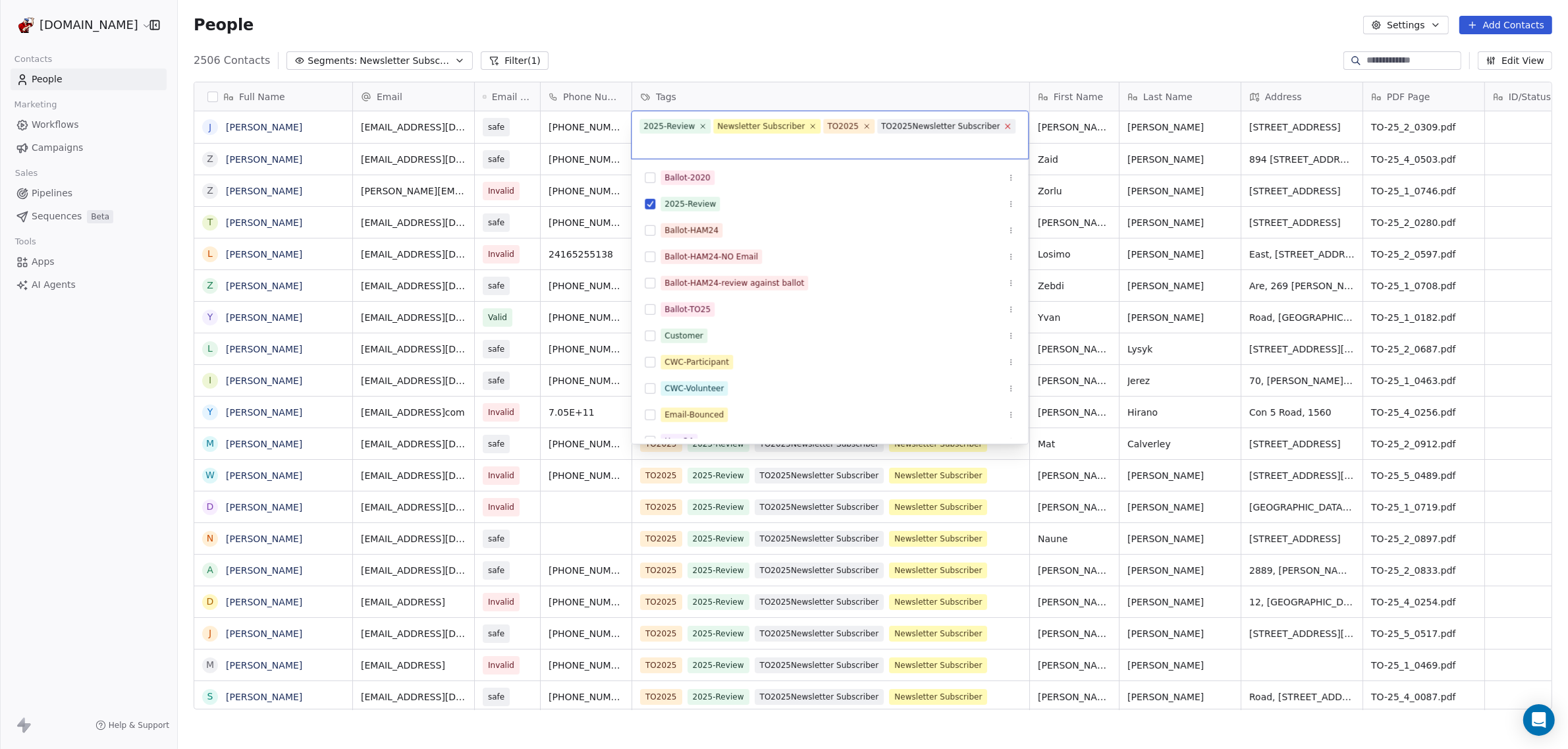
click at [1006, 125] on icon at bounding box center [1008, 125] width 5 height 5
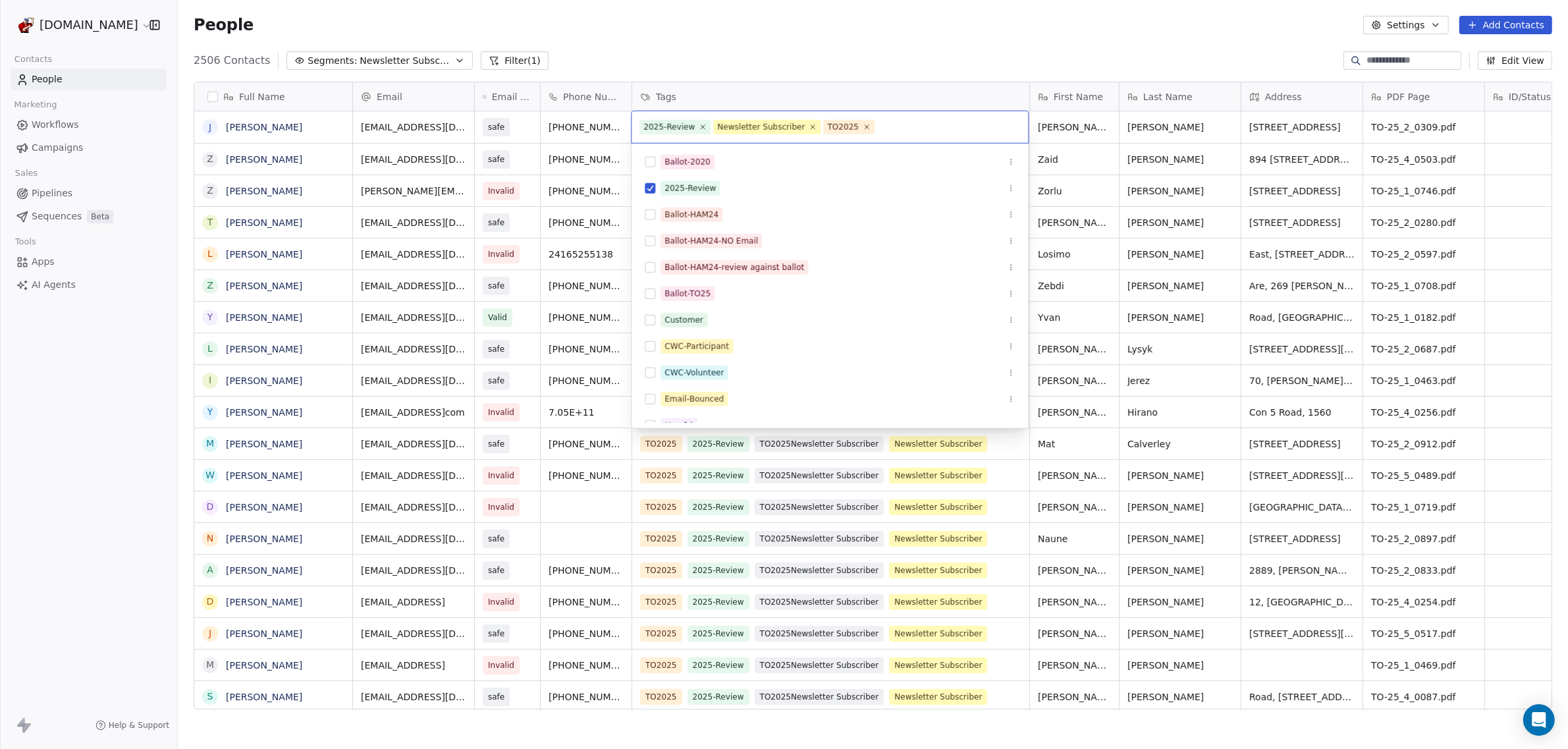
click at [918, 79] on html "WoodShows.com Contacts People Marketing Workflows Campaigns Sales Pipelines Seq…" at bounding box center [784, 374] width 1568 height 749
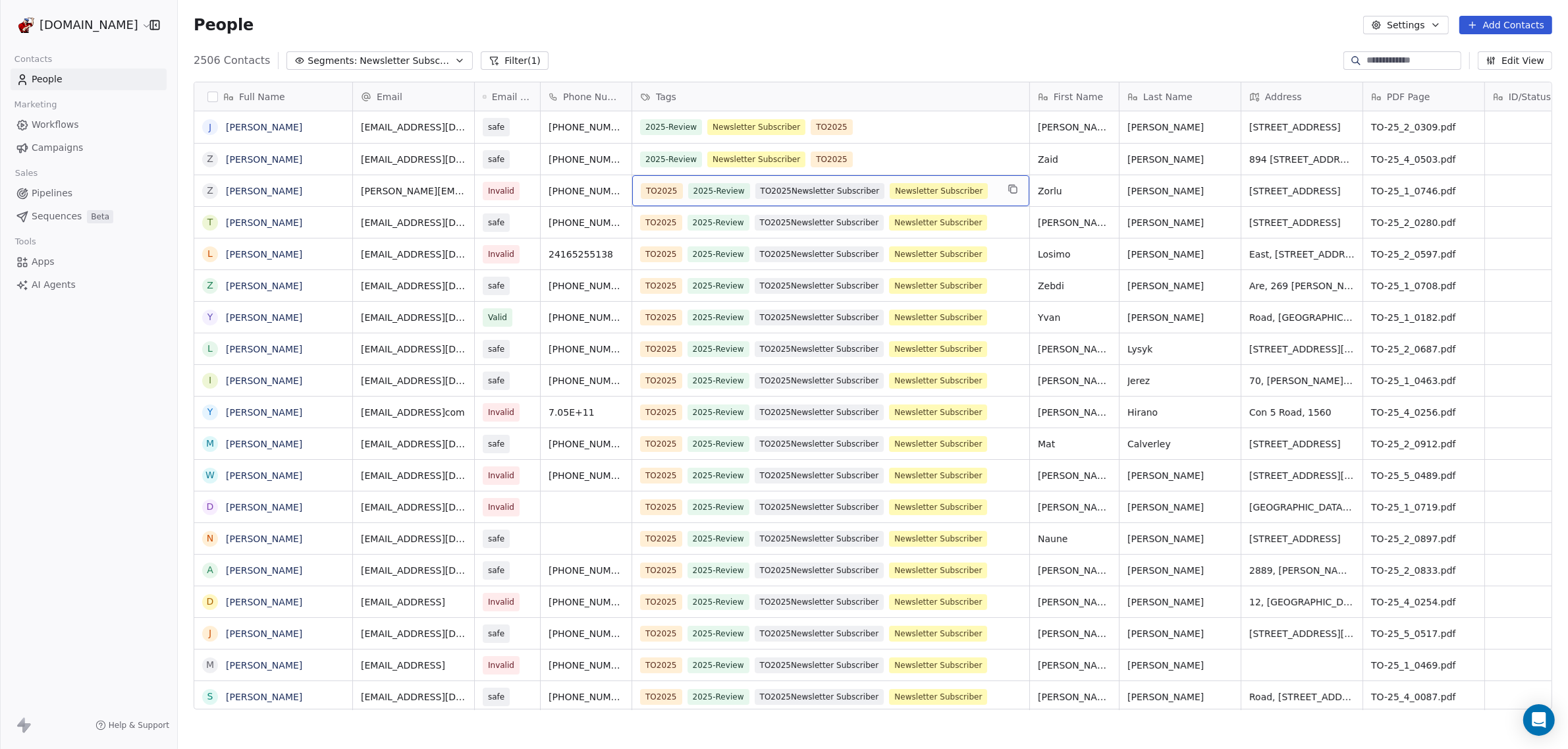
click at [860, 189] on span "TO2025Newsletter Subscriber" at bounding box center [820, 191] width 130 height 16
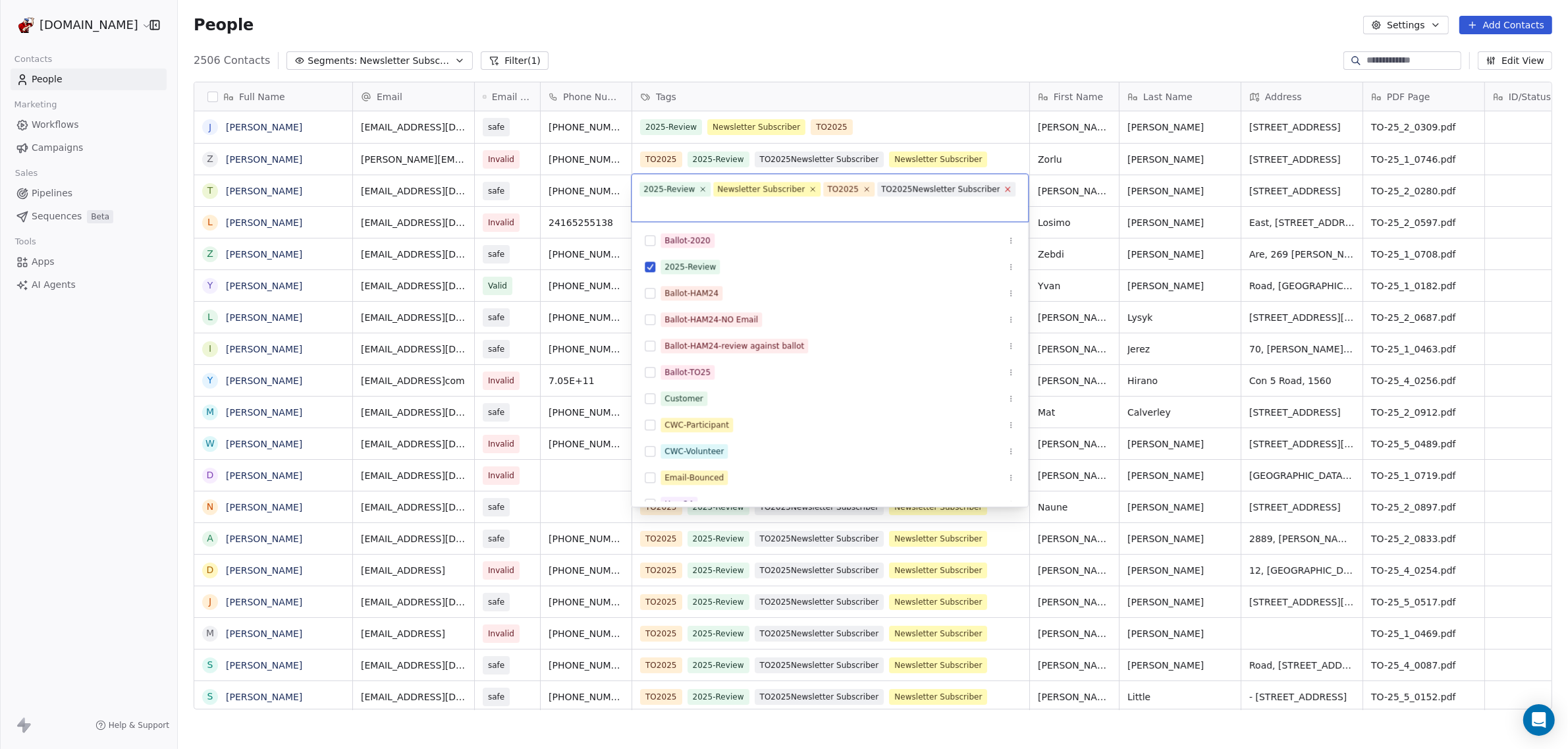
click at [1004, 187] on icon at bounding box center [1008, 189] width 9 height 9
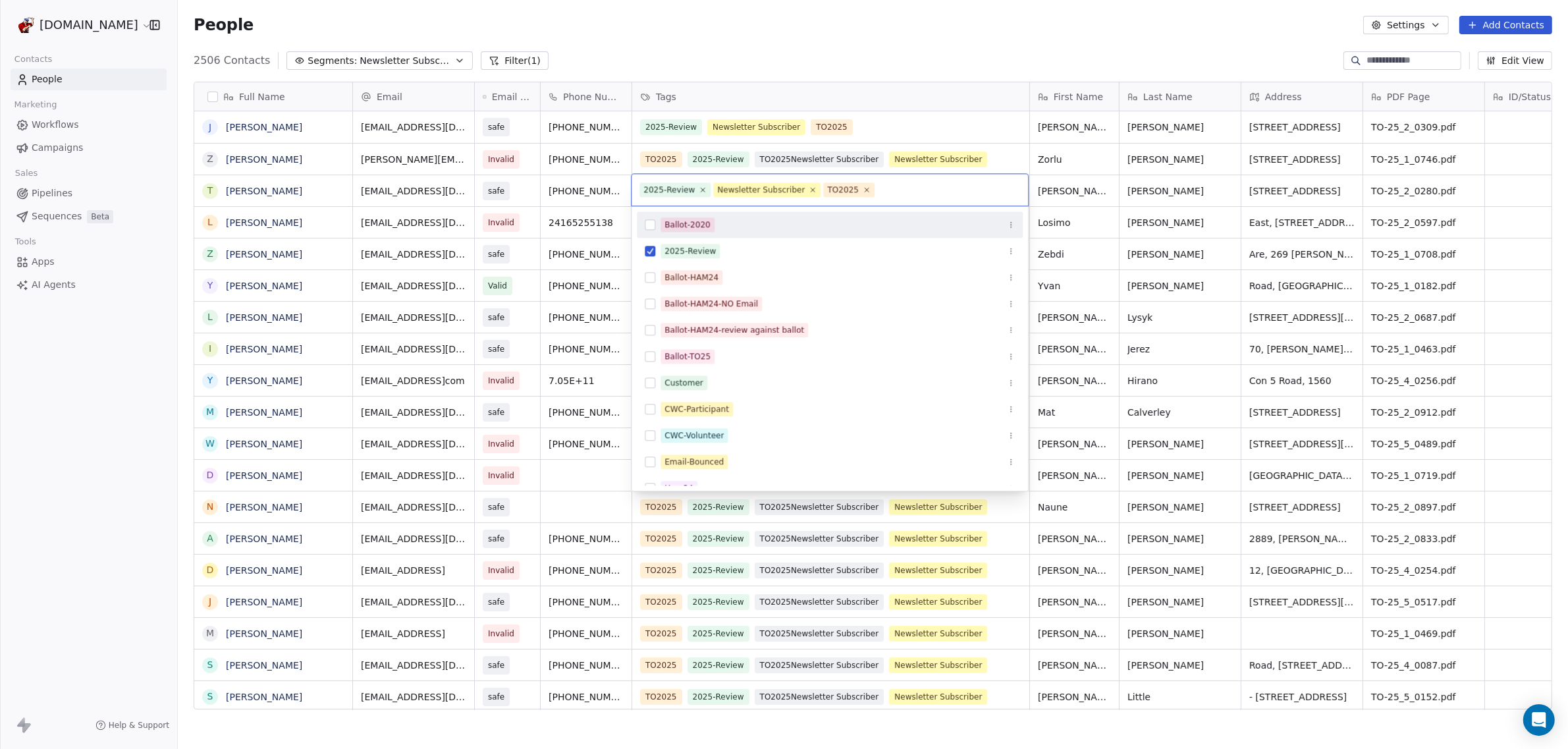
click at [727, 60] on html "WoodShows.com Contacts People Marketing Workflows Campaigns Sales Pipelines Seq…" at bounding box center [784, 374] width 1568 height 749
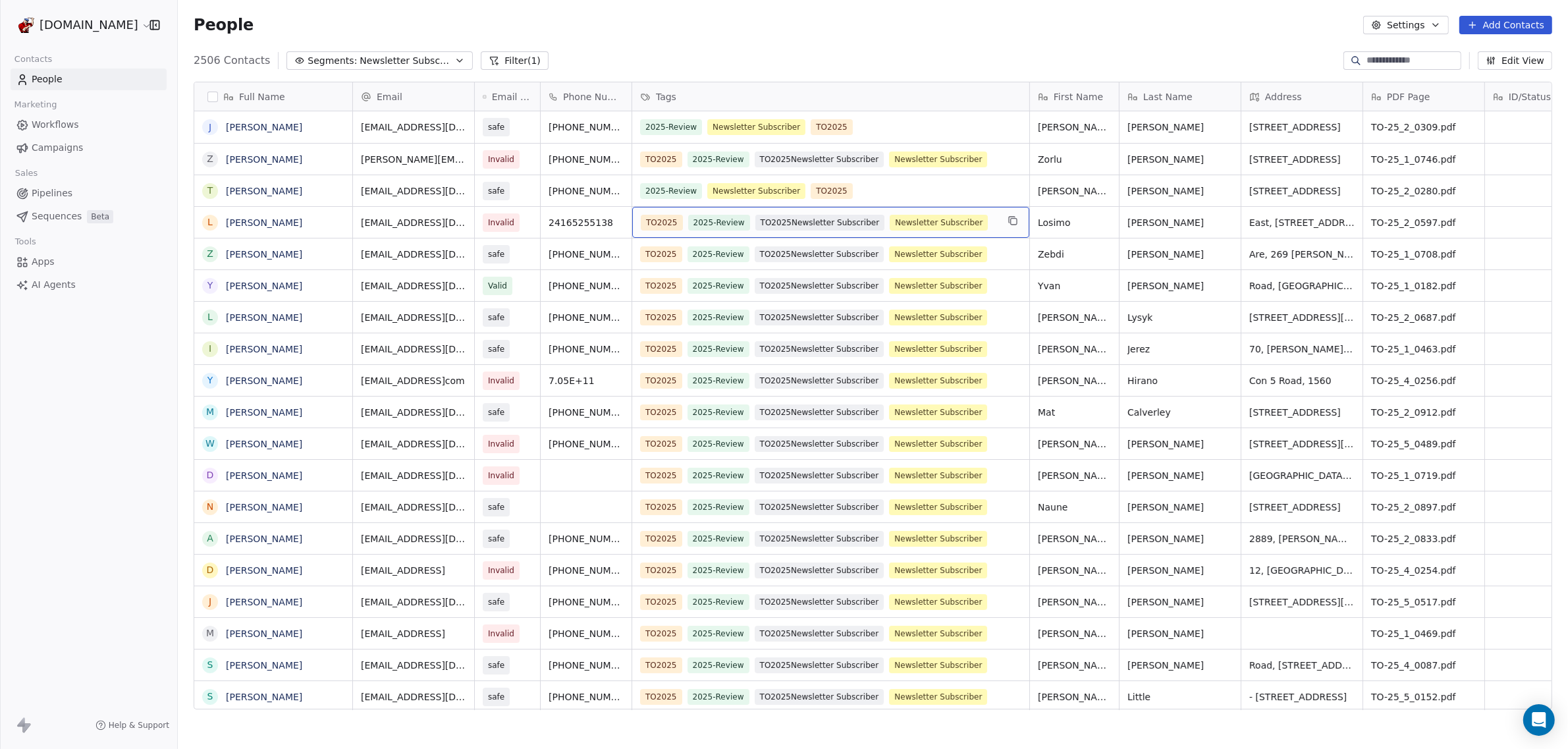
click at [812, 219] on span "TO2025Newsletter Subscriber" at bounding box center [820, 223] width 130 height 16
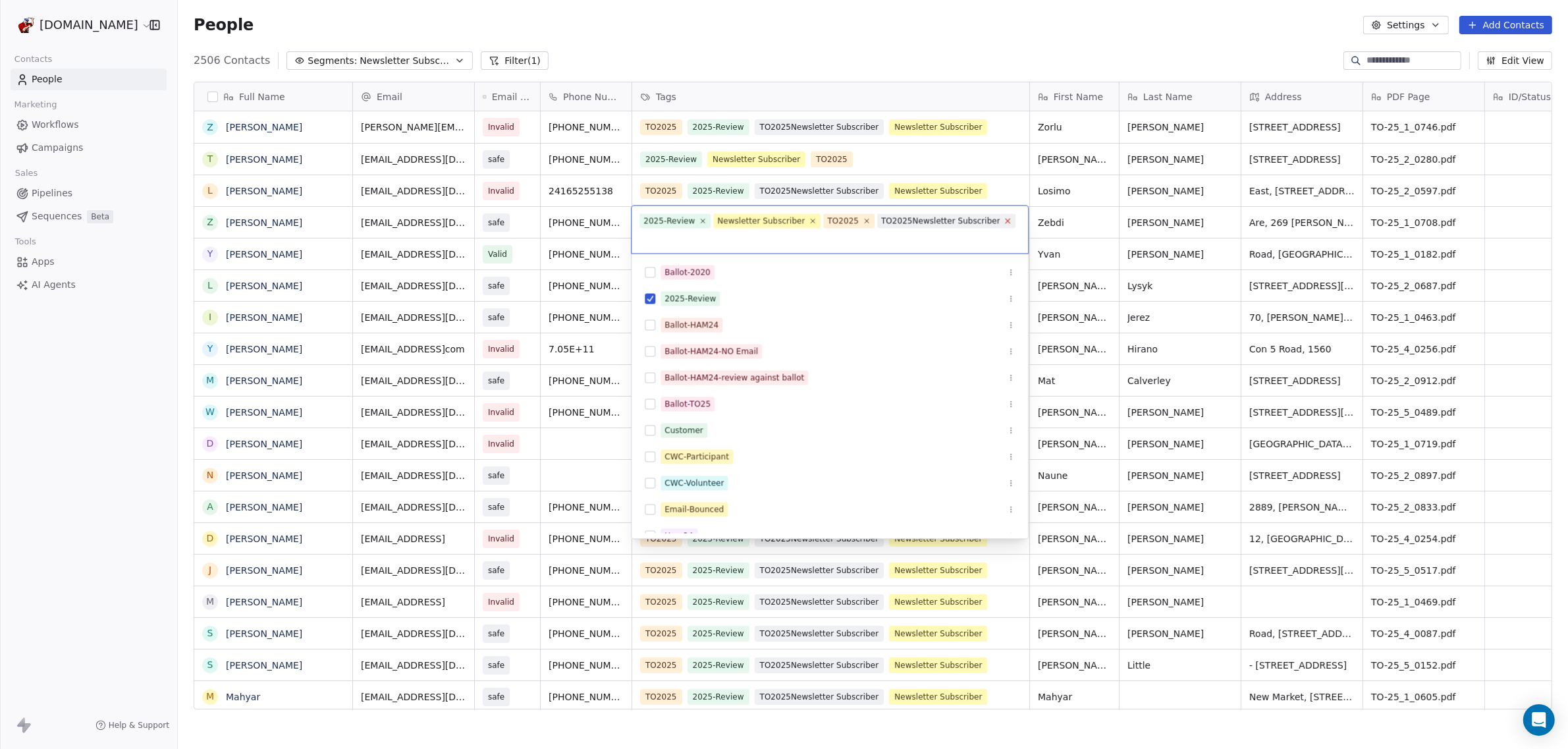
click at [1004, 217] on icon at bounding box center [1008, 221] width 9 height 9
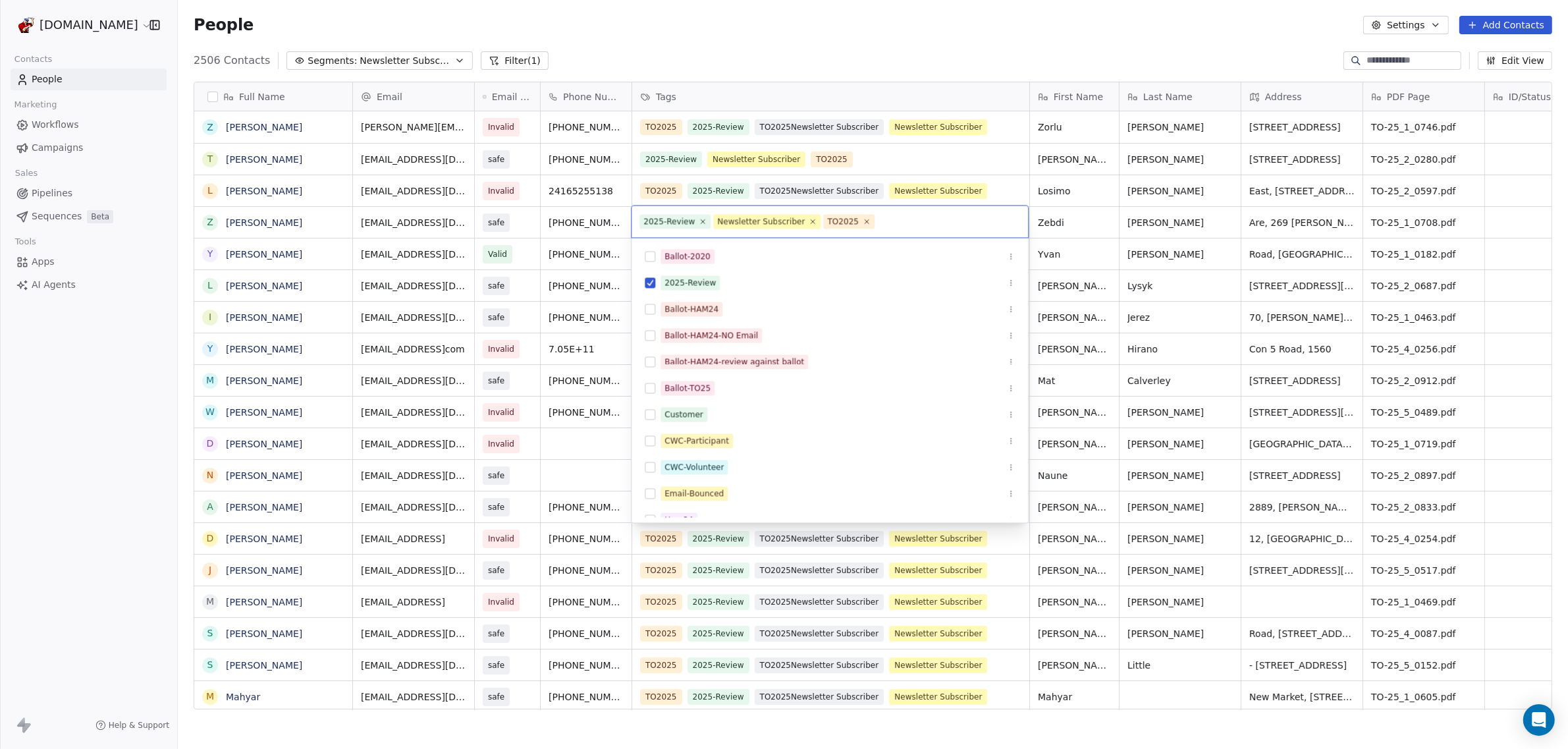
scroll to position [646, 1378]
click at [839, 186] on html "WoodShows.com Contacts People Marketing Workflows Campaigns Sales Pipelines Seq…" at bounding box center [784, 374] width 1568 height 749
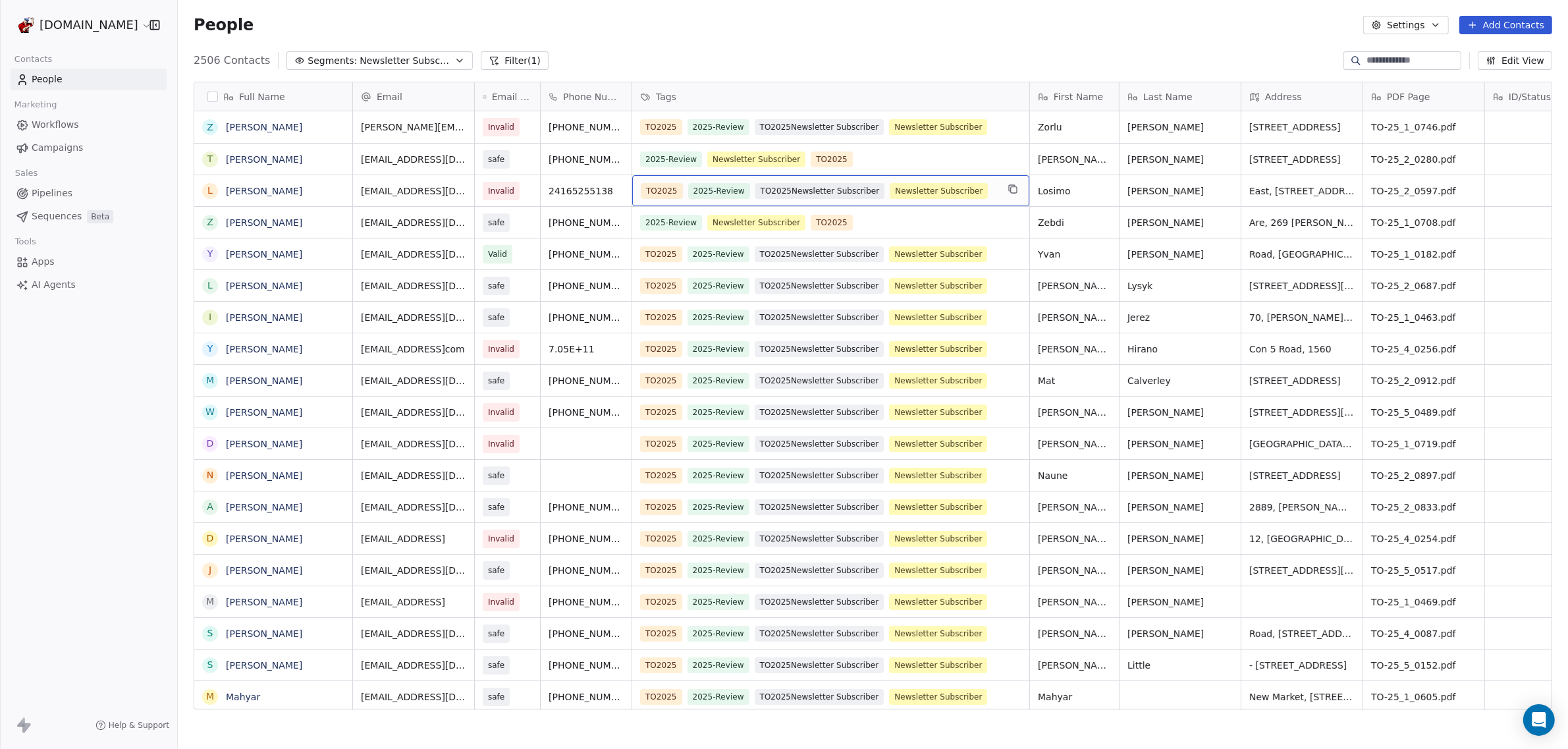
click at [839, 186] on span "TO2025Newsletter Subscriber" at bounding box center [820, 191] width 130 height 16
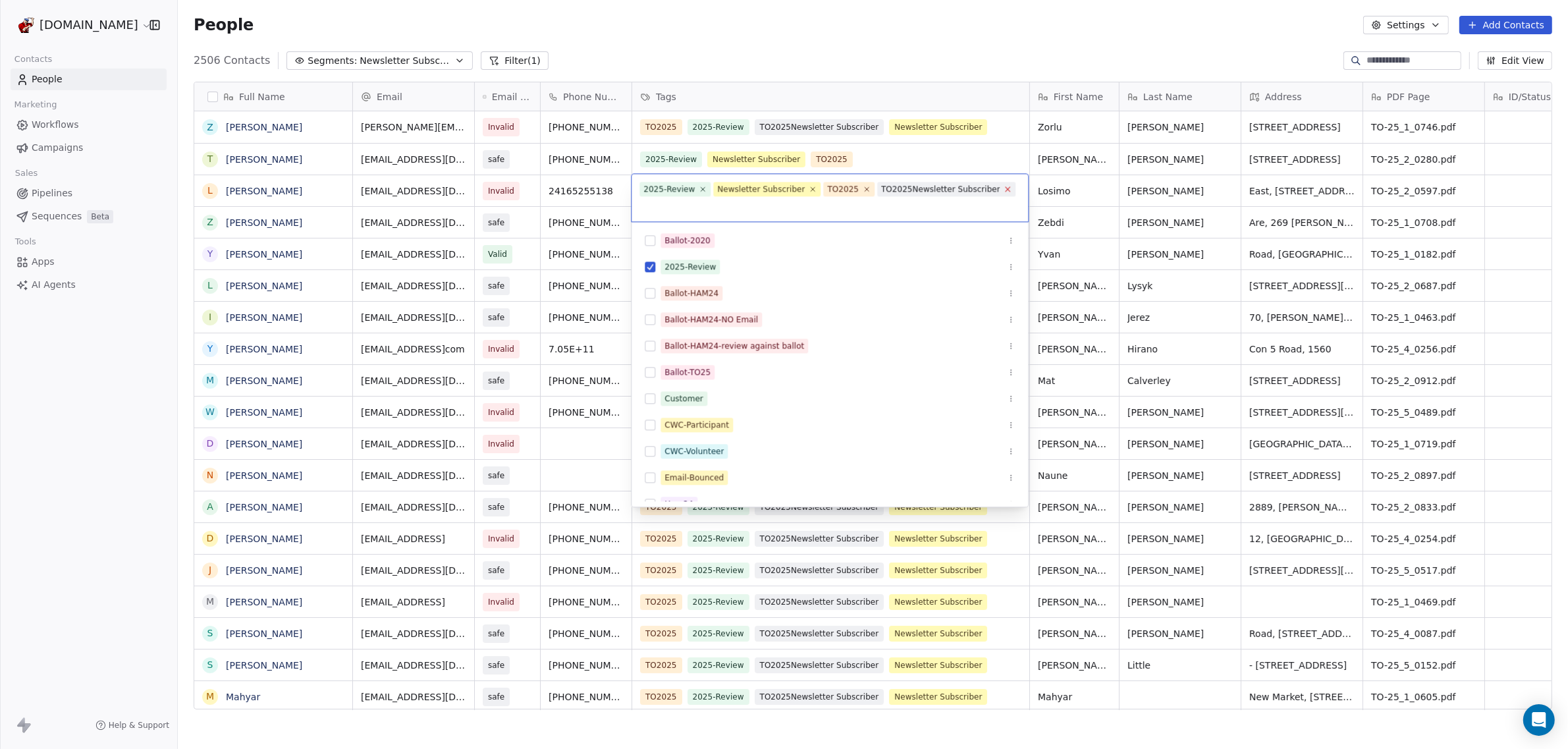
click at [1006, 190] on icon at bounding box center [1008, 189] width 5 height 5
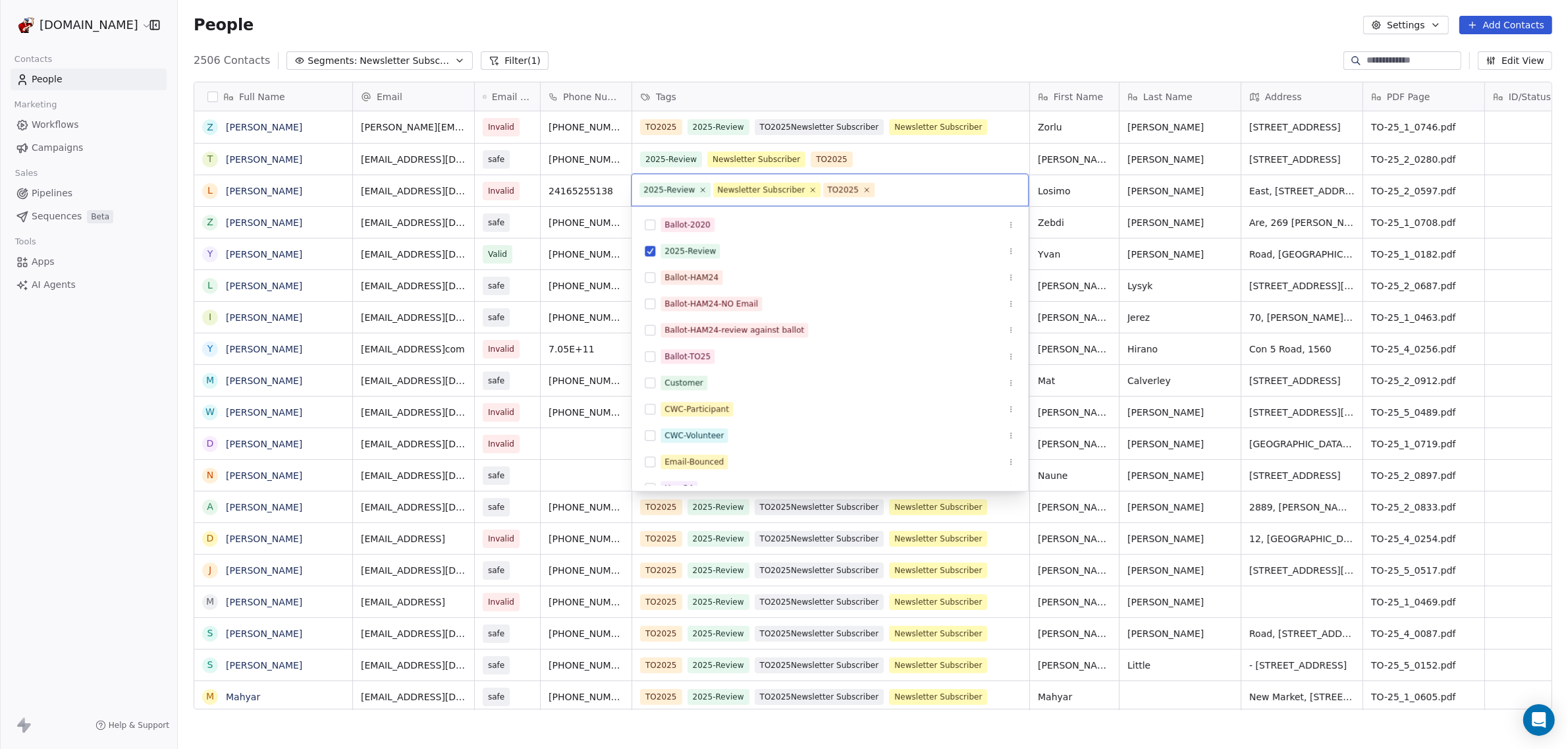
click at [844, 124] on html "WoodShows.com Contacts People Marketing Workflows Campaigns Sales Pipelines Seq…" at bounding box center [784, 374] width 1568 height 749
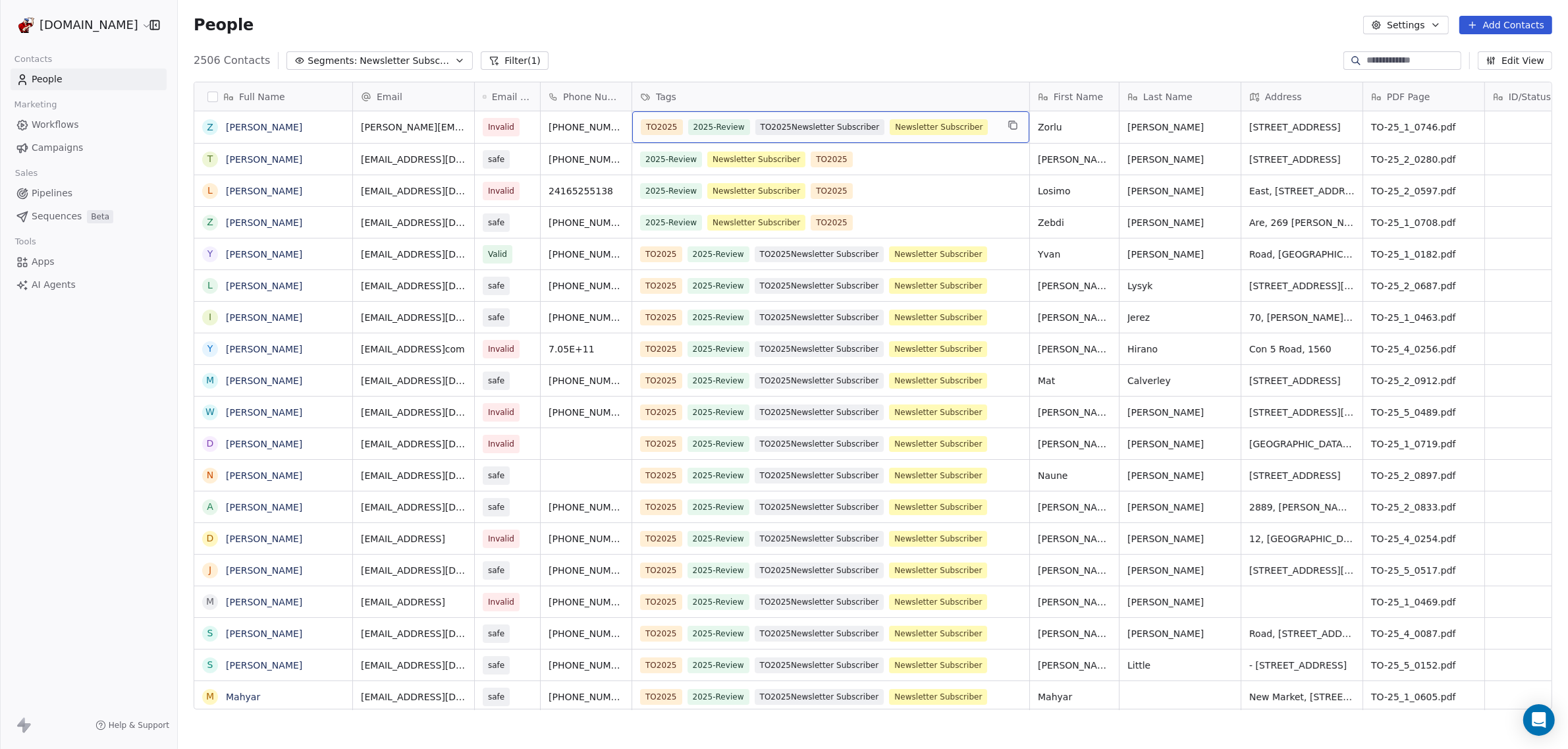
click at [858, 125] on span "TO2025Newsletter Subscriber" at bounding box center [820, 127] width 130 height 16
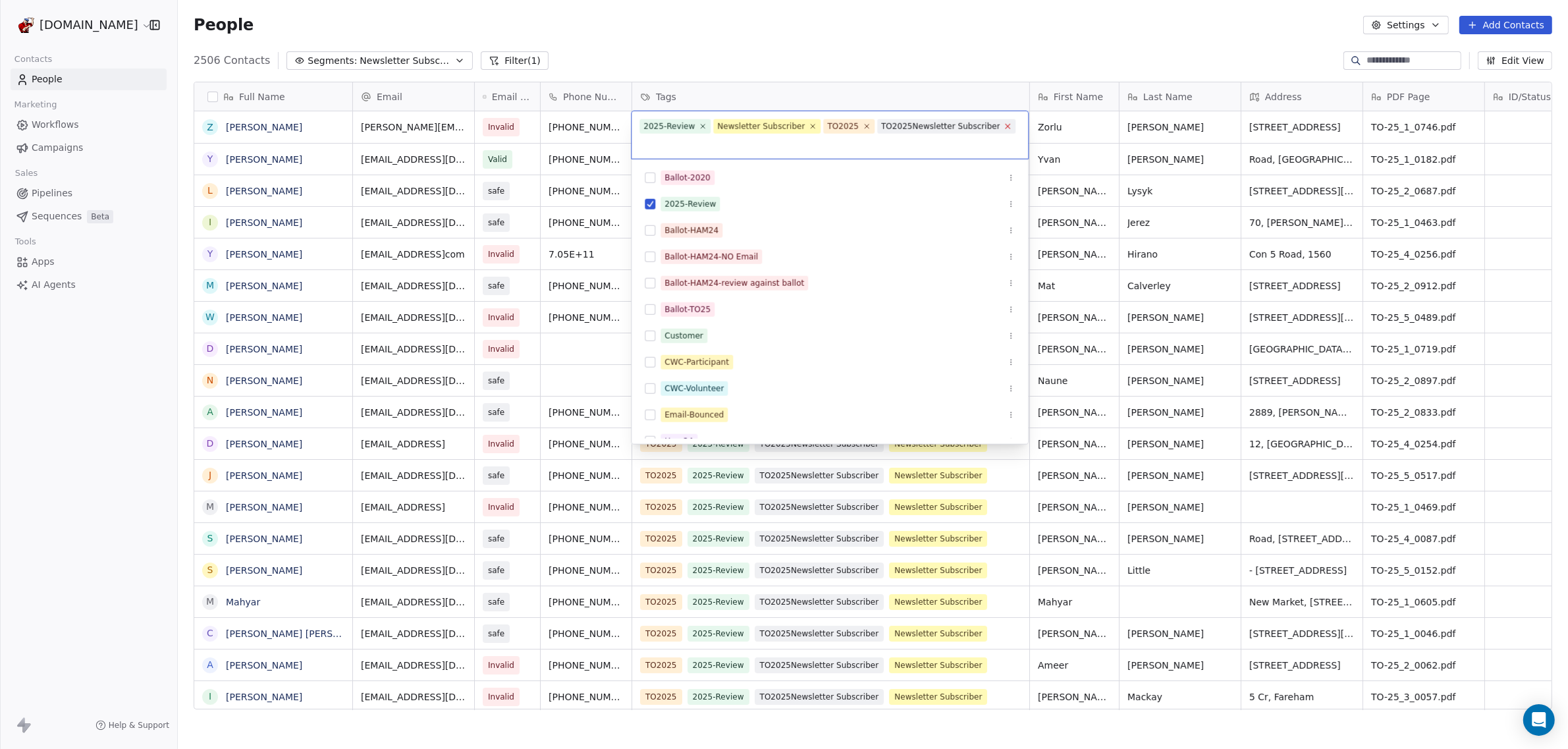
click at [1004, 125] on icon at bounding box center [1008, 125] width 9 height 9
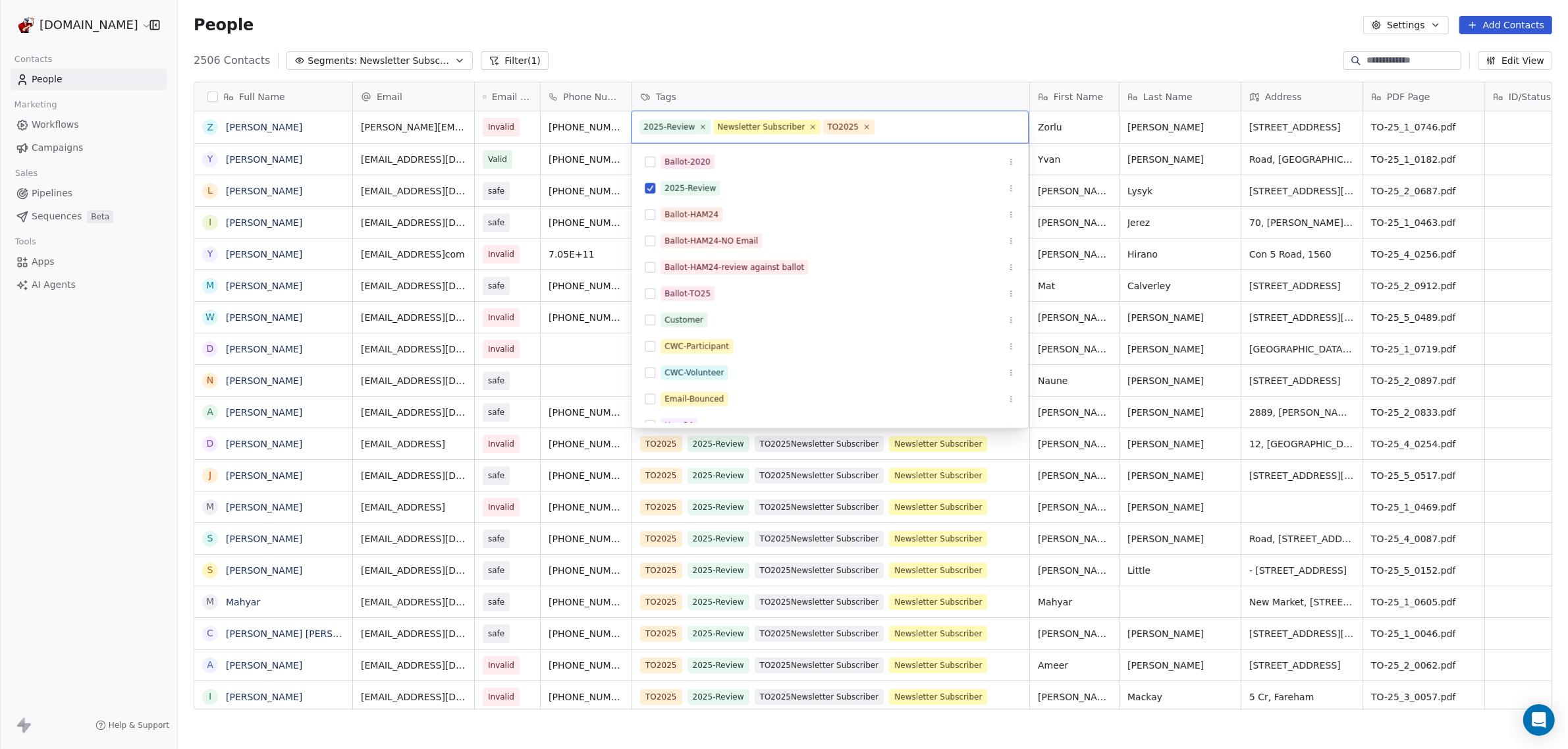
click at [841, 50] on html "WoodShows.com Contacts People Marketing Workflows Campaigns Sales Pipelines Seq…" at bounding box center [784, 374] width 1568 height 749
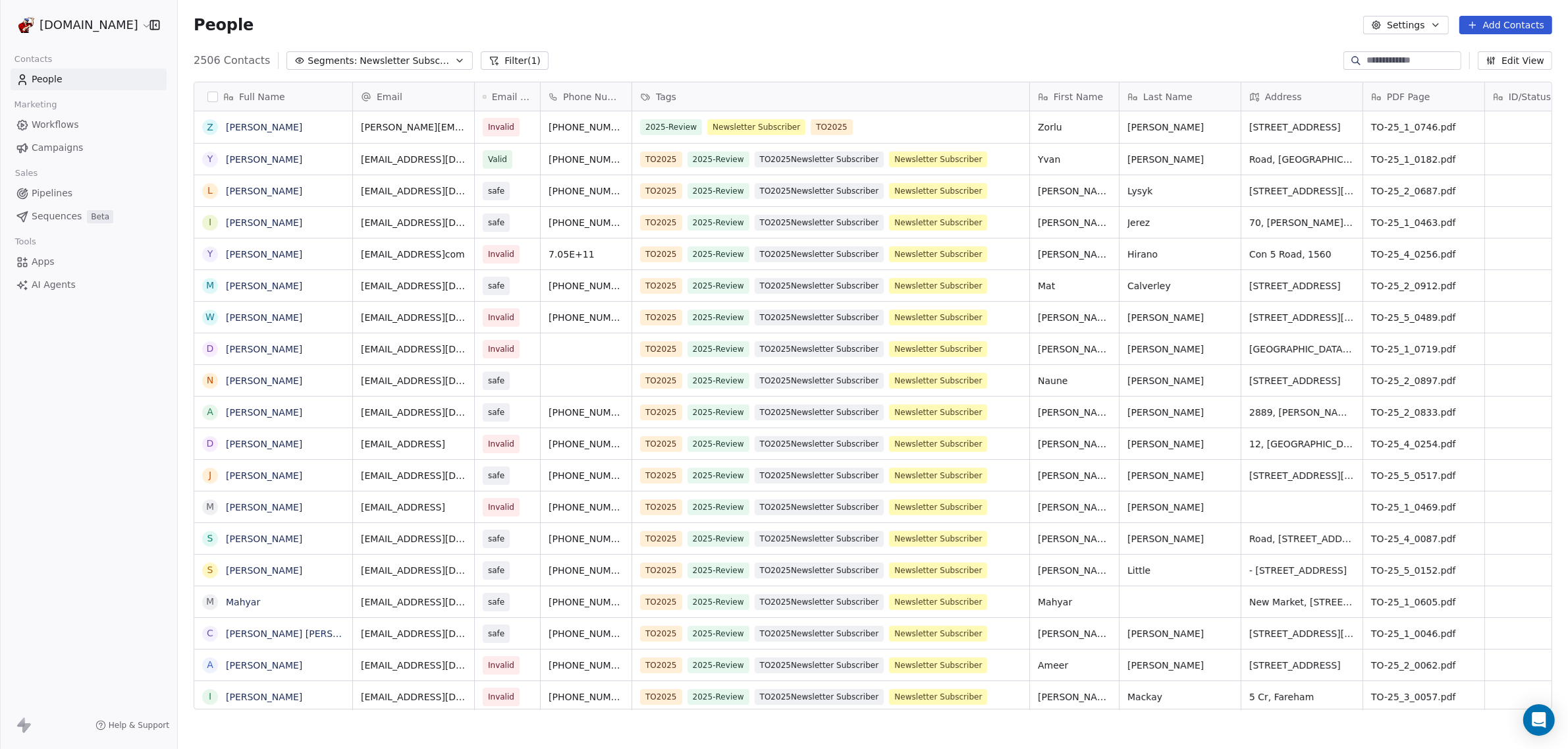
click at [370, 52] on button "Segments: Newsletter Subscribers" at bounding box center [380, 61] width 186 height 19
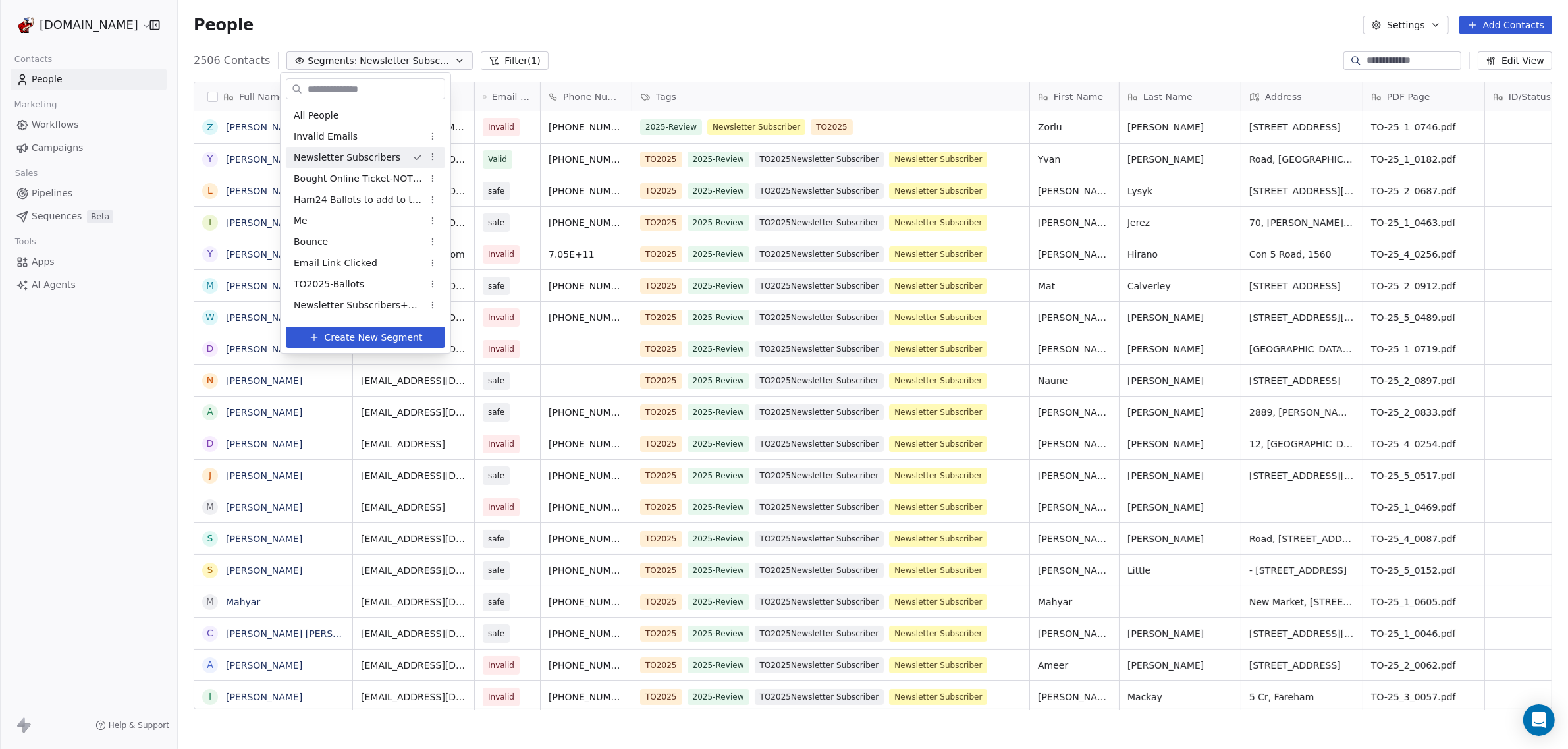
click at [338, 150] on span "Newsletter Subscribers" at bounding box center [347, 157] width 107 height 14
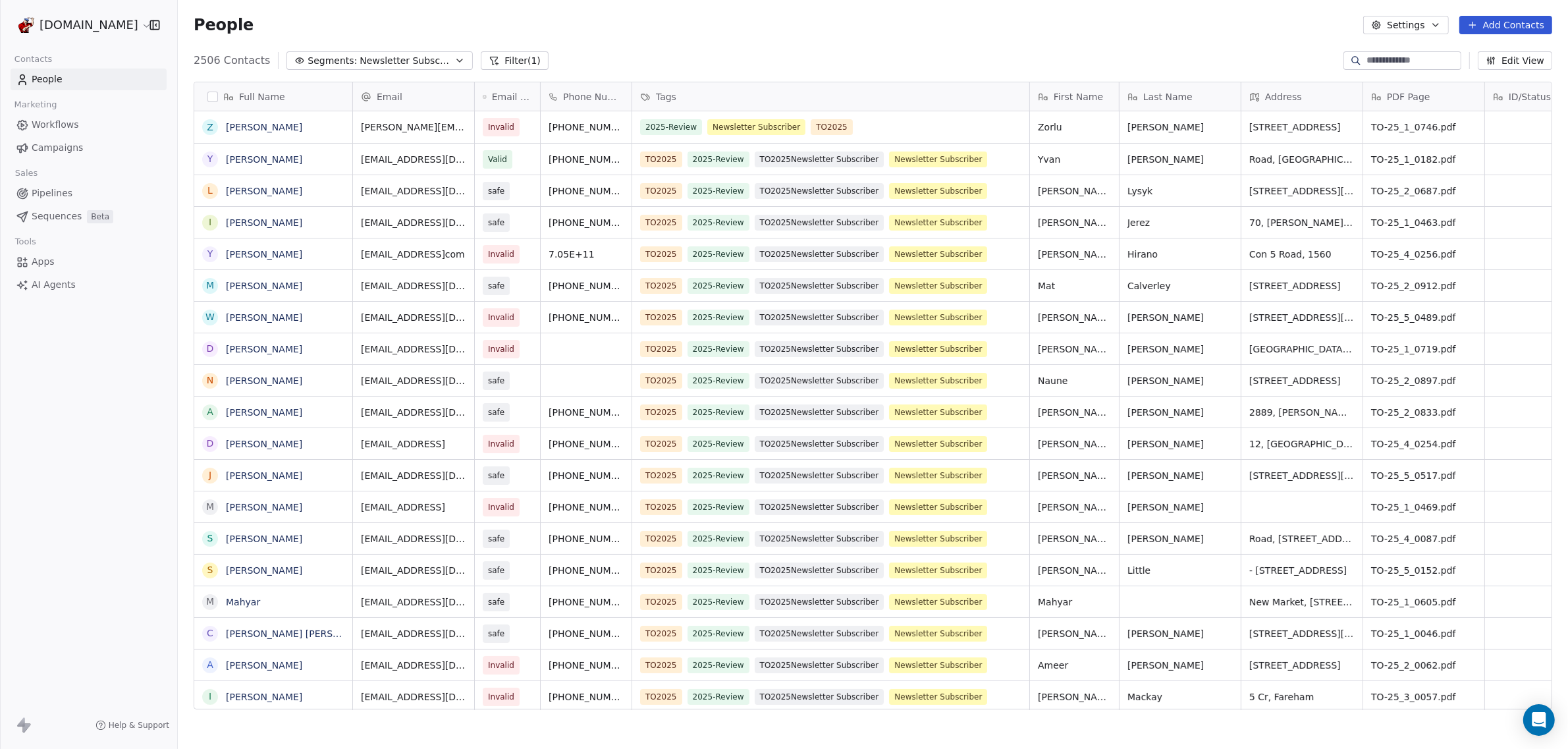
click at [498, 62] on button "Filter (1)" at bounding box center [515, 61] width 68 height 19
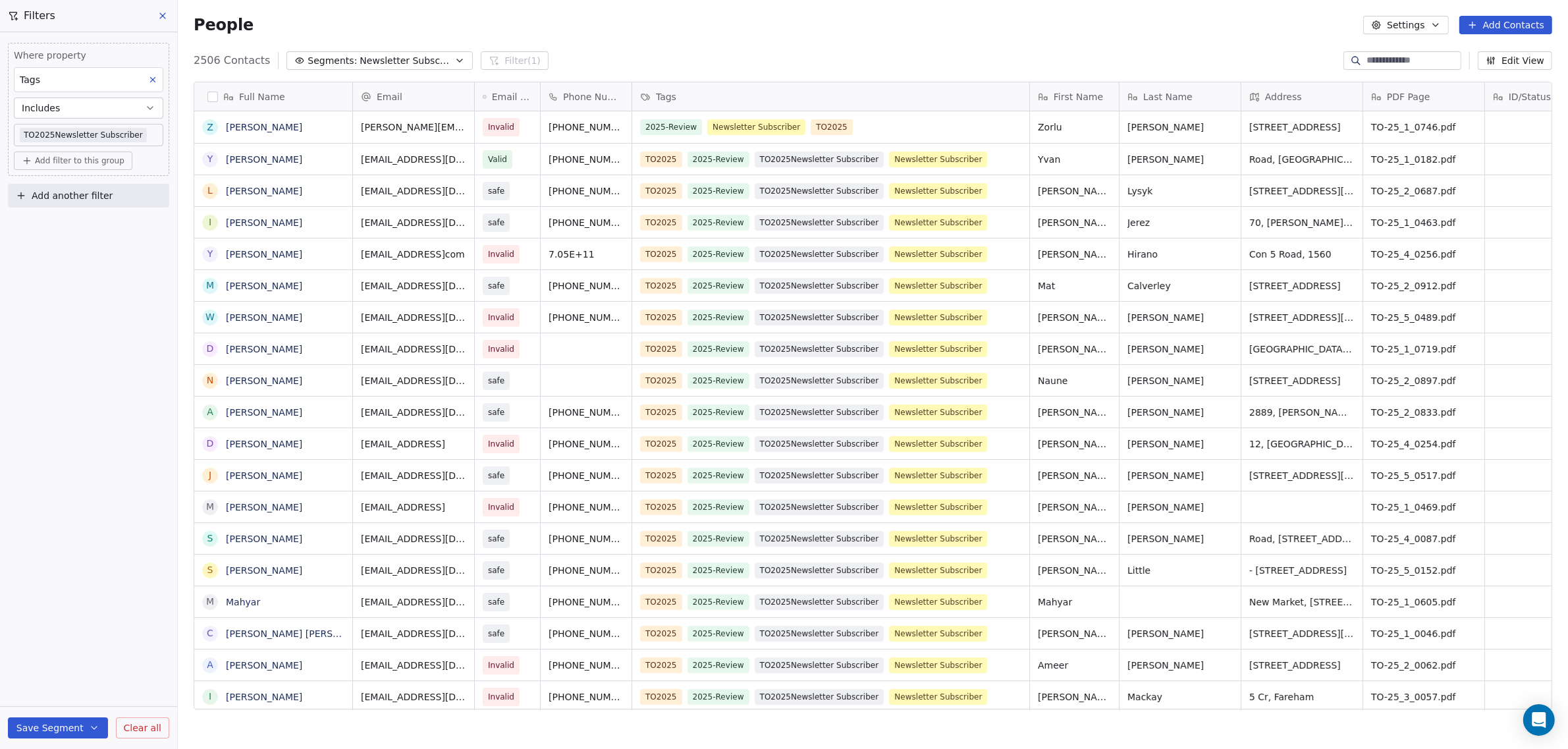
click at [82, 158] on span "Add filter to this group" at bounding box center [80, 160] width 90 height 11
click at [82, 184] on span "Contact properties" at bounding box center [71, 188] width 86 height 14
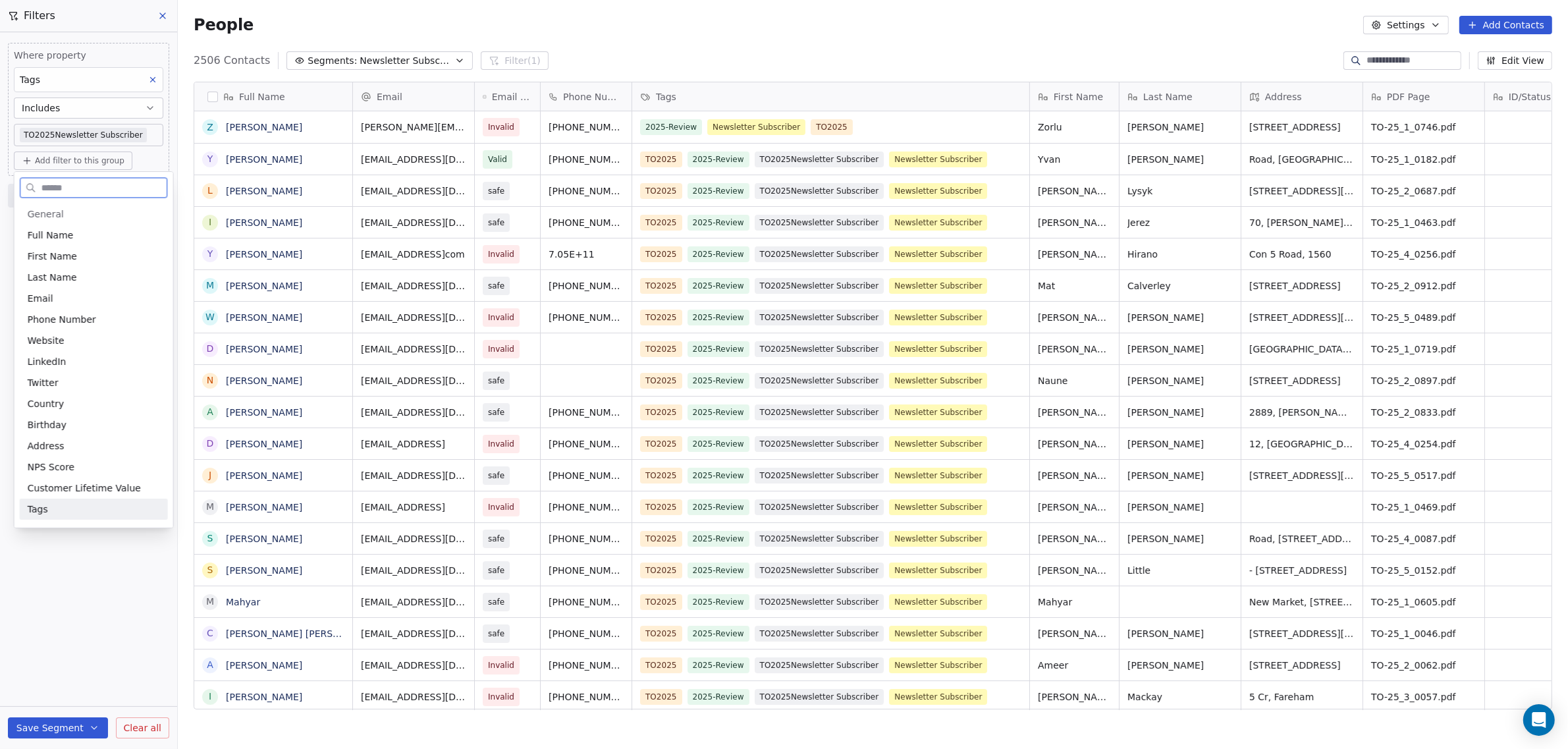
click at [52, 512] on div "Tags" at bounding box center [94, 508] width 132 height 13
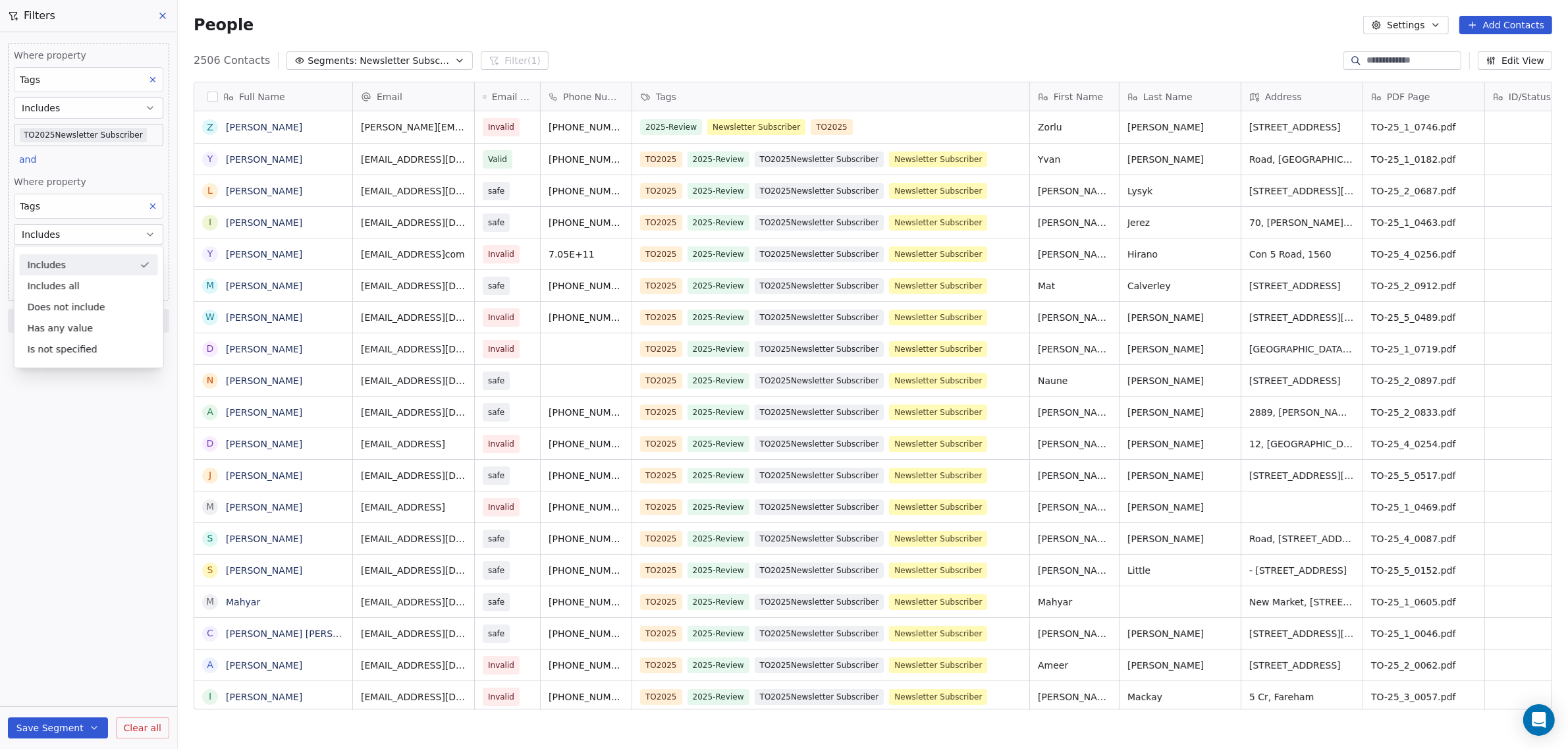
click at [79, 264] on div "Includes" at bounding box center [89, 264] width 138 height 21
click at [85, 130] on body "WoodShows.com Contacts People Marketing Workflows Campaigns Sales Pipelines Seq…" at bounding box center [784, 374] width 1568 height 749
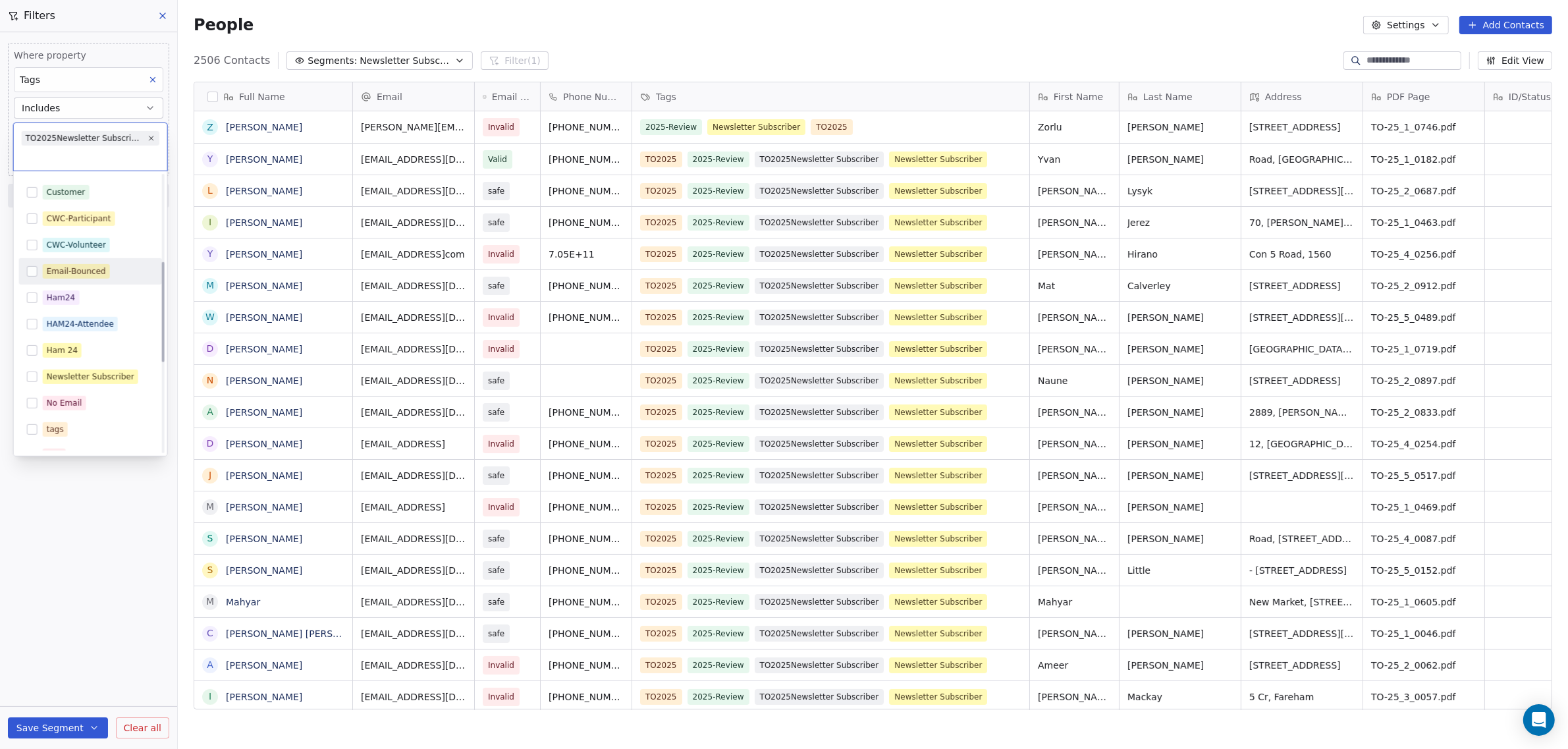
scroll to position [247, 0]
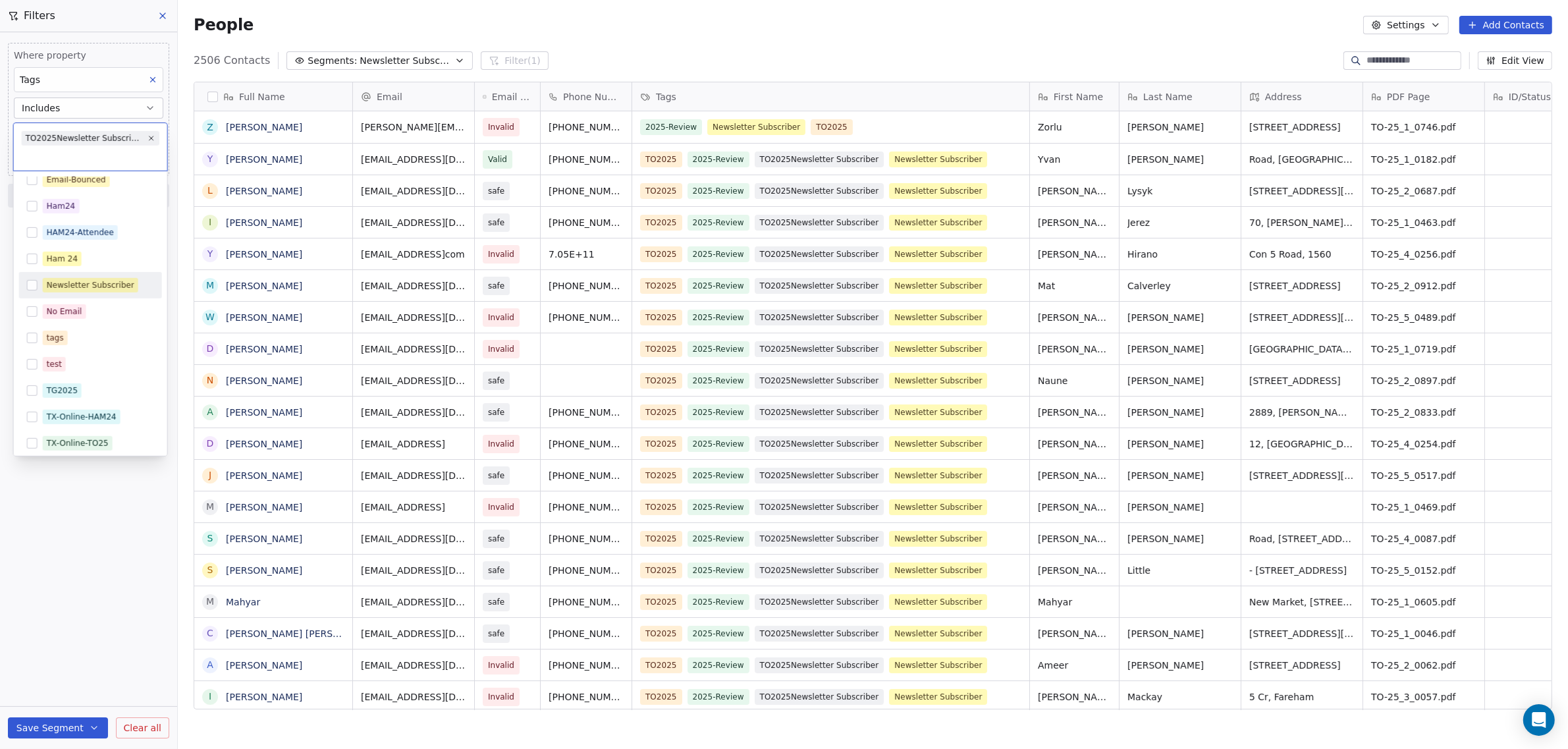
click at [35, 286] on button "Suggestions" at bounding box center [32, 285] width 11 height 11
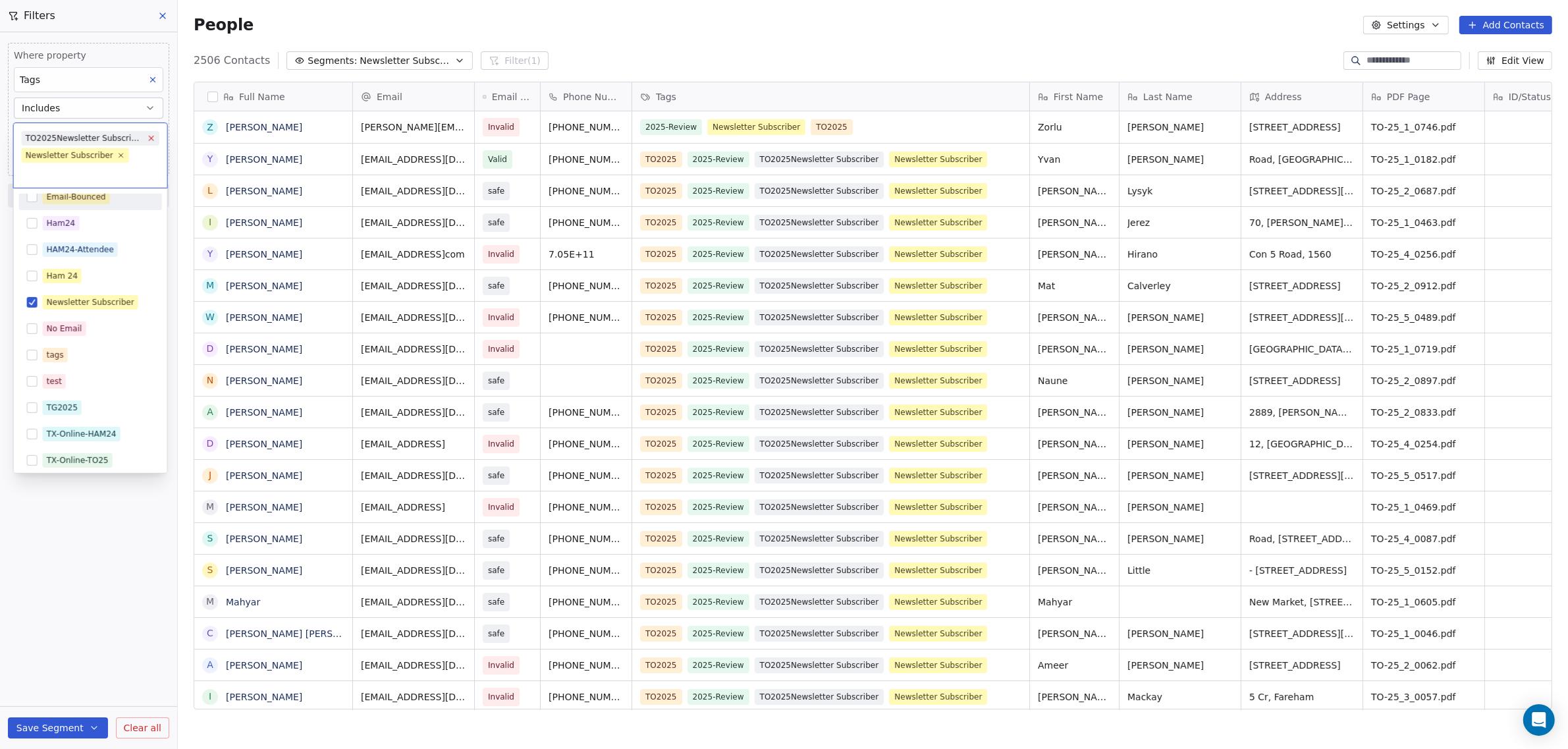
click at [148, 136] on icon at bounding box center [150, 138] width 5 height 5
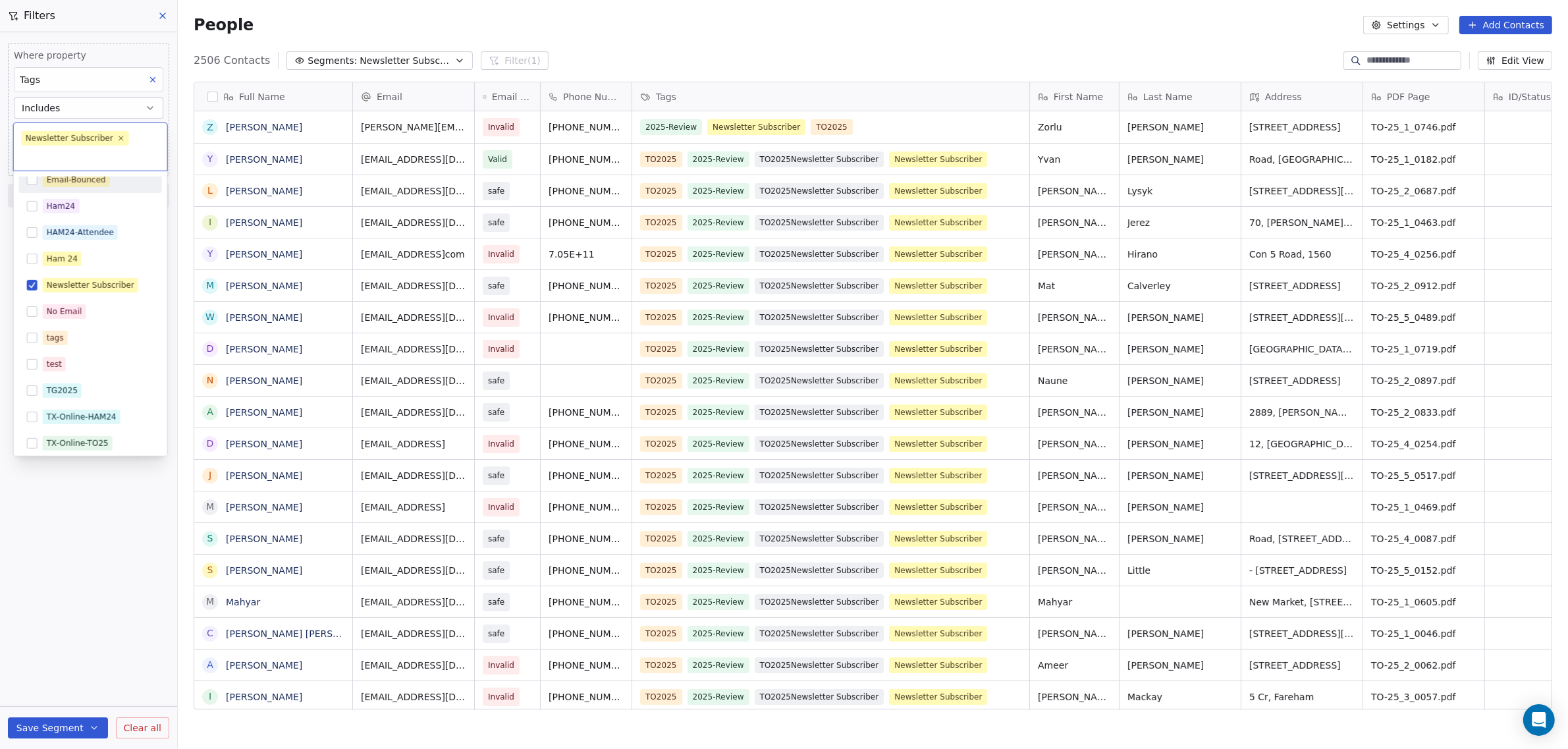
click at [128, 20] on html "WoodShows.com Contacts People Marketing Workflows Campaigns Sales Pipelines Seq…" at bounding box center [784, 374] width 1568 height 749
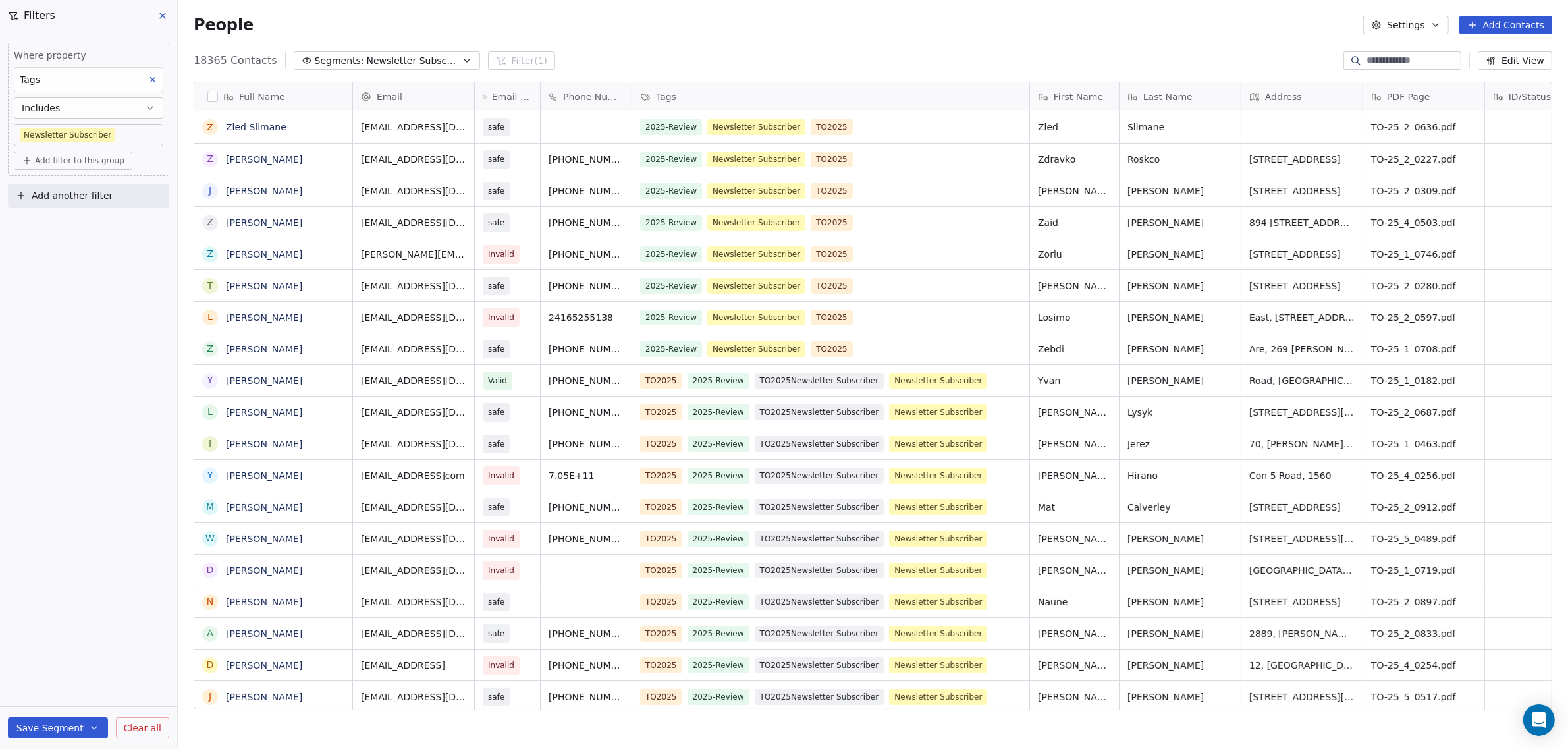
scroll to position [646, 1378]
click at [66, 162] on span "Add filter to this group" at bounding box center [80, 160] width 90 height 11
click at [67, 192] on span "Contact properties" at bounding box center [71, 188] width 86 height 14
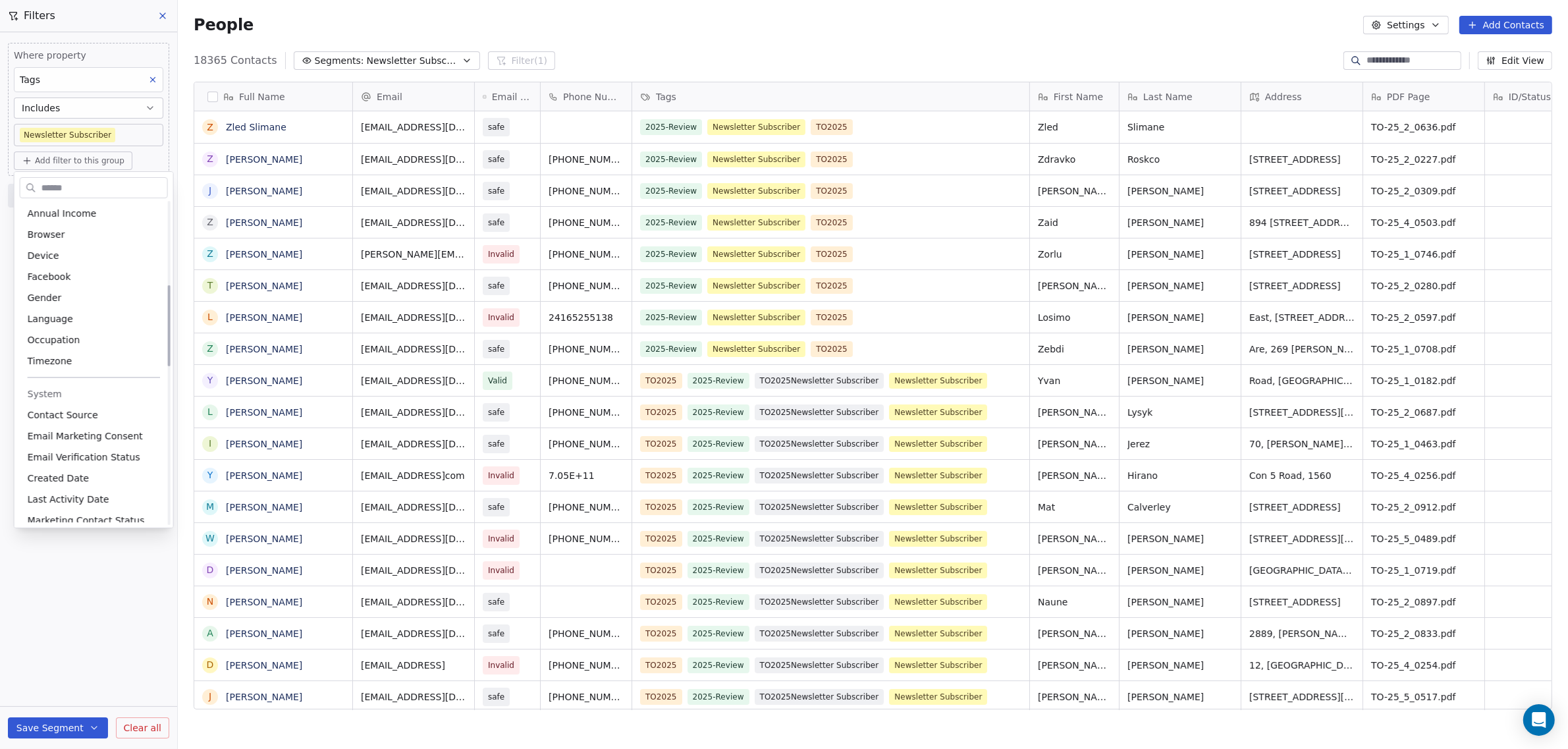
scroll to position [411, 0]
click at [109, 399] on span "Email Verification Status" at bounding box center [84, 403] width 113 height 13
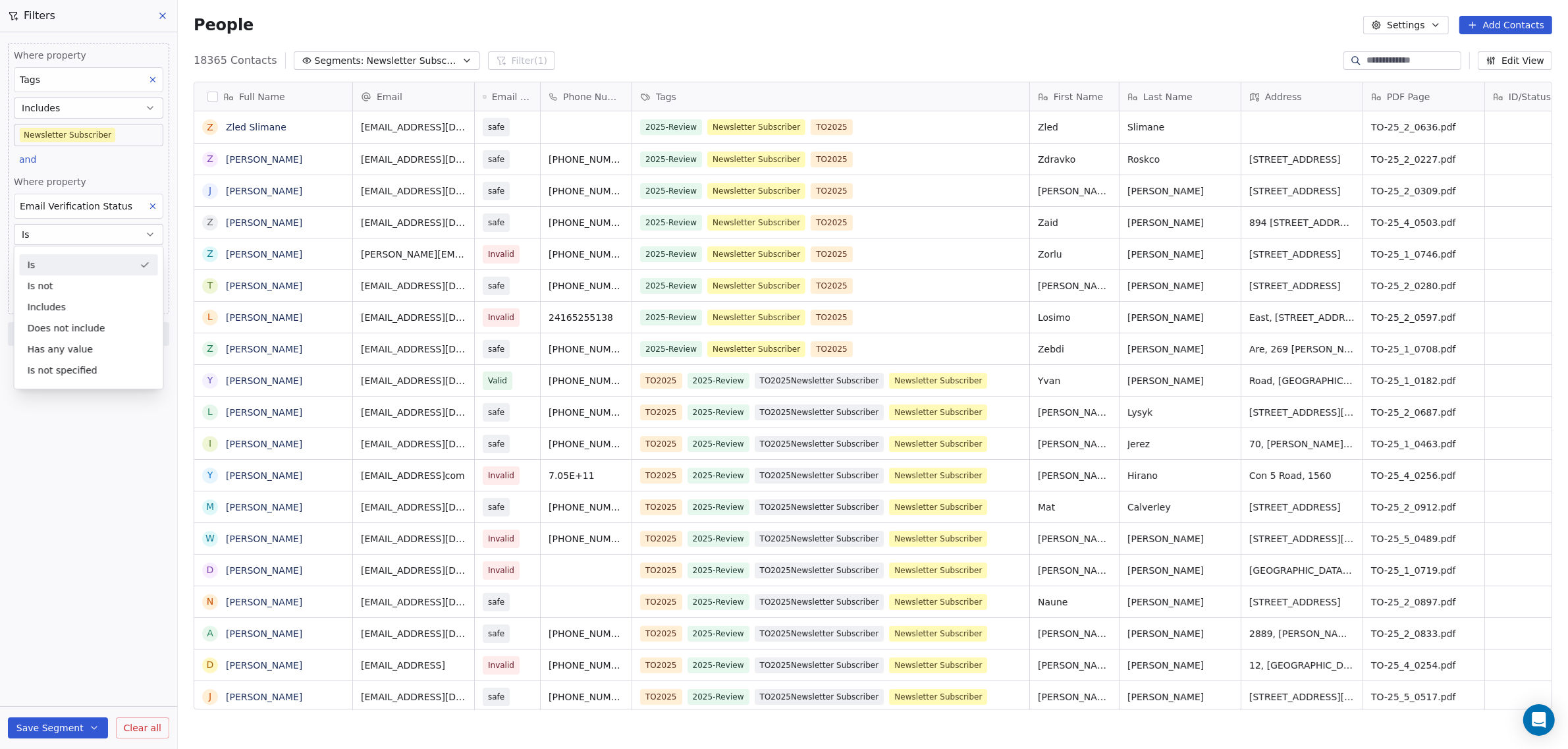
click at [39, 265] on div "Is" at bounding box center [89, 264] width 138 height 21
click at [57, 155] on span "Add filter to this group" at bounding box center [80, 160] width 90 height 11
click at [57, 153] on html "WoodShows.com Contacts People Marketing Workflows Campaigns Sales Pipelines Seq…" at bounding box center [784, 374] width 1568 height 749
click at [55, 158] on span "Add filter to this group" at bounding box center [80, 160] width 90 height 11
click at [73, 185] on span "Contact properties" at bounding box center [71, 188] width 86 height 14
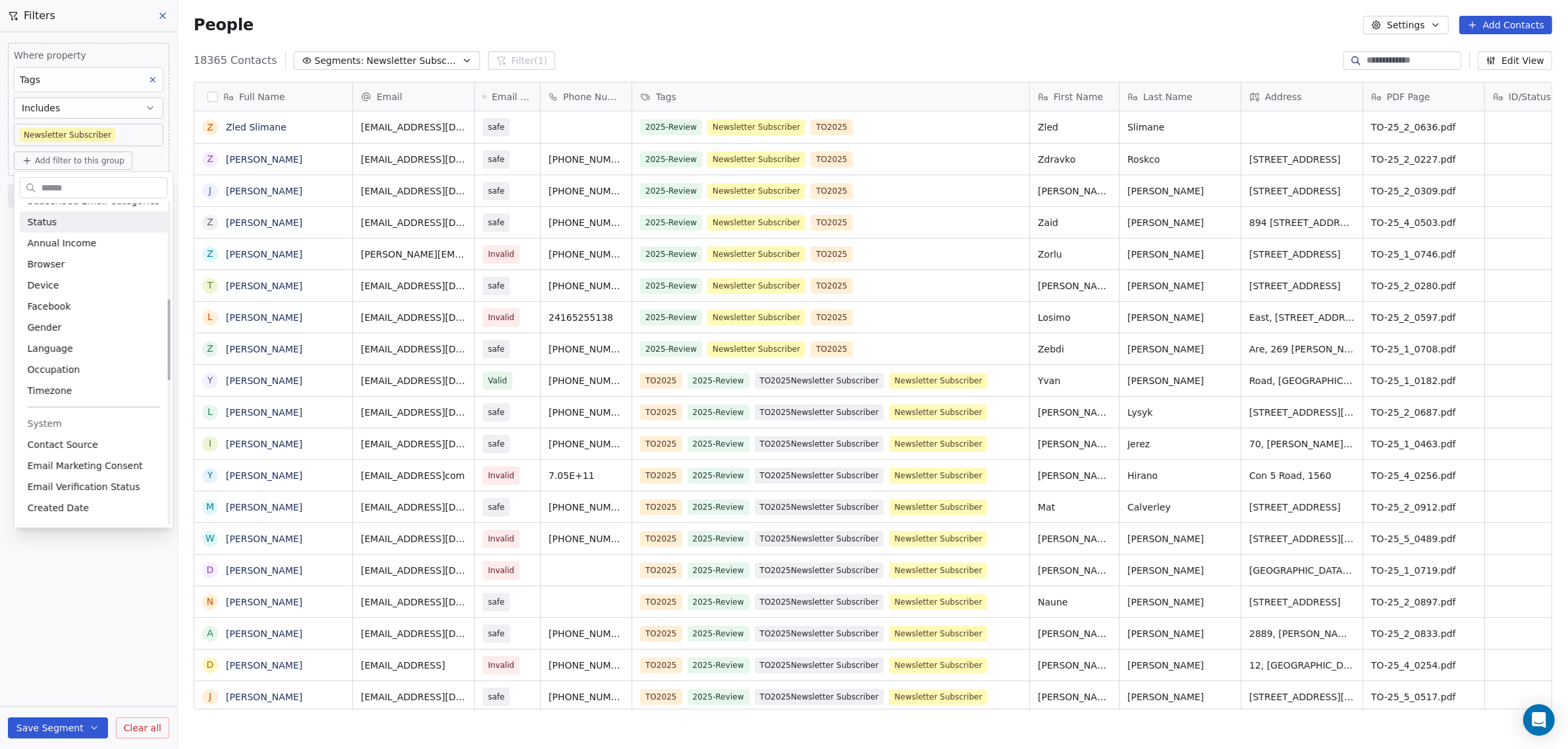
scroll to position [494, 0]
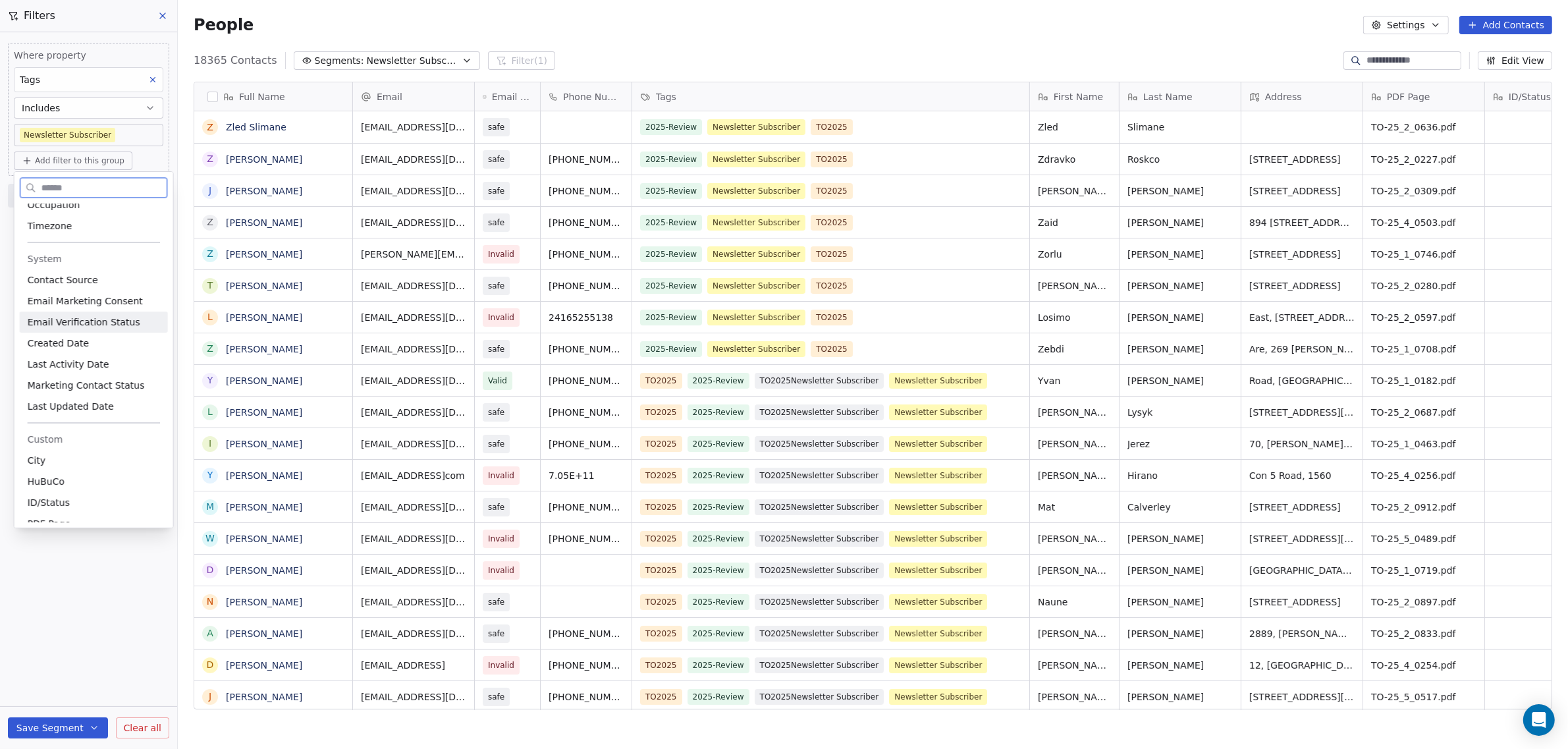
click at [124, 324] on span "Email Verification Status" at bounding box center [84, 322] width 113 height 13
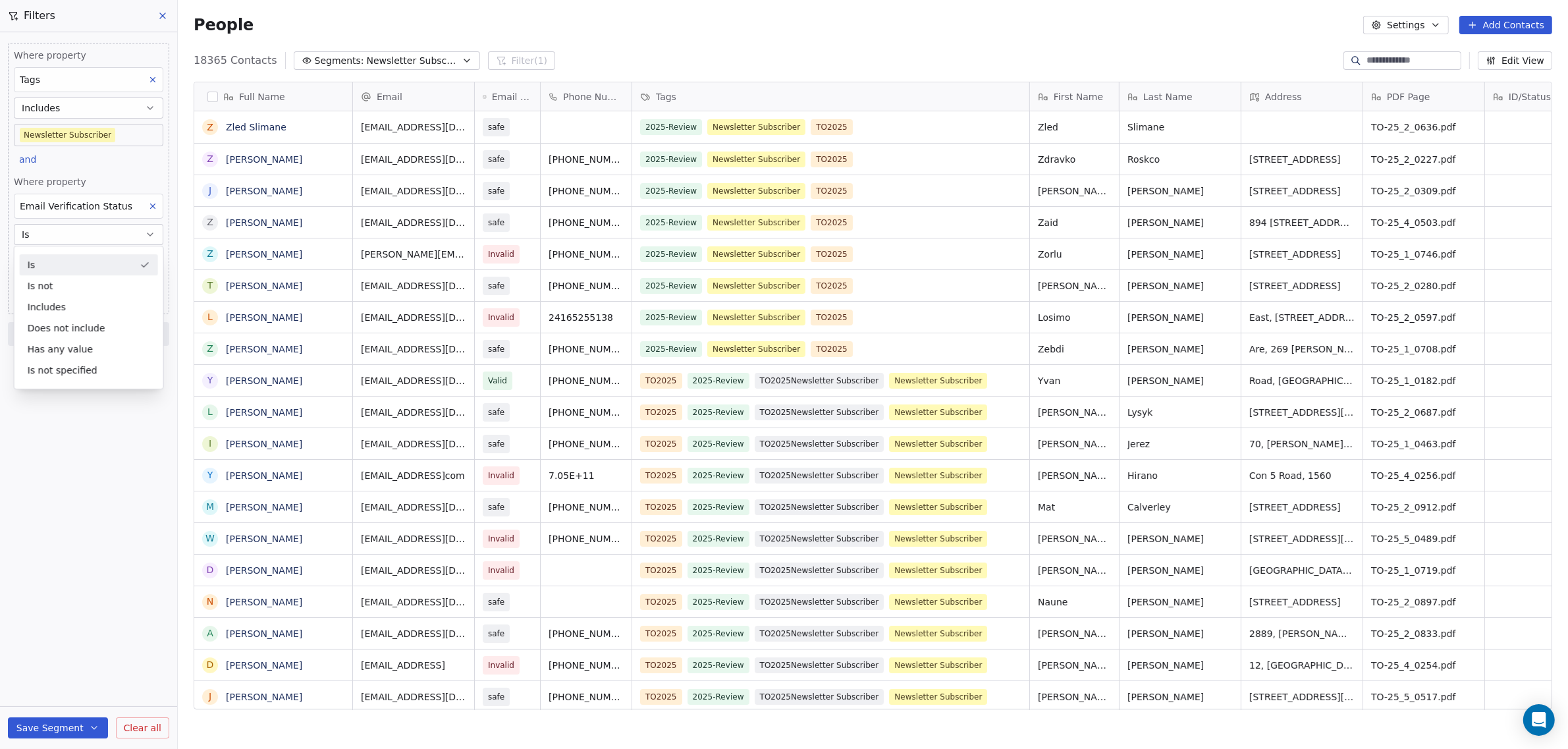
click at [58, 268] on div "Is" at bounding box center [89, 264] width 138 height 21
click at [85, 195] on span "Add another filter" at bounding box center [72, 196] width 81 height 14
click at [69, 229] on span "Contact properties" at bounding box center [65, 225] width 86 height 14
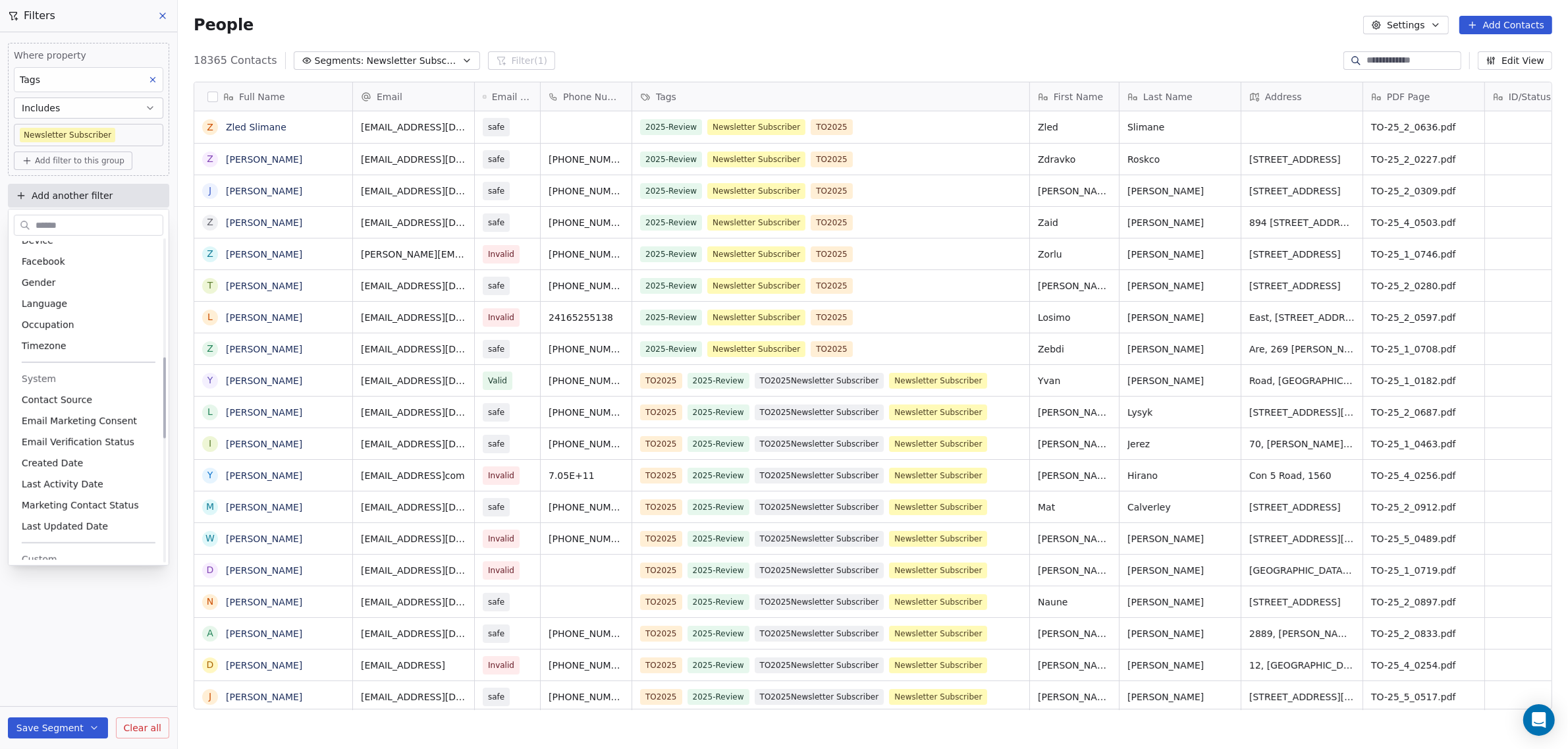
scroll to position [576, 0]
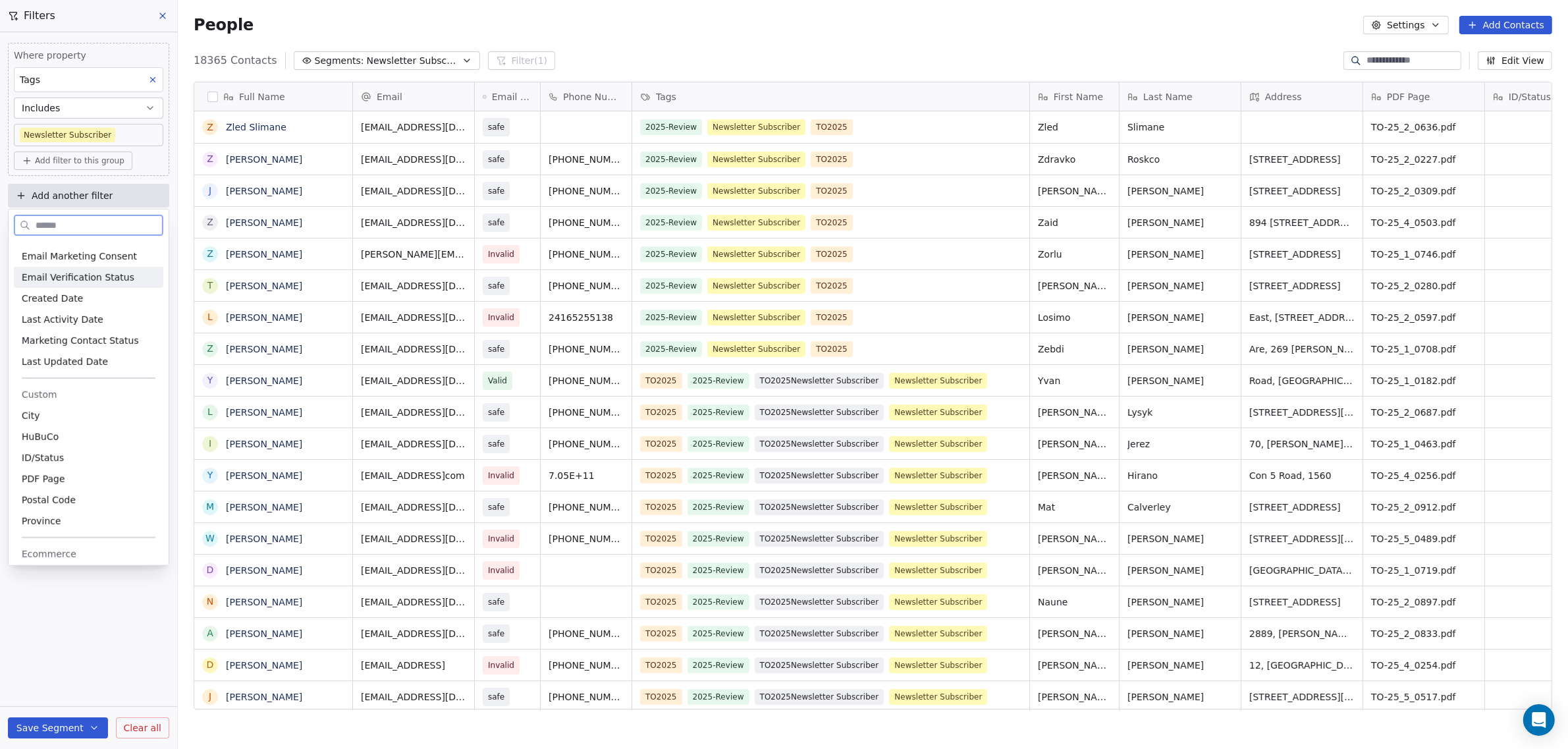
click at [109, 274] on span "Email Verification Status" at bounding box center [78, 277] width 113 height 13
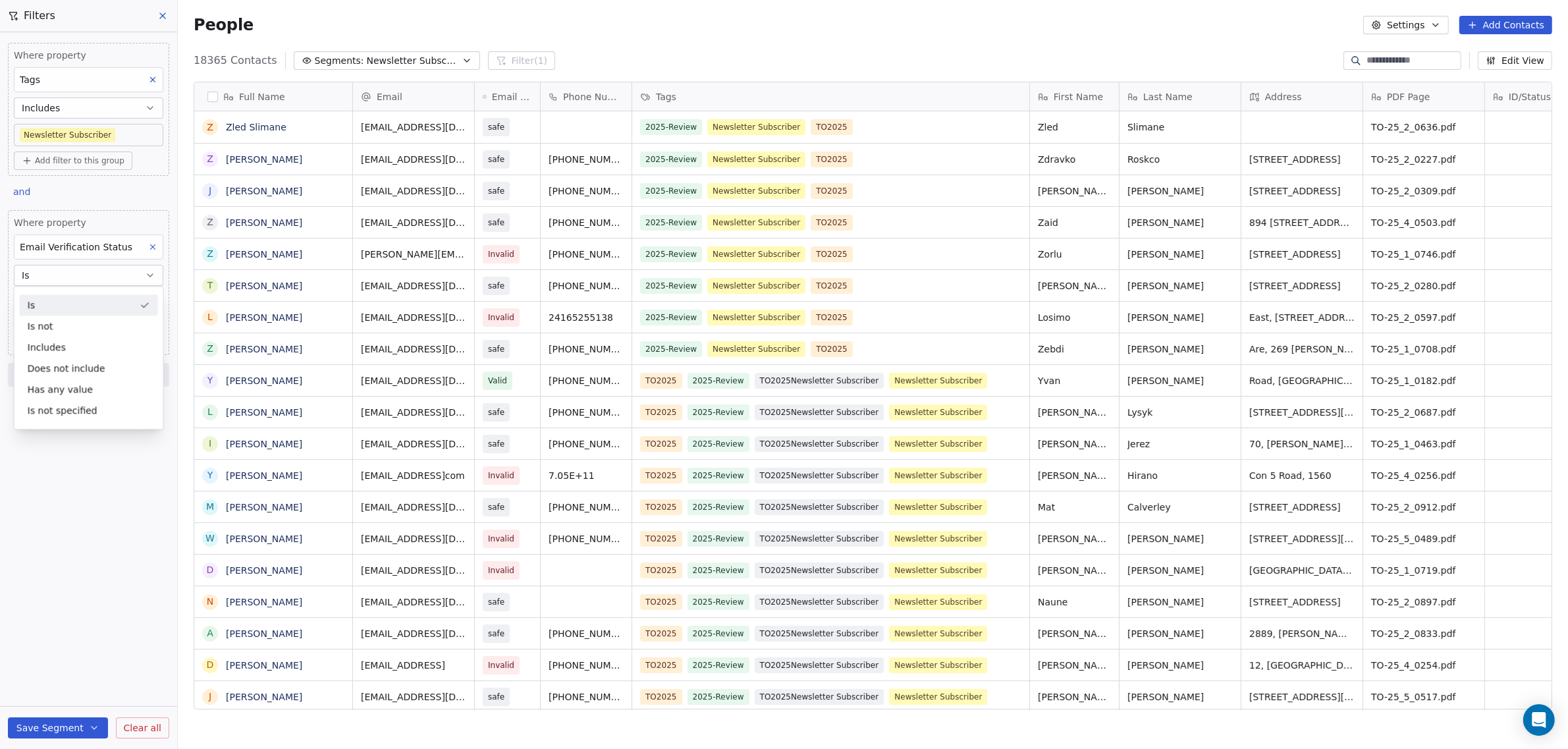
click at [94, 305] on div "Is" at bounding box center [89, 305] width 138 height 21
click at [71, 336] on div "Where property Tags Includes Newsletter Subscriber Add filter to this group Add…" at bounding box center [89, 389] width 177 height 716
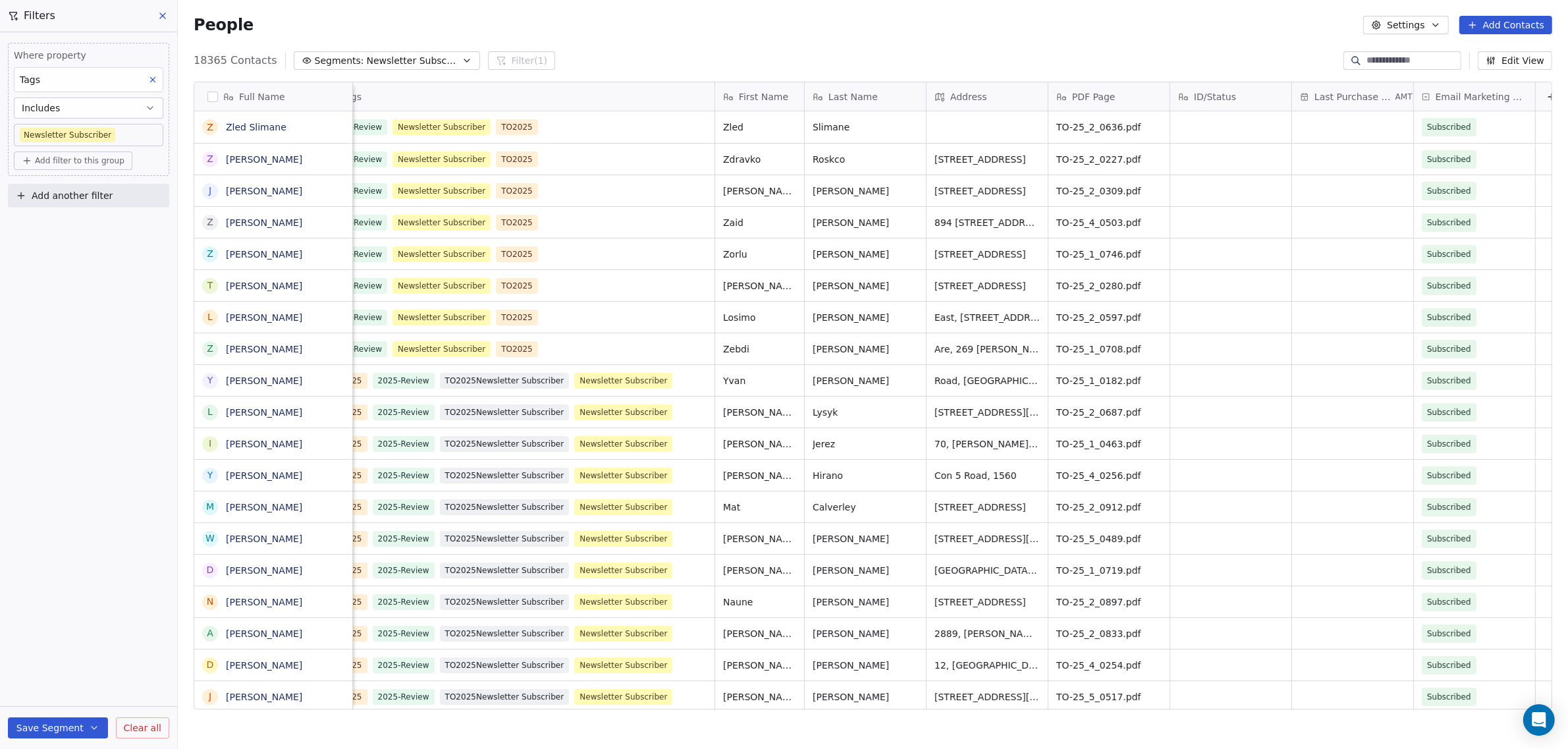
scroll to position [0, 343]
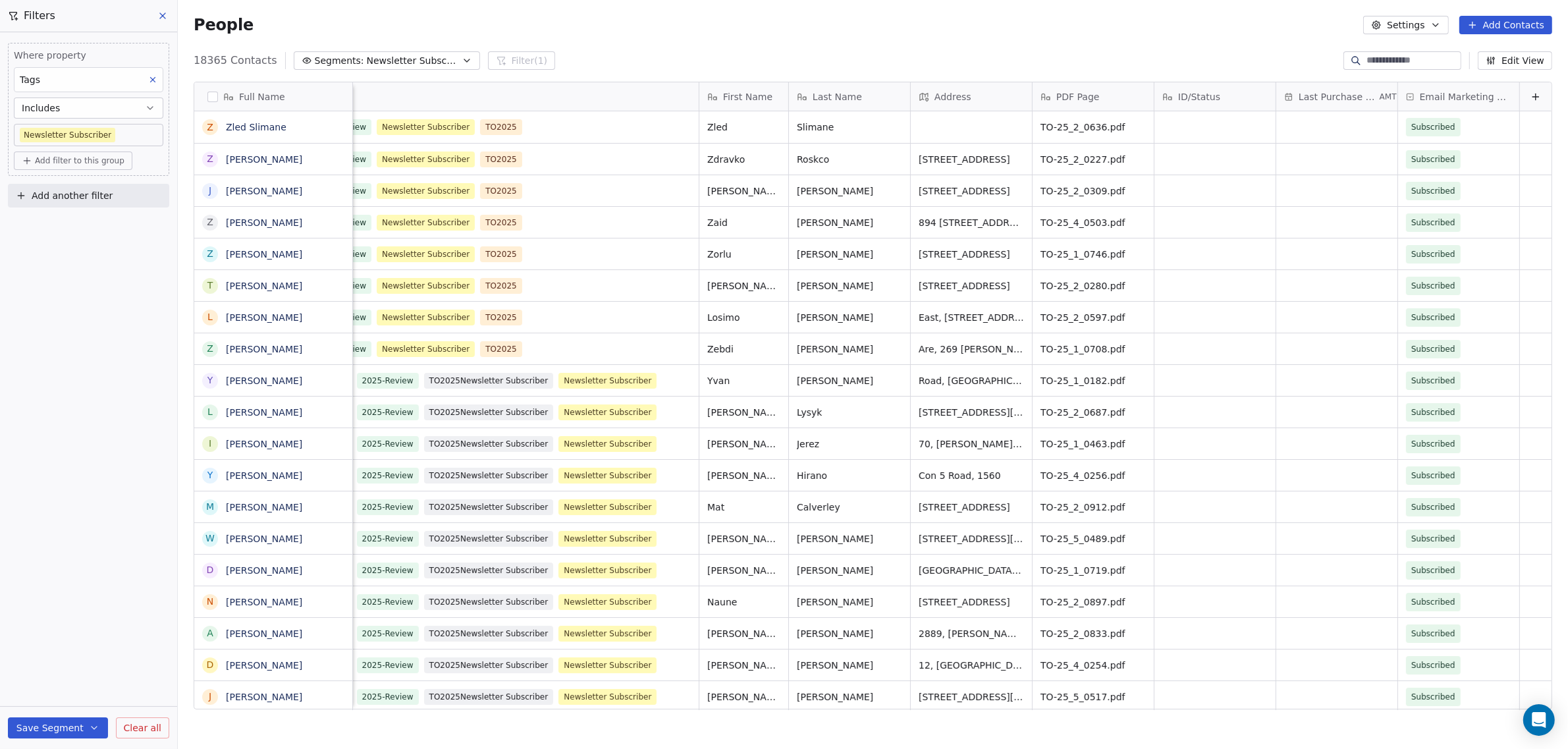
click at [105, 160] on span "Add filter to this group" at bounding box center [80, 160] width 90 height 11
click at [86, 187] on span "Contact properties" at bounding box center [71, 188] width 86 height 14
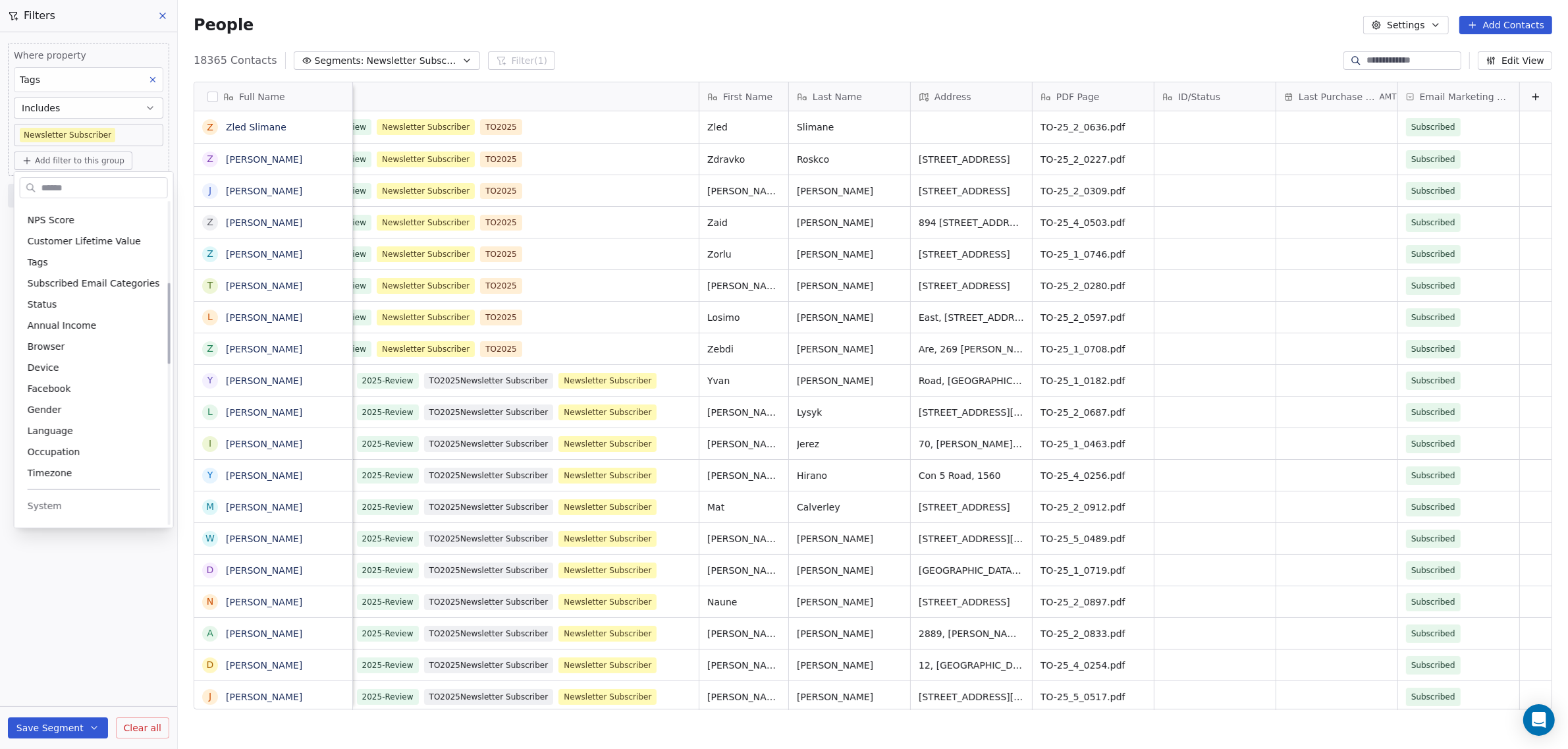
scroll to position [411, 0]
click at [100, 385] on span "Email Marketing Consent" at bounding box center [86, 382] width 116 height 13
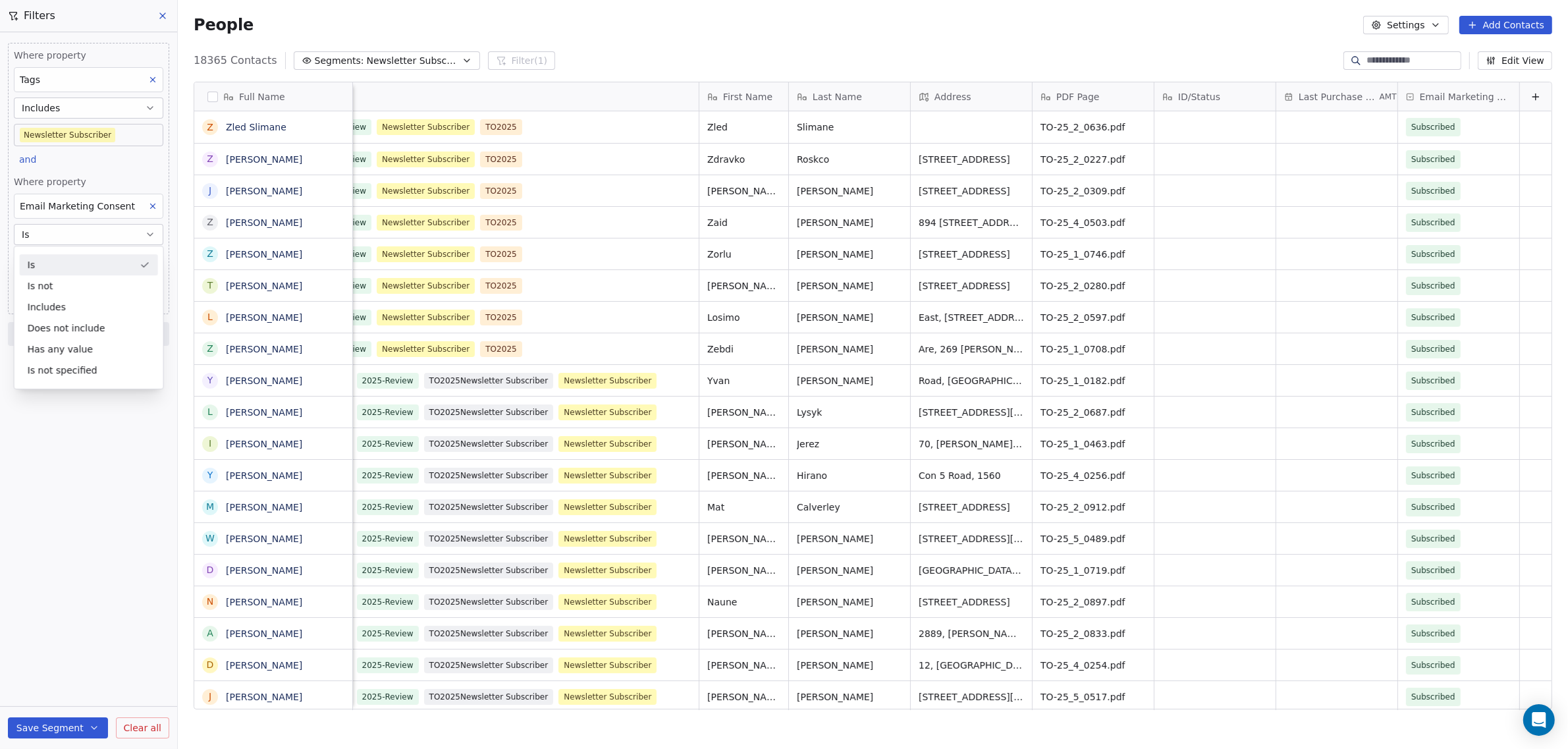
click at [77, 269] on div "Is" at bounding box center [89, 264] width 138 height 21
click at [38, 197] on span "Add another filter" at bounding box center [72, 196] width 81 height 14
click at [30, 223] on span "Contact properties" at bounding box center [65, 225] width 86 height 14
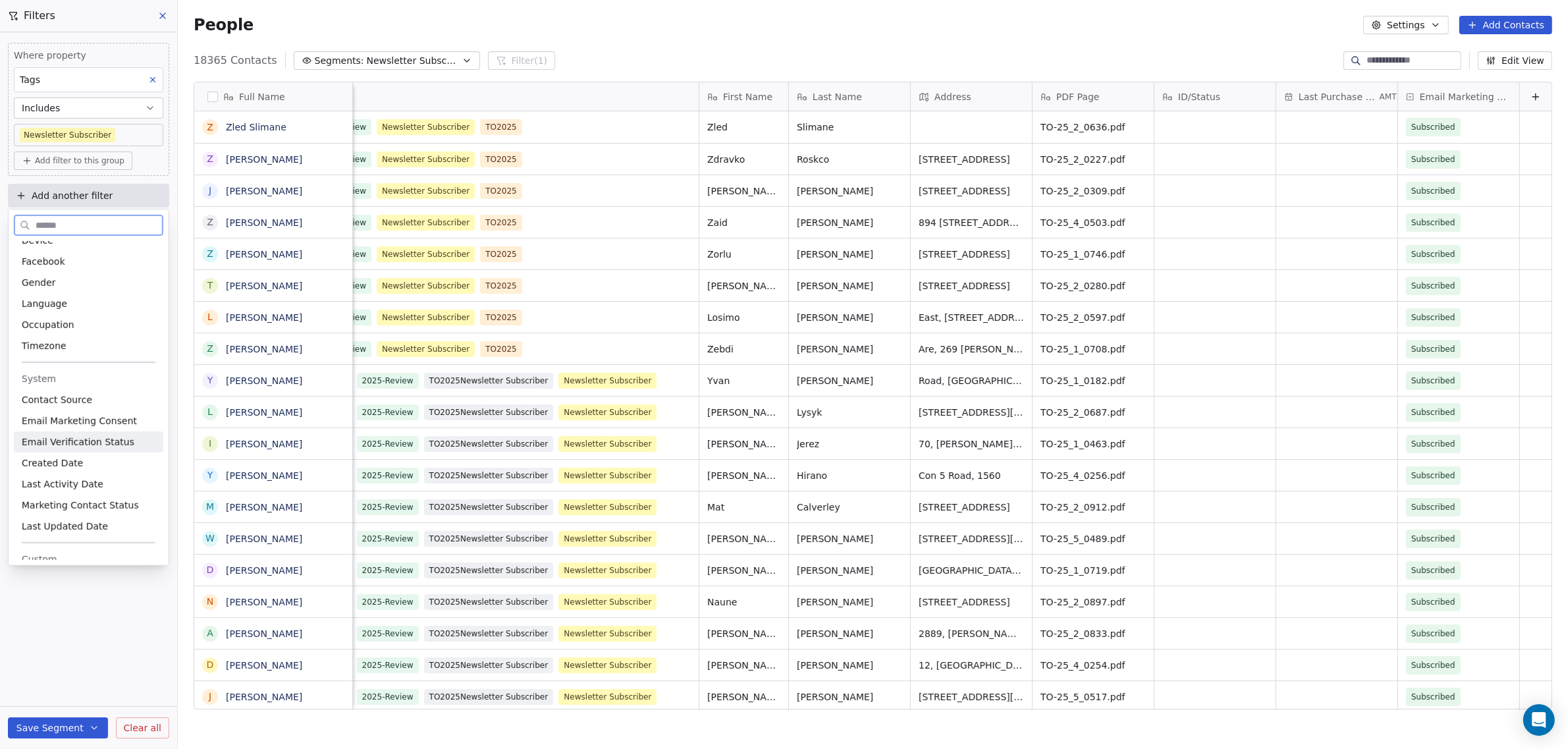
click at [82, 444] on span "Email Verification Status" at bounding box center [78, 441] width 113 height 13
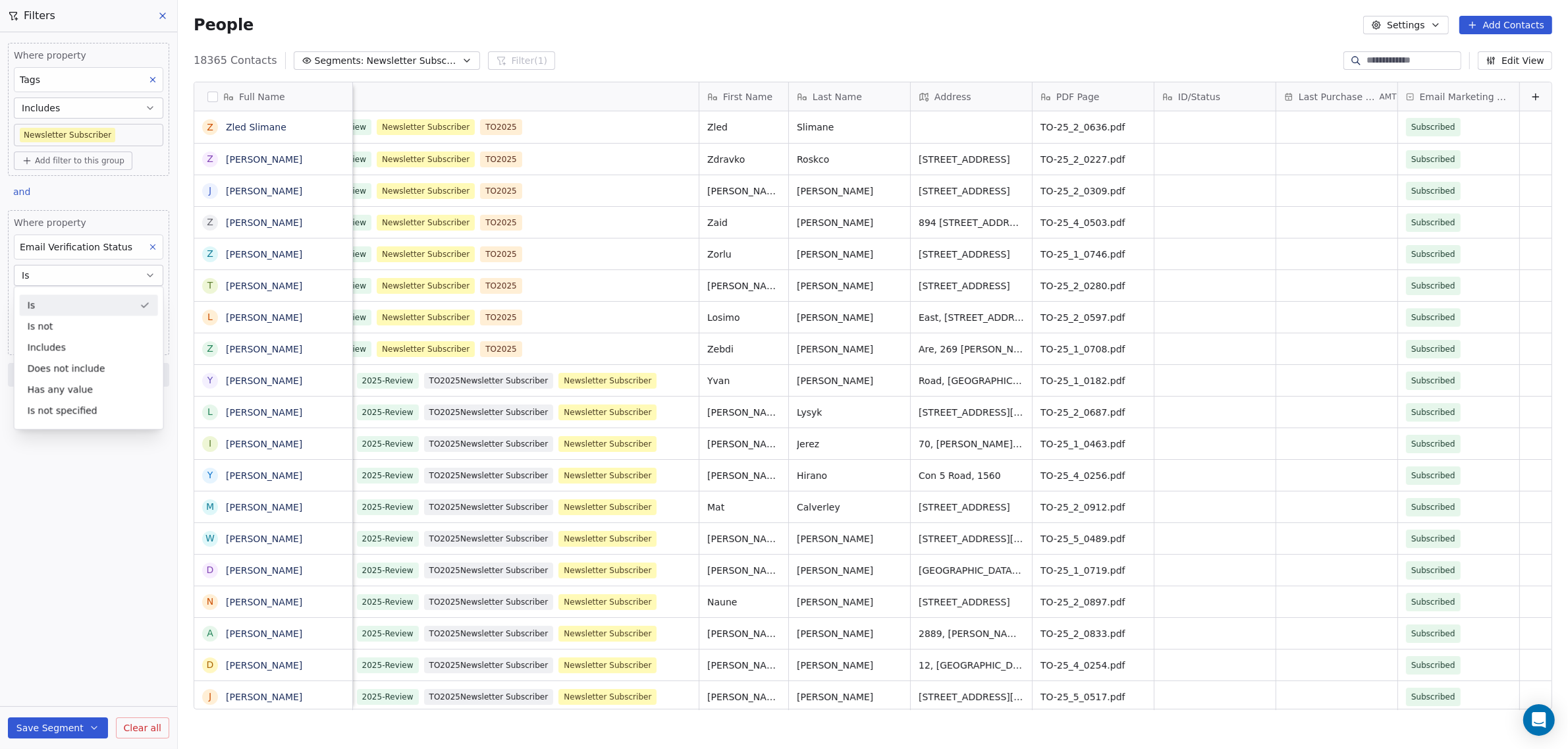
click at [41, 302] on div "Is" at bounding box center [89, 305] width 138 height 21
click at [48, 327] on div "Where property Tags Includes Newsletter Subscriber Add filter to this group Add…" at bounding box center [89, 389] width 177 height 716
click at [168, 19] on icon at bounding box center [162, 16] width 11 height 11
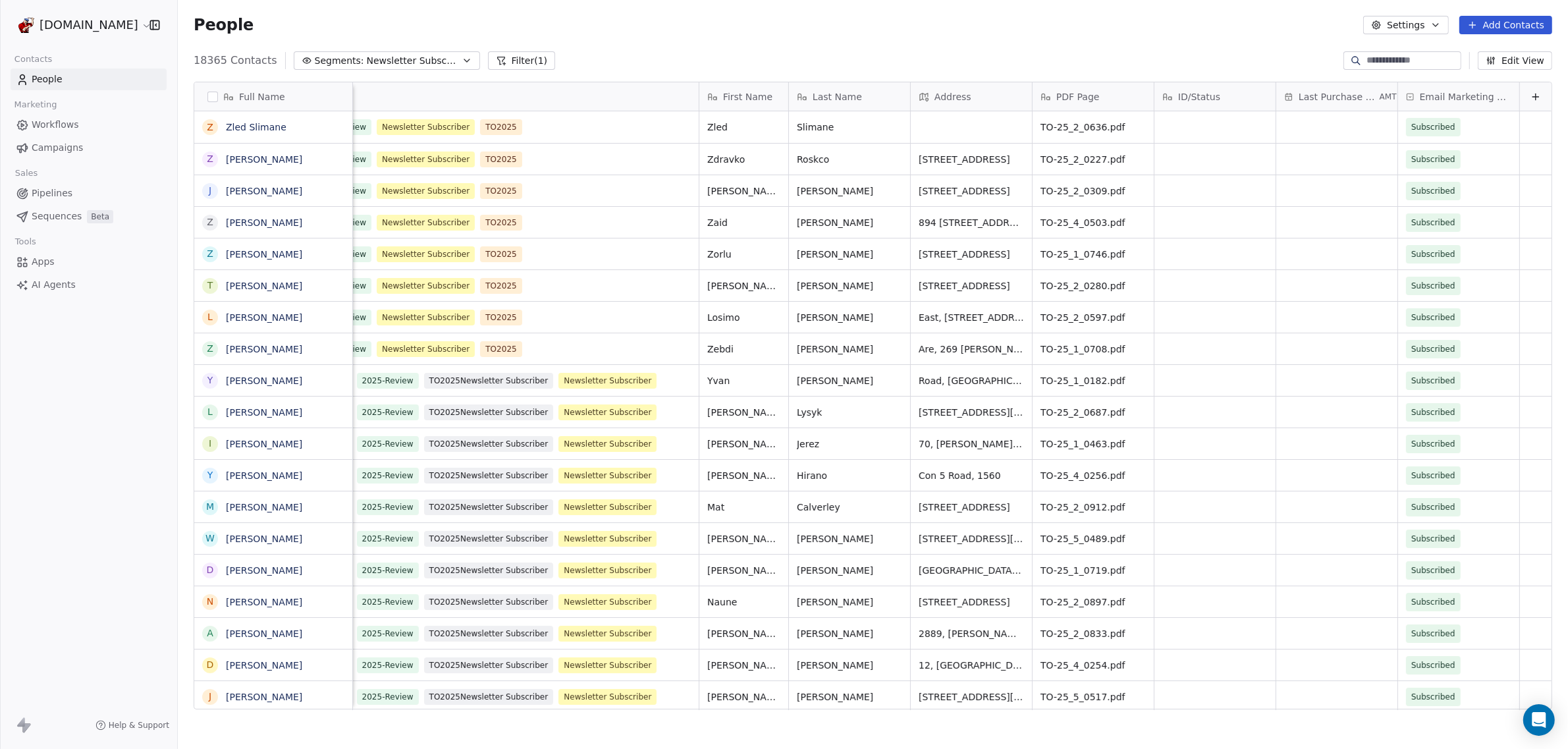
click at [343, 60] on span "Segments:" at bounding box center [340, 61] width 50 height 14
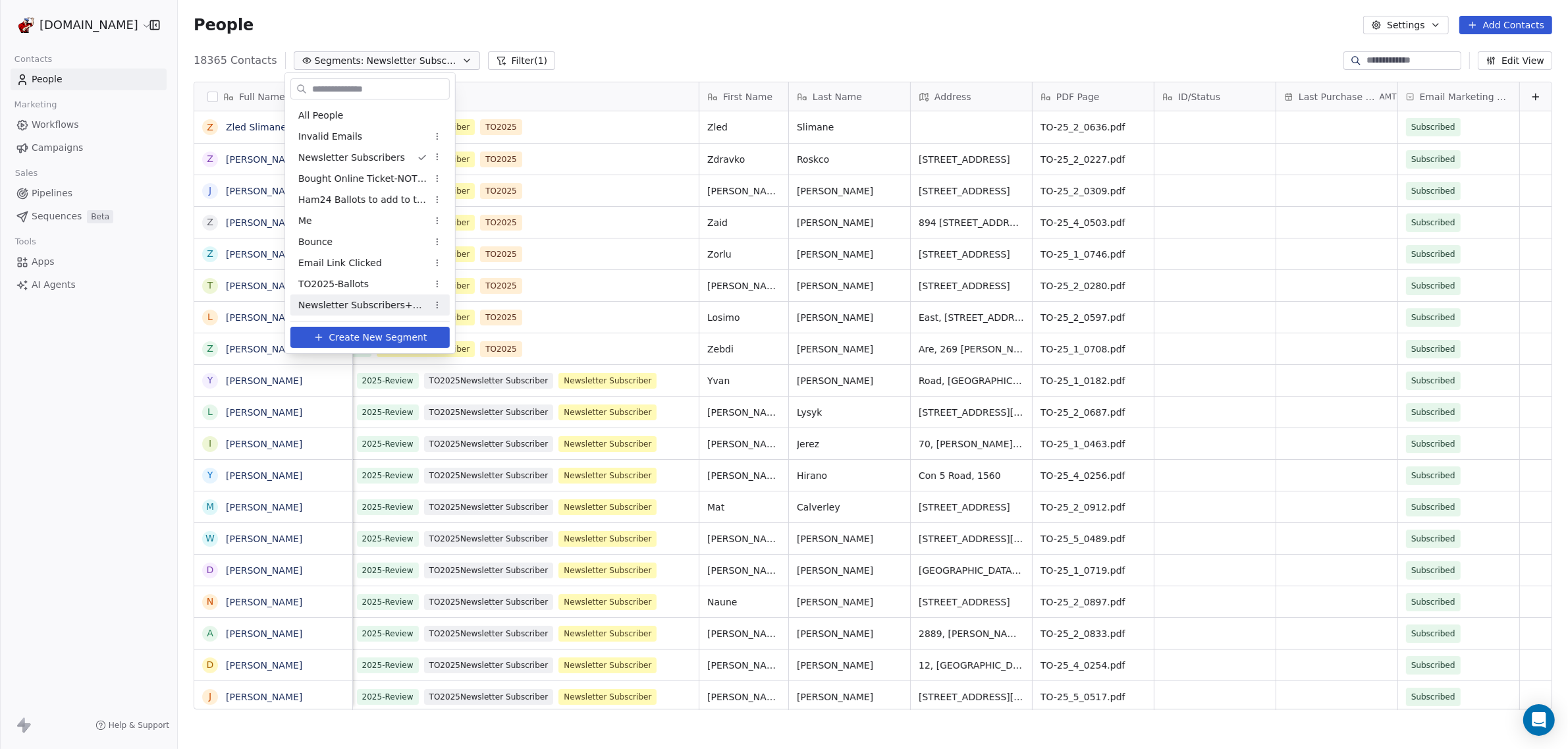
click at [371, 337] on span "Create New Segment" at bounding box center [378, 338] width 99 height 14
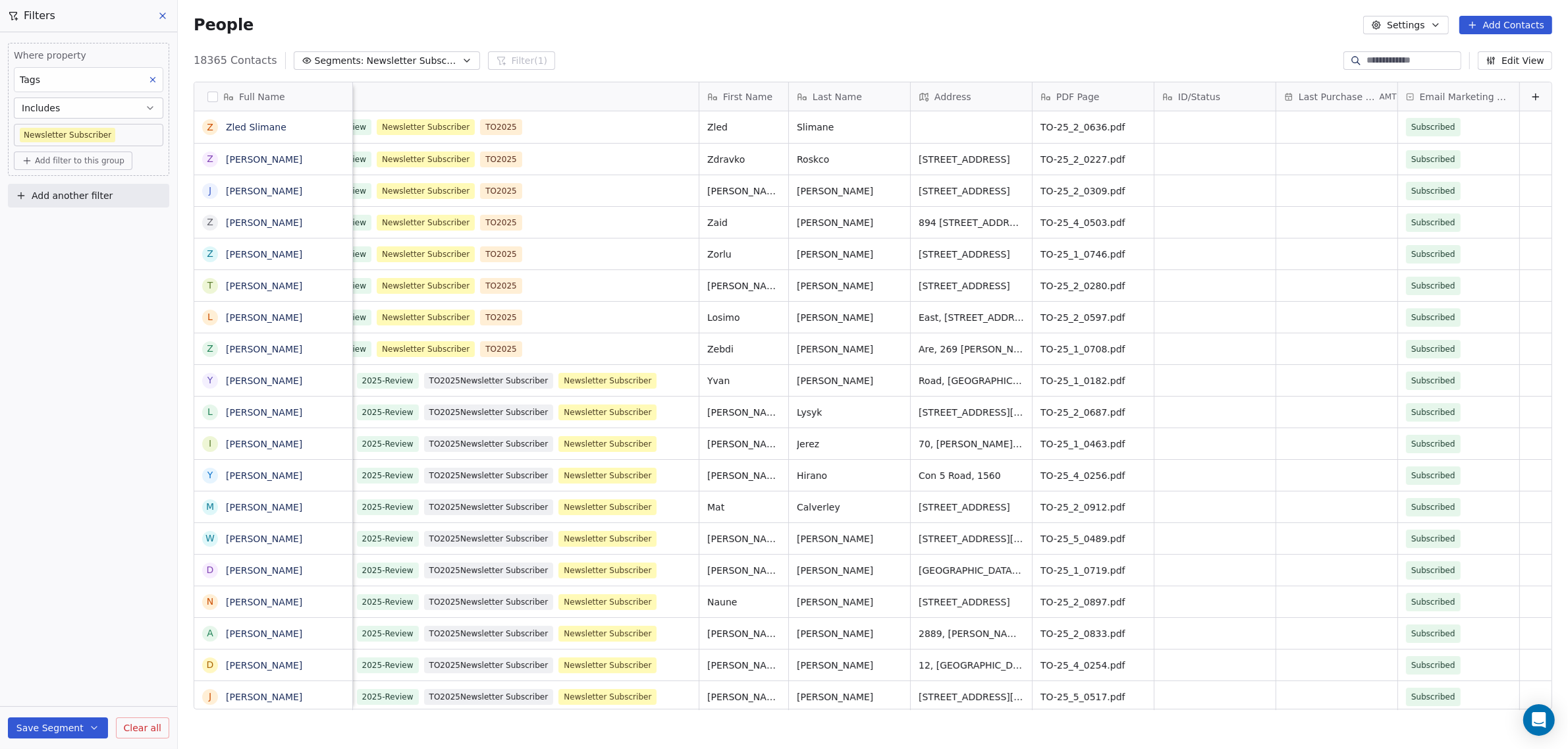
click at [51, 164] on span "Add filter to this group" at bounding box center [80, 160] width 90 height 11
click at [43, 189] on span "Contact properties" at bounding box center [71, 188] width 86 height 14
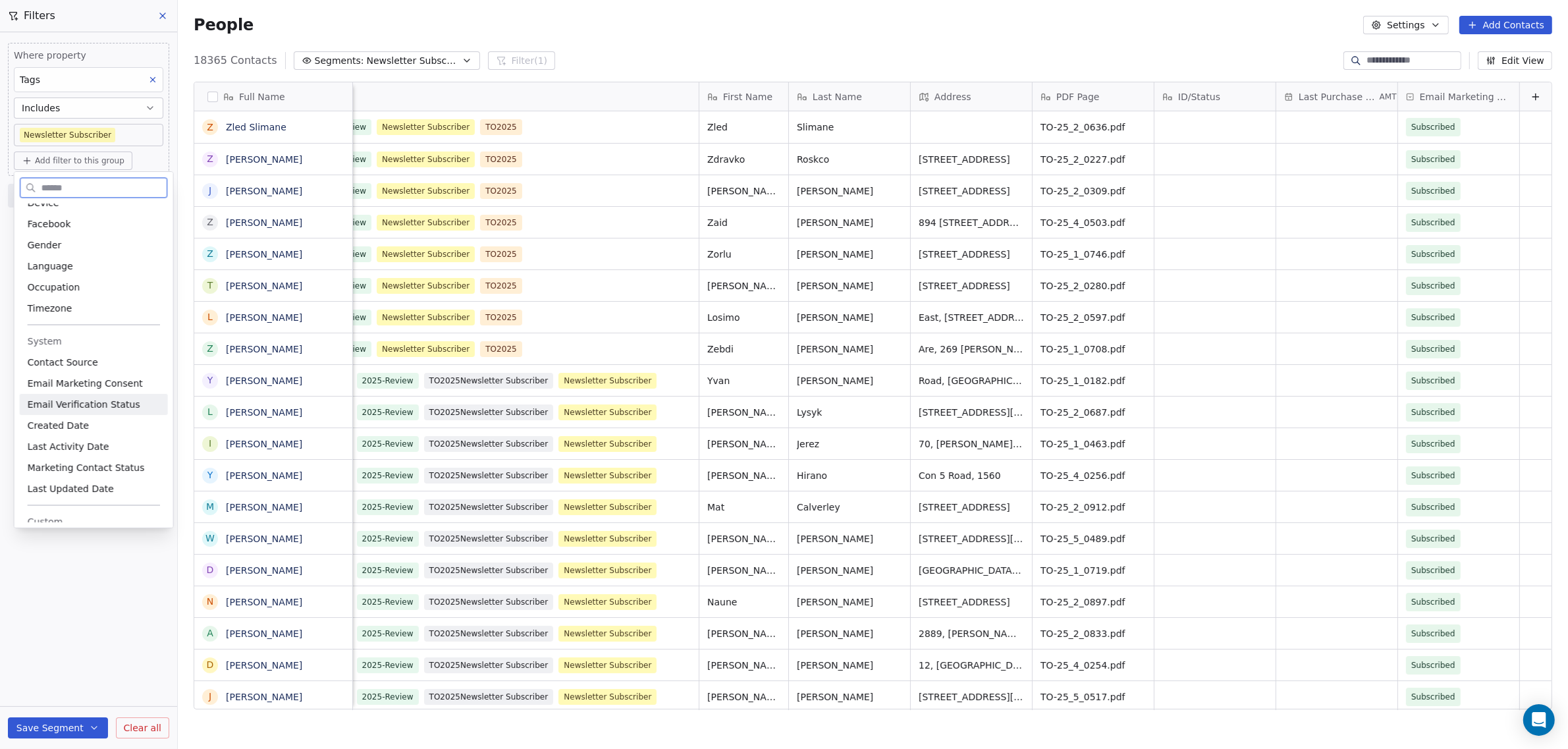
click at [84, 405] on span "Email Verification Status" at bounding box center [84, 403] width 113 height 13
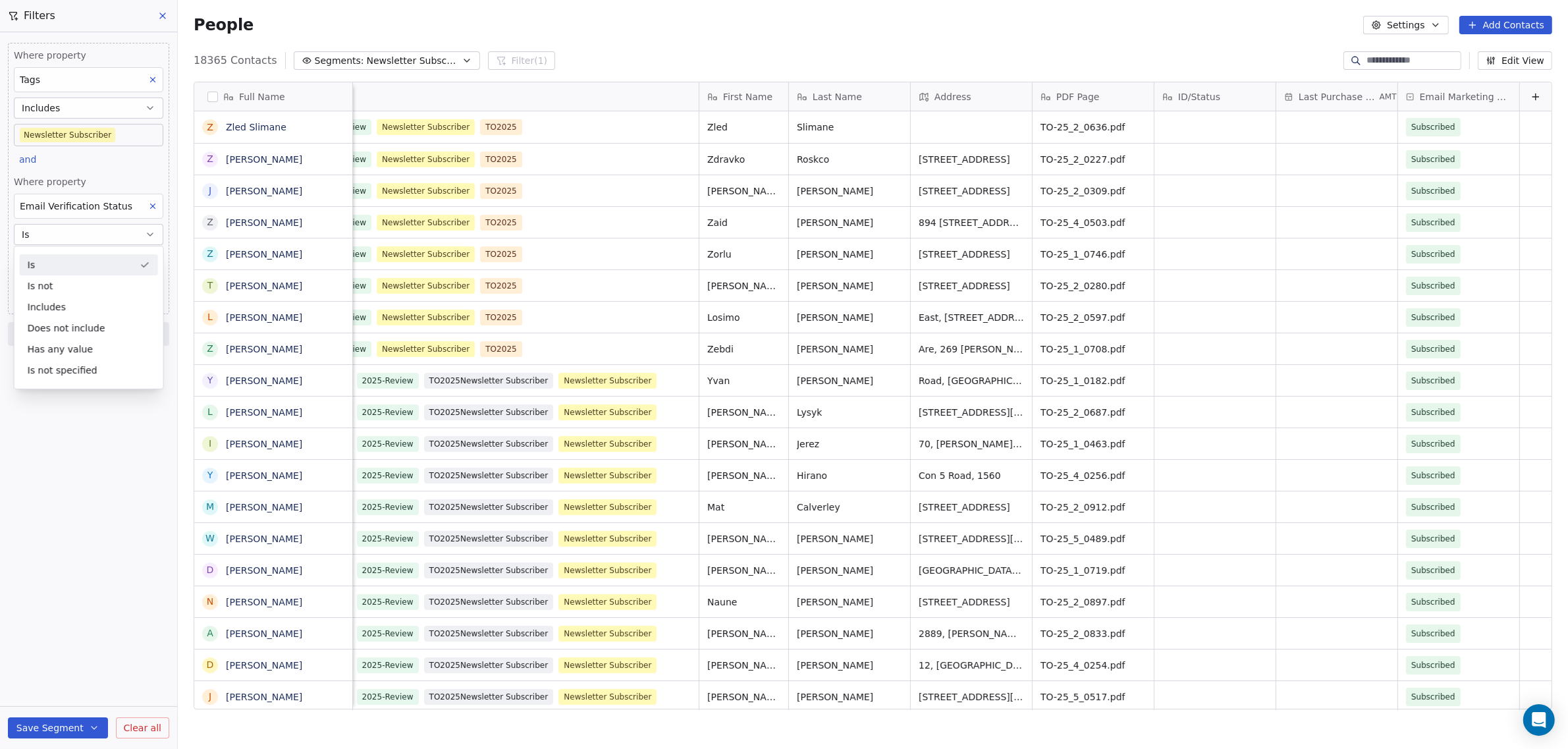
click at [27, 228] on span "Is" at bounding box center [25, 234] width 7 height 13
click at [28, 256] on body "WoodShows.com Contacts People Marketing Workflows Campaigns Sales Pipelines Seq…" at bounding box center [784, 374] width 1568 height 749
click at [41, 297] on div "Valid" at bounding box center [45, 299] width 19 height 12
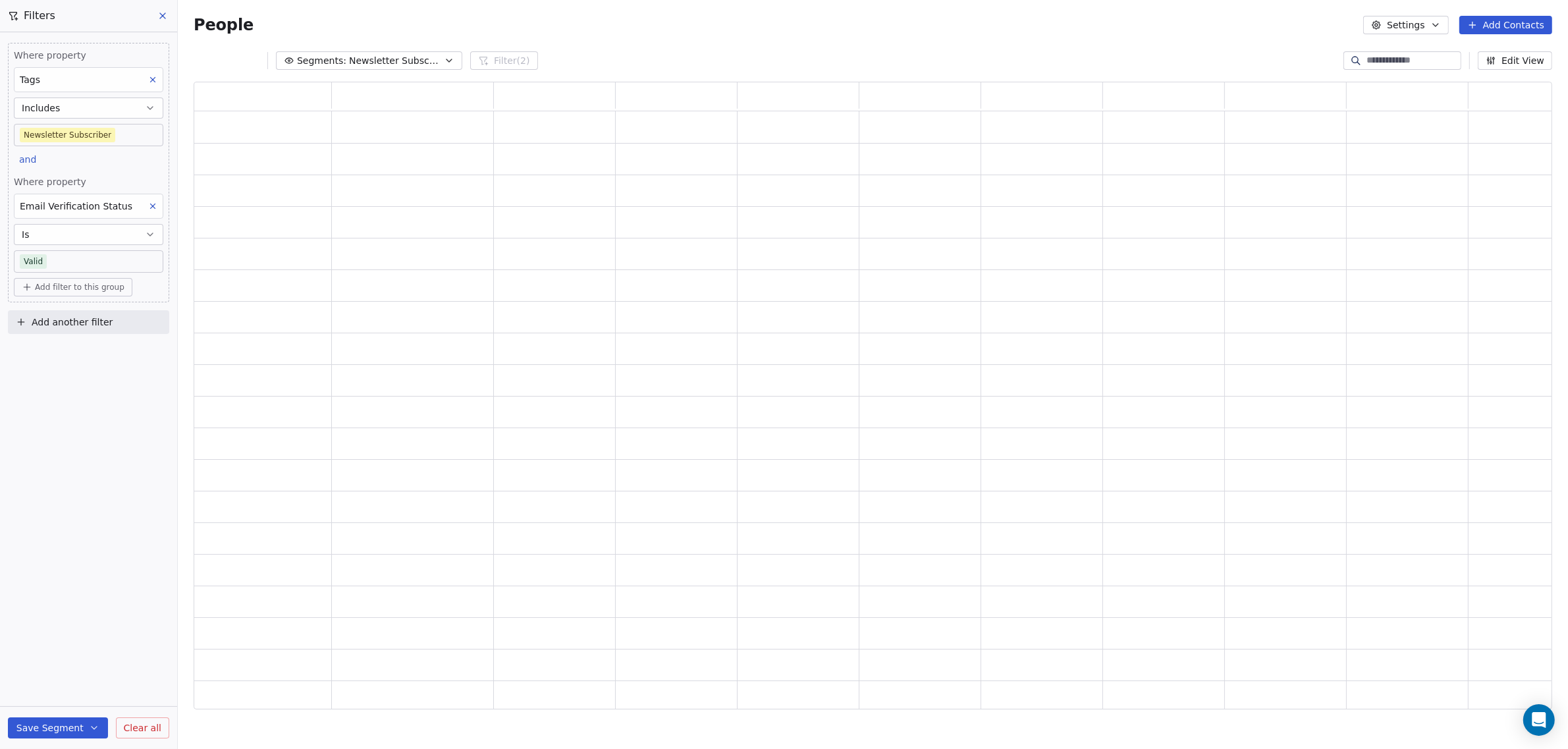
scroll to position [616, 1346]
click at [71, 261] on body "WoodShows.com Contacts People Marketing Workflows Campaigns Sales Pipelines Seq…" at bounding box center [784, 374] width 1568 height 749
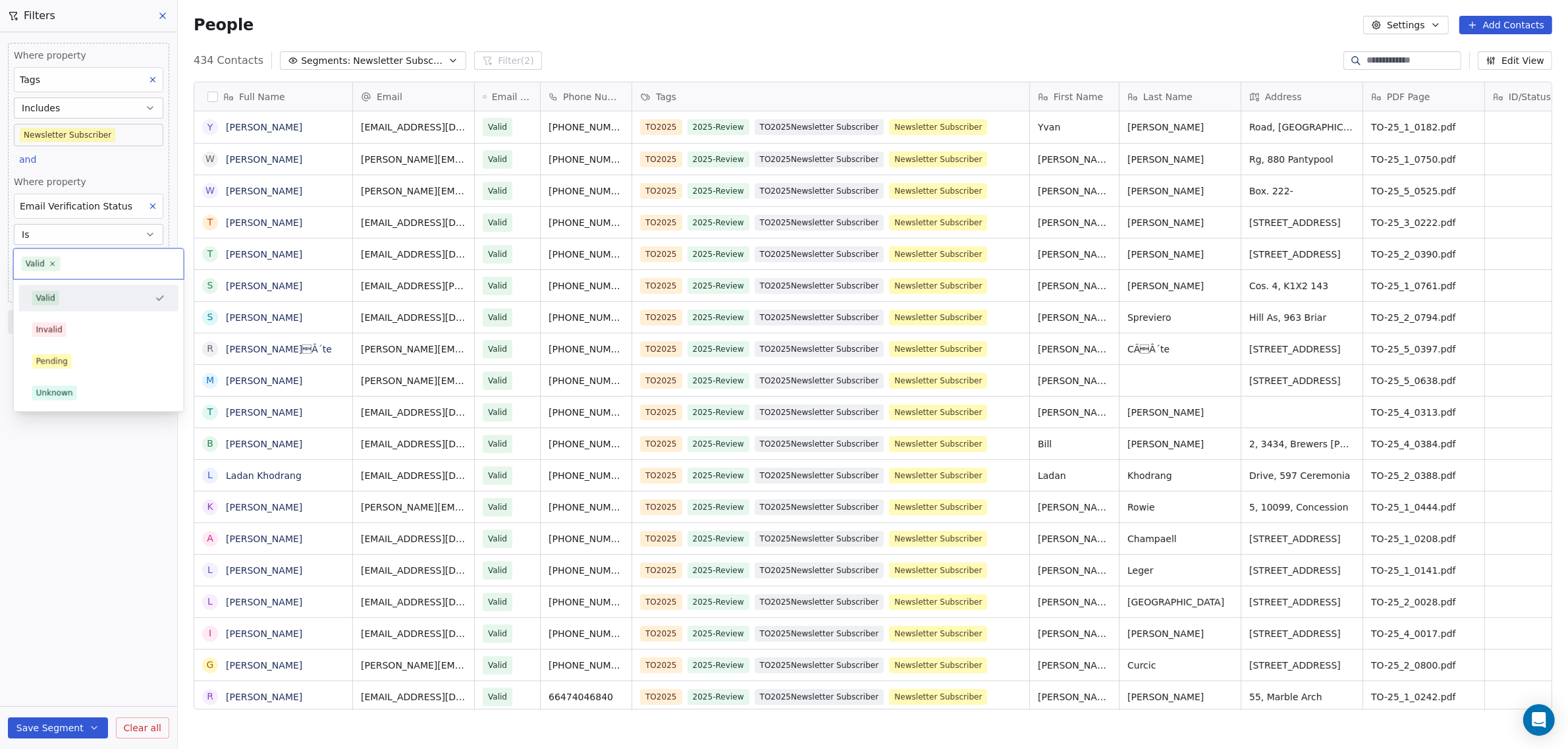
scroll to position [646, 1378]
click at [44, 388] on div "Unknown" at bounding box center [54, 393] width 37 height 12
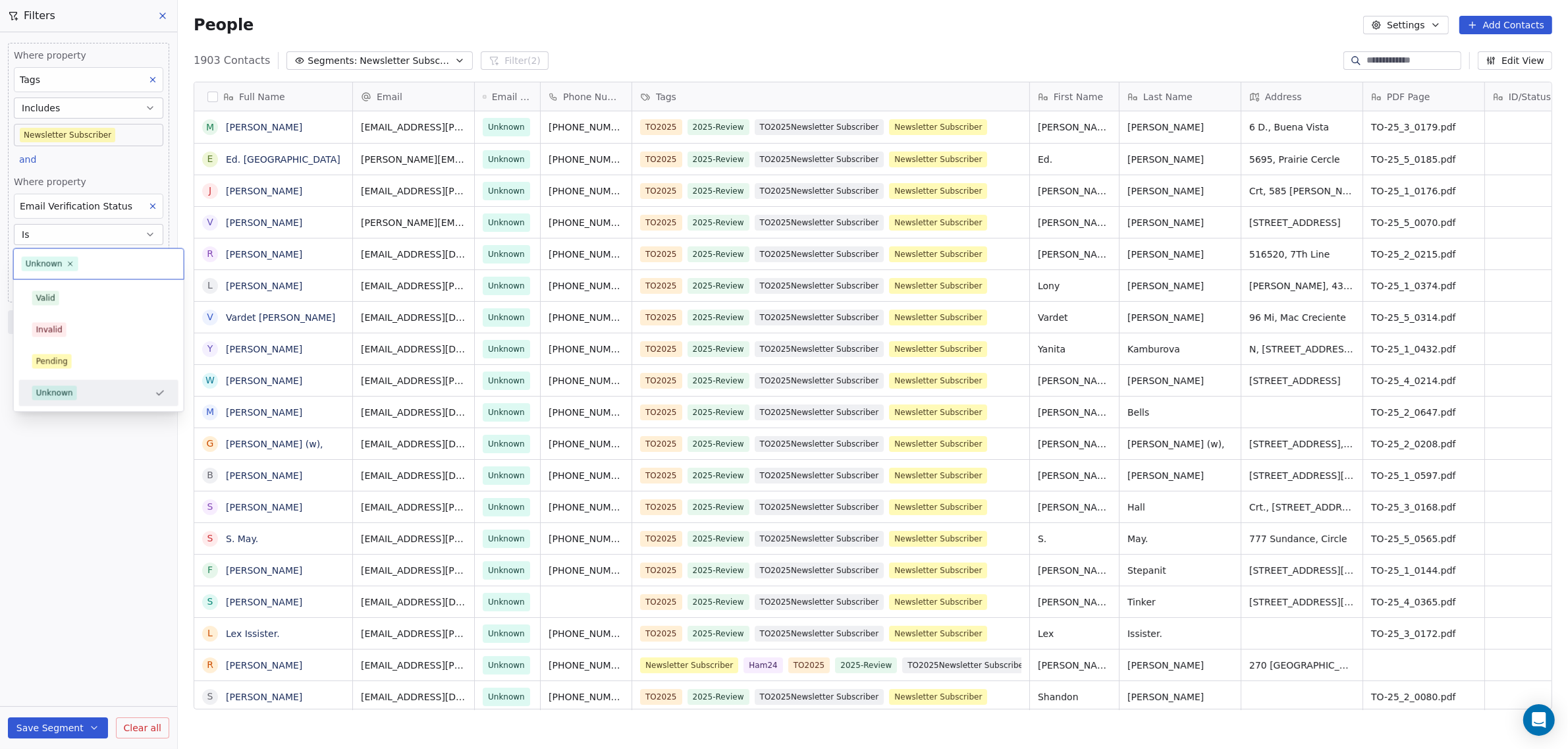
click at [86, 256] on body "WoodShows.com Contacts People Marketing Workflows Campaigns Sales Pipelines Seq…" at bounding box center [784, 374] width 1568 height 749
click at [54, 234] on html "WoodShows.com Contacts People Marketing Workflows Campaigns Sales Pipelines Seq…" at bounding box center [784, 374] width 1568 height 749
click at [54, 234] on button "Is" at bounding box center [89, 234] width 149 height 21
click at [59, 345] on div "Has any value" at bounding box center [89, 349] width 138 height 21
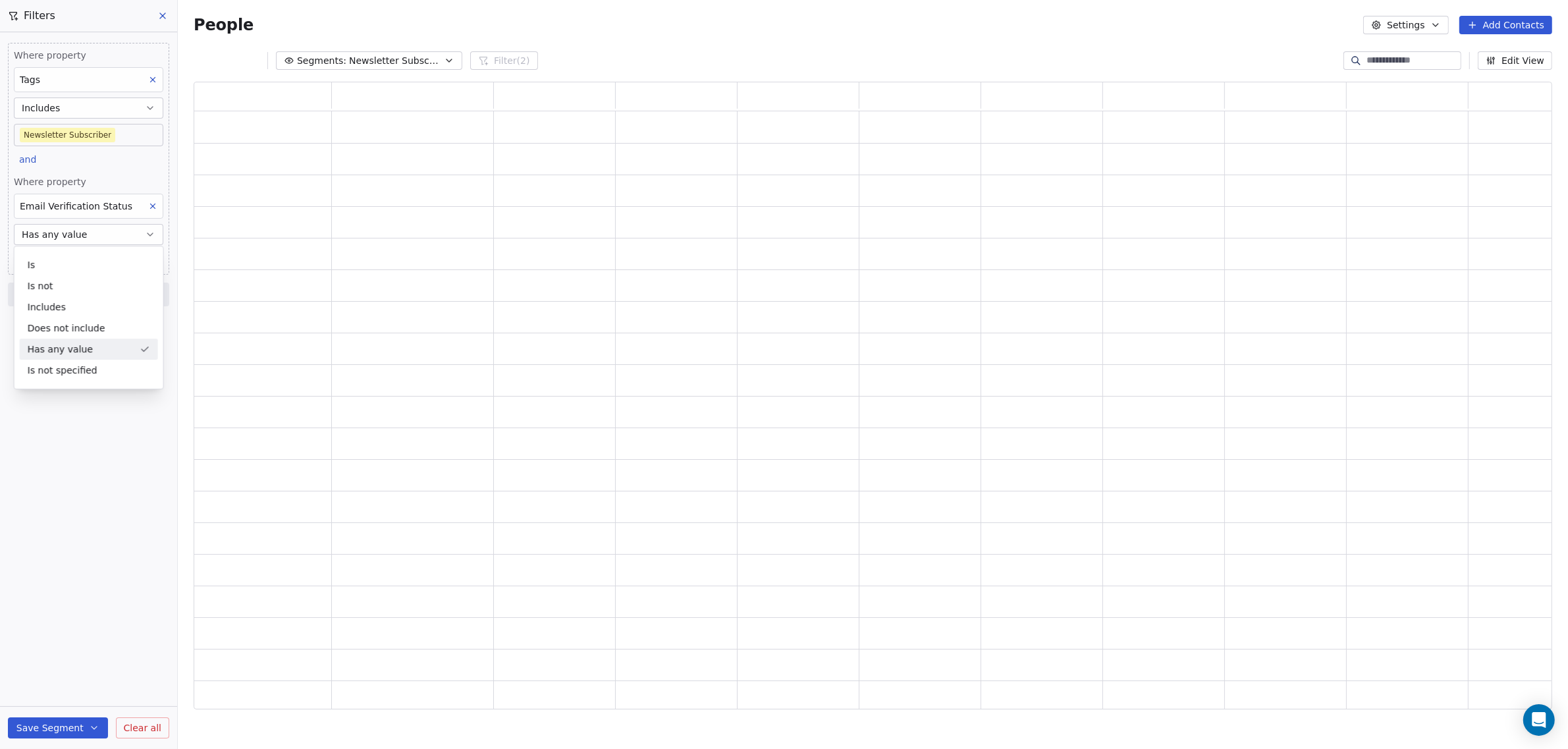
scroll to position [616, 1346]
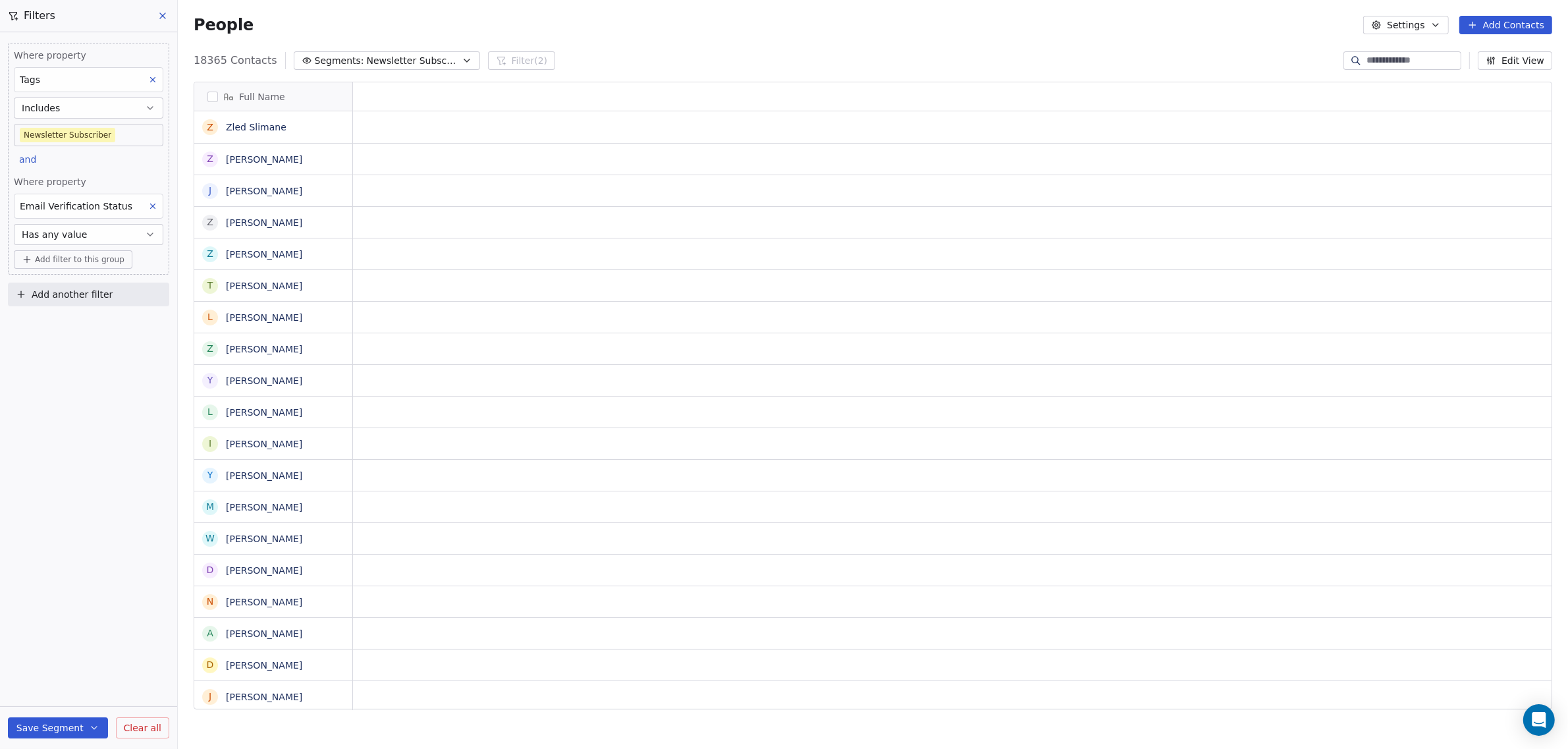
click at [66, 260] on span "Add filter to this group" at bounding box center [80, 259] width 90 height 11
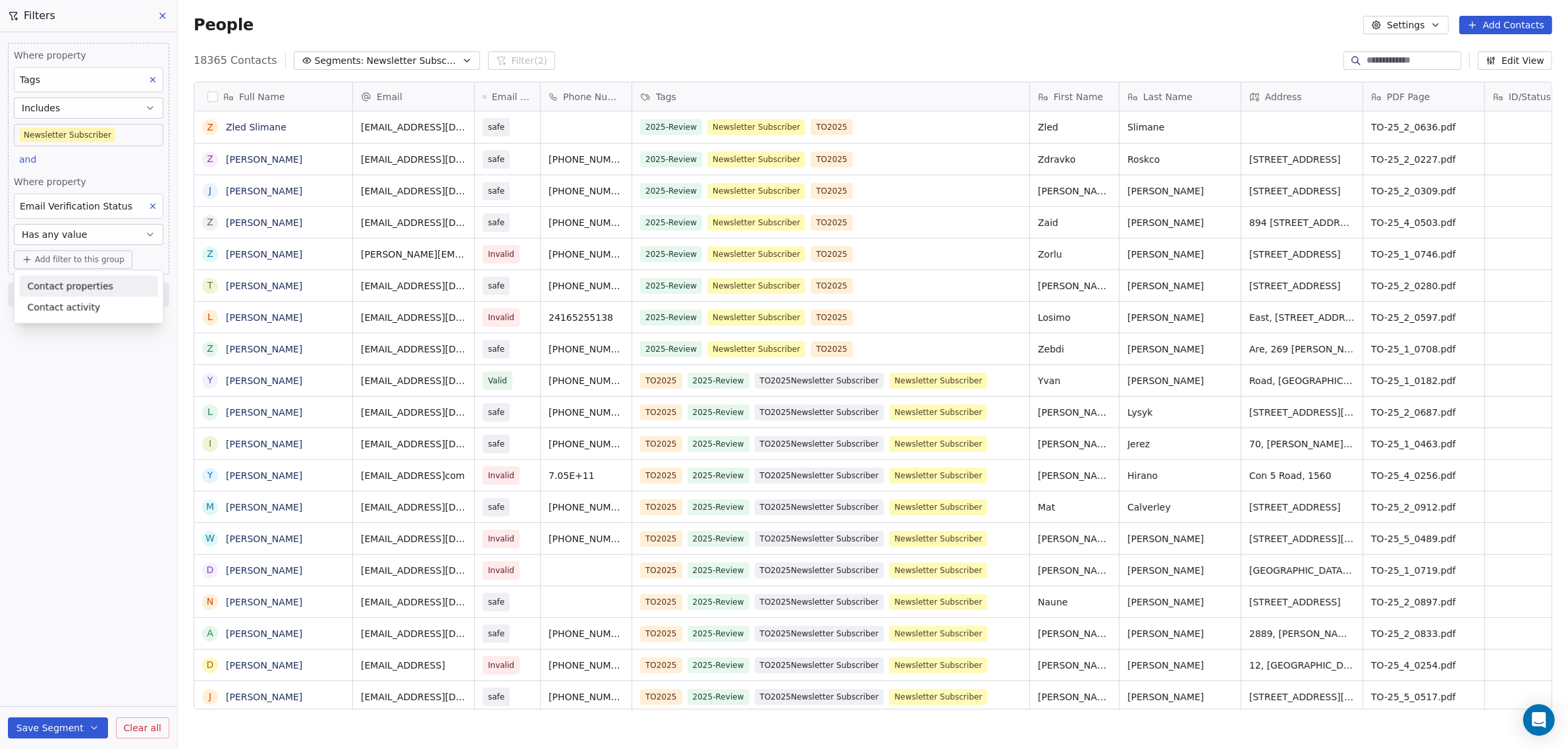
click at [81, 236] on html "WoodShows.com Contacts People Marketing Workflows Campaigns Sales Pipelines Seq…" at bounding box center [784, 374] width 1568 height 749
click at [81, 236] on button "Has any value" at bounding box center [89, 234] width 149 height 21
click at [58, 309] on div "Includes" at bounding box center [89, 307] width 138 height 21
click at [90, 259] on body "WoodShows.com Contacts People Marketing Workflows Campaigns Sales Pipelines Seq…" at bounding box center [784, 374] width 1568 height 749
click at [38, 301] on button "Suggestions" at bounding box center [37, 298] width 11 height 11
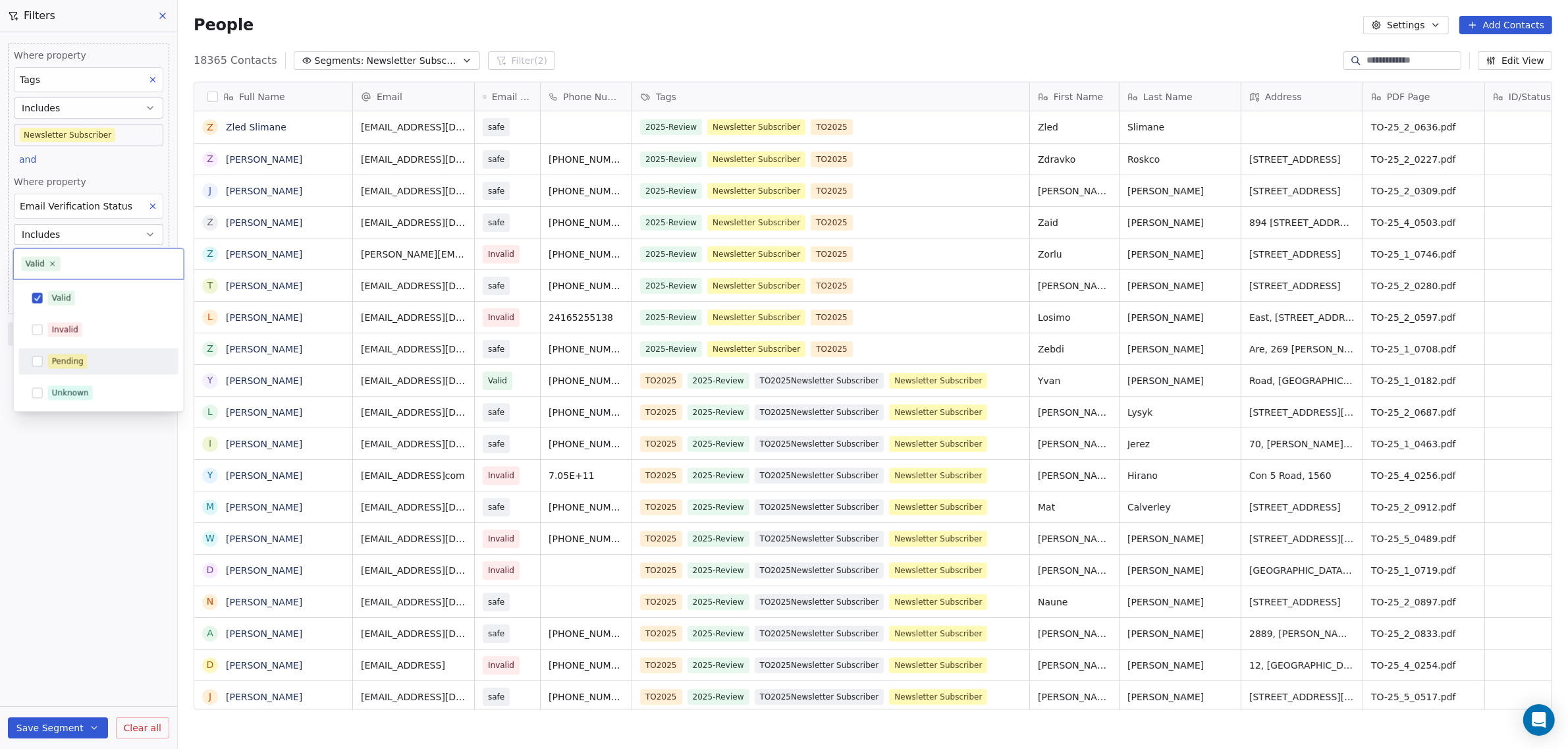
click at [44, 368] on div "Pending" at bounding box center [98, 361] width 148 height 21
click at [36, 393] on button "Suggestions" at bounding box center [37, 392] width 11 height 11
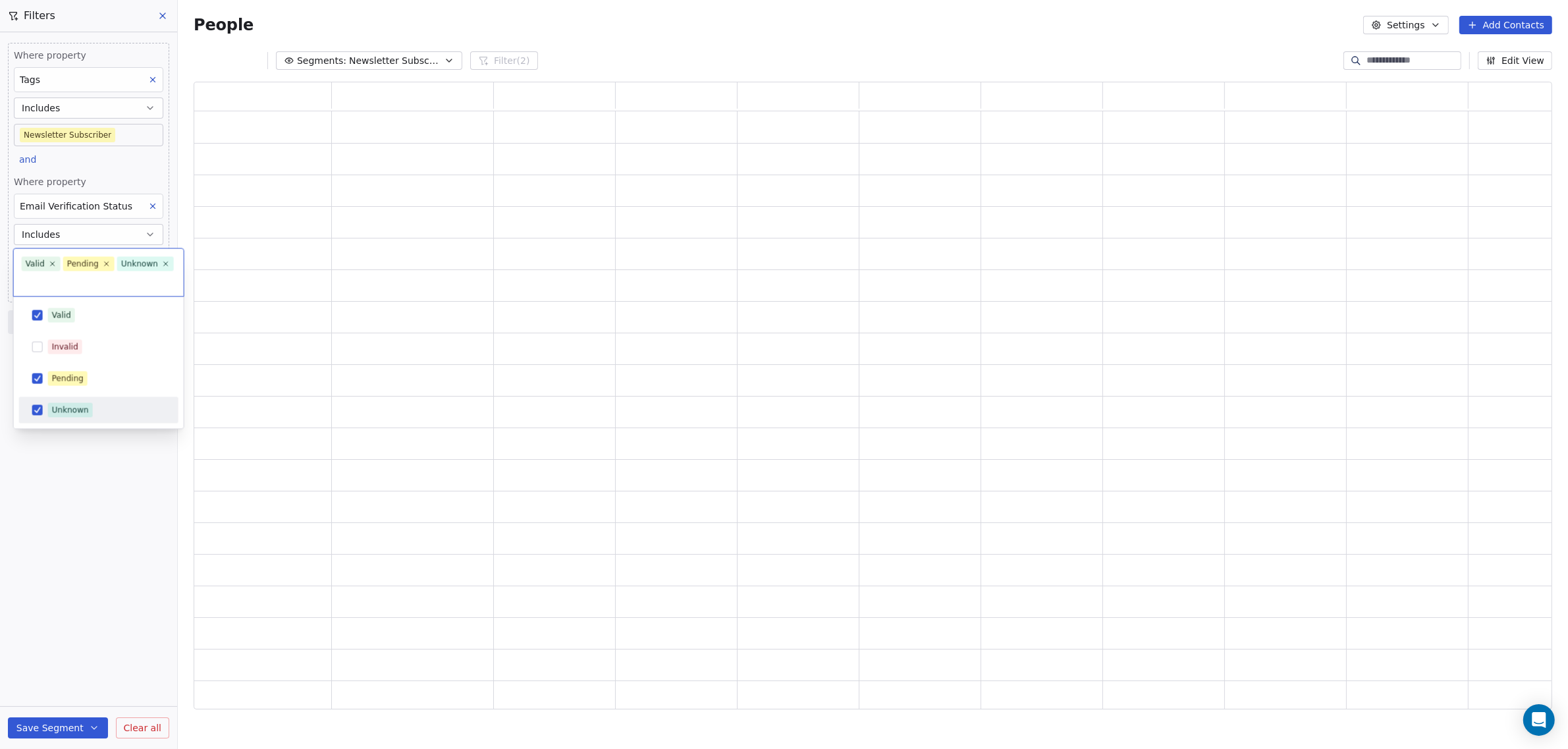
click at [67, 489] on html "WoodShows.com Contacts People Marketing Workflows Campaigns Sales Pipelines Seq…" at bounding box center [784, 374] width 1568 height 749
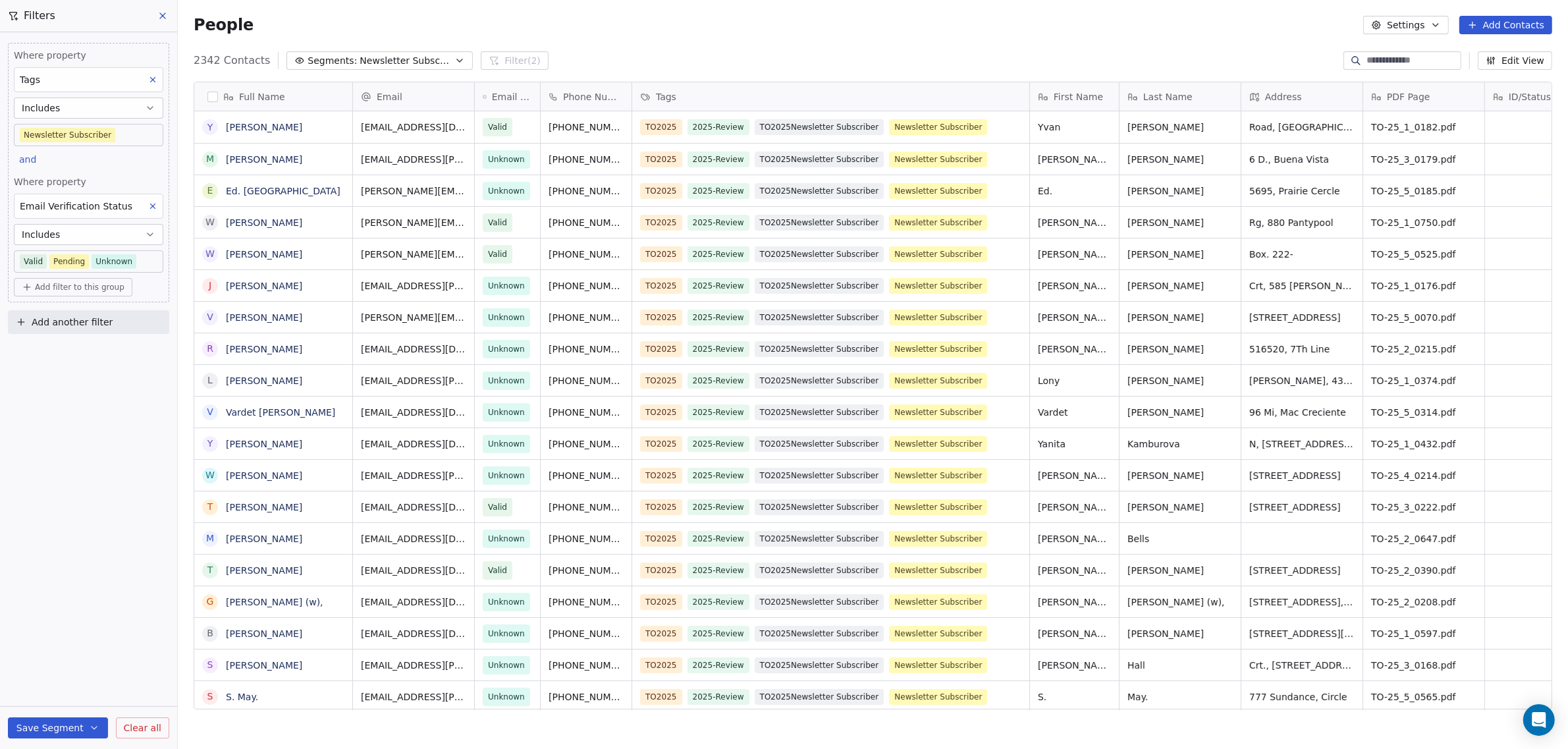
click at [146, 261] on body "WoodShows.com Contacts People Marketing Workflows Campaigns Sales Pipelines Seq…" at bounding box center [784, 374] width 1568 height 749
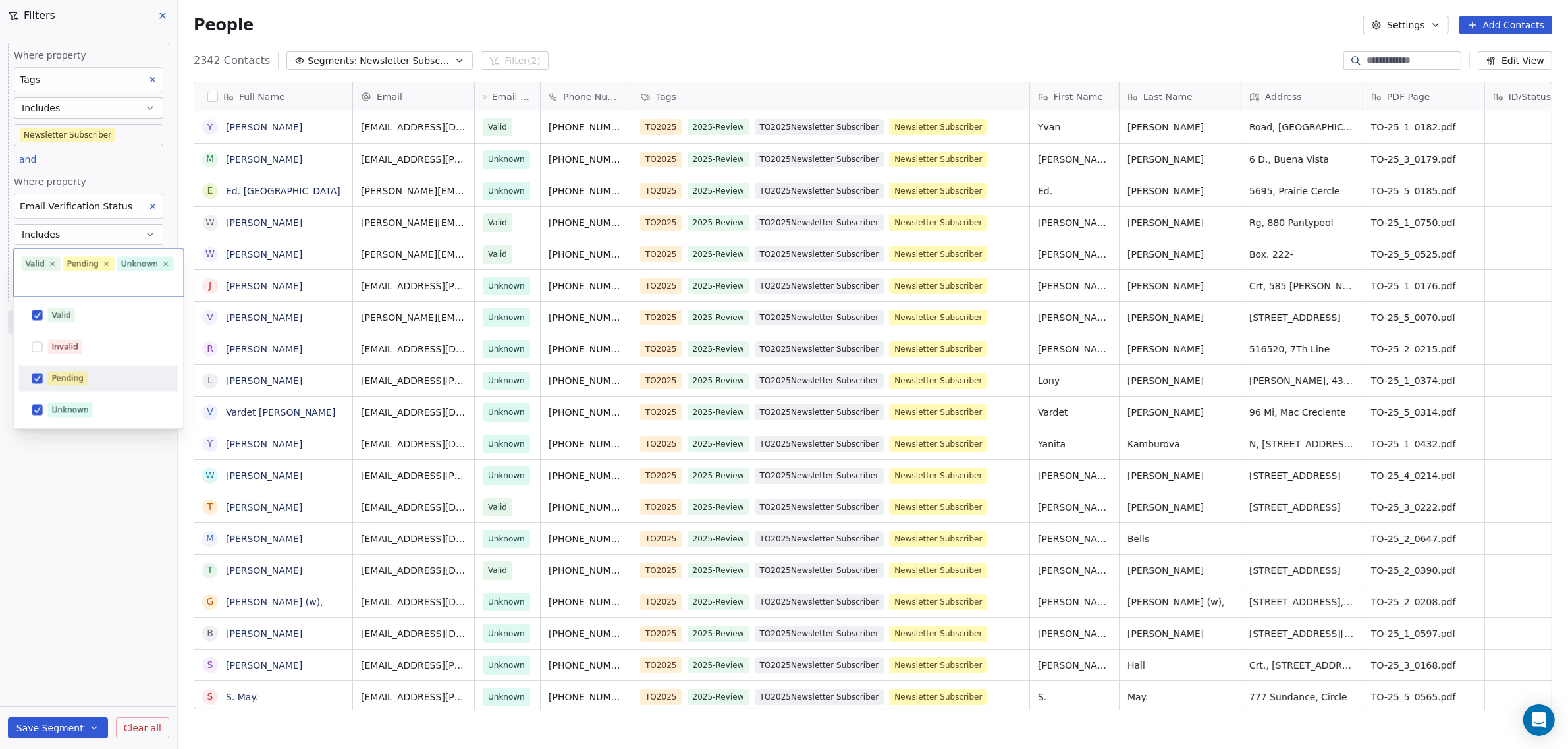
click at [81, 565] on html "WoodShows.com Contacts People Marketing Workflows Campaigns Sales Pipelines Seq…" at bounding box center [784, 374] width 1568 height 749
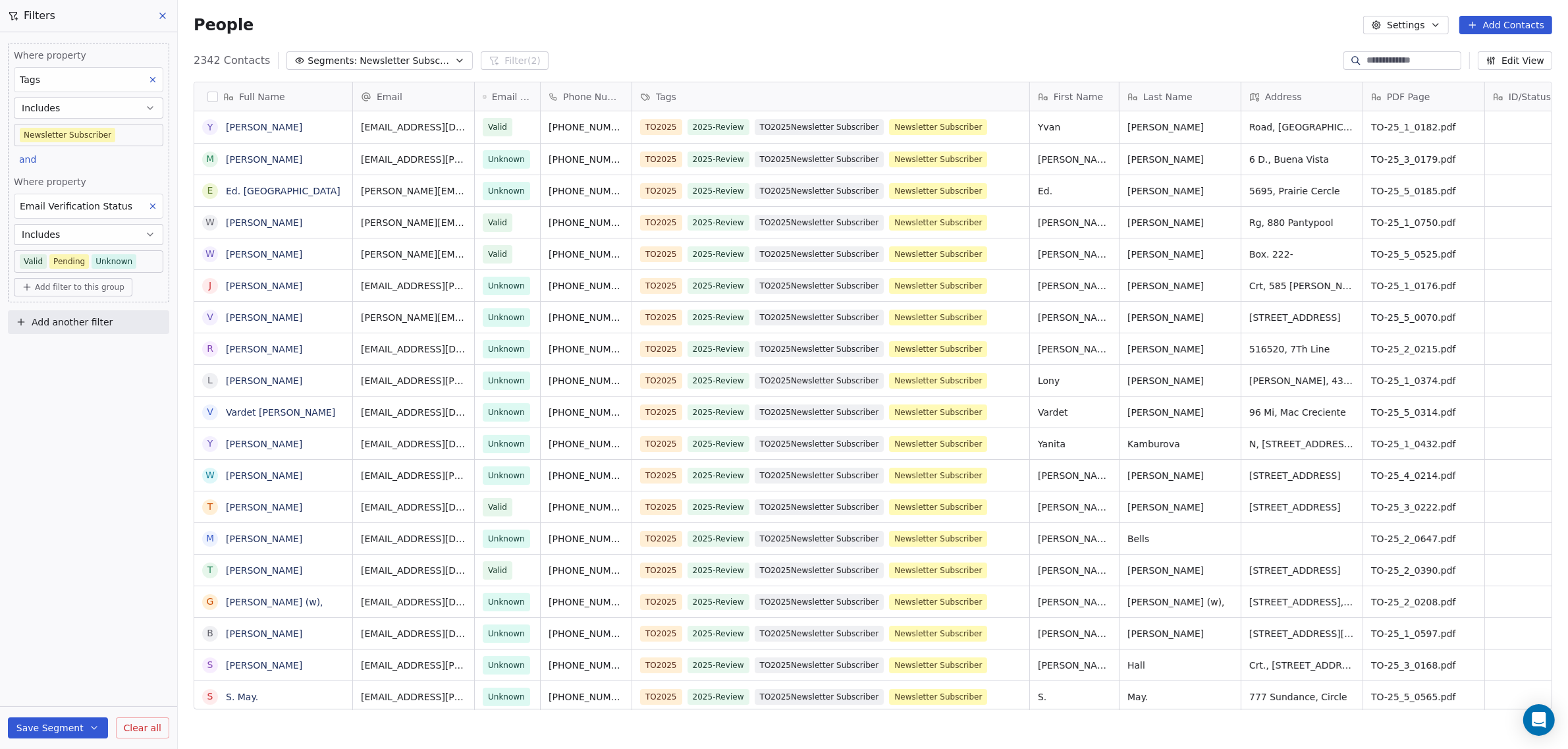
click at [371, 62] on span "Newsletter Subscribers" at bounding box center [405, 61] width 93 height 14
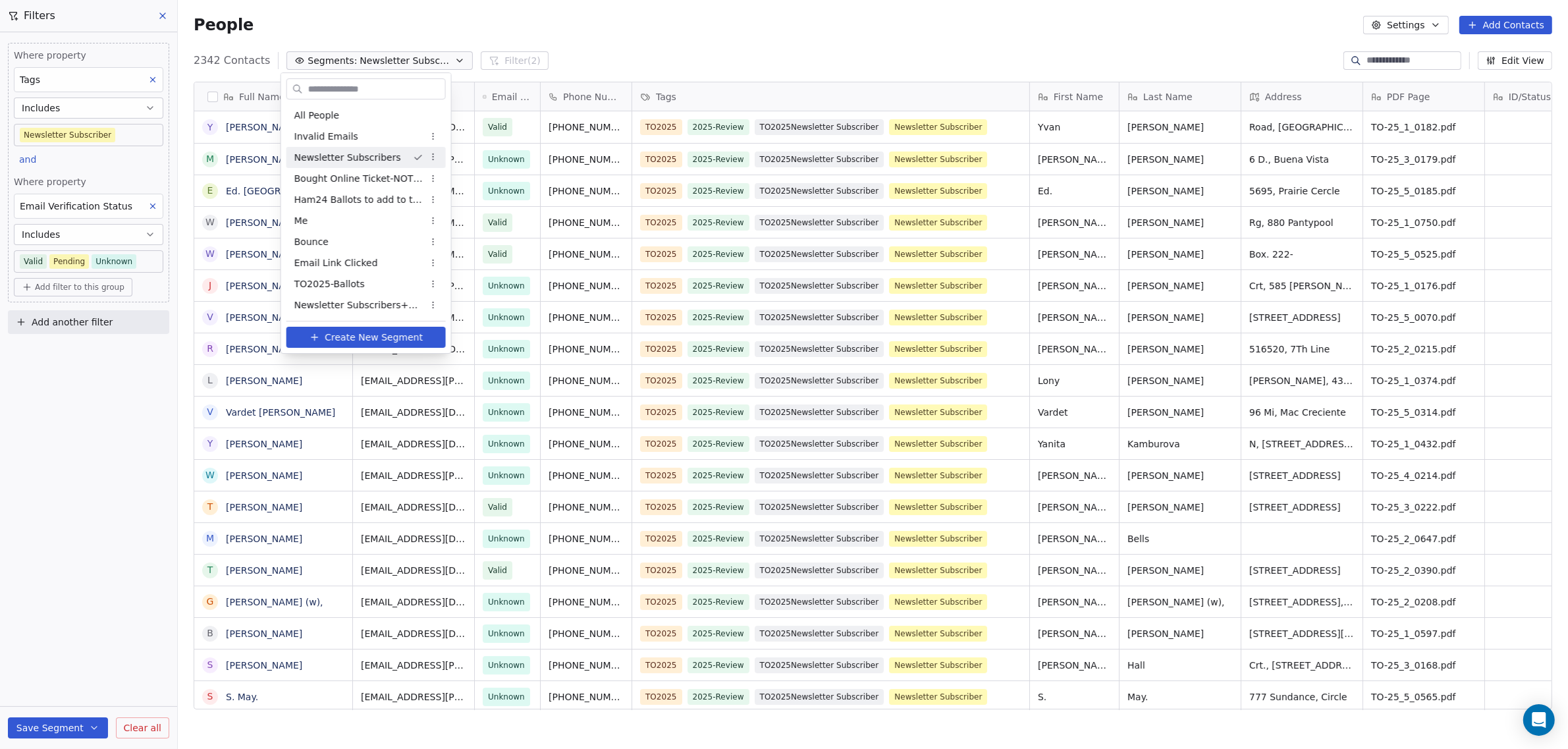
click at [371, 62] on html "WoodShows.com Contacts People Marketing Workflows Campaigns Sales Pipelines Seq…" at bounding box center [784, 374] width 1568 height 749
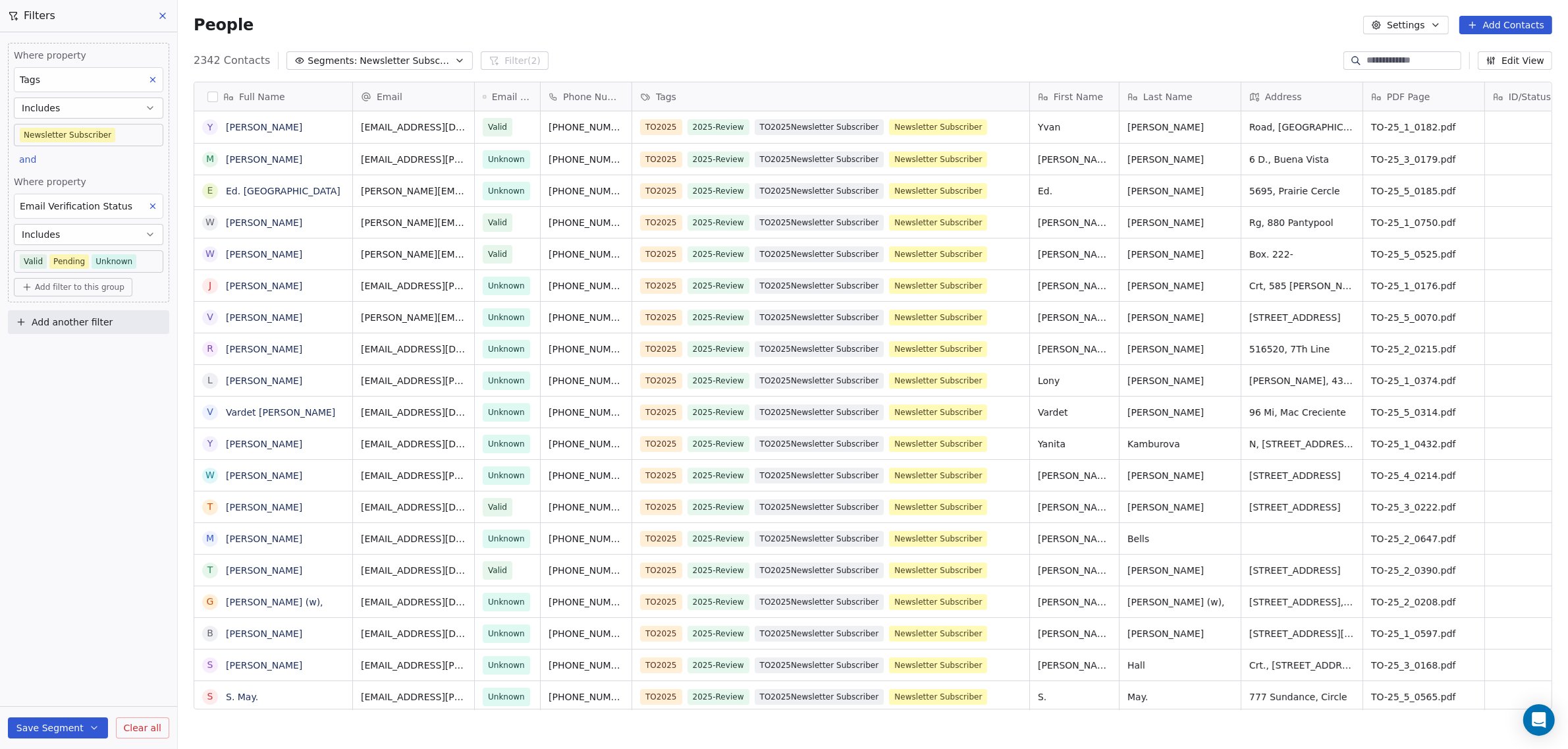
click at [73, 175] on span "Where property" at bounding box center [89, 181] width 149 height 13
click at [152, 205] on icon at bounding box center [152, 206] width 5 height 5
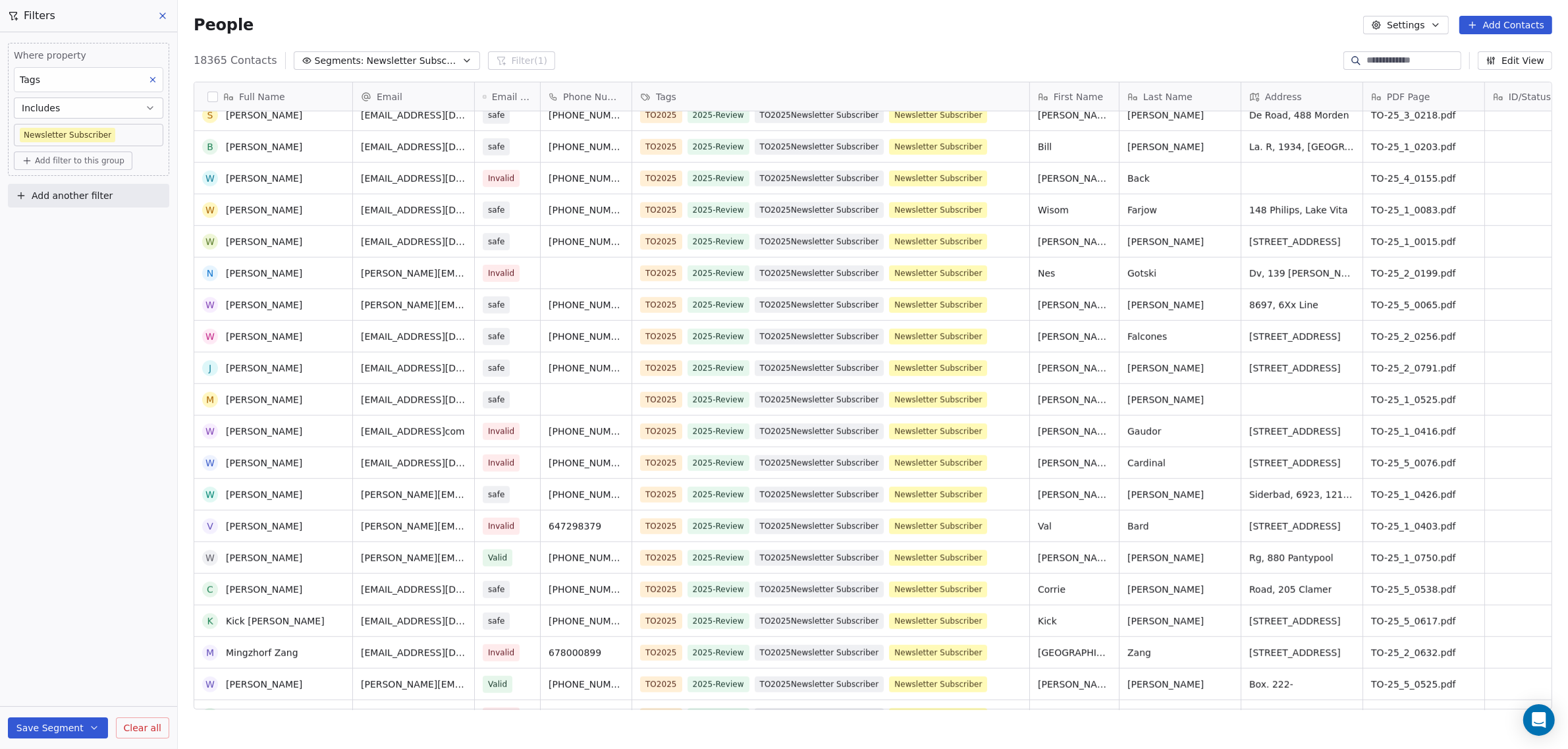
scroll to position [1317, 0]
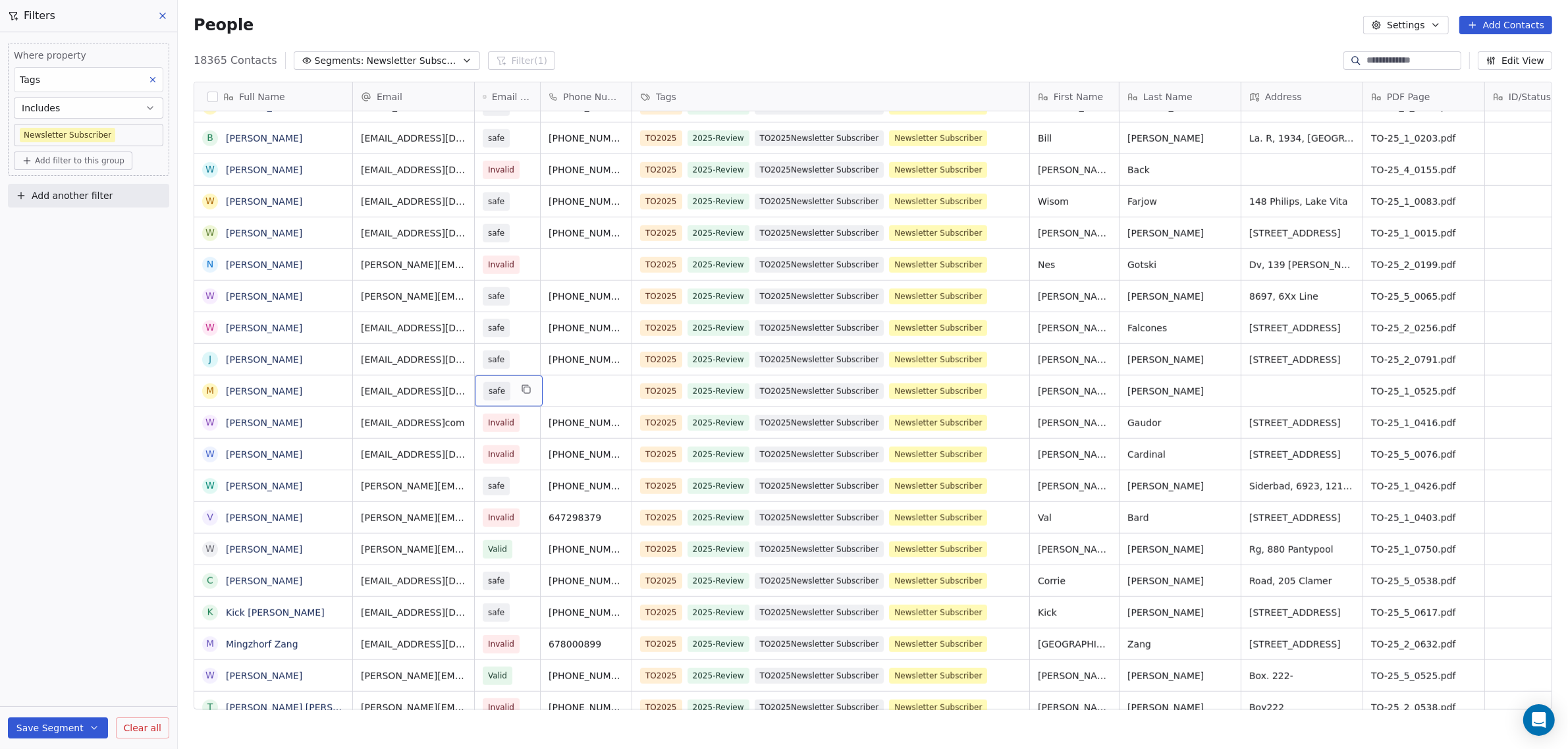
click at [501, 393] on span "safe" at bounding box center [497, 390] width 17 height 13
click at [514, 423] on span "Valid" at bounding box center [506, 425] width 27 height 15
click at [507, 96] on span "Email Verification Status" at bounding box center [512, 97] width 40 height 13
click at [507, 96] on html "WoodShows.com Contacts People Marketing Workflows Campaigns Sales Pipelines Seq…" at bounding box center [784, 374] width 1568 height 749
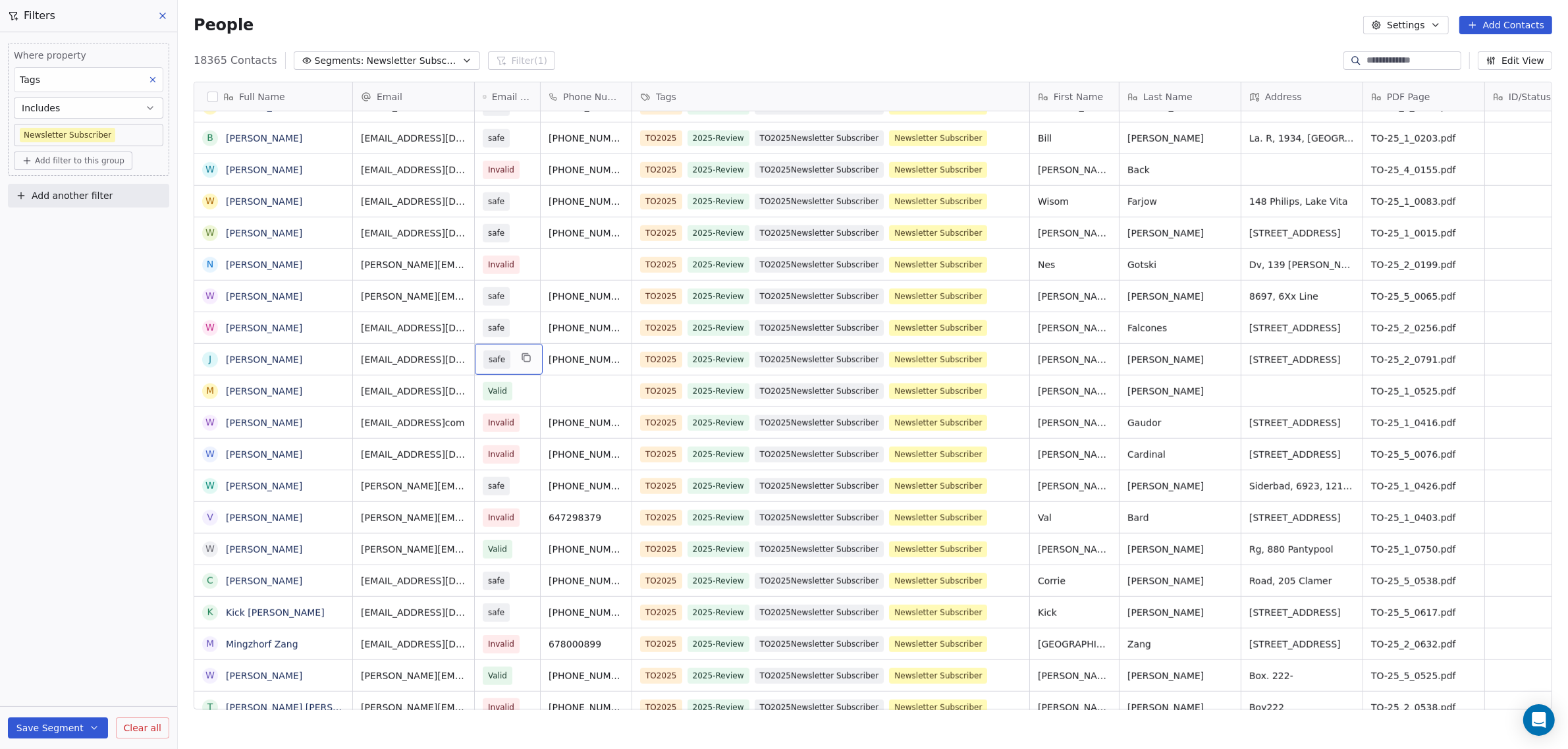
click at [491, 363] on span "safe" at bounding box center [497, 359] width 17 height 13
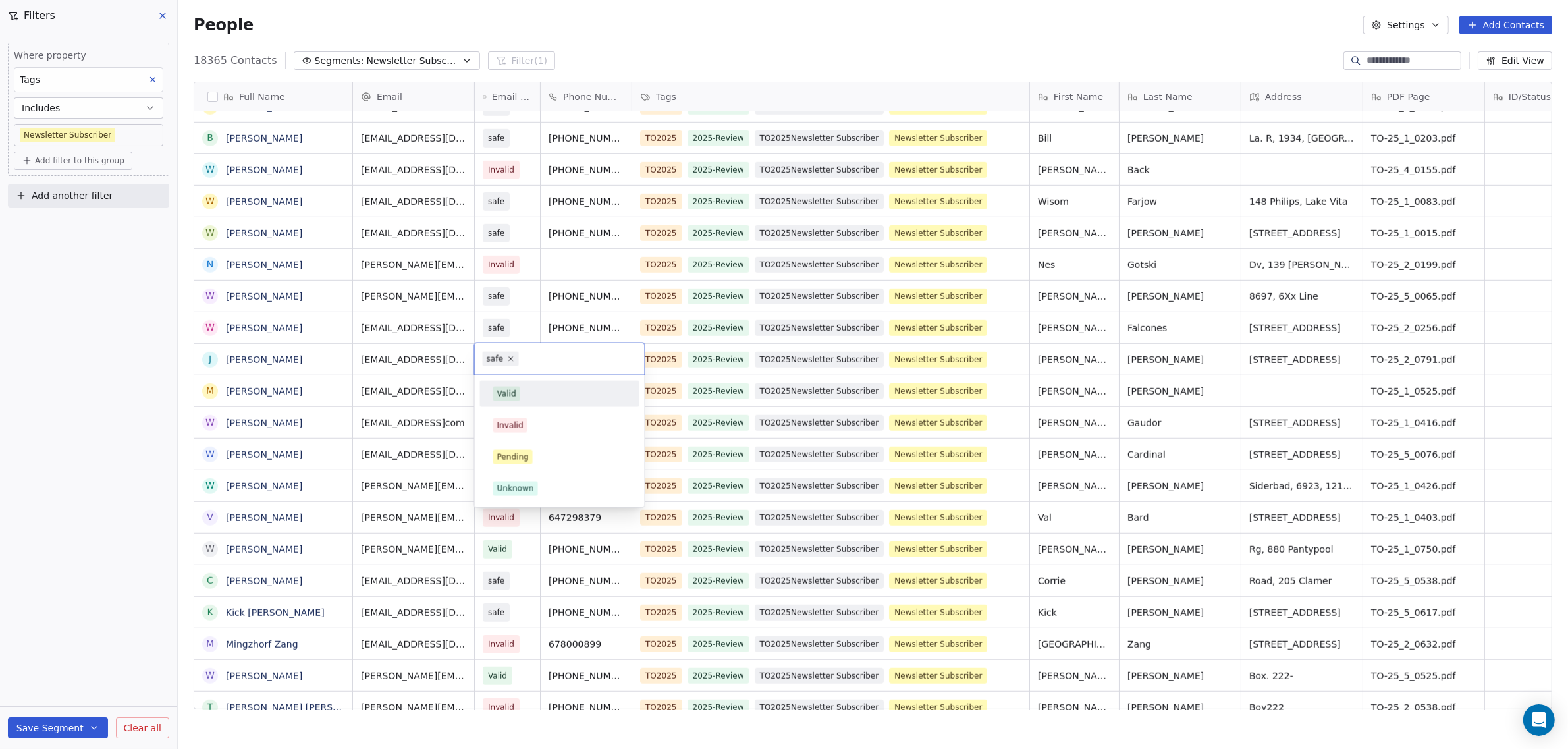
click at [504, 388] on div "Valid" at bounding box center [506, 393] width 19 height 12
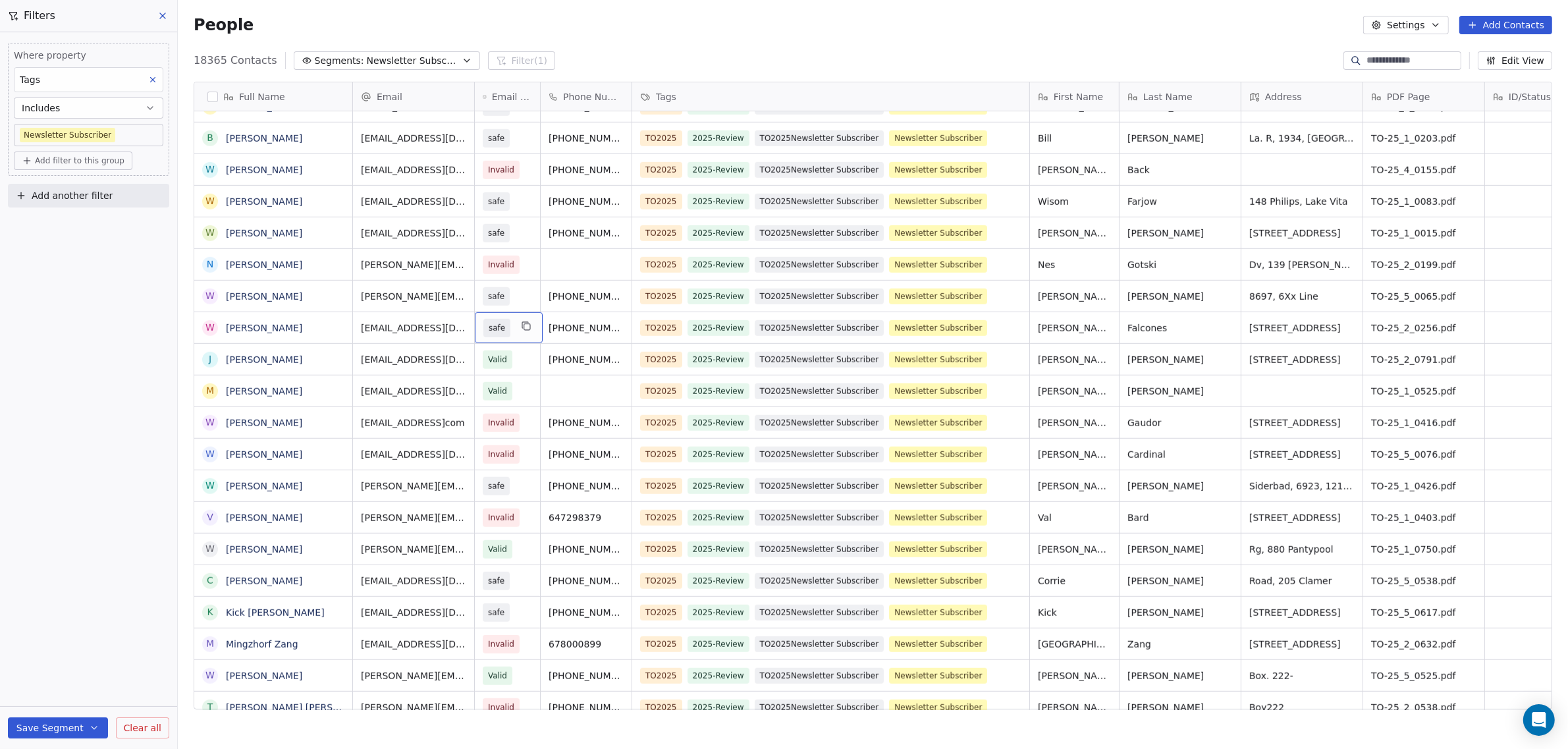
click at [492, 325] on span "safe" at bounding box center [497, 328] width 17 height 13
click at [497, 360] on div "Valid" at bounding box center [506, 363] width 19 height 12
click at [497, 293] on span "safe" at bounding box center [497, 296] width 17 height 13
click at [498, 326] on div "Valid" at bounding box center [506, 330] width 19 height 12
click at [500, 234] on span "safe" at bounding box center [497, 232] width 17 height 13
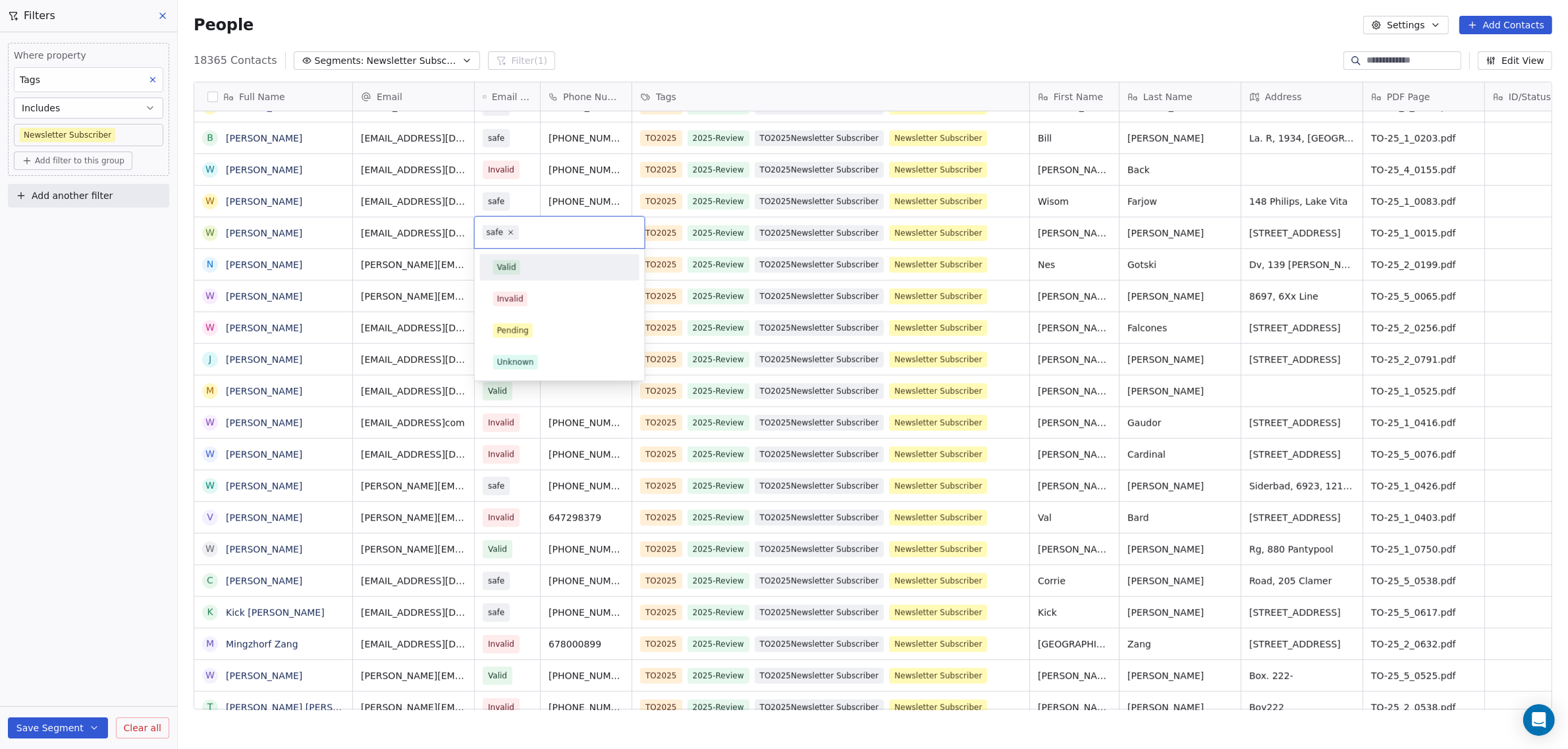
click at [503, 272] on div "Valid" at bounding box center [506, 267] width 19 height 12
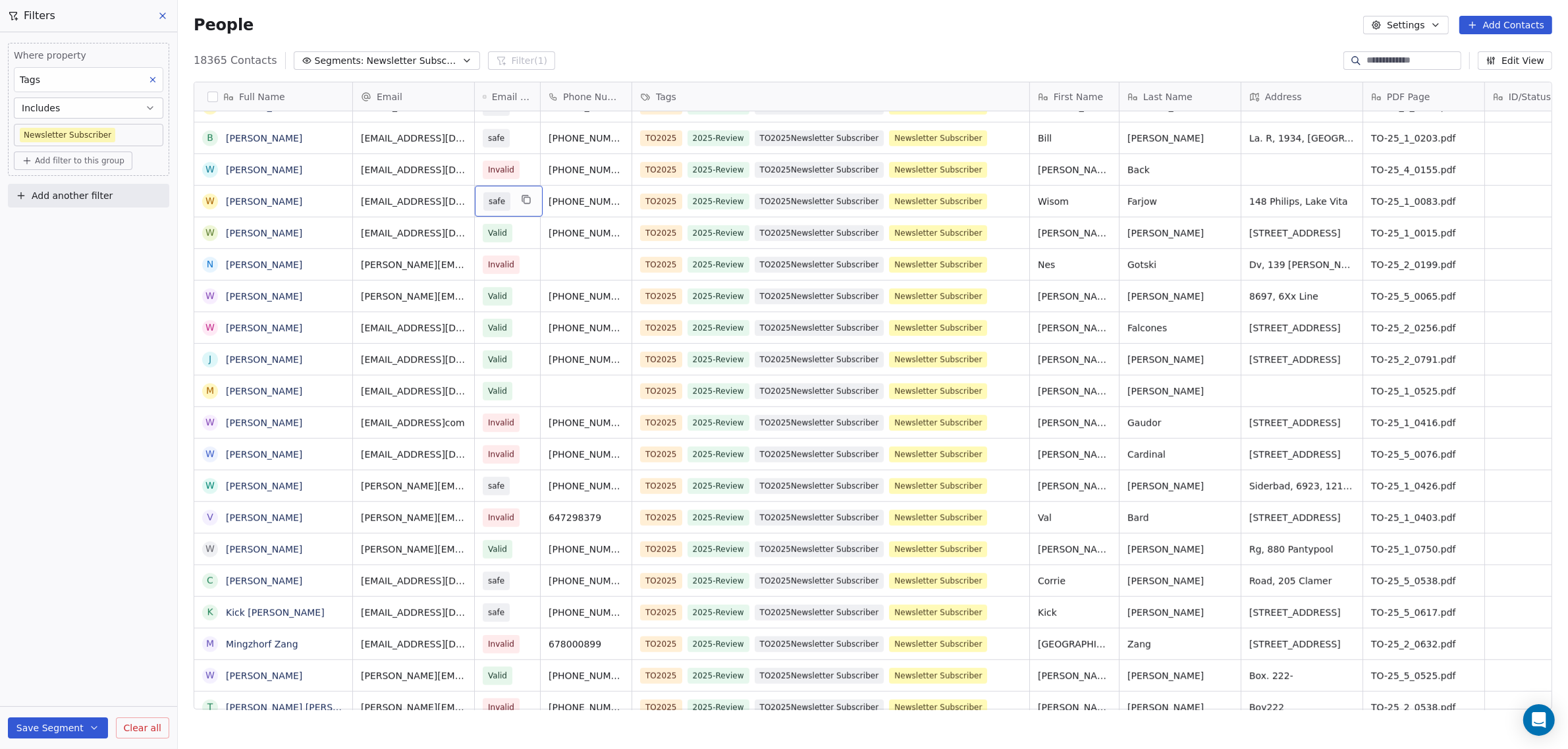
click at [486, 192] on span "safe" at bounding box center [496, 201] width 27 height 19
click at [491, 236] on div "Valid" at bounding box center [559, 235] width 148 height 21
click at [500, 135] on span "safe" at bounding box center [497, 137] width 17 height 13
click at [506, 178] on span "Valid" at bounding box center [506, 171] width 27 height 15
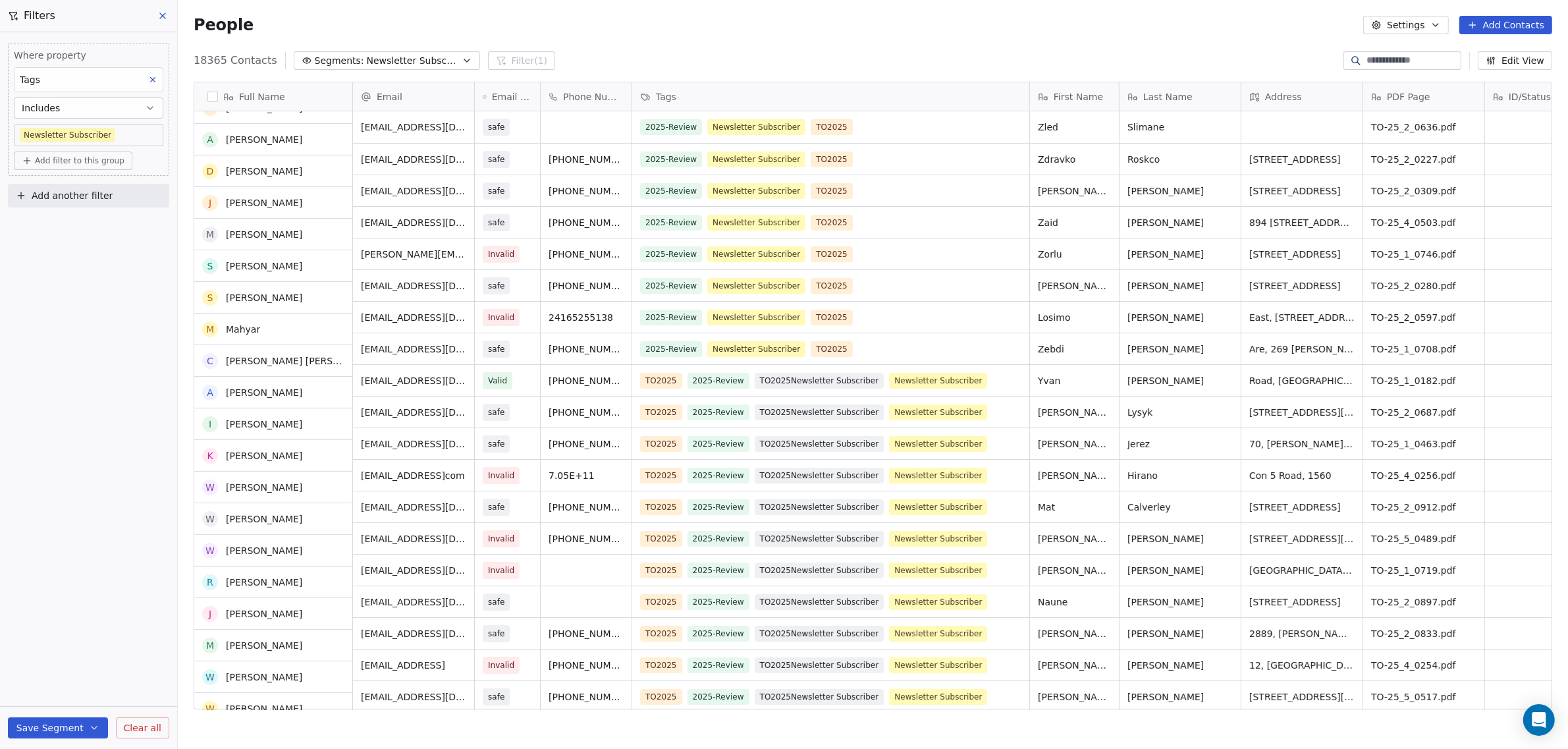
scroll to position [0, 0]
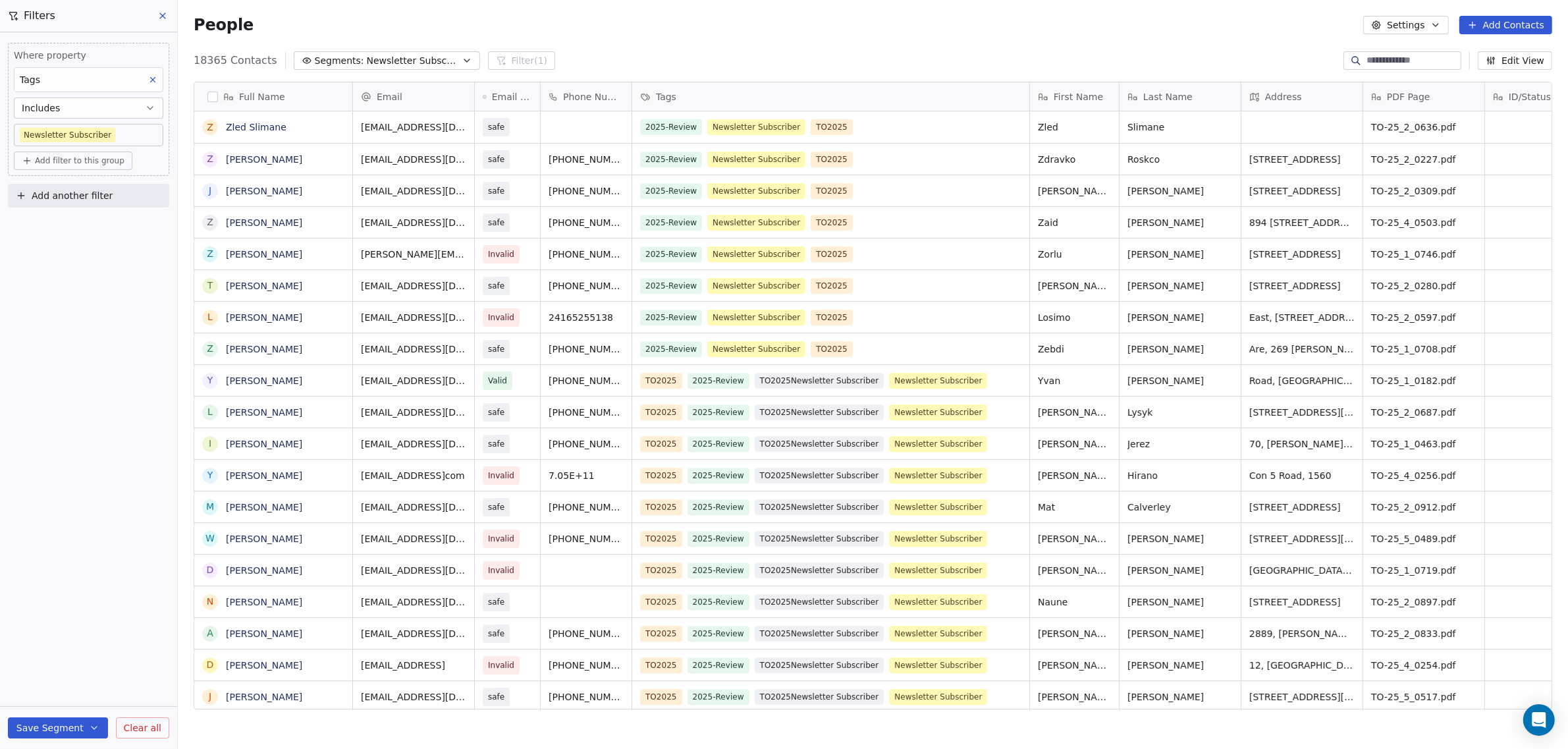
click at [167, 21] on button at bounding box center [163, 16] width 20 height 19
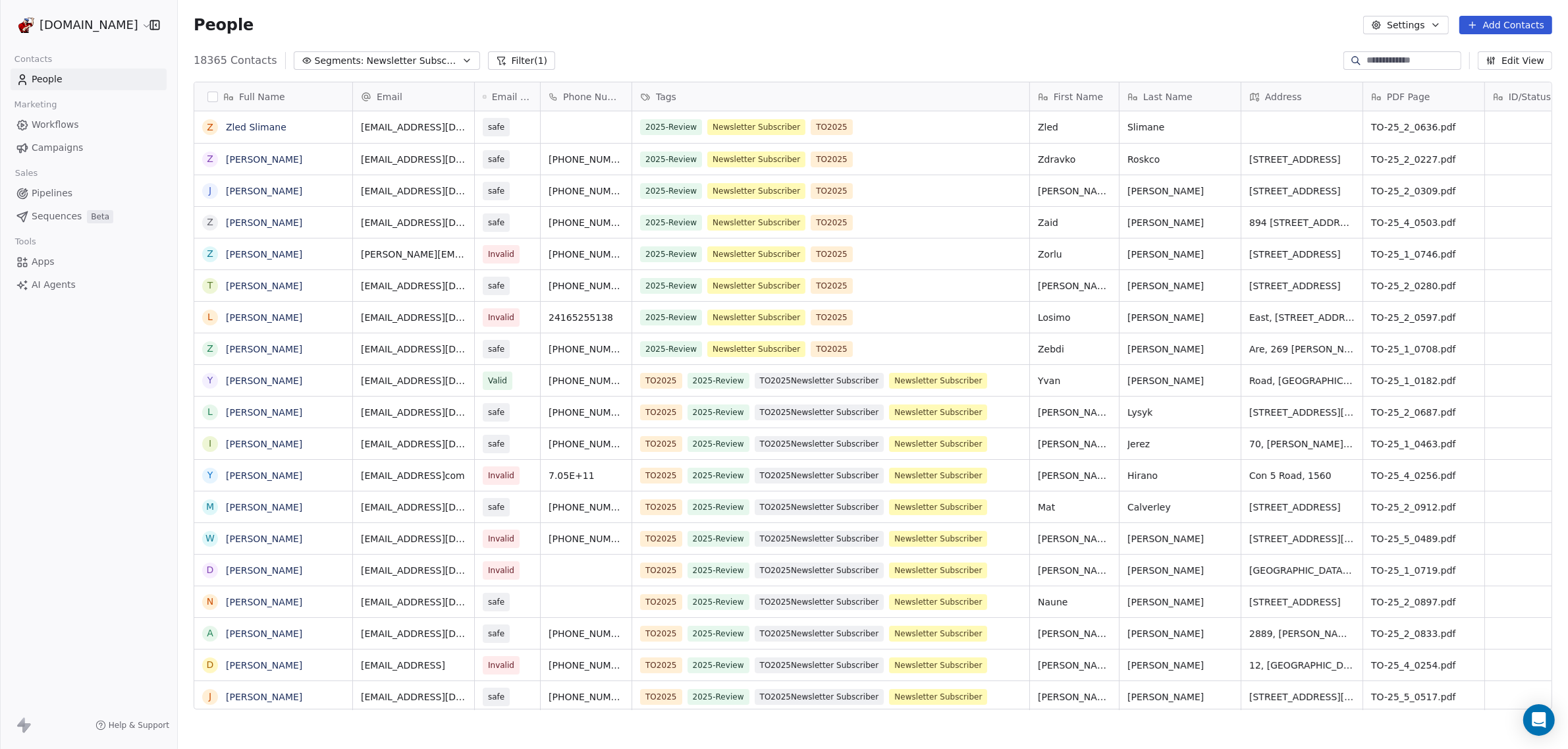
click at [126, 79] on link "People" at bounding box center [89, 80] width 156 height 22
click at [367, 61] on span "Newsletter Subscribers" at bounding box center [412, 61] width 93 height 14
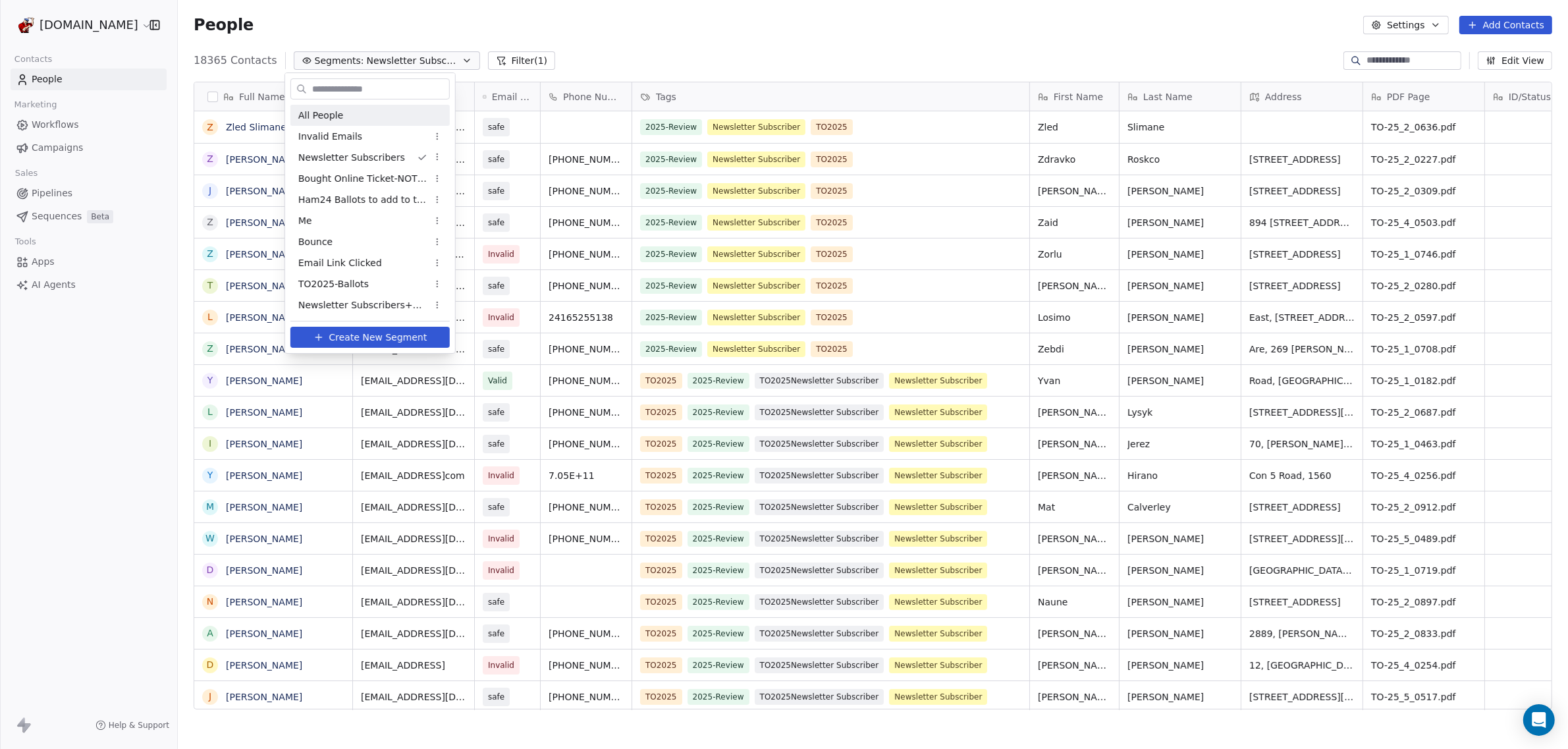
click at [332, 114] on span "All People" at bounding box center [320, 116] width 45 height 14
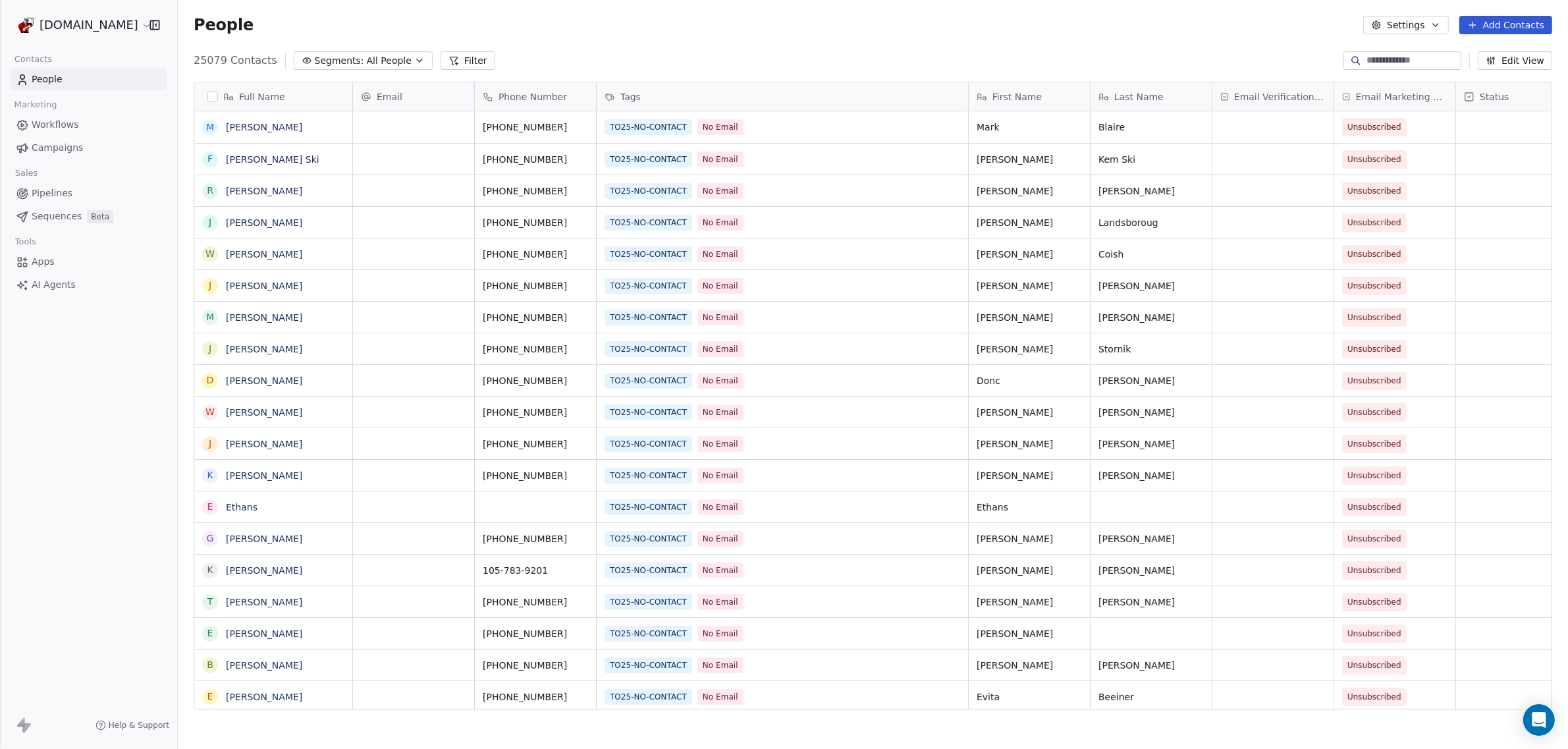
scroll to position [646, 1378]
click at [1437, 20] on icon "button" at bounding box center [1436, 25] width 11 height 11
click at [1392, 117] on icon "Suggestions" at bounding box center [1390, 117] width 11 height 11
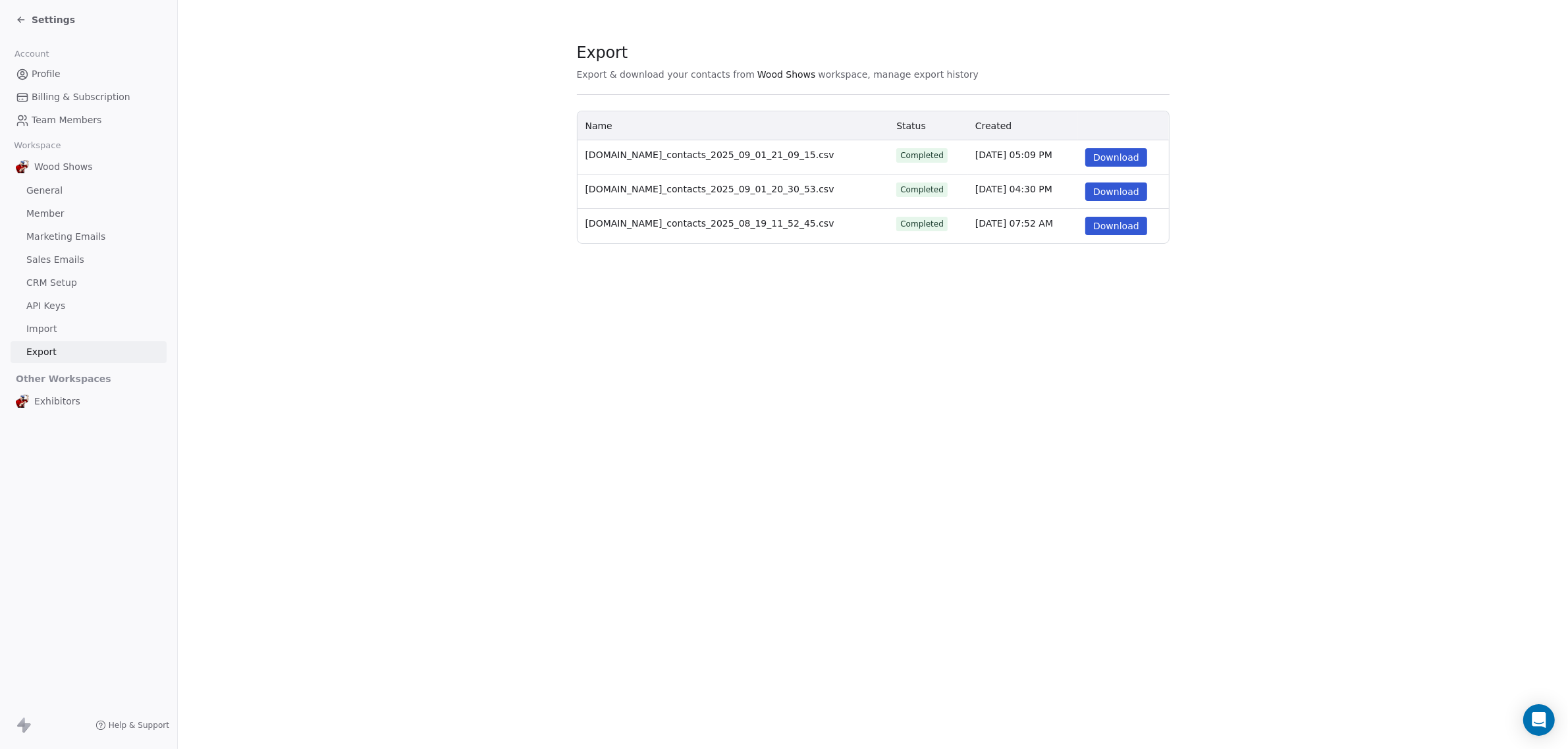
click at [410, 93] on section "Export Export & download your contacts from Wood Shows workspace, manage export…" at bounding box center [874, 142] width 1391 height 286
click at [45, 17] on span "Settings" at bounding box center [54, 19] width 44 height 13
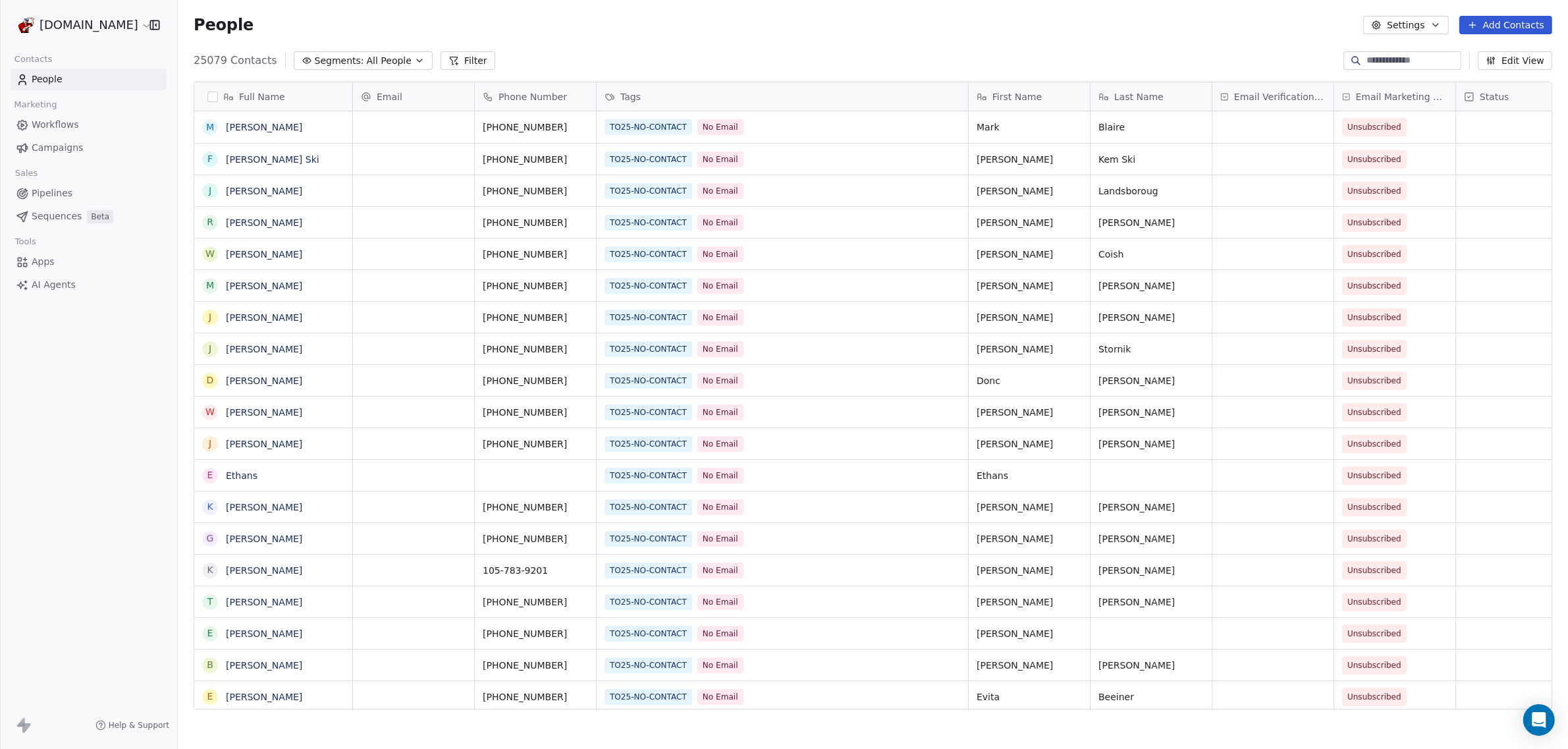
scroll to position [646, 1378]
click at [1424, 24] on button "Settings" at bounding box center [1406, 25] width 85 height 19
click at [1404, 113] on span "Export" at bounding box center [1416, 117] width 30 height 14
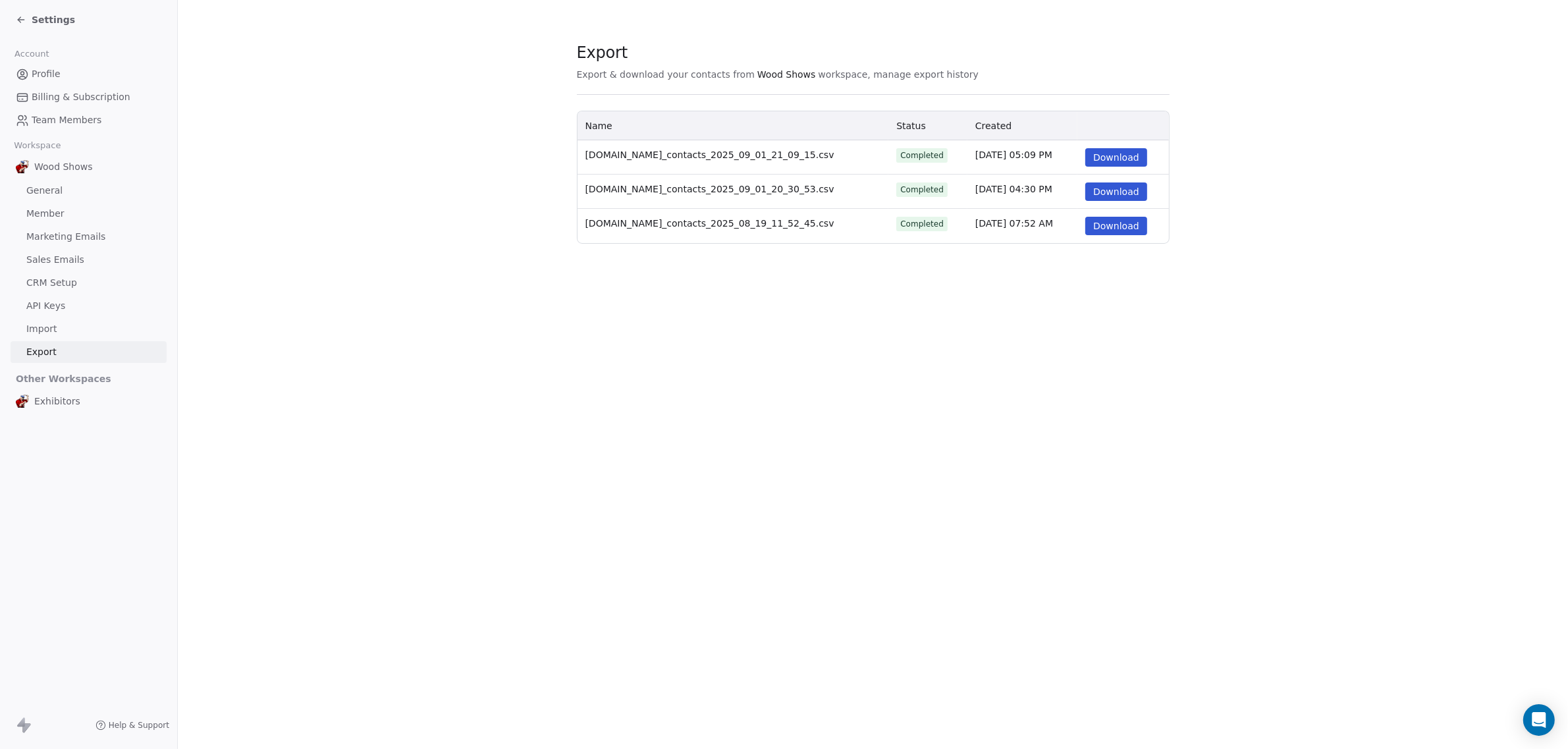
click at [20, 17] on icon at bounding box center [19, 18] width 3 height 3
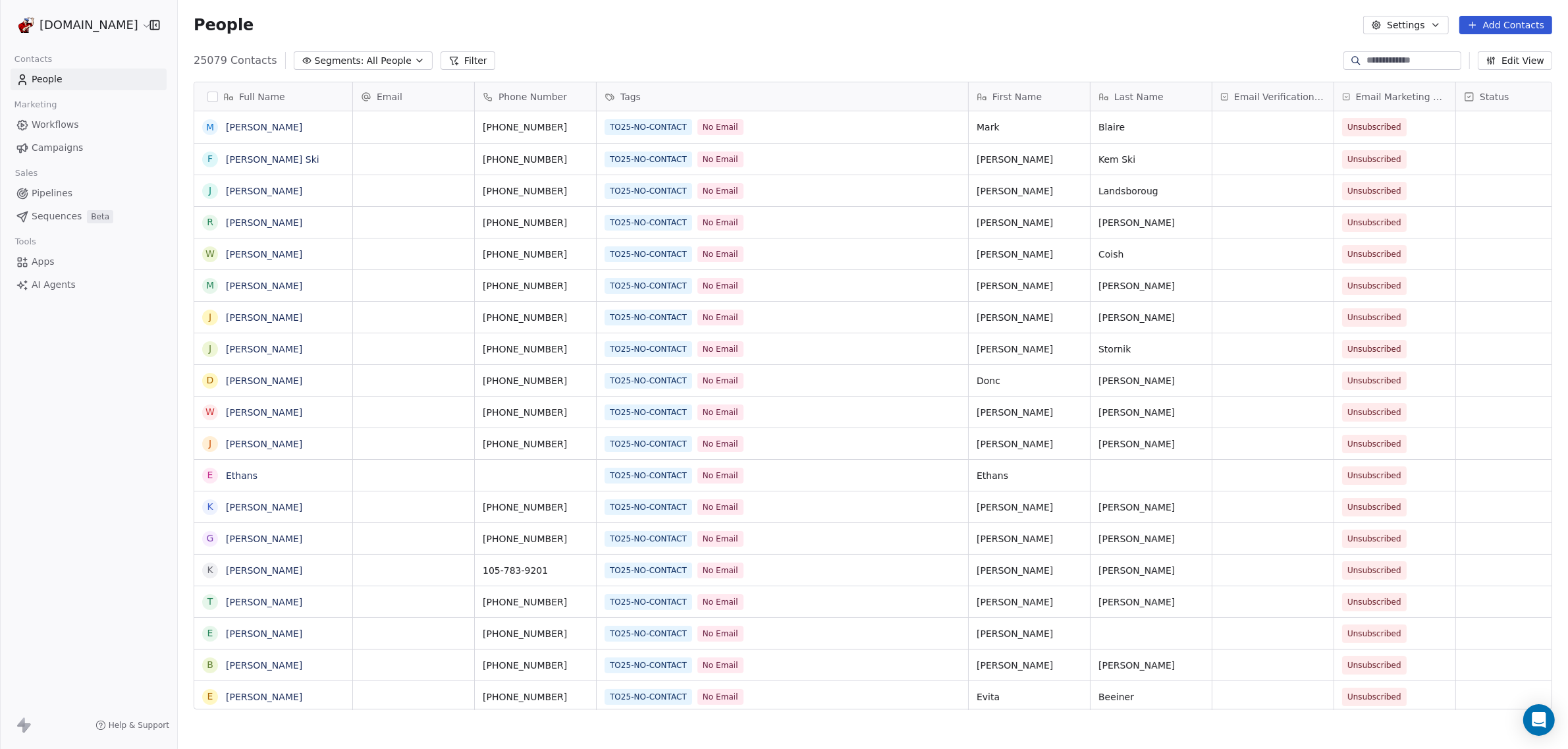
scroll to position [646, 1378]
click at [214, 97] on button "button" at bounding box center [212, 97] width 11 height 11
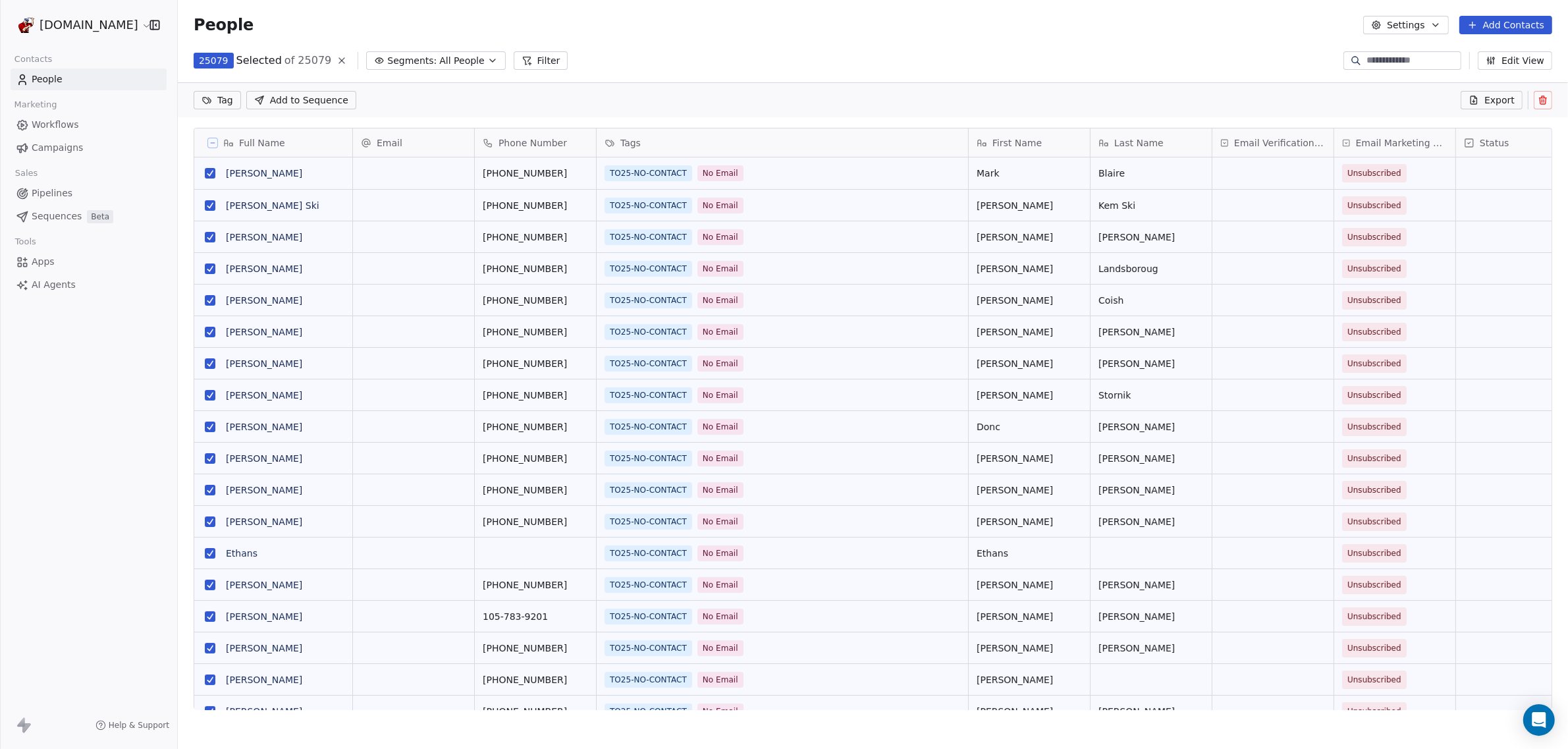
scroll to position [600, 1378]
click at [1420, 26] on button "Settings" at bounding box center [1406, 25] width 85 height 19
click at [1391, 120] on icon "Suggestions" at bounding box center [1390, 117] width 11 height 11
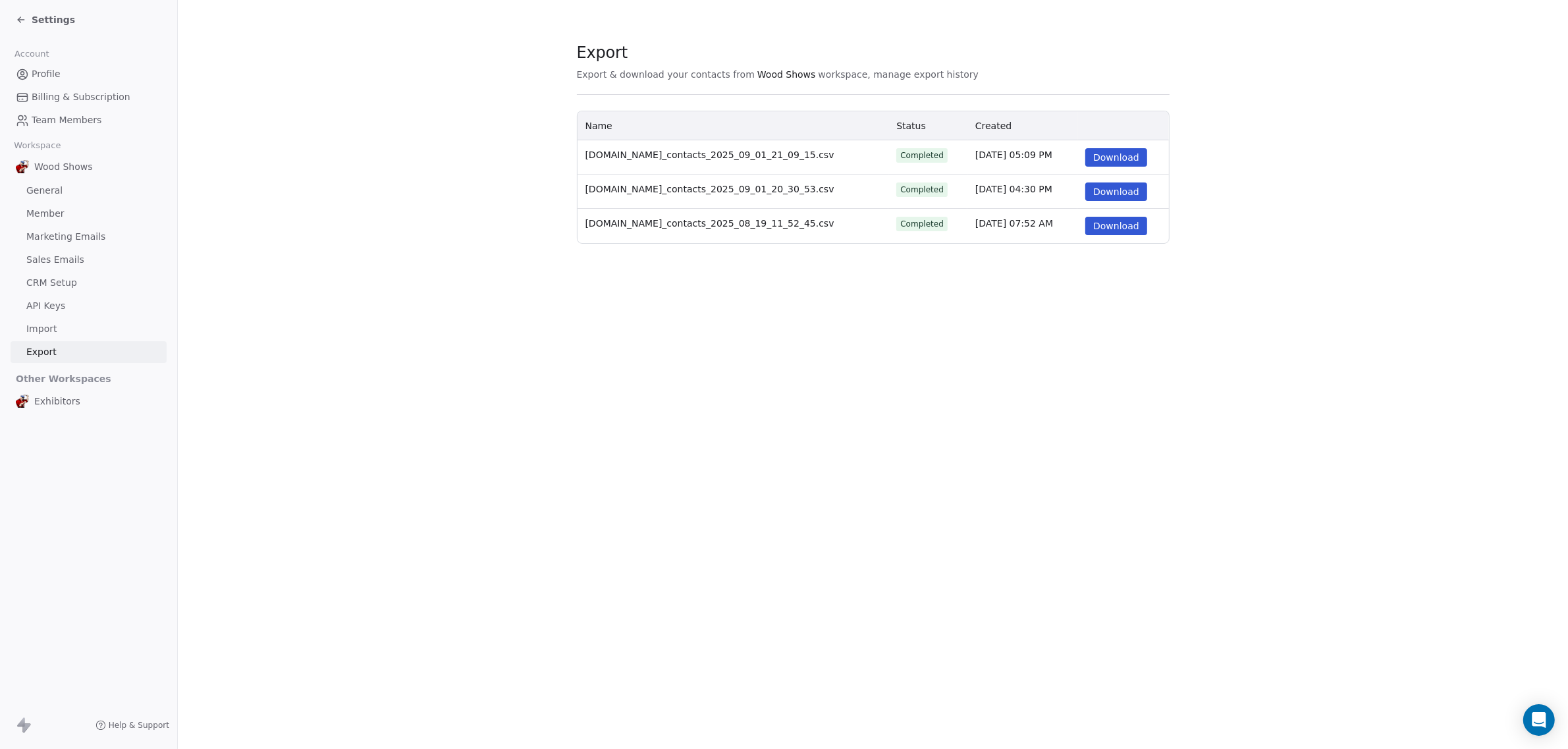
click at [52, 353] on span "Export" at bounding box center [41, 352] width 30 height 14
click at [44, 353] on span "Export" at bounding box center [41, 352] width 30 height 14
click at [60, 234] on span "Marketing Emails" at bounding box center [65, 237] width 79 height 14
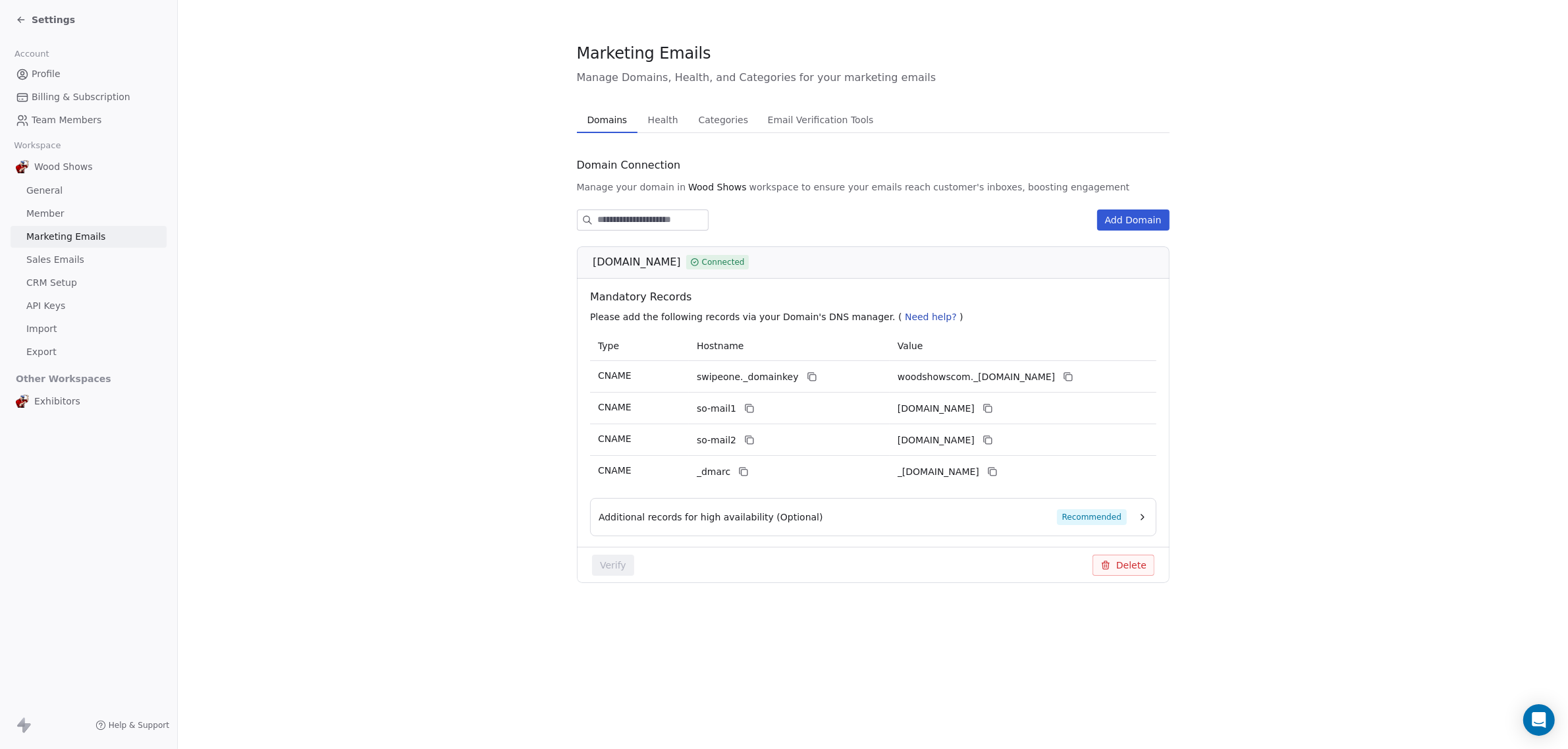
click at [835, 128] on span "Email Verification Tools" at bounding box center [821, 120] width 117 height 19
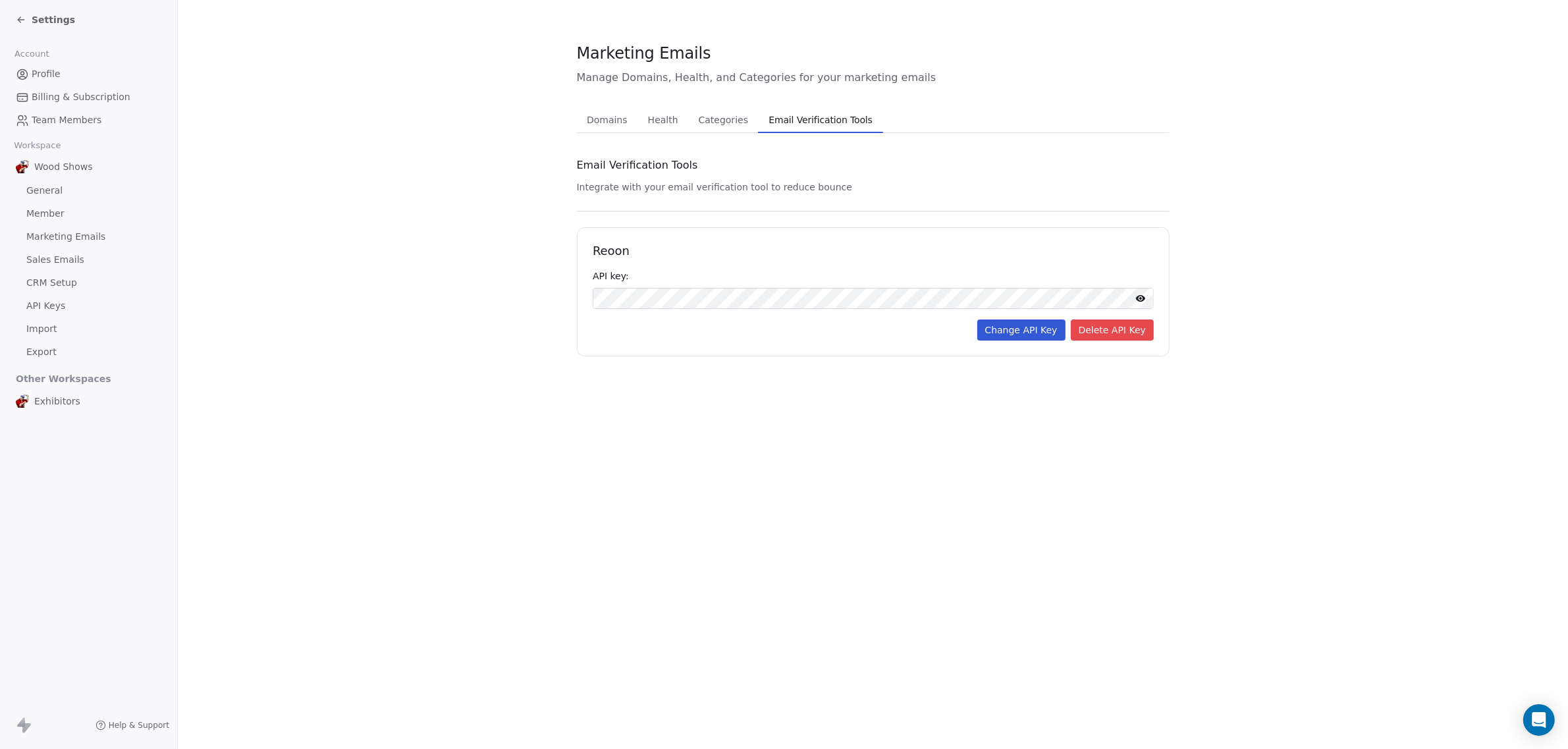
click at [54, 20] on span "Settings" at bounding box center [54, 19] width 44 height 13
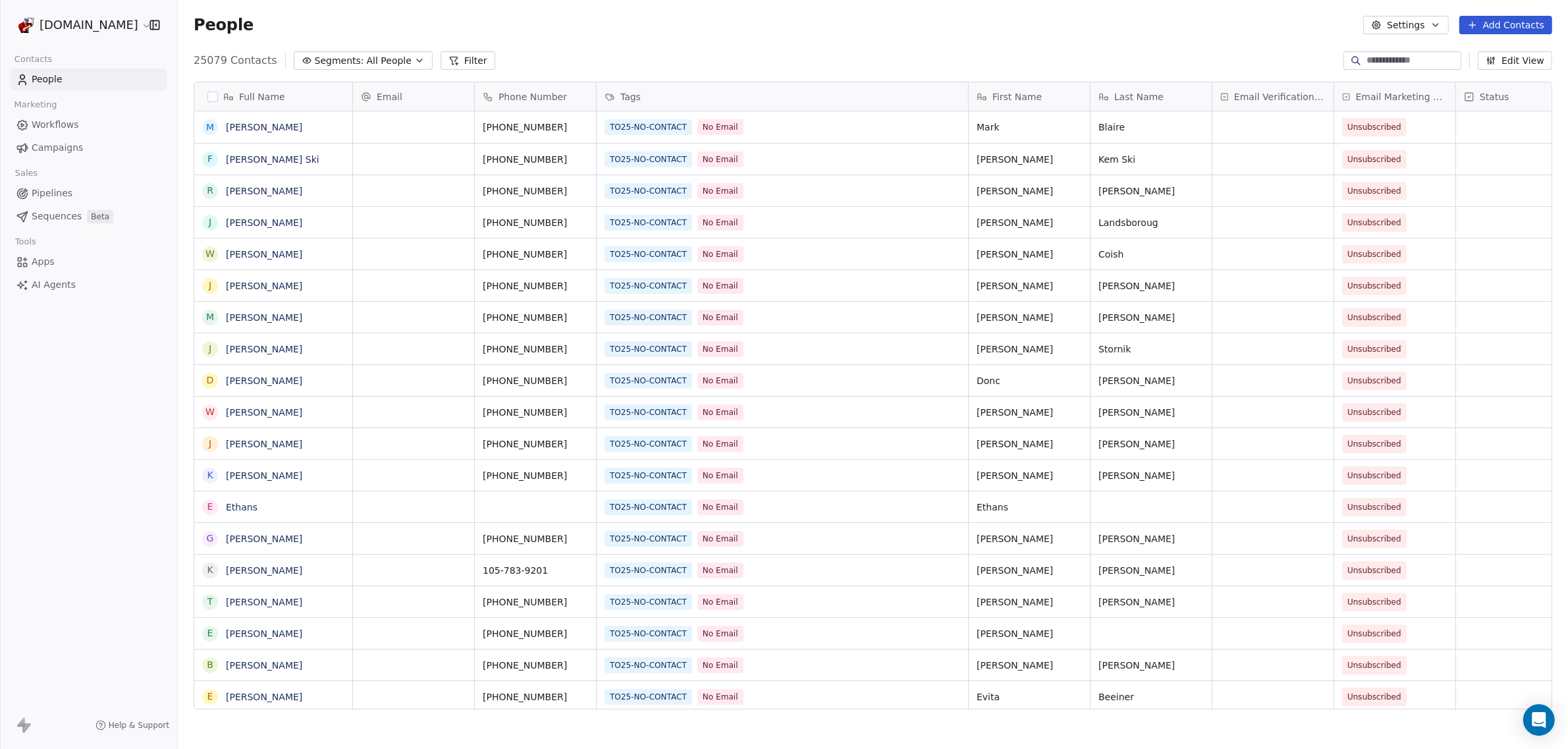
scroll to position [646, 1378]
click at [214, 97] on button "button" at bounding box center [212, 97] width 11 height 11
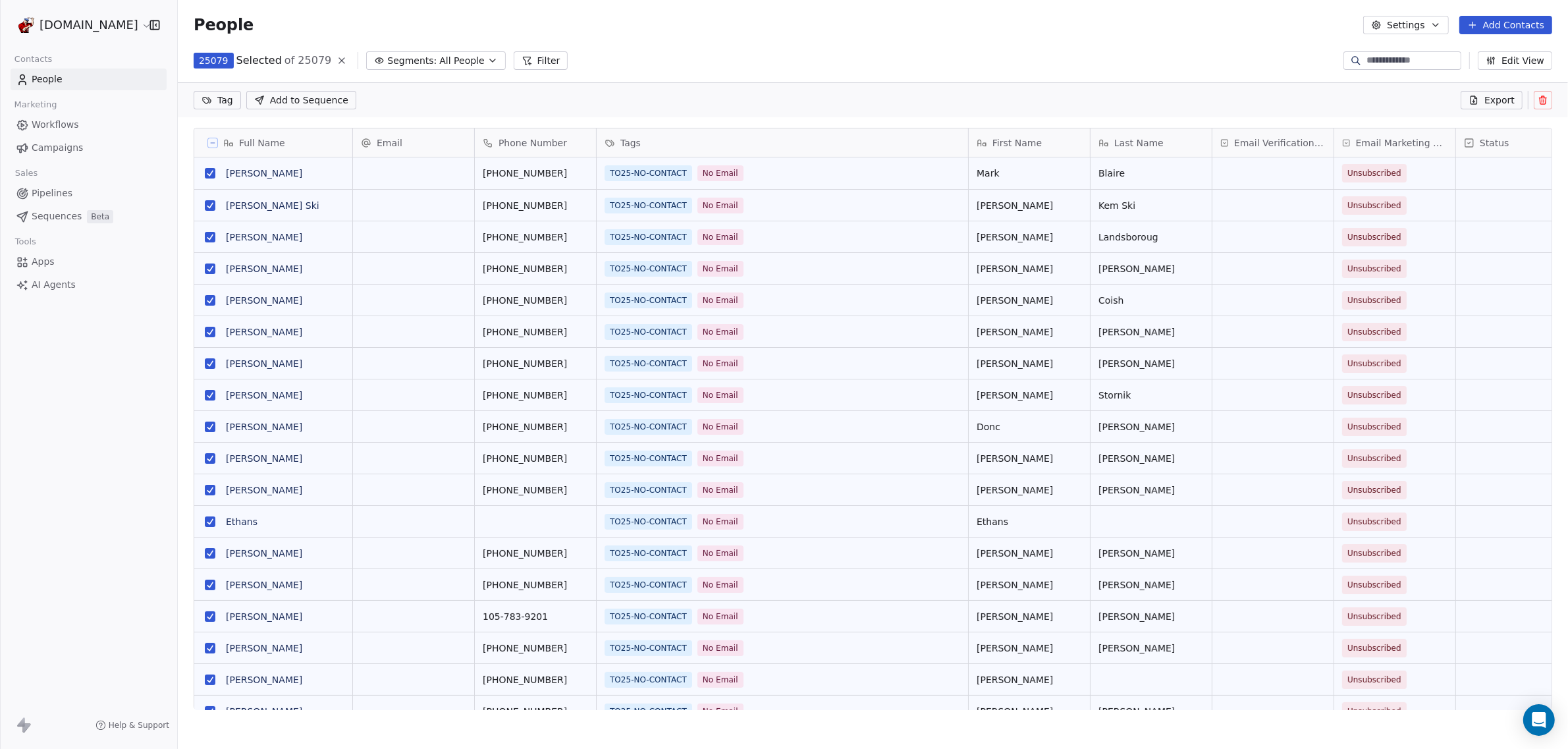
scroll to position [600, 1378]
click at [1426, 27] on button "Settings" at bounding box center [1406, 25] width 85 height 19
click at [1403, 116] on span "Export" at bounding box center [1416, 117] width 30 height 14
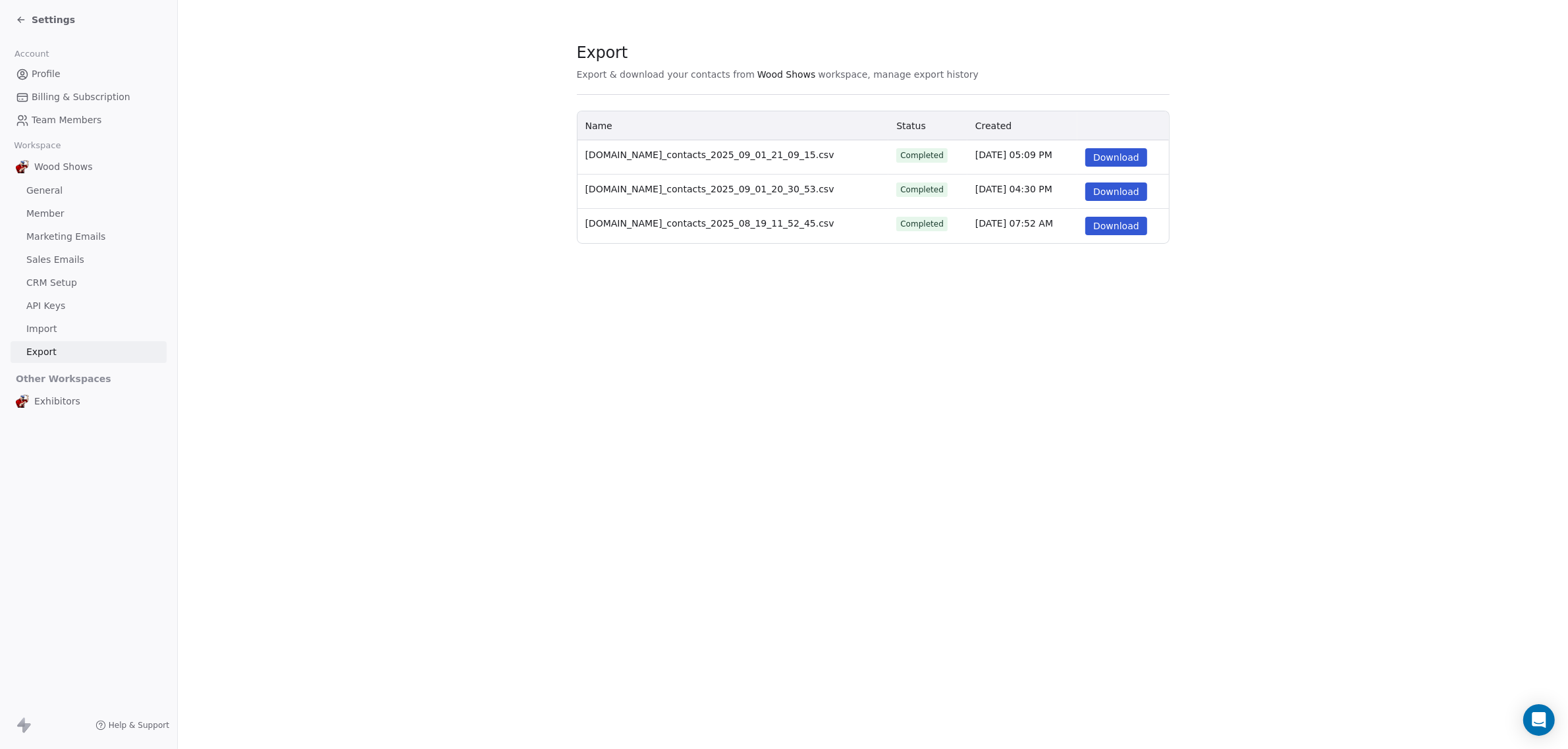
click at [17, 19] on icon at bounding box center [21, 20] width 11 height 11
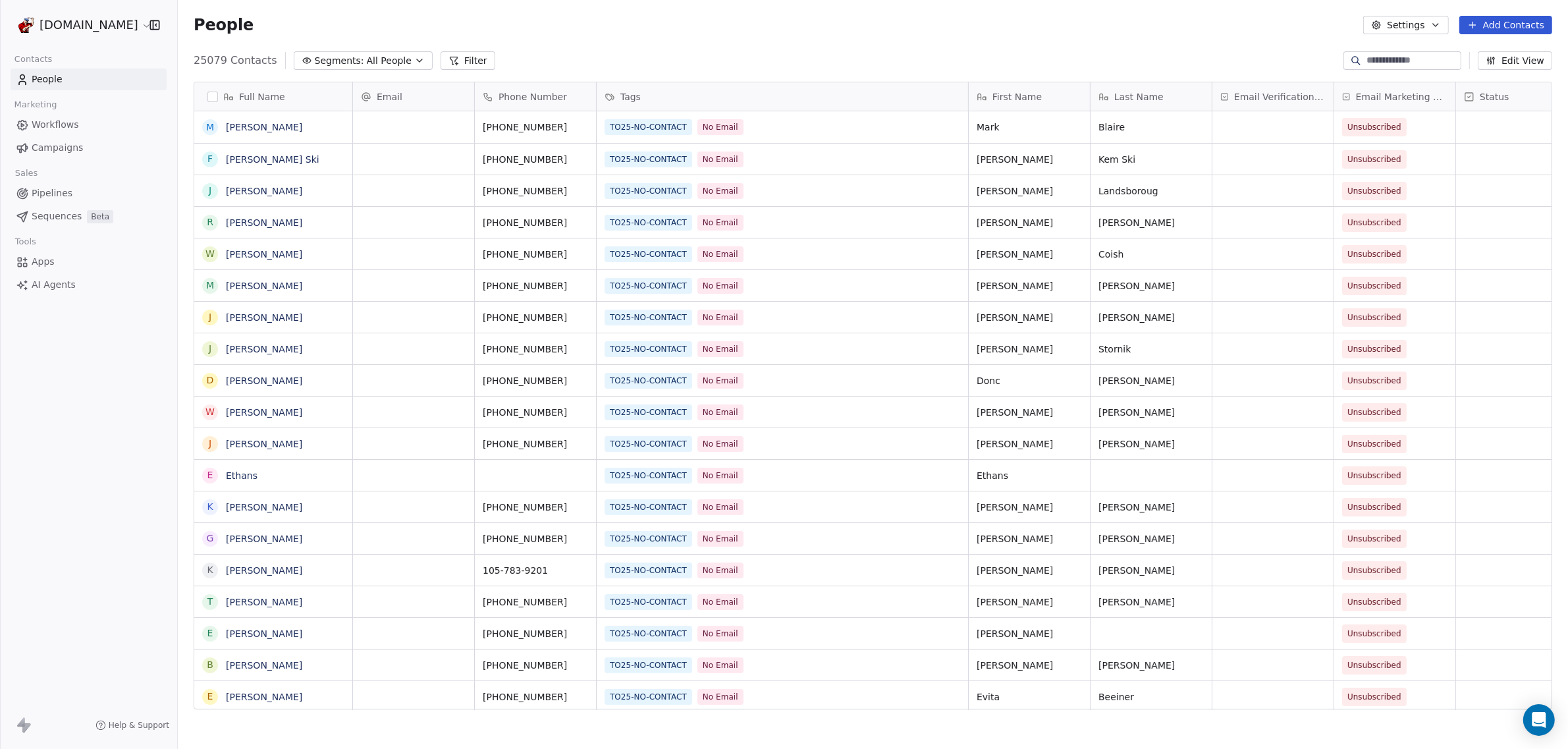
scroll to position [646, 1378]
click at [207, 95] on button "button" at bounding box center [212, 97] width 11 height 11
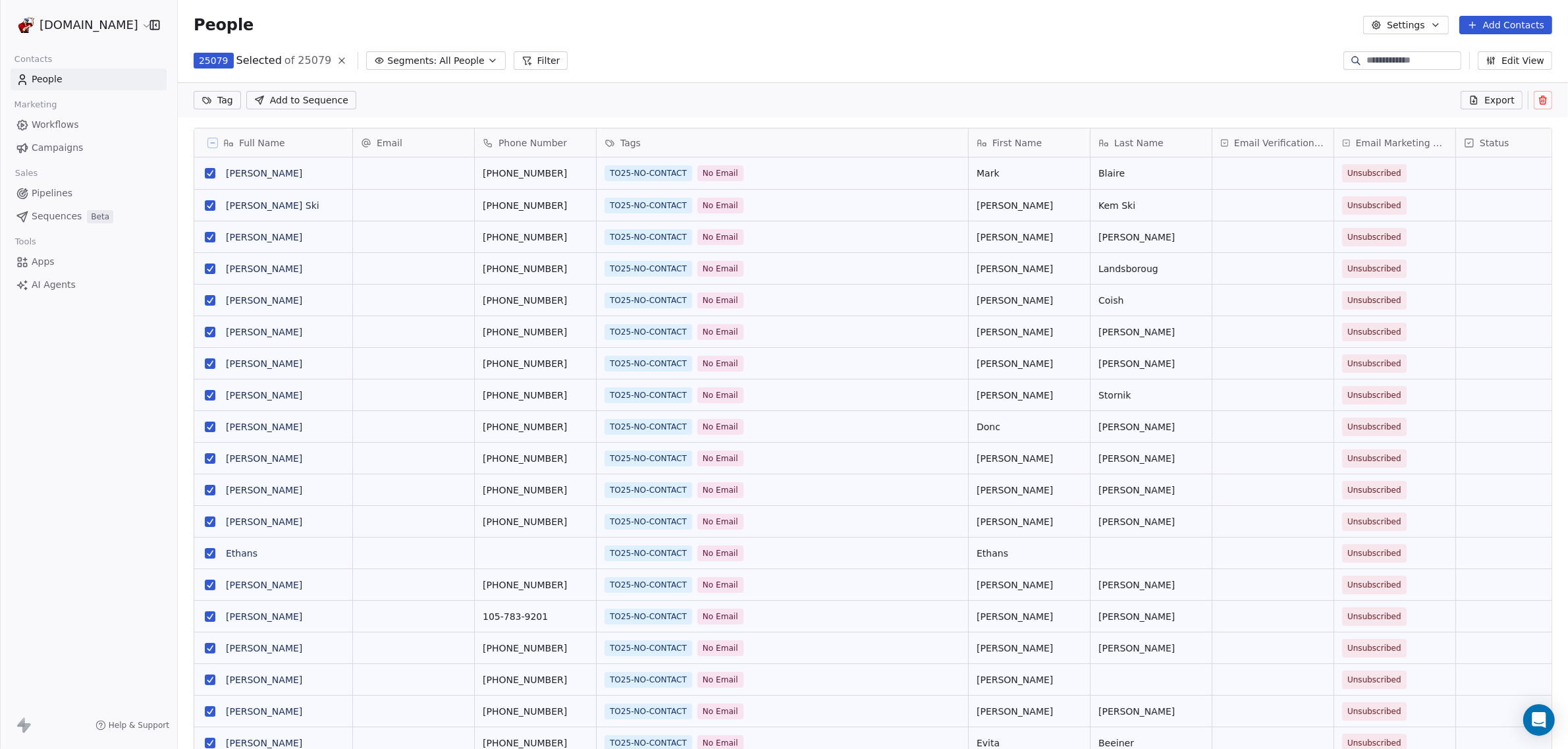
scroll to position [600, 1378]
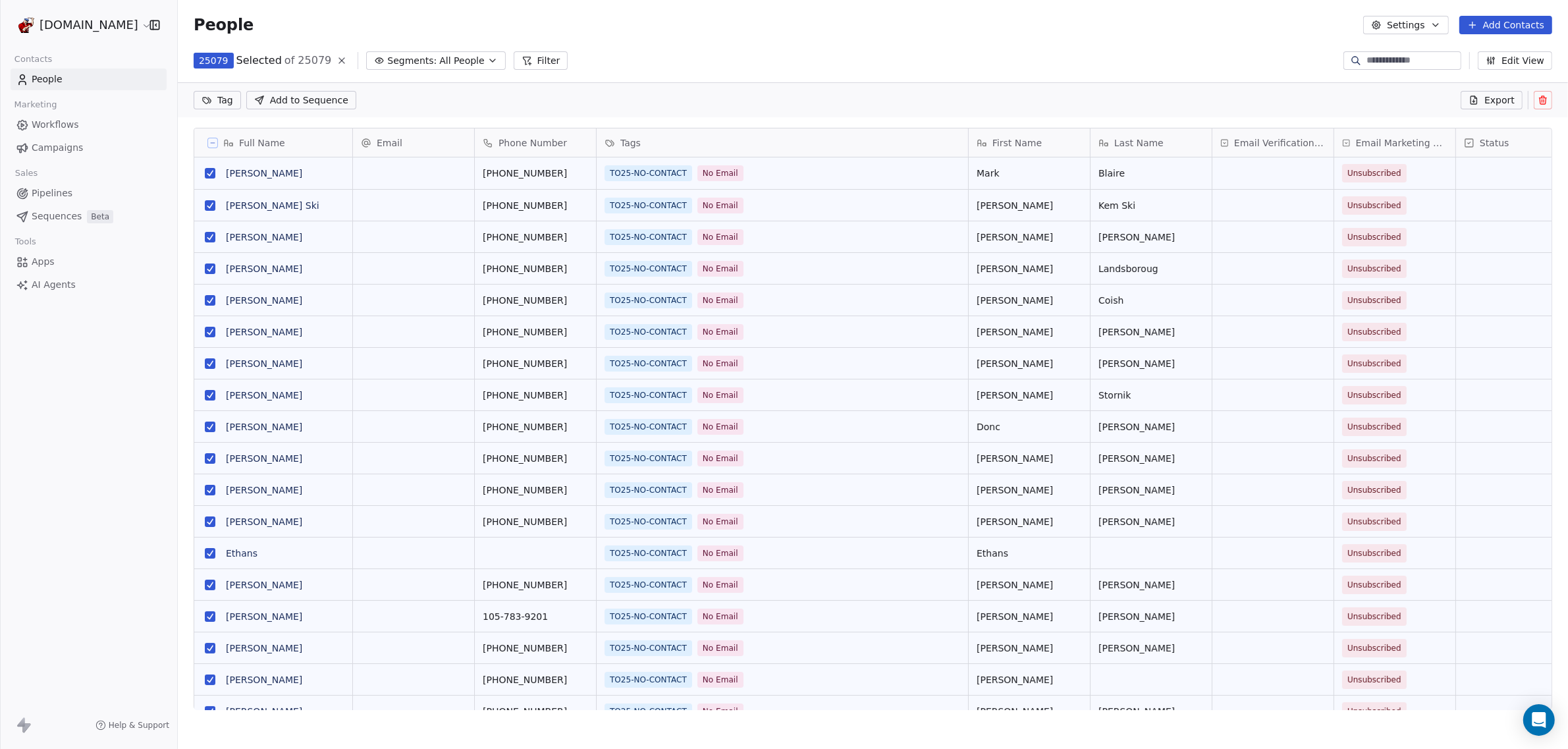
click at [1479, 101] on icon at bounding box center [1473, 100] width 11 height 11
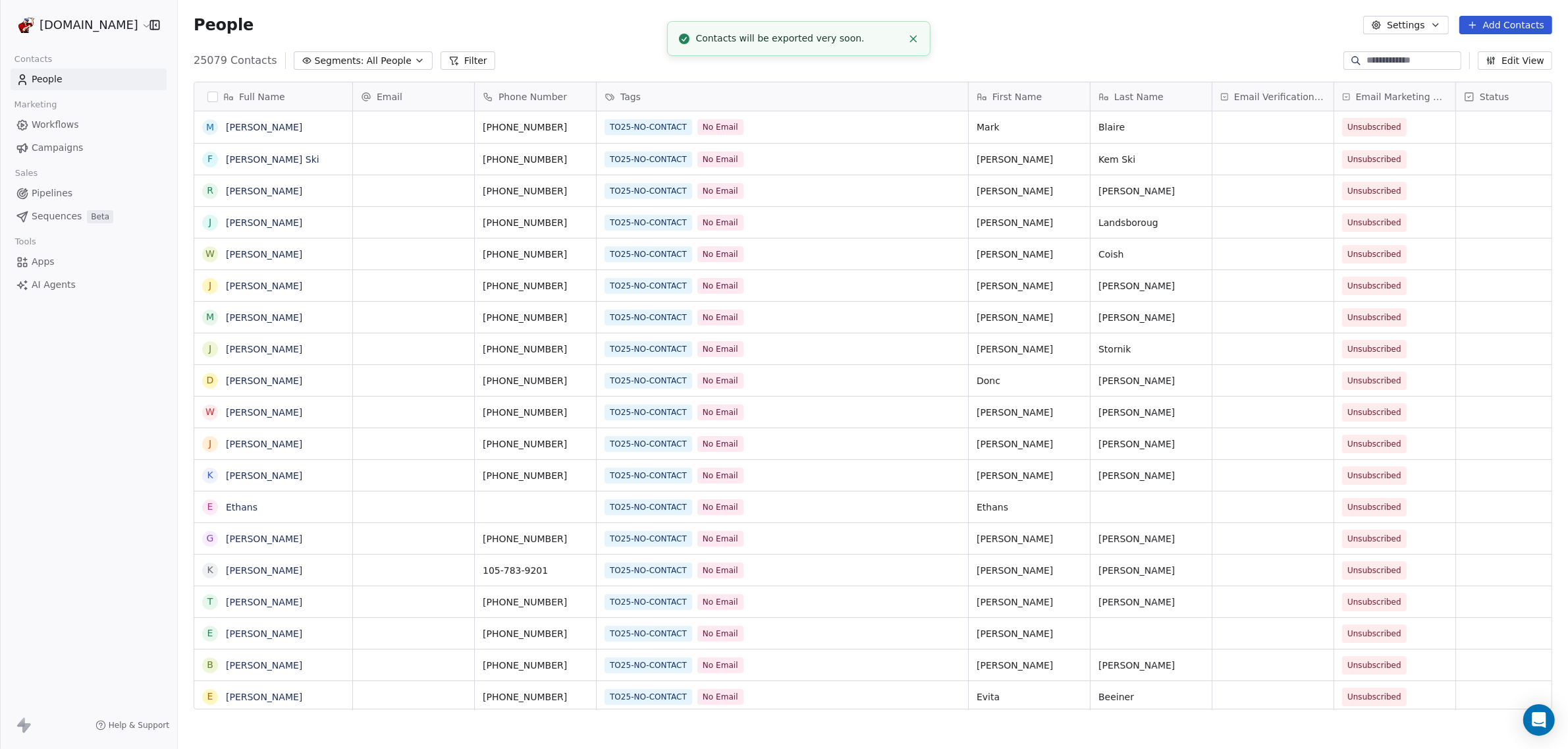
click at [804, 44] on div "Contacts will be exported very soon." at bounding box center [799, 39] width 206 height 14
click at [48, 76] on span "People" at bounding box center [47, 80] width 31 height 14
click at [215, 99] on button "button" at bounding box center [212, 97] width 11 height 11
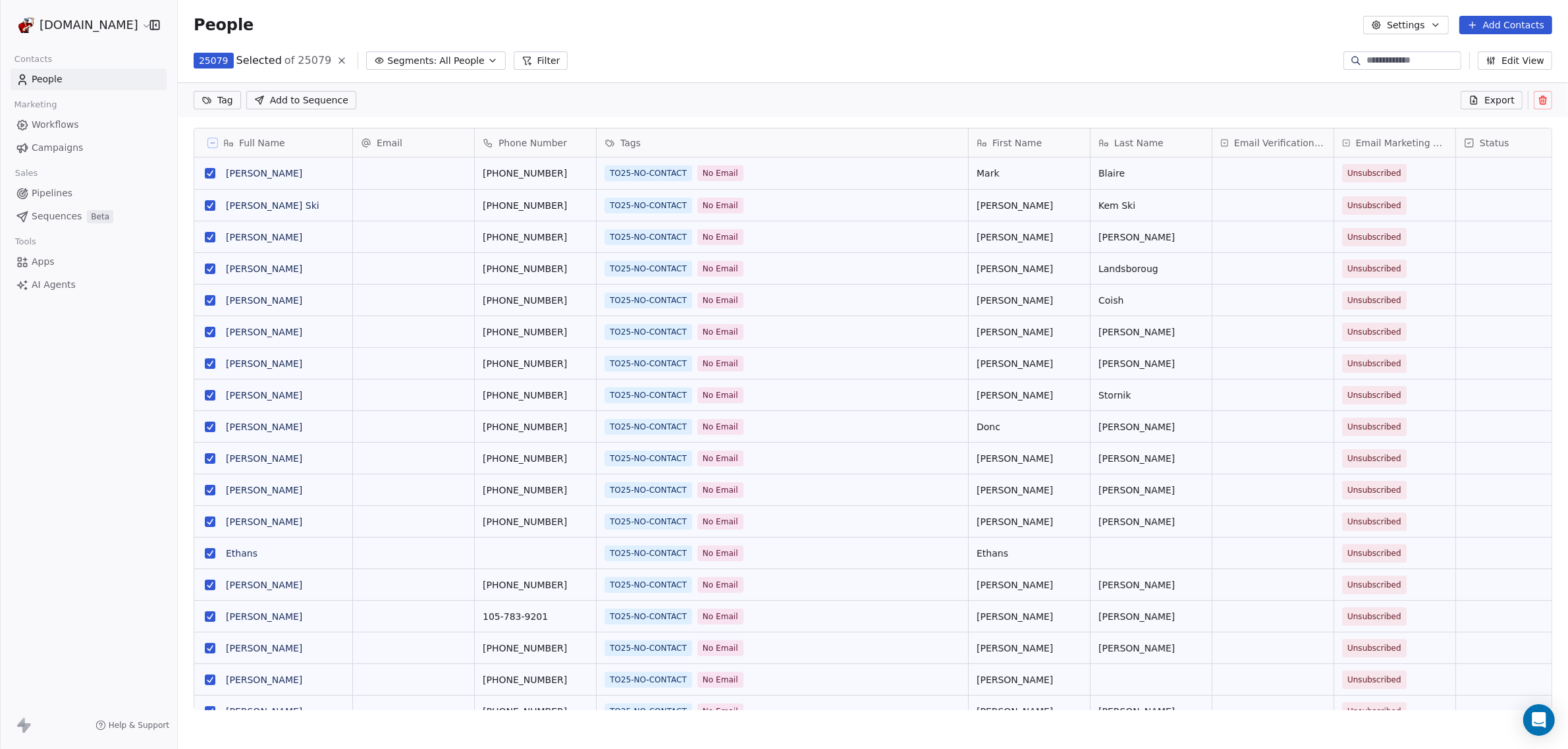
scroll to position [600, 1378]
click at [1395, 30] on button "Settings" at bounding box center [1406, 25] width 85 height 19
click at [1403, 116] on span "Export" at bounding box center [1416, 117] width 30 height 14
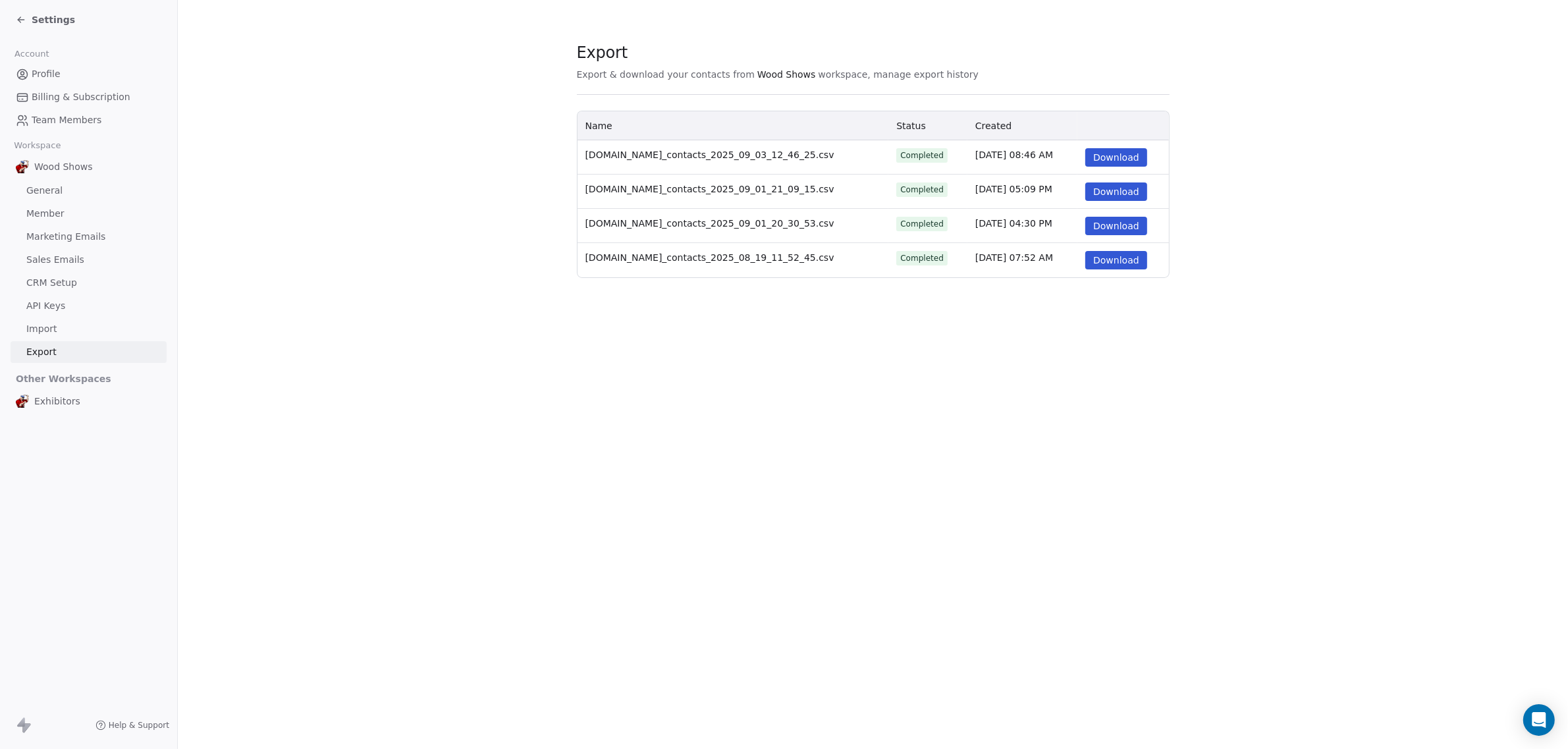
click at [1104, 155] on button "Download" at bounding box center [1117, 157] width 62 height 19
